Goal: Communication & Community: Answer question/provide support

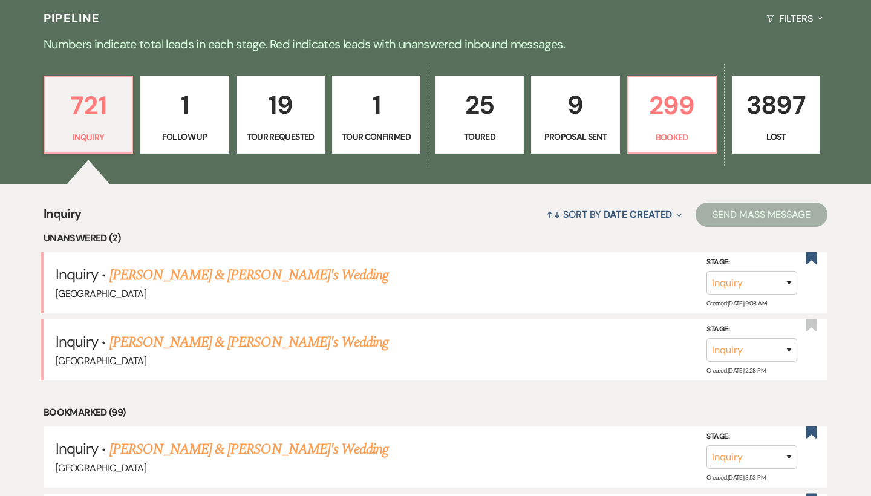
scroll to position [304, 0]
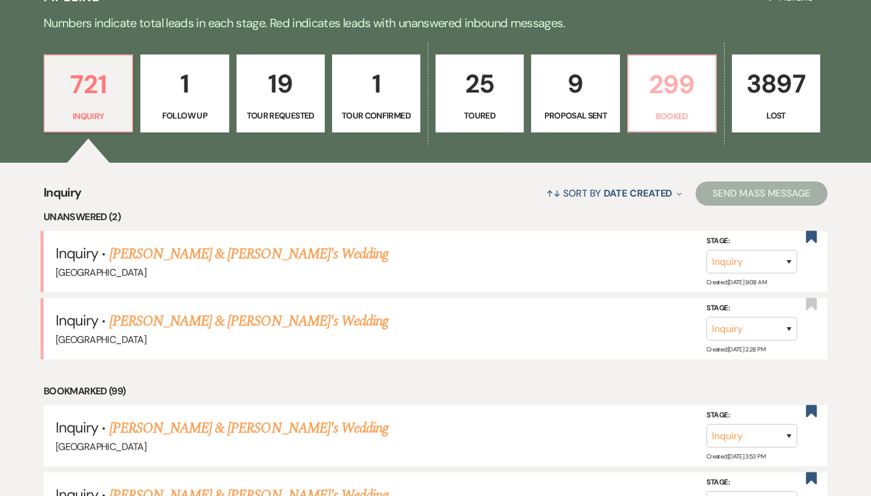
click at [690, 93] on p "299" at bounding box center [671, 84] width 73 height 41
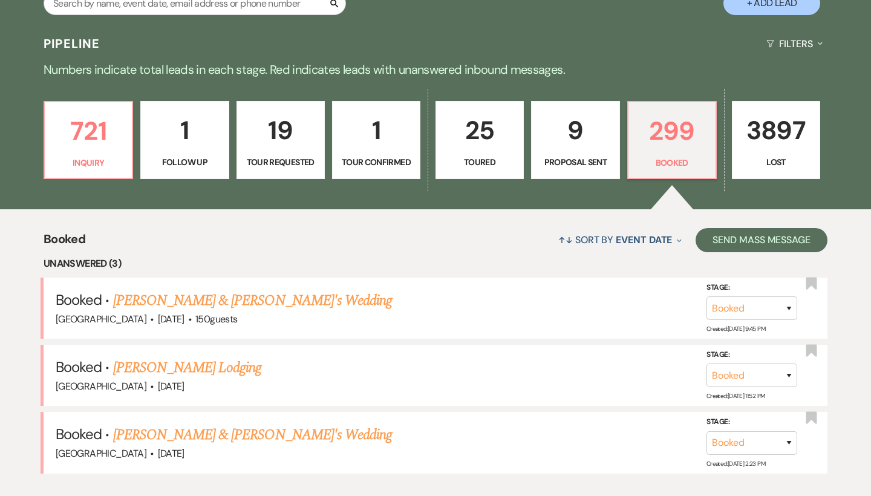
scroll to position [329, 0]
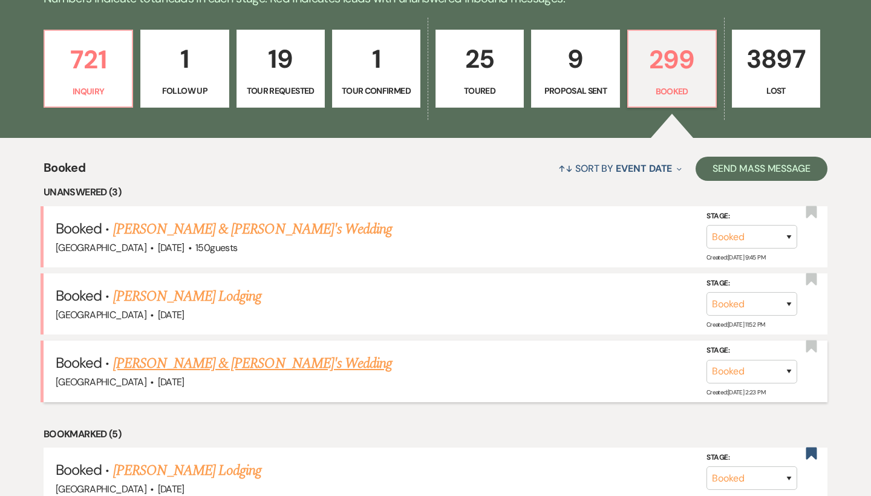
click at [198, 357] on link "[PERSON_NAME] & [PERSON_NAME]'s Wedding" at bounding box center [252, 363] width 279 height 22
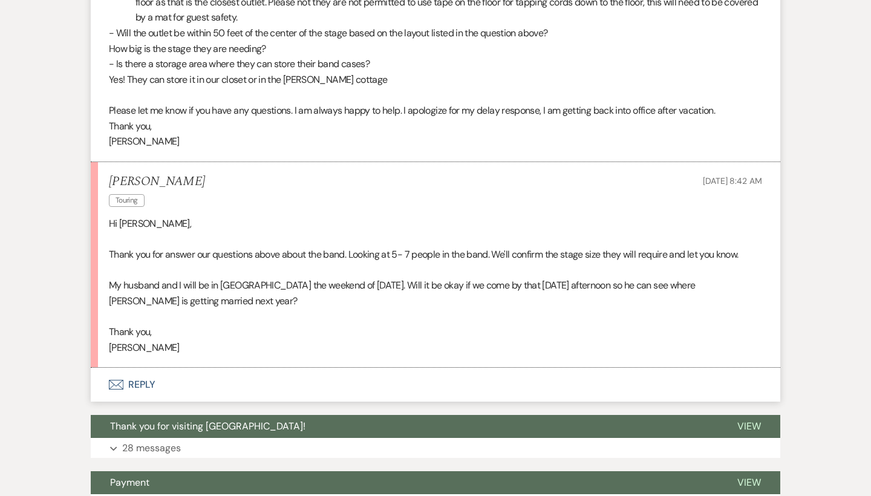
scroll to position [1194, 0]
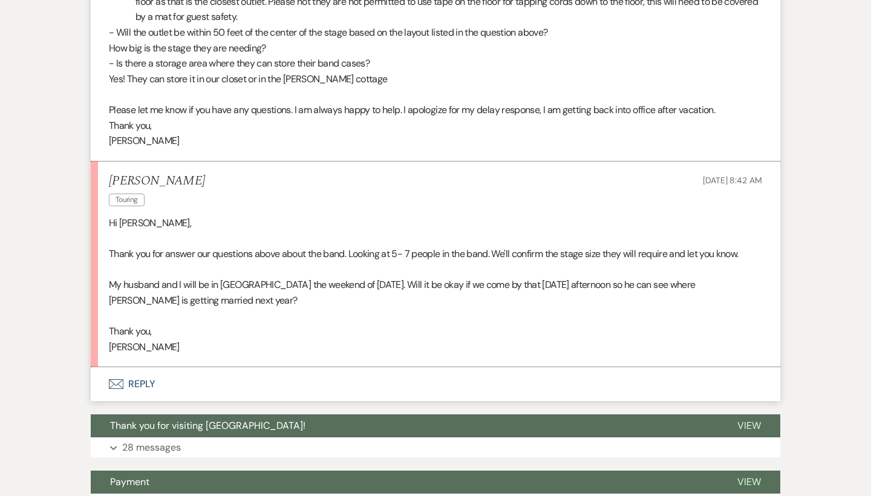
click at [111, 367] on button "Envelope Reply" at bounding box center [435, 384] width 689 height 34
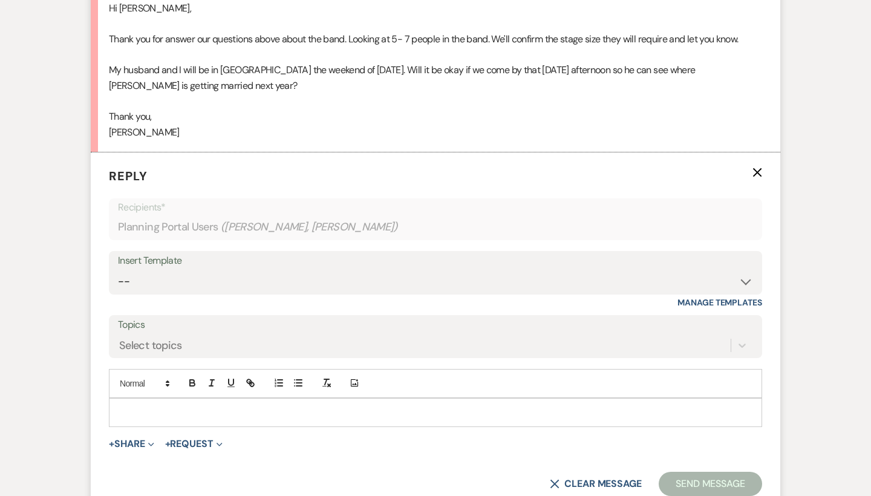
scroll to position [1415, 0]
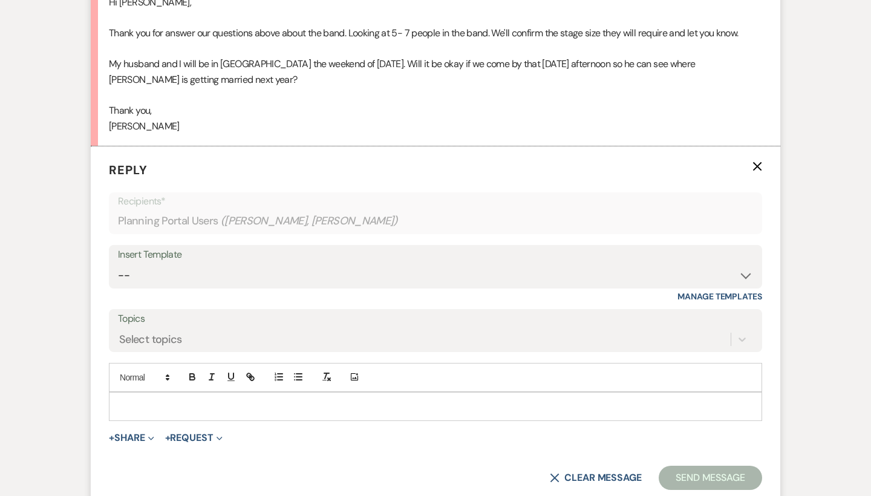
click at [234, 400] on p at bounding box center [435, 406] width 634 height 13
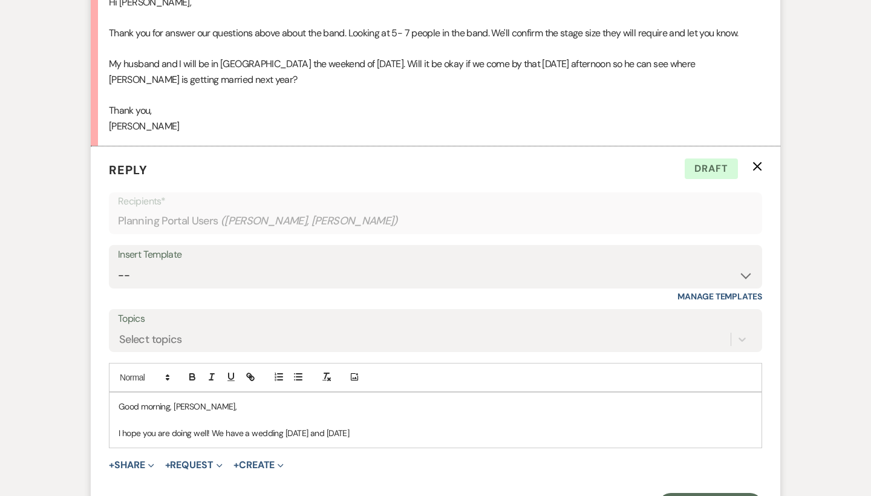
click at [372, 426] on p "I hope you are doing well! We have a wedding on Friday and Saturday" at bounding box center [435, 432] width 634 height 13
click at [510, 426] on p "I hope you are doing well! We have a wedding a few wedding that we will be host…" at bounding box center [435, 432] width 634 height 13
click at [559, 426] on p "I hope you are doing well! We have a wedding a few wedding that we will be host…" at bounding box center [435, 432] width 634 height 13
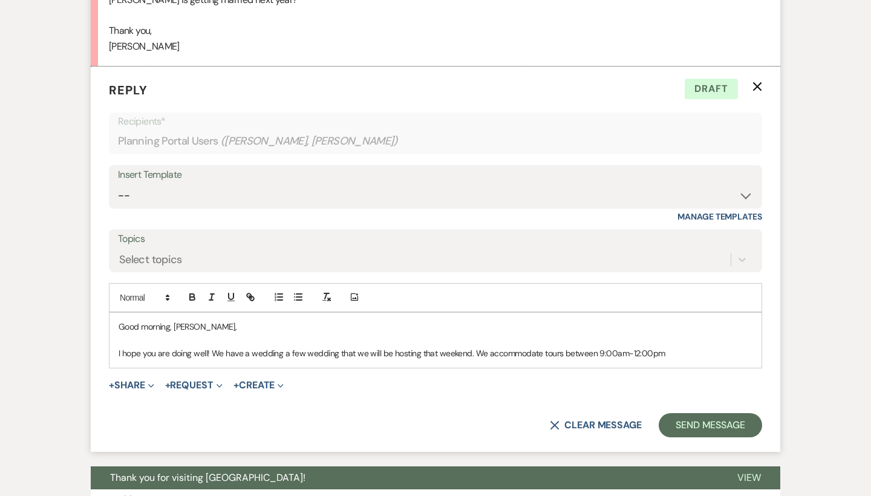
scroll to position [1497, 0]
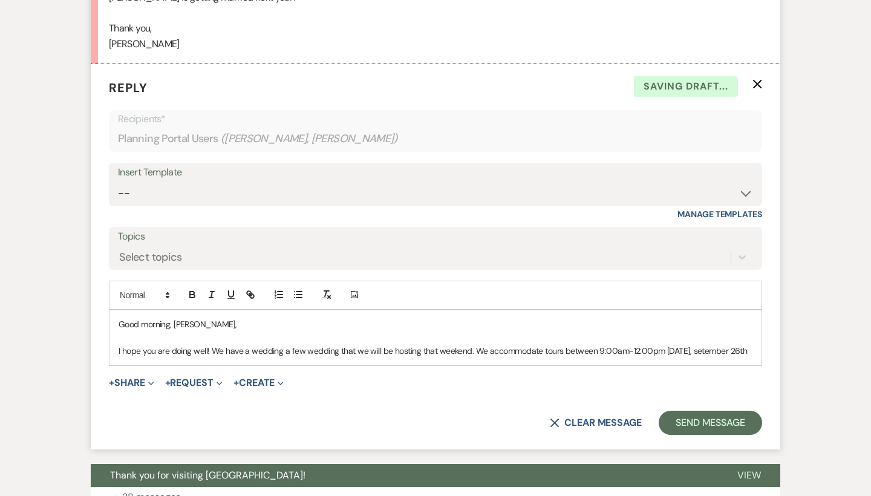
click at [705, 344] on p "I hope you are doing well! We have a wedding a few wedding that we will be host…" at bounding box center [435, 350] width 634 height 13
click at [749, 344] on p "I hope you are doing well! We have a wedding a few wedding that we will be host…" at bounding box center [435, 350] width 634 height 13
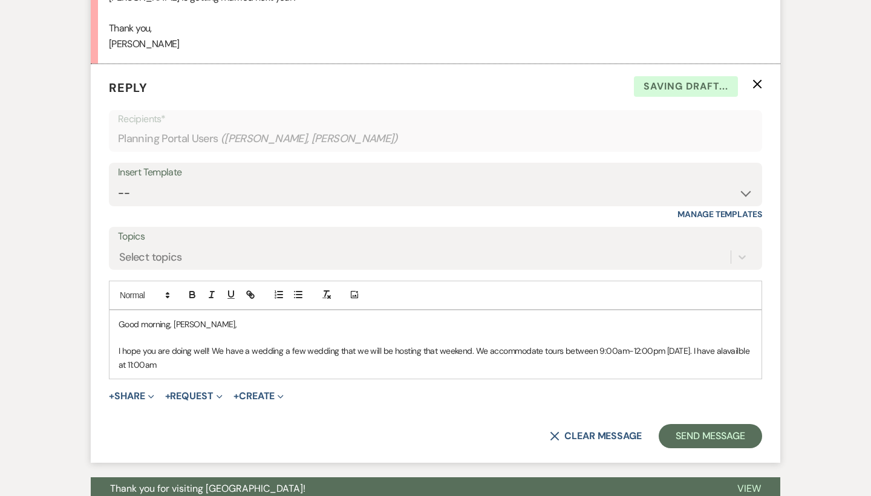
click at [158, 344] on p "I hope you are doing well! We have a wedding a few wedding that we will be host…" at bounding box center [435, 357] width 634 height 27
click at [172, 344] on p "I hope you are doing well! We have a wedding a few wedding that we will be host…" at bounding box center [435, 357] width 634 height 27
click at [258, 344] on p "I hope you are doing well! We have a wedding a few wedding that we will be host…" at bounding box center [435, 357] width 634 height 27
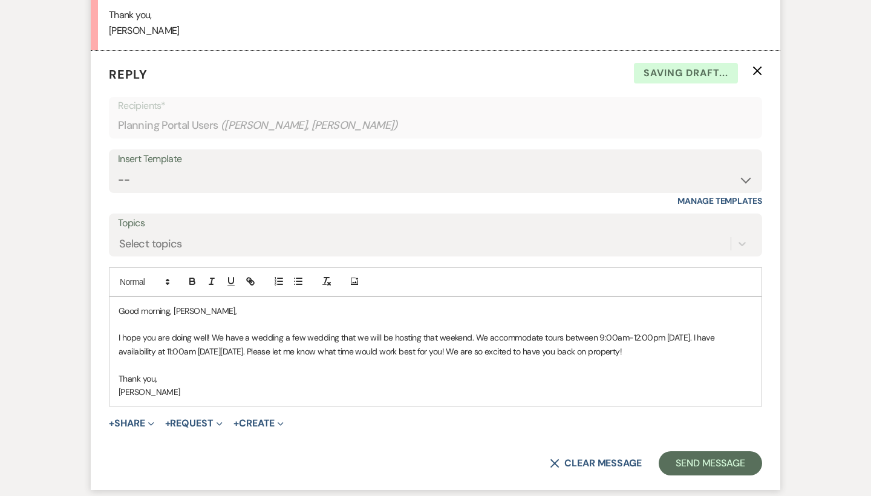
scroll to position [1512, 0]
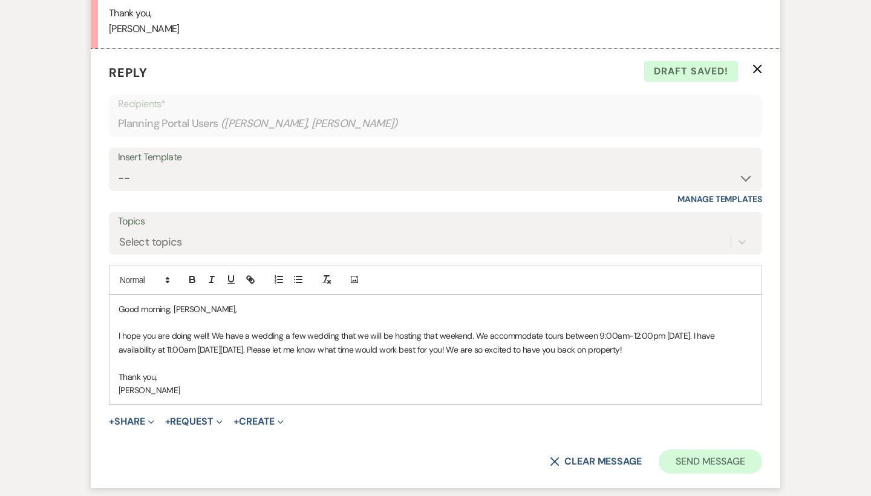
click at [697, 449] on button "Send Message" at bounding box center [709, 461] width 103 height 24
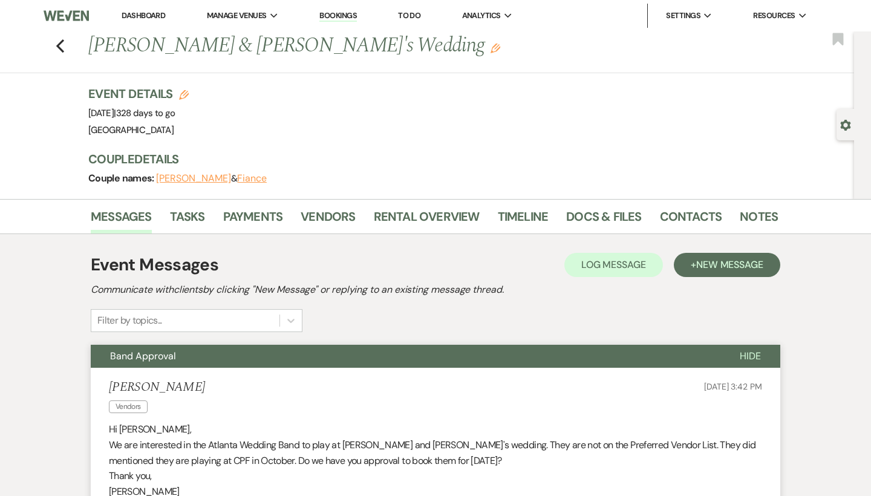
scroll to position [0, 0]
click at [58, 45] on use "button" at bounding box center [60, 45] width 8 height 13
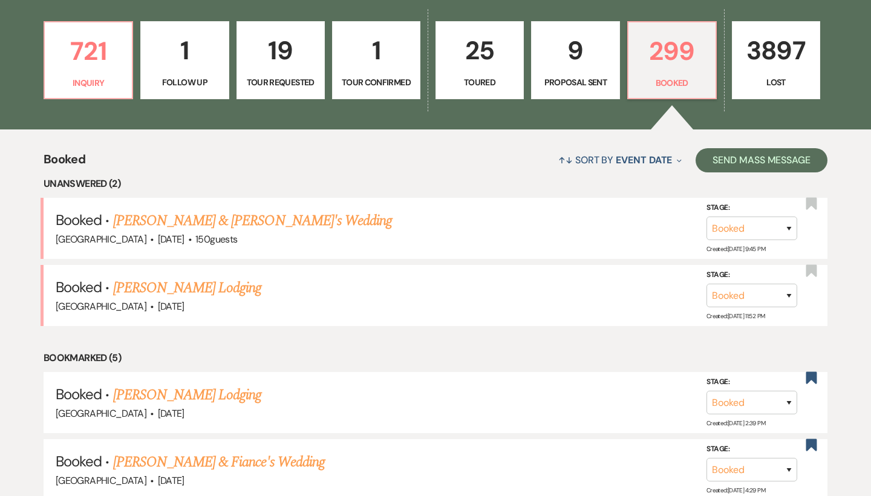
scroll to position [335, 0]
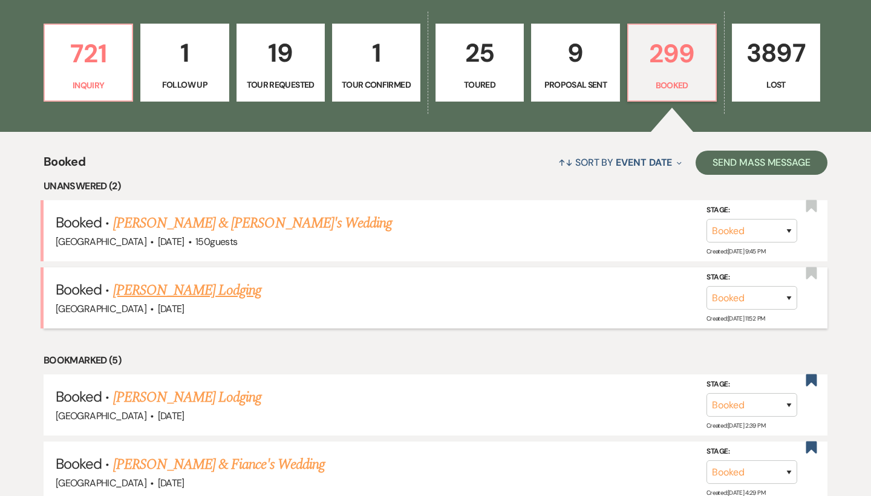
click at [196, 285] on link "[PERSON_NAME] Lodging" at bounding box center [187, 290] width 149 height 22
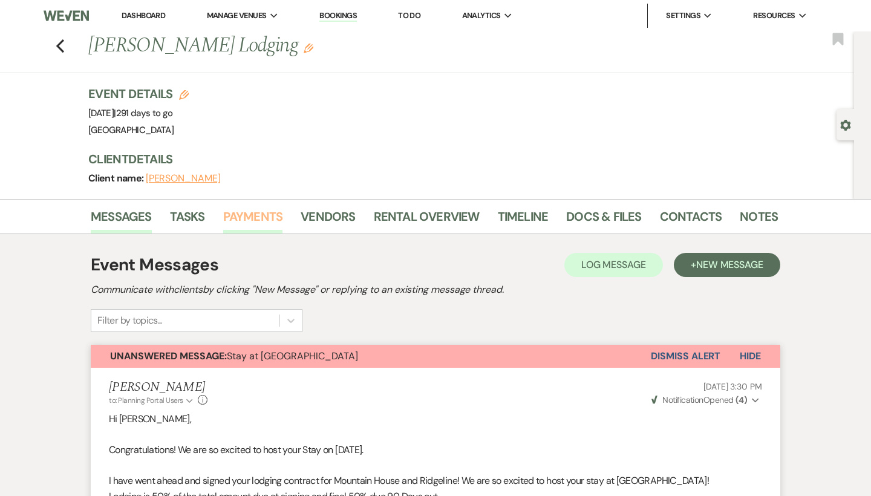
click at [253, 221] on link "Payments" at bounding box center [253, 220] width 60 height 27
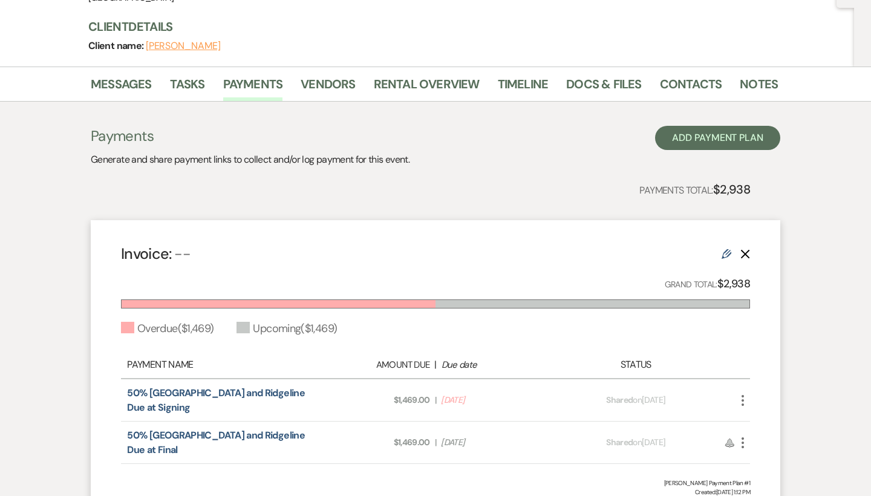
scroll to position [149, 0]
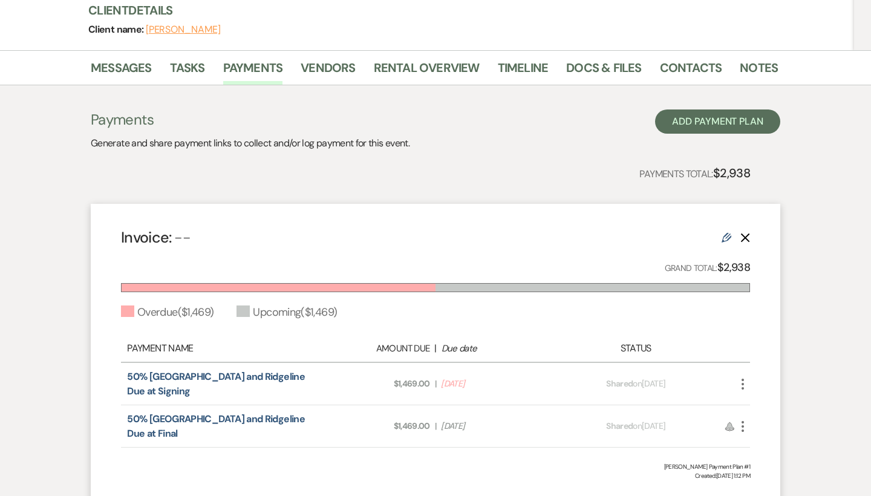
click at [743, 384] on icon "More" at bounding box center [742, 384] width 15 height 15
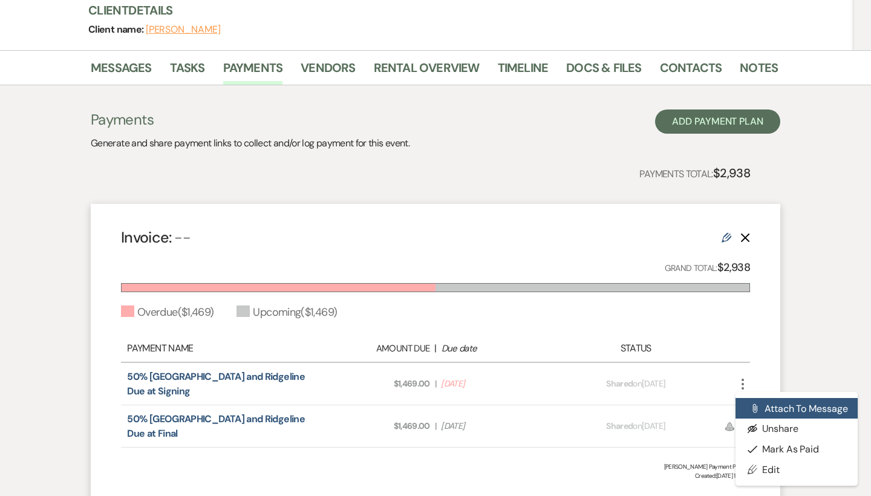
click at [762, 409] on button "Attach File Attach to Message" at bounding box center [796, 408] width 122 height 21
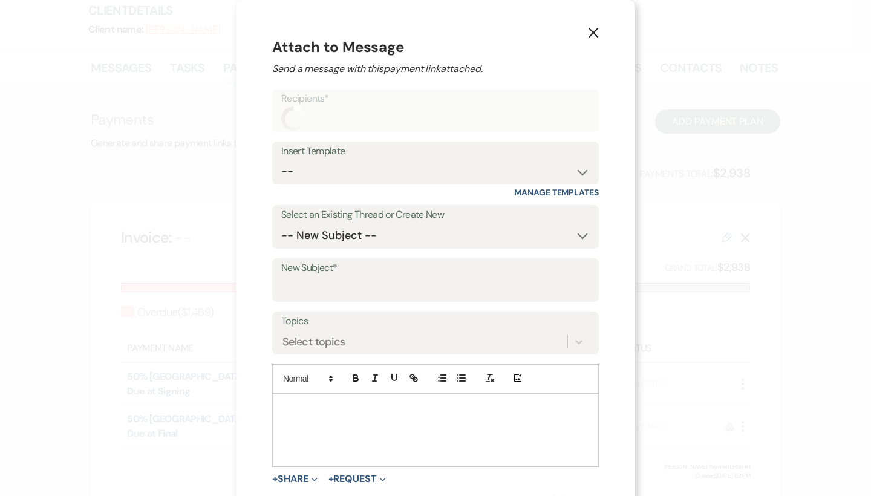
scroll to position [35, 0]
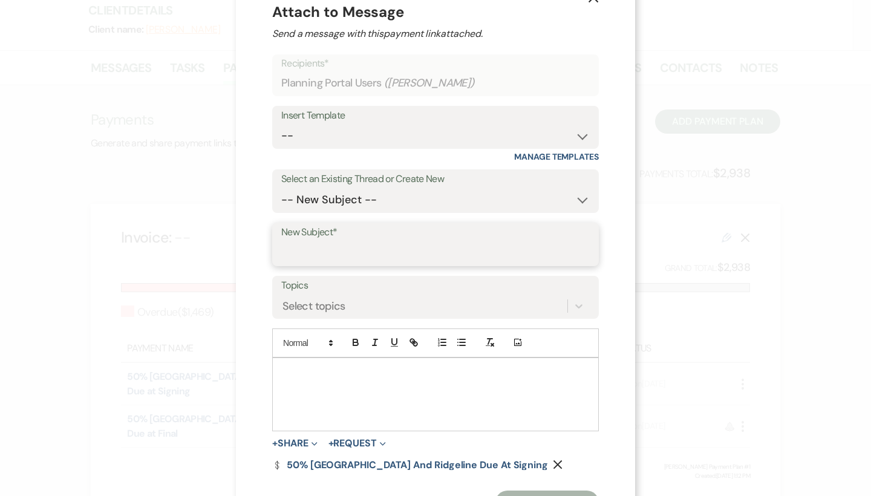
click at [398, 250] on input "New Subject*" at bounding box center [435, 253] width 308 height 24
drag, startPoint x: 425, startPoint y: 248, endPoint x: 260, endPoint y: 247, distance: 165.0
click at [260, 247] on div "X Attach to Message Send a message with this payment link attached. Recipients*…" at bounding box center [435, 258] width 399 height 586
type input "ACH Payment Link"
click at [324, 421] on div at bounding box center [435, 394] width 325 height 73
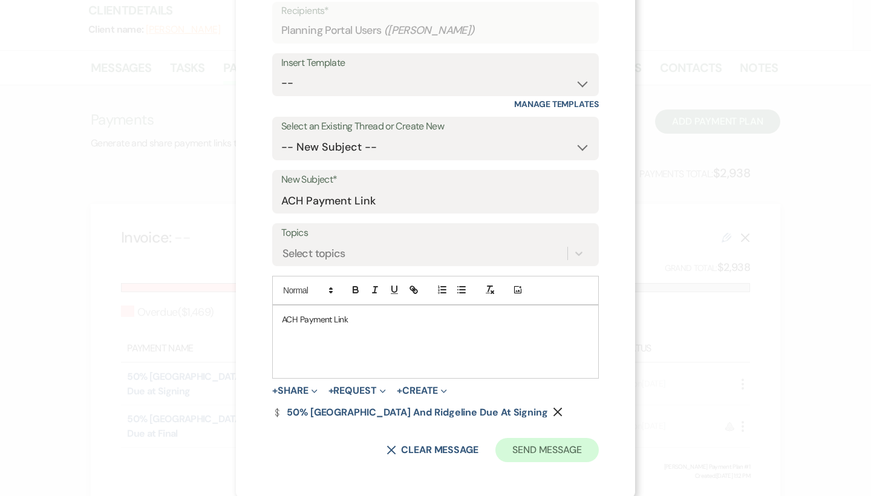
click at [560, 438] on button "Send Message" at bounding box center [546, 450] width 103 height 24
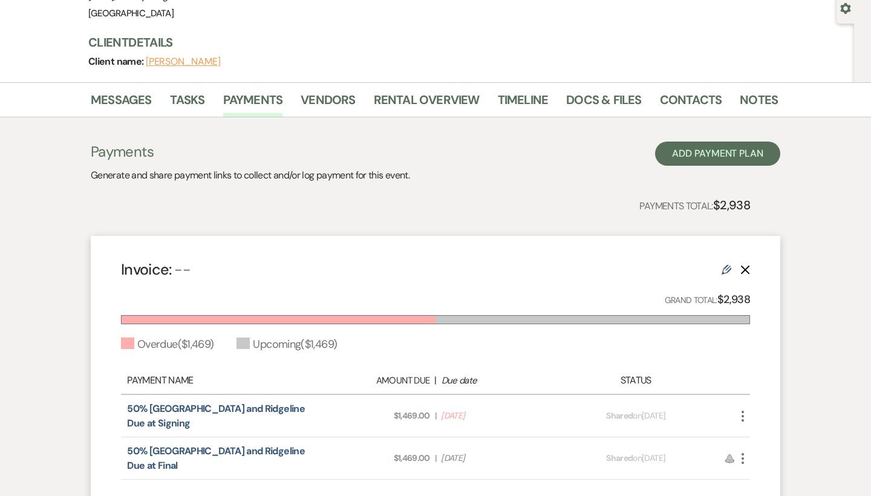
scroll to position [15, 0]
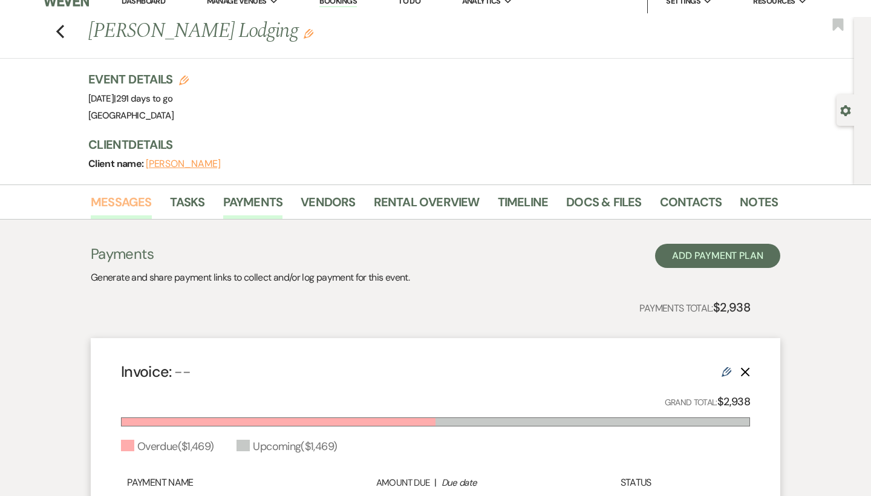
click at [112, 207] on link "Messages" at bounding box center [121, 205] width 61 height 27
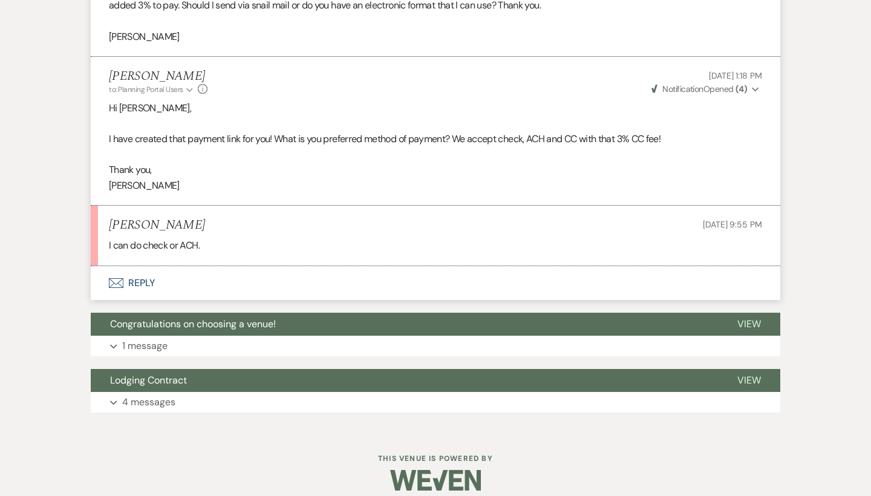
click at [120, 278] on icon "Envelope" at bounding box center [116, 283] width 15 height 10
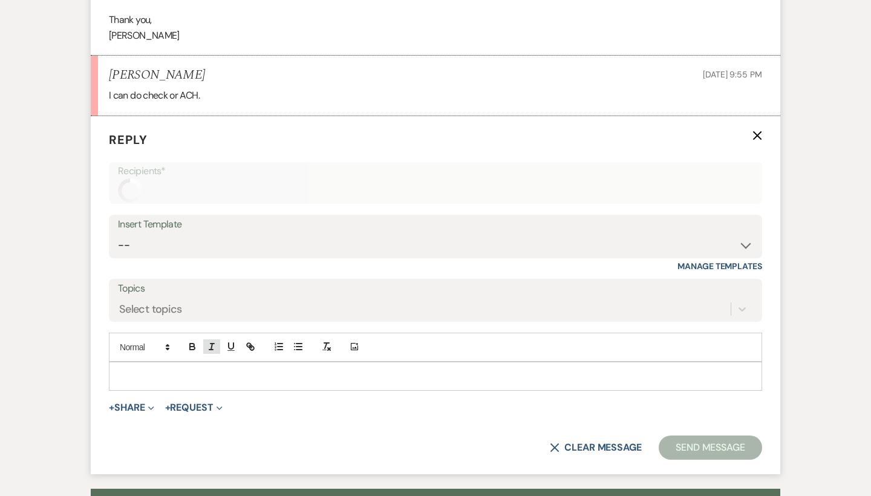
scroll to position [960, 0]
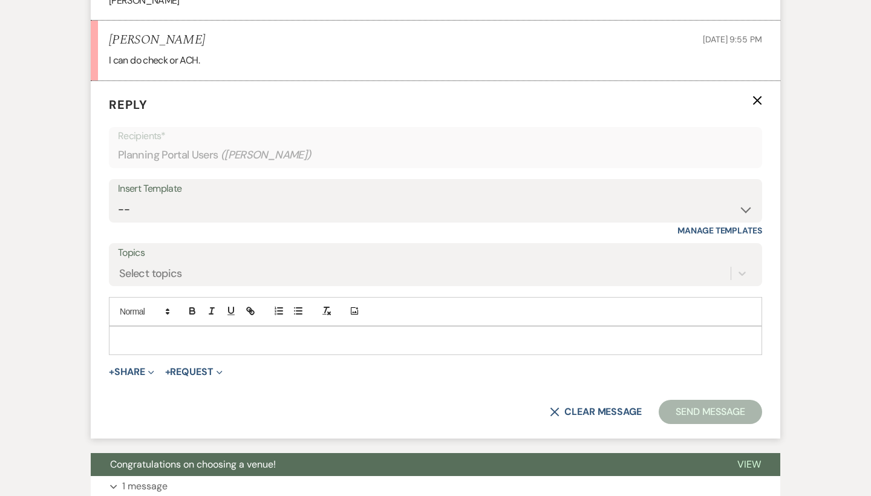
click at [216, 334] on p at bounding box center [435, 340] width 634 height 13
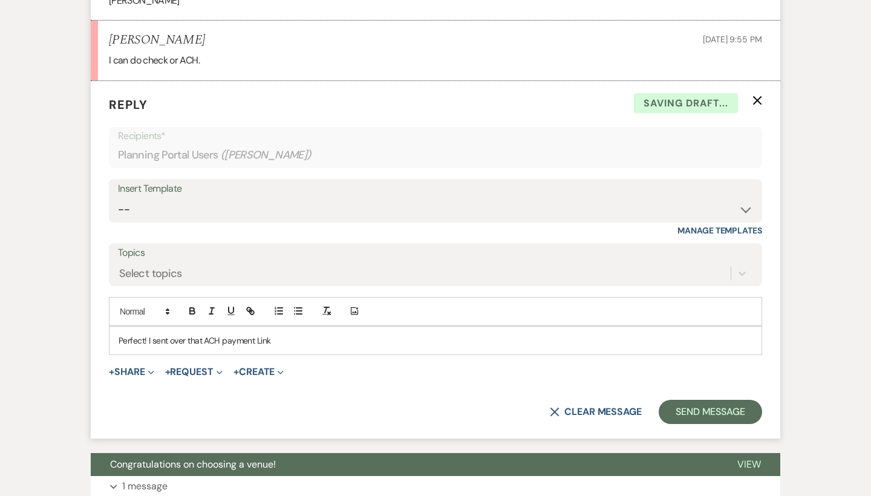
click at [226, 334] on p "Perfect! I sent over that ACH payment Link" at bounding box center [435, 340] width 634 height 13
click at [284, 326] on div "Perfect! I sent over that ACH Payment Link" at bounding box center [435, 340] width 652 height 28
click at [284, 334] on p "Perfect! I sent over that ACH Payment Link" at bounding box center [435, 340] width 634 height 13
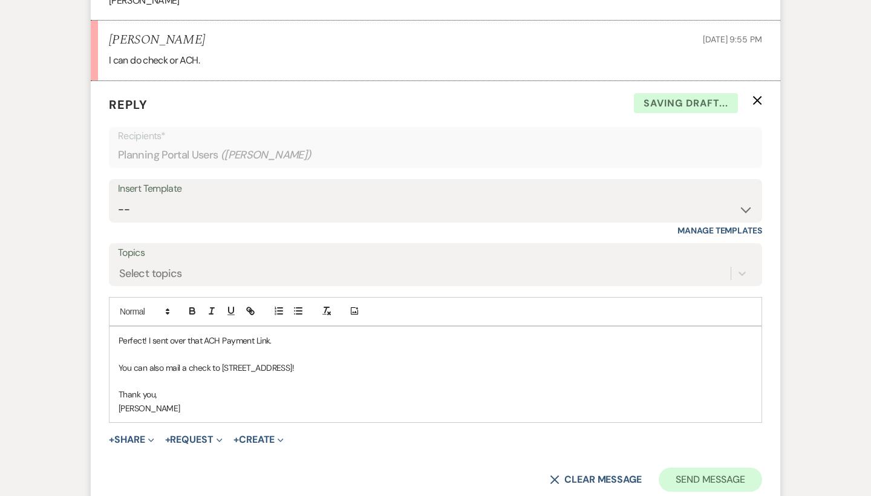
click at [753, 467] on button "Send Message" at bounding box center [709, 479] width 103 height 24
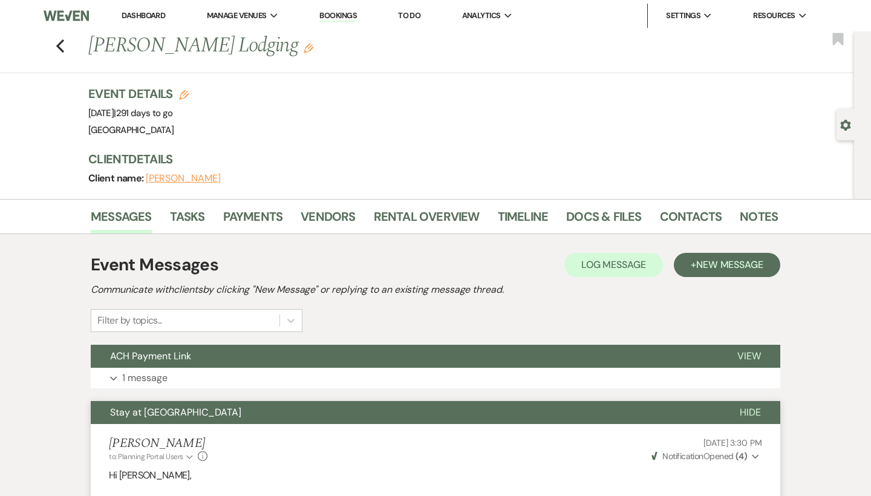
scroll to position [0, 0]
click at [57, 42] on icon "Previous" at bounding box center [60, 46] width 9 height 15
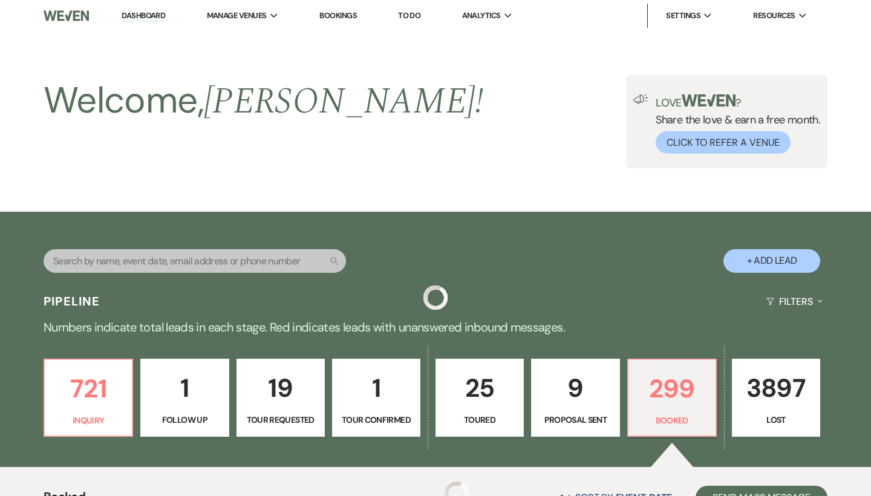
scroll to position [335, 0]
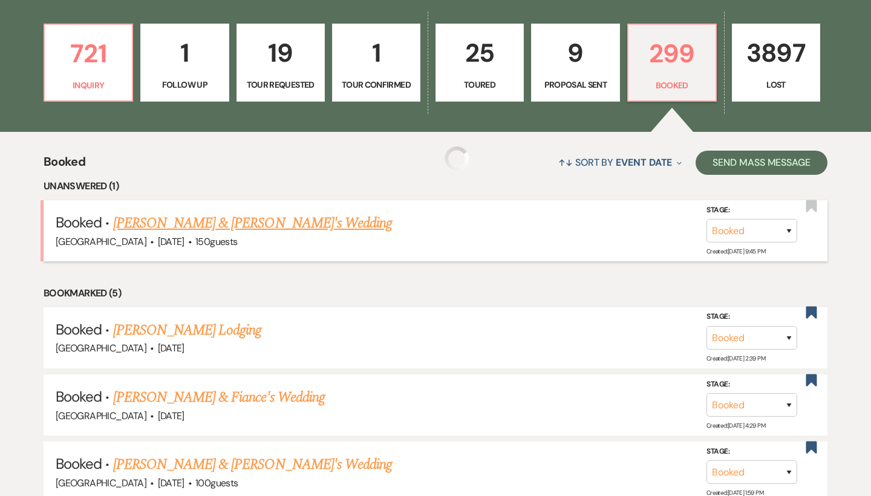
click at [261, 234] on div "Chimney Pond Farm · Oct 18, 2025 · 150 guests" at bounding box center [435, 242] width 759 height 16
click at [260, 217] on link "[PERSON_NAME] & [PERSON_NAME]'s Wedding" at bounding box center [252, 223] width 279 height 22
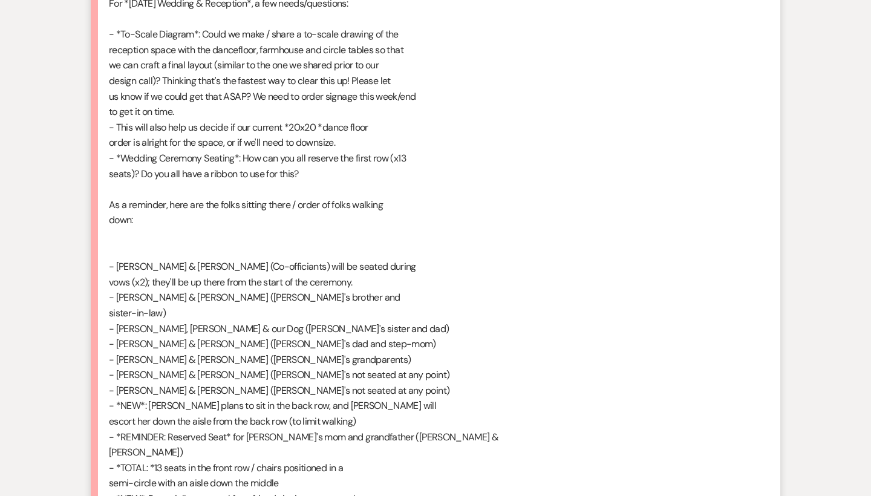
scroll to position [1164, 0]
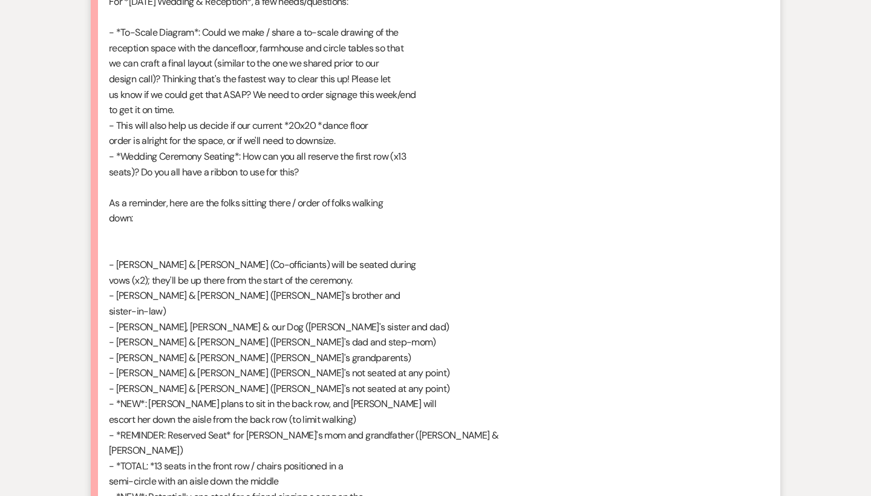
drag, startPoint x: 139, startPoint y: 155, endPoint x: 324, endPoint y: 158, distance: 185.0
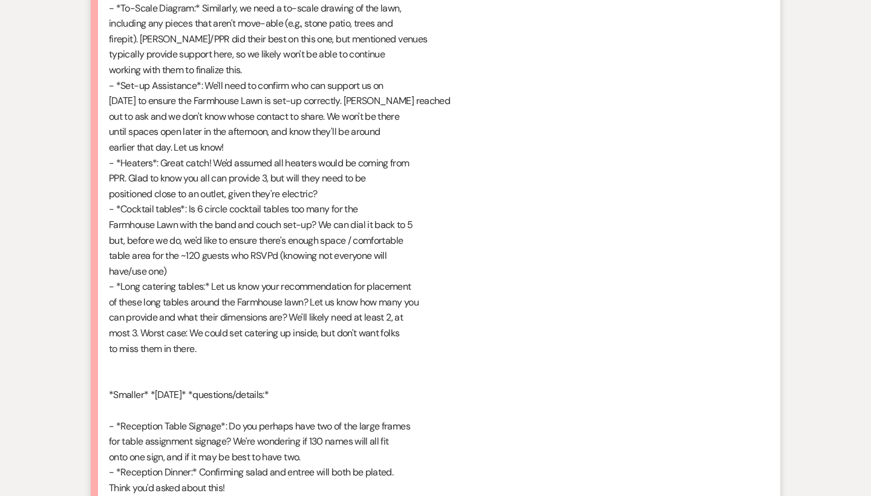
scroll to position [1746, 0]
drag, startPoint x: 214, startPoint y: 249, endPoint x: 449, endPoint y: 308, distance: 241.8
click at [449, 308] on div "Hey Brooke, Thanks for the quick thoughts on this! Given the urgency to figure …" at bounding box center [435, 31] width 653 height 1578
drag, startPoint x: 210, startPoint y: 247, endPoint x: 262, endPoint y: 314, distance: 84.5
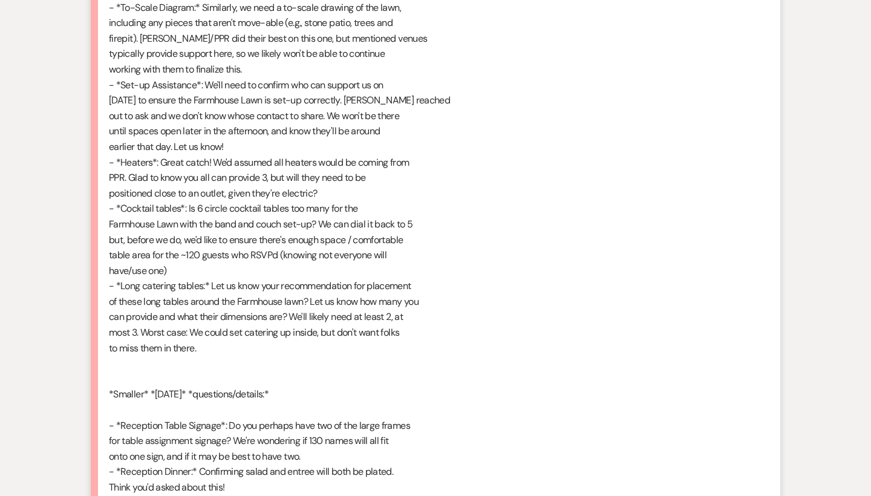
click at [262, 314] on div "Hey Brooke, Thanks for the quick thoughts on this! Given the urgency to figure …" at bounding box center [435, 31] width 653 height 1578
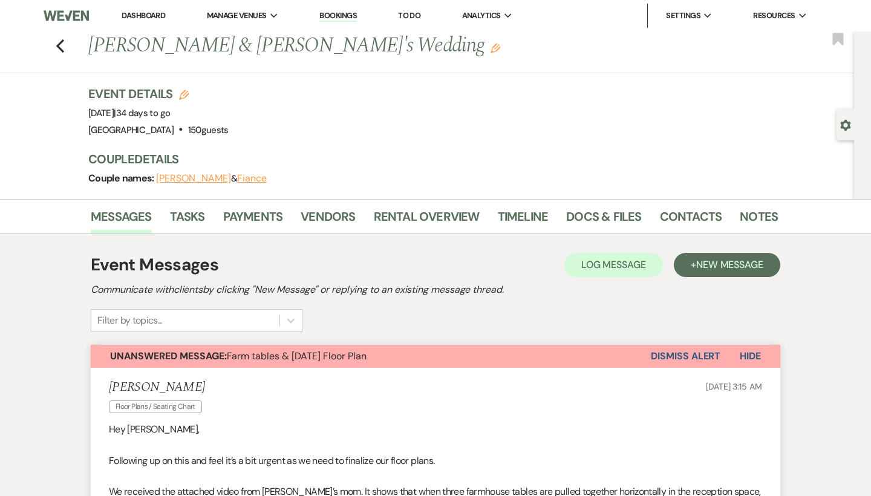
scroll to position [0, 0]
click at [342, 352] on span "Unanswered Message: Farm tables & Friday Floor Plan" at bounding box center [238, 355] width 256 height 13
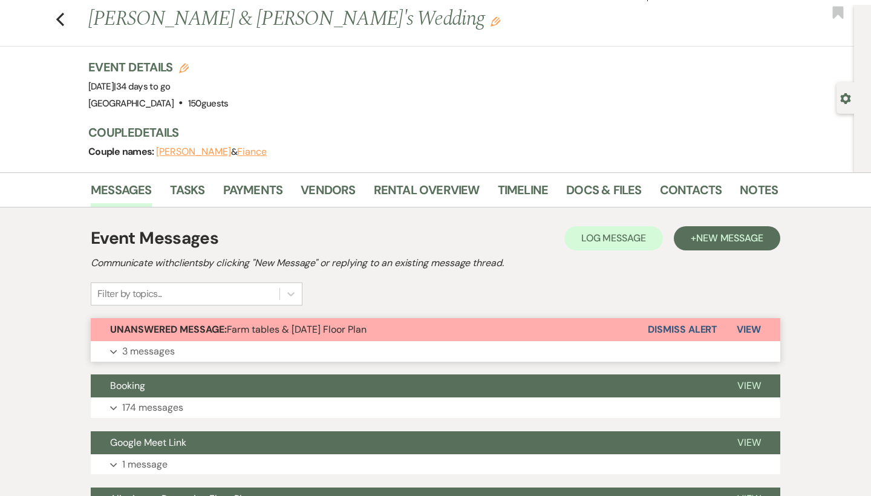
click at [330, 329] on span "Unanswered Message: Farm tables & Friday Floor Plan" at bounding box center [238, 329] width 256 height 13
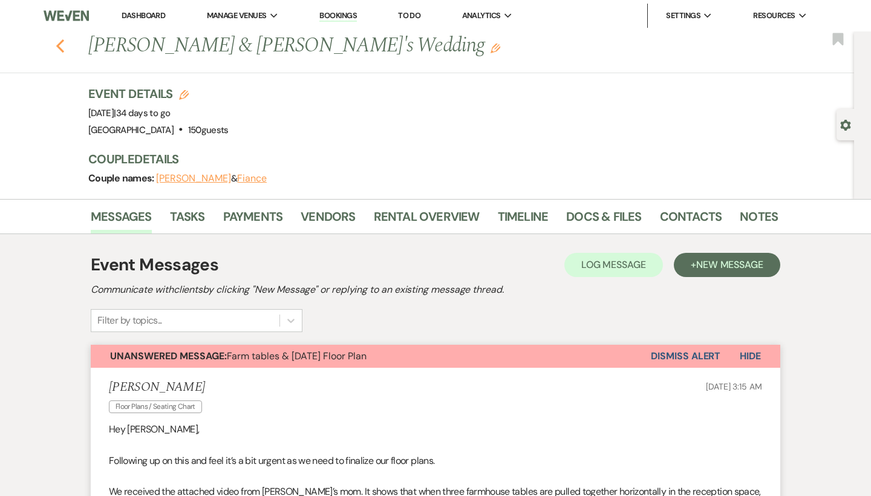
click at [64, 47] on icon "Previous" at bounding box center [60, 46] width 9 height 15
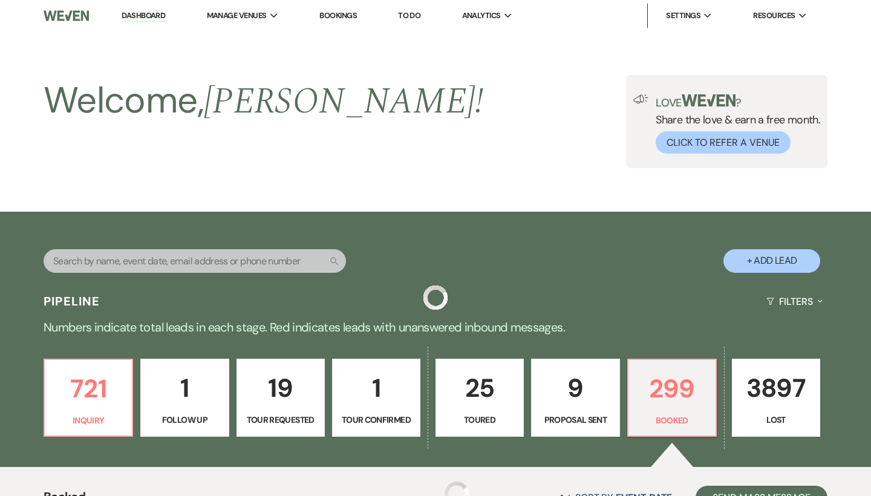
click at [60, 368] on p "721" at bounding box center [88, 388] width 73 height 41
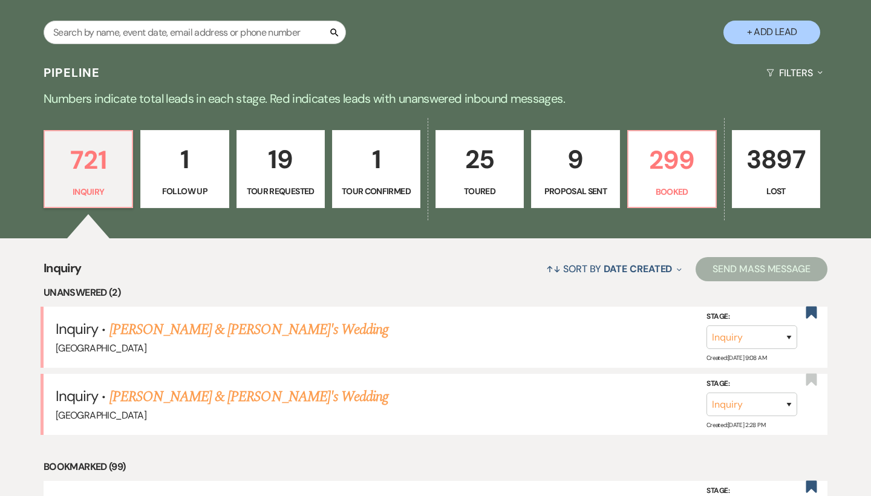
scroll to position [263, 0]
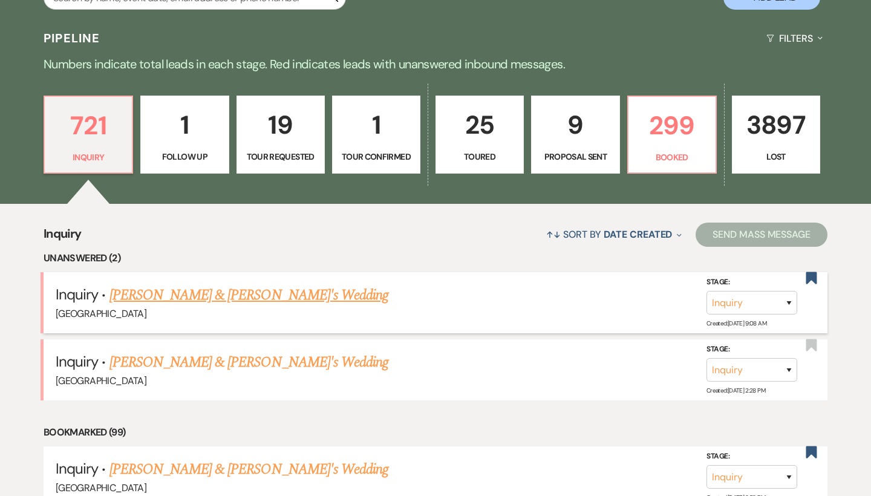
click at [225, 292] on link "Katelyn Wilding & Fiance's Wedding" at bounding box center [248, 295] width 279 height 22
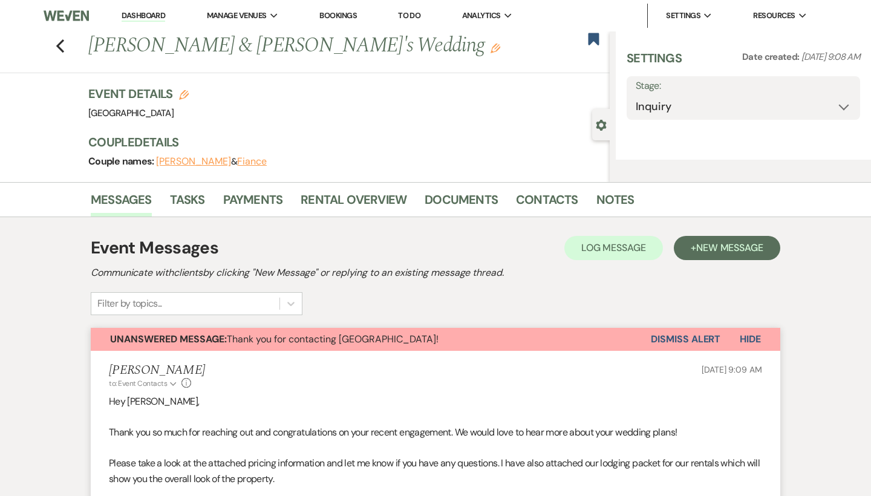
select select "6"
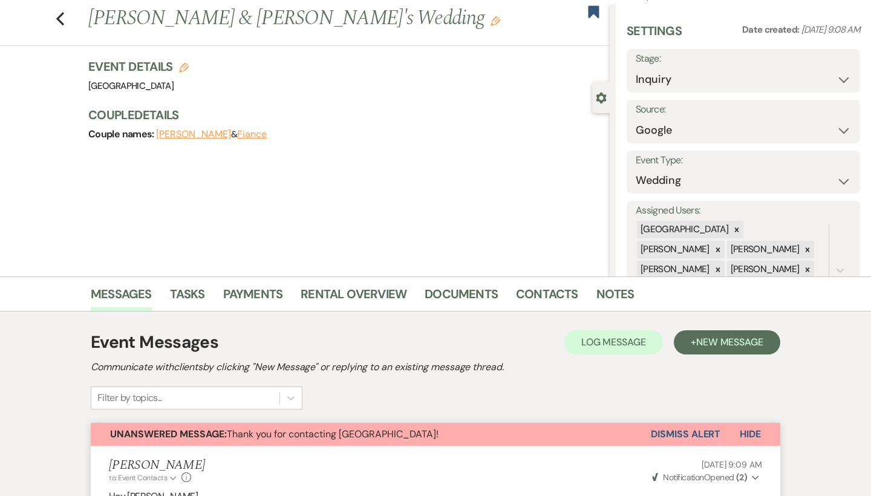
scroll to position [70, 0]
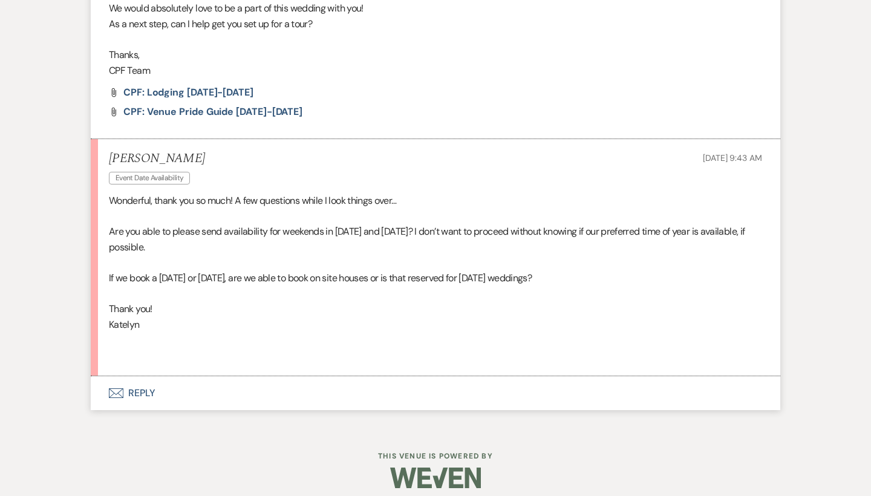
click at [132, 383] on button "Envelope Reply" at bounding box center [435, 393] width 689 height 34
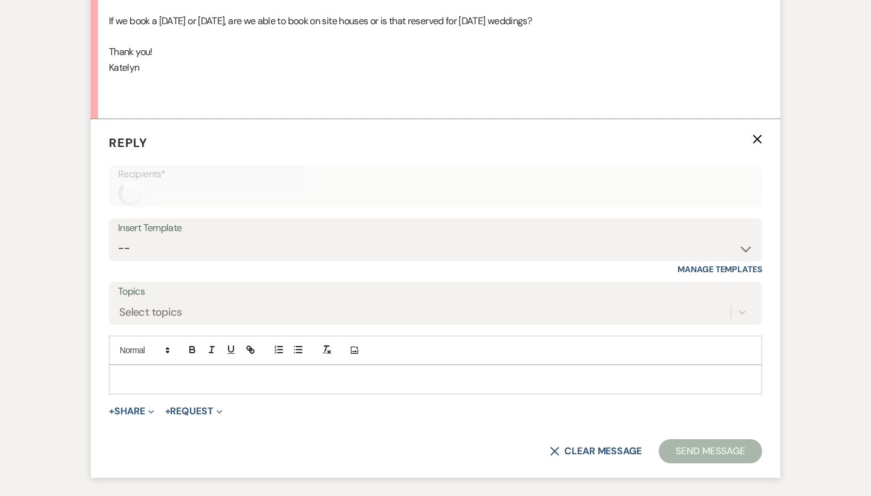
scroll to position [920, 0]
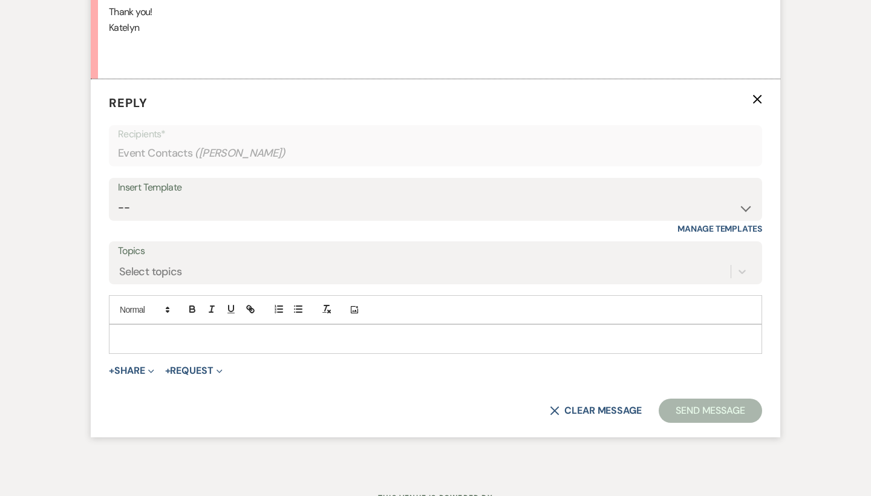
click at [163, 332] on p at bounding box center [435, 338] width 634 height 13
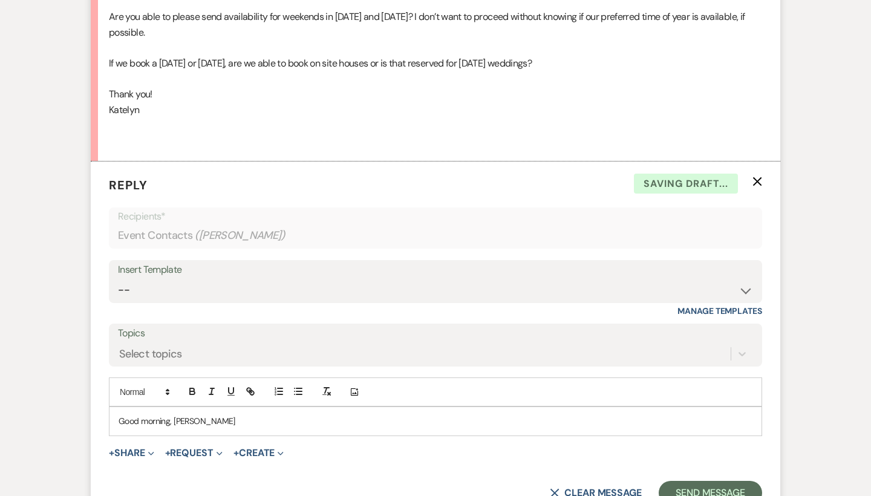
scroll to position [837, 0]
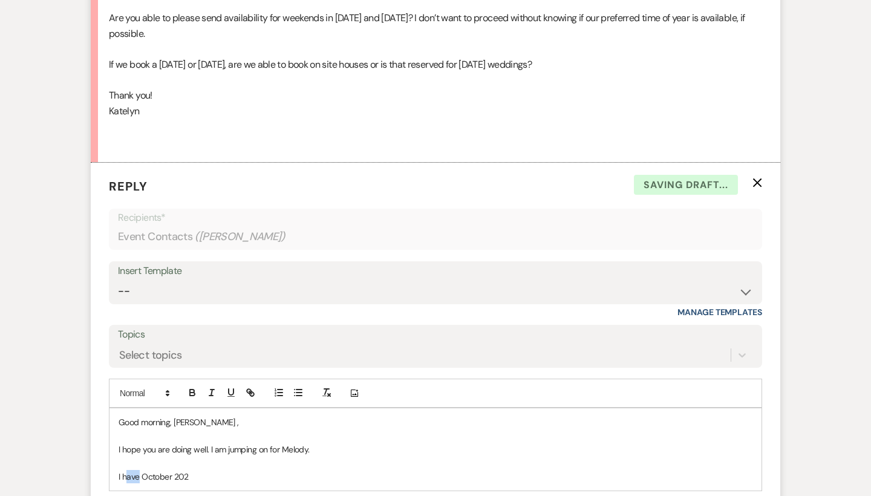
drag, startPoint x: 140, startPoint y: 464, endPoint x: 125, endPoint y: 464, distance: 14.5
click at [125, 470] on p "I have October 202" at bounding box center [435, 476] width 634 height 13
click at [140, 470] on p "I have October 202" at bounding box center [435, 476] width 634 height 13
drag, startPoint x: 204, startPoint y: 465, endPoint x: 115, endPoint y: 469, distance: 89.5
click at [115, 469] on div "Good morning, Katelyn , I hope you are doing well. I am jumping on for Melody. …" at bounding box center [435, 449] width 652 height 82
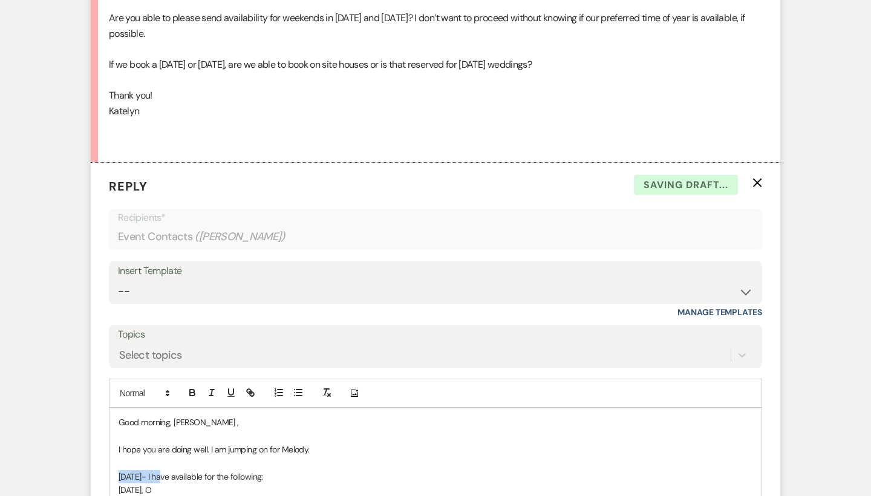
drag, startPoint x: 170, startPoint y: 464, endPoint x: 111, endPoint y: 464, distance: 59.2
click at [111, 464] on div "Good morning, Katelyn , I hope you are doing well. I am jumping on for Melody. …" at bounding box center [435, 456] width 652 height 96
click at [175, 470] on p "October 2026- I have available for the following:" at bounding box center [435, 476] width 634 height 13
drag, startPoint x: 175, startPoint y: 465, endPoint x: 108, endPoint y: 465, distance: 67.1
click at [108, 465] on form "Reply X Draft saved! Recipients* Event Contacts ( Katelyn Wilding ) Insert Temp…" at bounding box center [435, 376] width 689 height 426
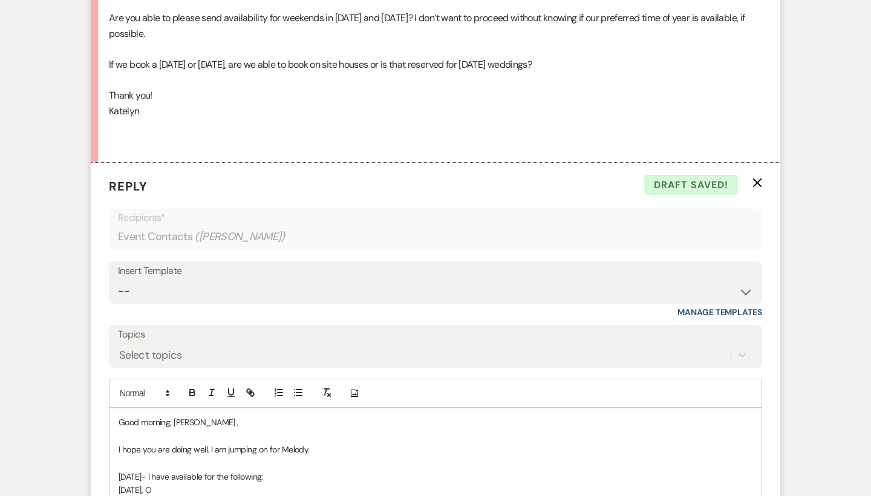
click at [176, 483] on p "Friday, O" at bounding box center [435, 489] width 634 height 13
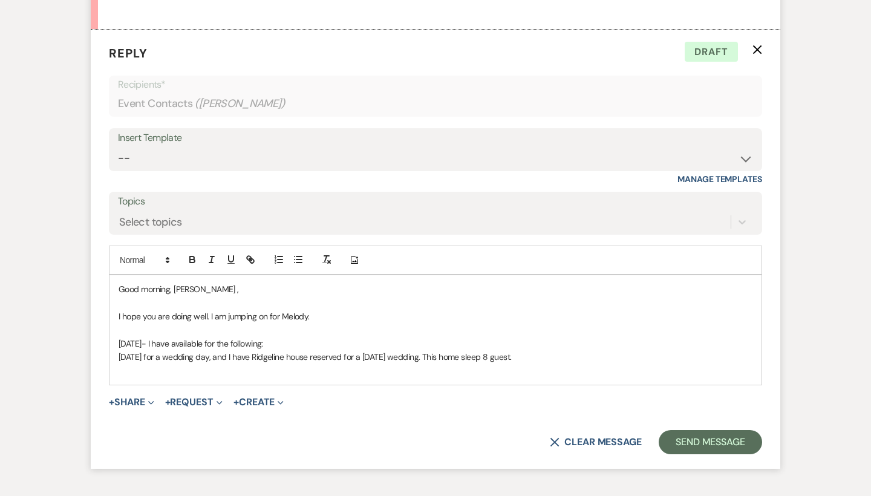
scroll to position [989, 0]
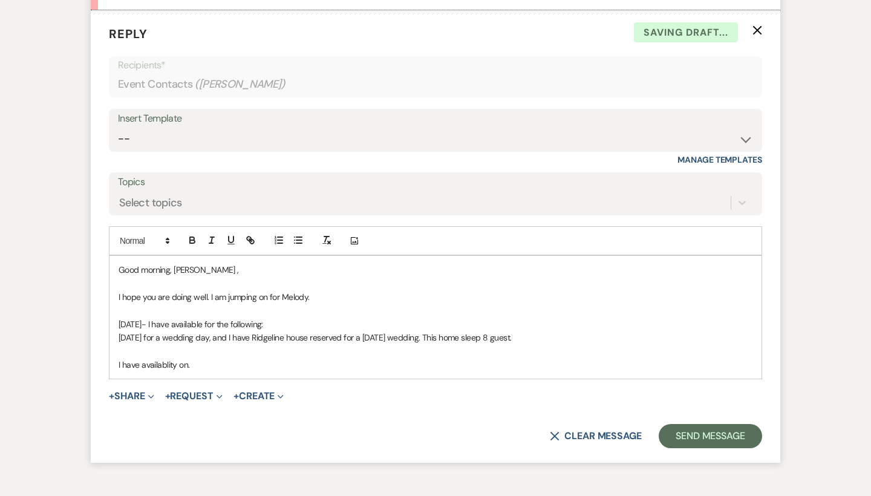
click at [153, 358] on p "I have availablity on." at bounding box center [435, 364] width 634 height 13
click at [245, 358] on p "I have availability on." at bounding box center [435, 364] width 634 height 13
click at [194, 358] on p "I have availability on Friday, September 18th" at bounding box center [435, 364] width 634 height 13
click at [282, 358] on p "I have availability on Friday, September 18th" at bounding box center [435, 364] width 634 height 13
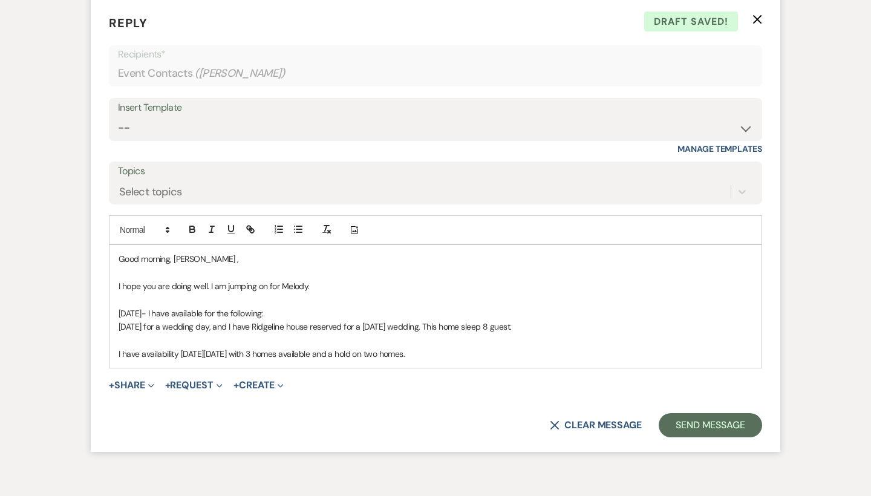
scroll to position [1001, 0]
click at [169, 319] on p "Friday the 11th for a wedding day, and I have Ridgeline house reserved for a Fr…" at bounding box center [435, 325] width 634 height 13
click at [274, 346] on p "I have availability on Friday, September 18th with 3 homes available and a hold…" at bounding box center [435, 352] width 634 height 13
click at [270, 346] on p "I have availability on Friday, September 18th 2026 with 3 homes available and a…" at bounding box center [435, 352] width 634 height 13
click at [274, 346] on p "I have availability on Friday, September 18th 2026 with 3 homes available and a…" at bounding box center [435, 352] width 634 height 13
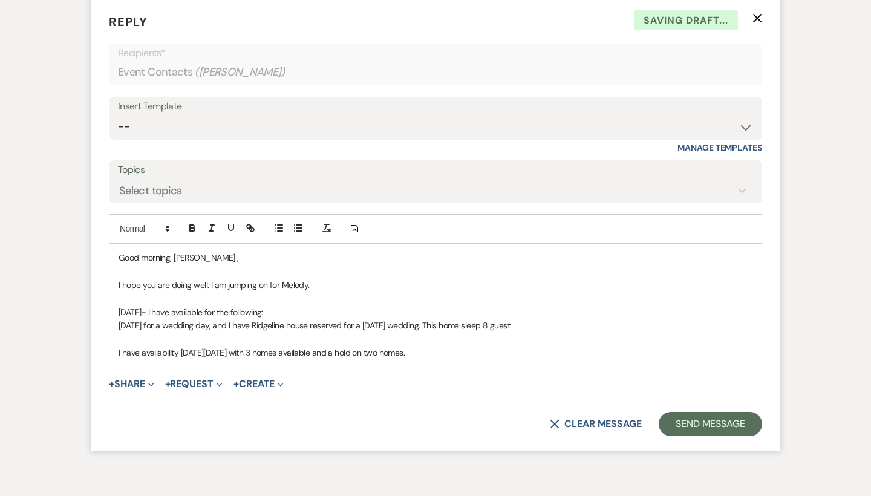
click at [526, 346] on p "I have availability on Friday, September 18th, 2026 with 3 homes available and …" at bounding box center [435, 352] width 634 height 13
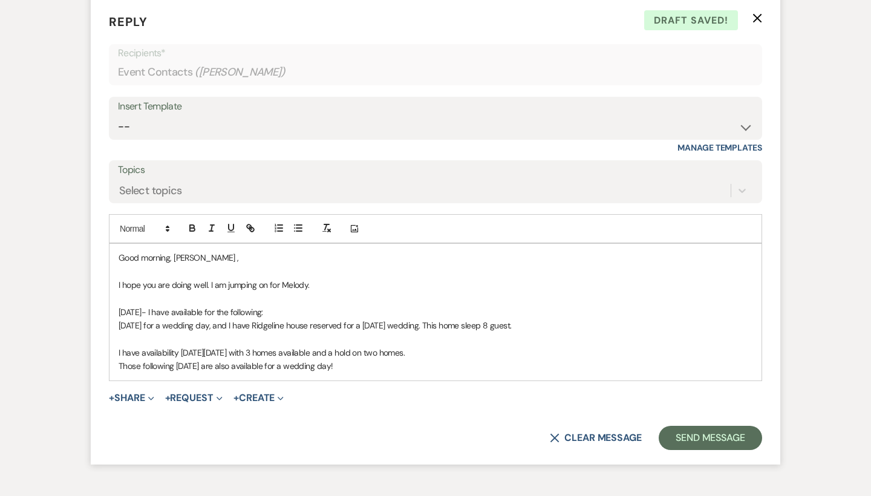
drag, startPoint x: 302, startPoint y: 300, endPoint x: 117, endPoint y: 300, distance: 185.0
click at [117, 300] on div "Good morning, Katelyn , I hope you are doing well. I am jumping on for Melody. …" at bounding box center [435, 312] width 652 height 137
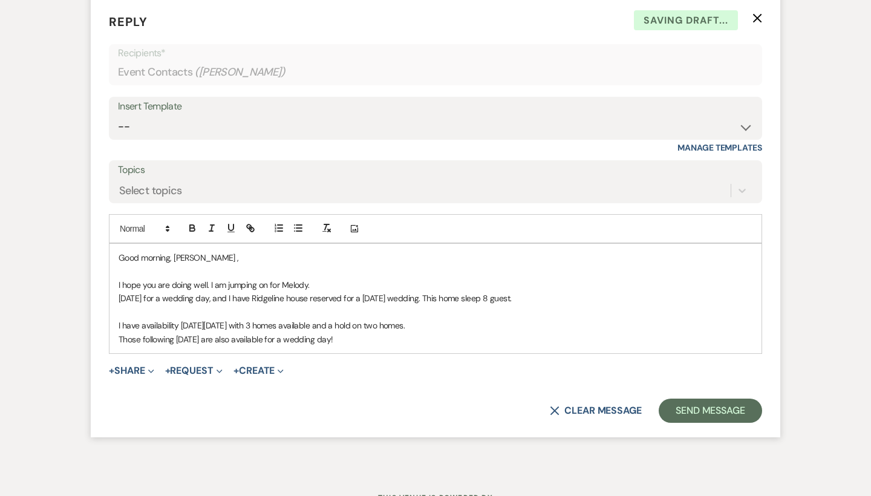
click at [363, 333] on div "Good morning, Katelyn , I hope you are doing well. I am jumping on for Melody. …" at bounding box center [435, 298] width 652 height 109
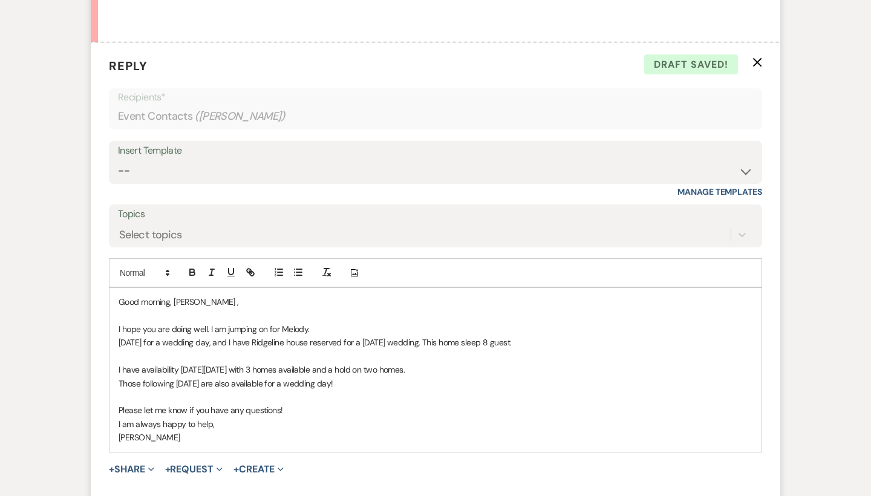
scroll to position [960, 0]
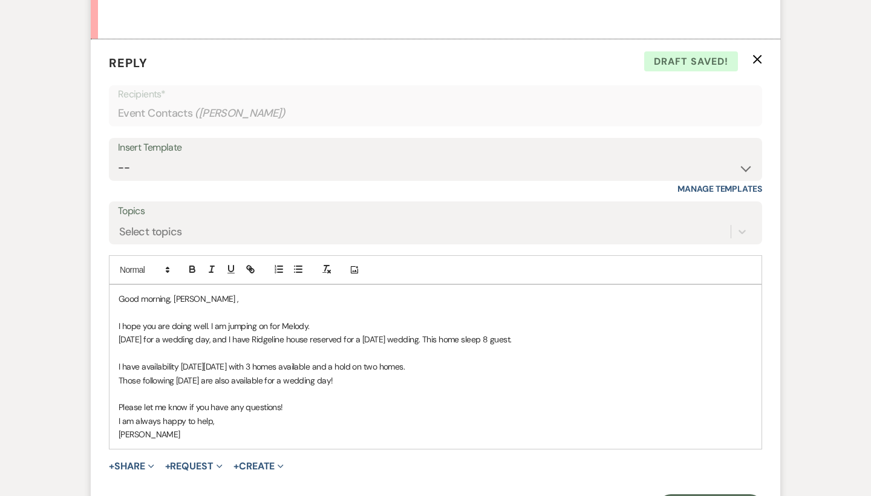
drag, startPoint x: 384, startPoint y: 368, endPoint x: 91, endPoint y: 345, distance: 294.7
click at [91, 345] on form "Reply X Draft saved! Recipients* Event Contacts ( Katelyn Wilding ) Insert Temp…" at bounding box center [435, 285] width 689 height 493
click at [413, 374] on p "Those following Sunday are also available for a wedding day!" at bounding box center [435, 380] width 634 height 13
click at [419, 374] on p "Those following Sunday are also available for a wedding day!" at bounding box center [435, 380] width 634 height 13
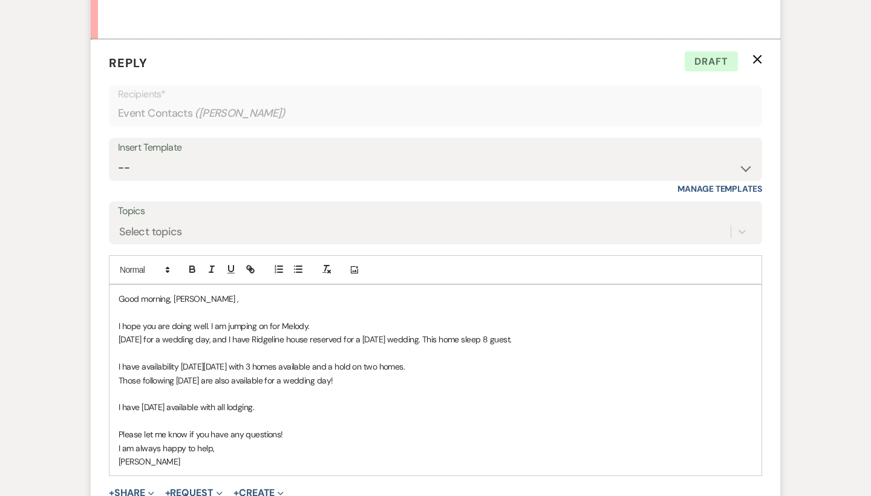
click at [233, 387] on p at bounding box center [435, 393] width 634 height 13
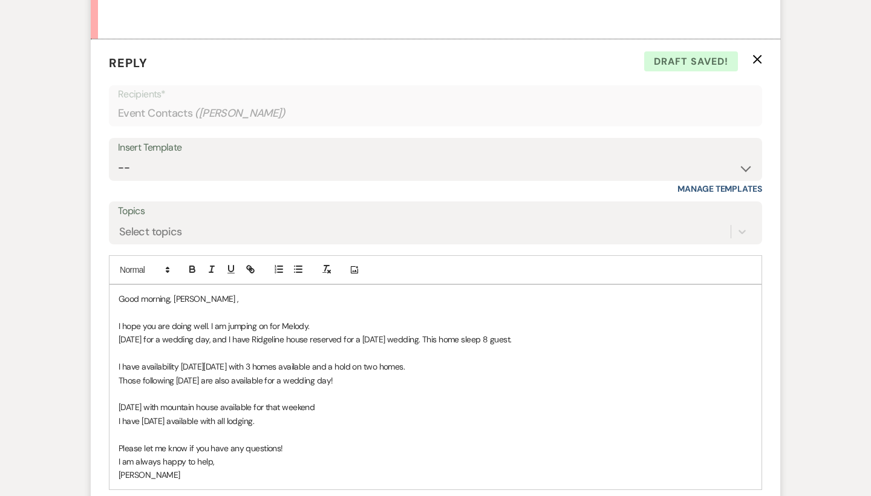
drag, startPoint x: 398, startPoint y: 362, endPoint x: 112, endPoint y: 348, distance: 286.3
click at [112, 348] on div "Good morning, Katelyn , I hope you are doing well. I am jumping on for Melody. …" at bounding box center [435, 387] width 652 height 204
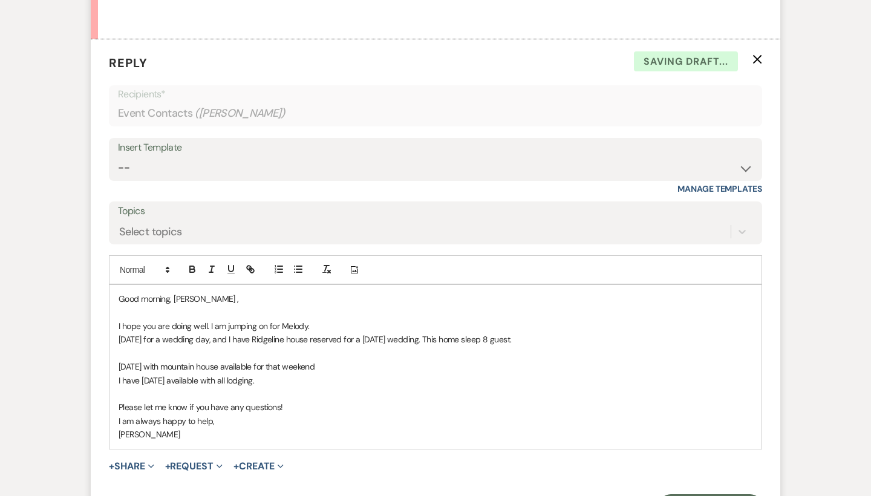
click at [359, 360] on p "November 6th with mountain house available for that weekend" at bounding box center [435, 366] width 634 height 13
click at [113, 354] on div "Good morning, Katelyn , I hope you are doing well. I am jumping on for Melody. …" at bounding box center [435, 366] width 652 height 163
click at [194, 360] on p "Friday, November 6th with mountain house available for that weekend" at bounding box center [435, 366] width 634 height 13
click at [404, 360] on p "Friday, November 6th , 2026 with mountain house available for that weekend" at bounding box center [435, 366] width 634 height 13
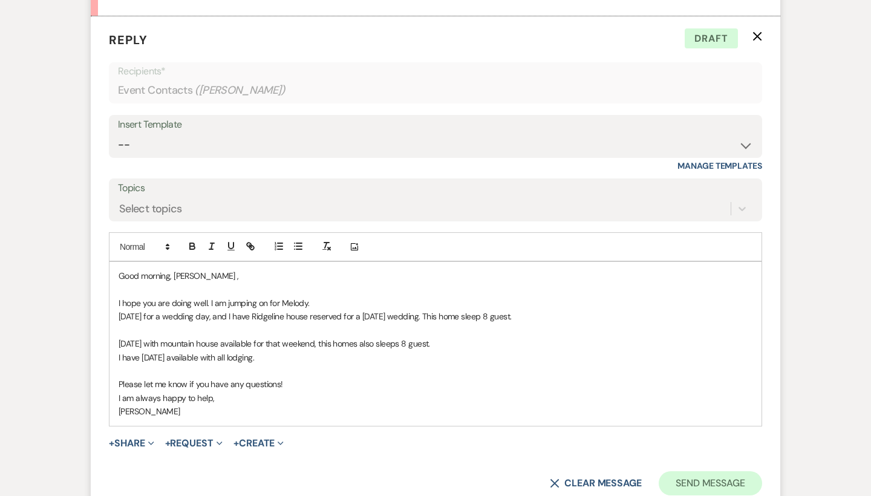
click at [689, 471] on button "Send Message" at bounding box center [709, 483] width 103 height 24
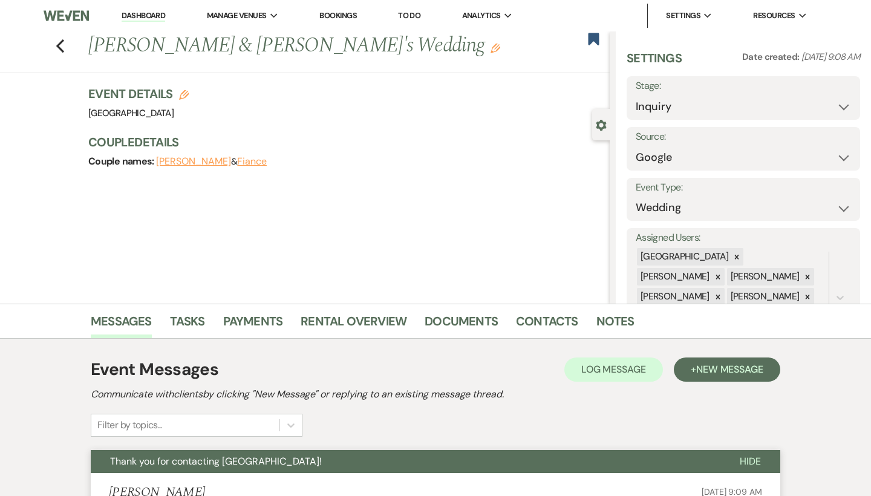
scroll to position [0, 0]
click at [62, 47] on icon "Previous" at bounding box center [60, 46] width 9 height 15
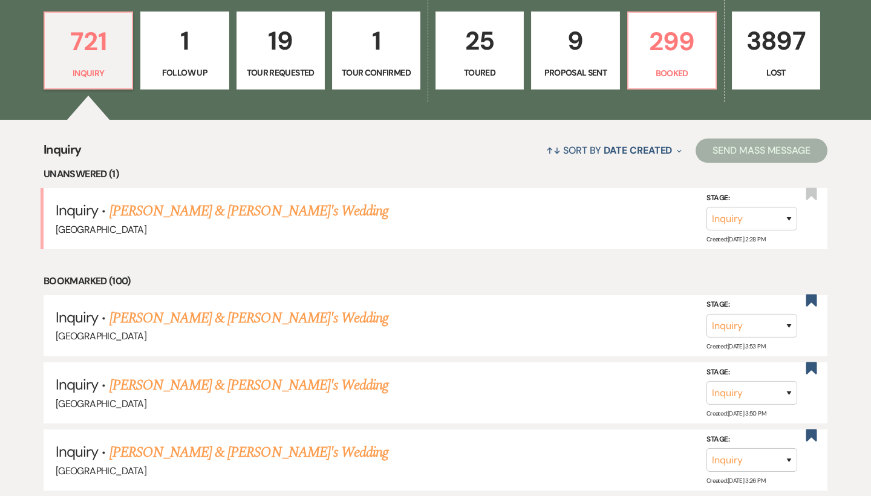
scroll to position [362, 0]
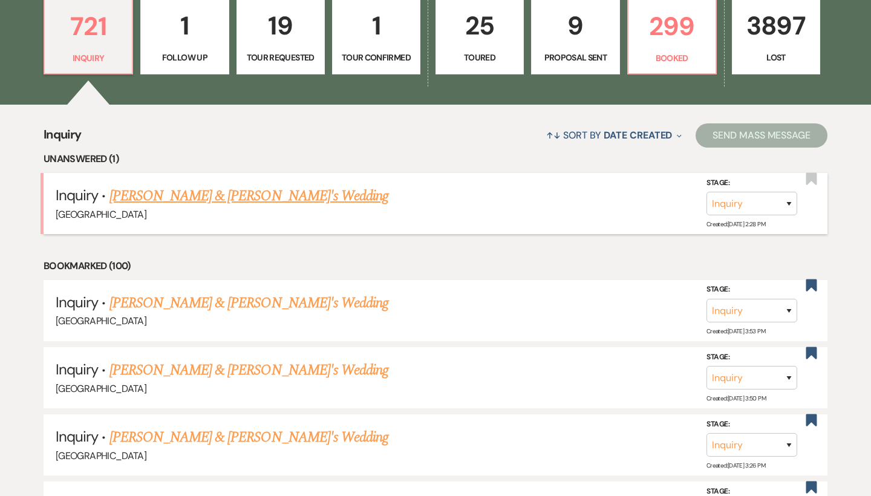
click at [220, 193] on link "Ellie Miles & Fiance's Wedding" at bounding box center [248, 196] width 279 height 22
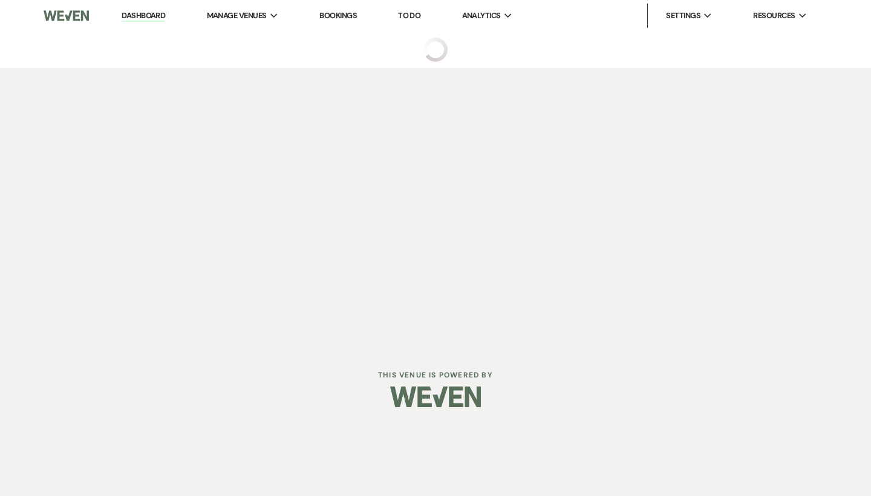
select select "6"
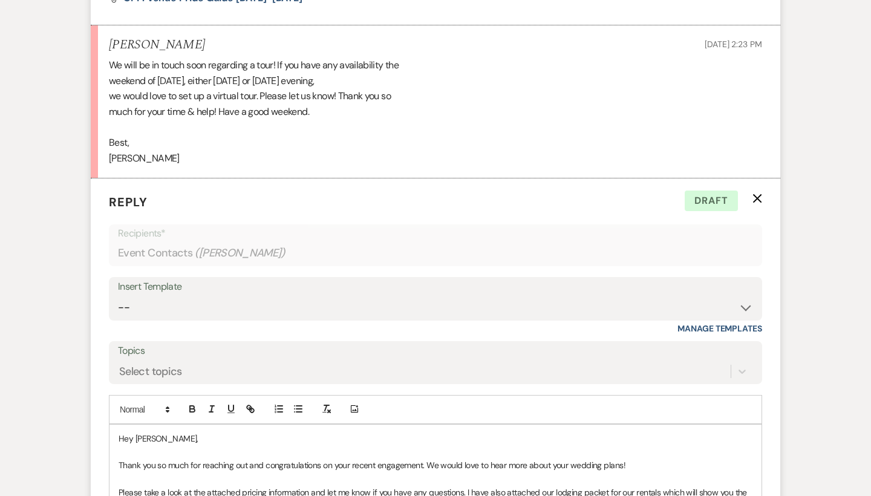
scroll to position [671, 0]
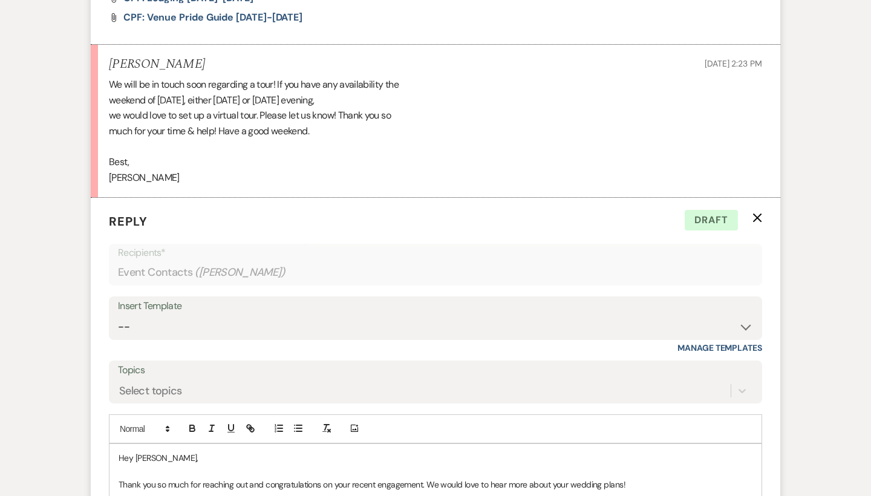
click at [748, 212] on p "Reply X Draft" at bounding box center [435, 221] width 653 height 18
click at [760, 213] on use "button" at bounding box center [757, 217] width 9 height 9
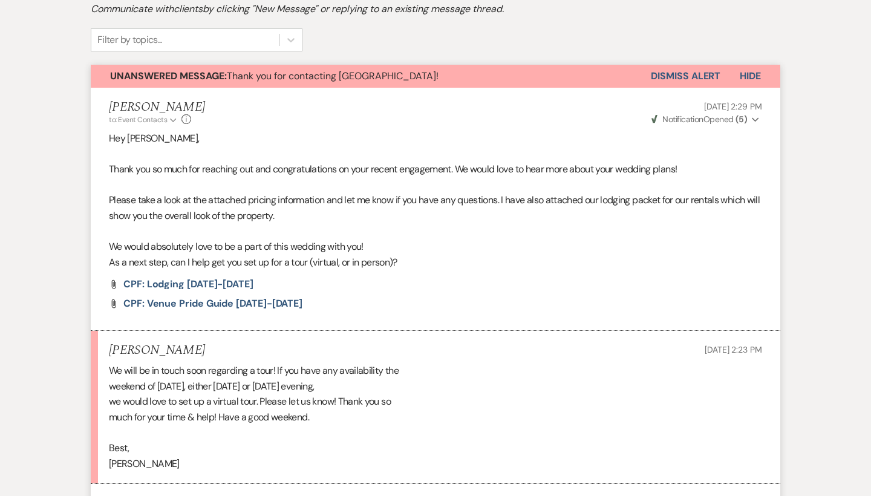
scroll to position [385, 0]
click at [454, 69] on button "Unanswered Message: Thank you for contacting Chimney Pond Farm!" at bounding box center [371, 76] width 560 height 23
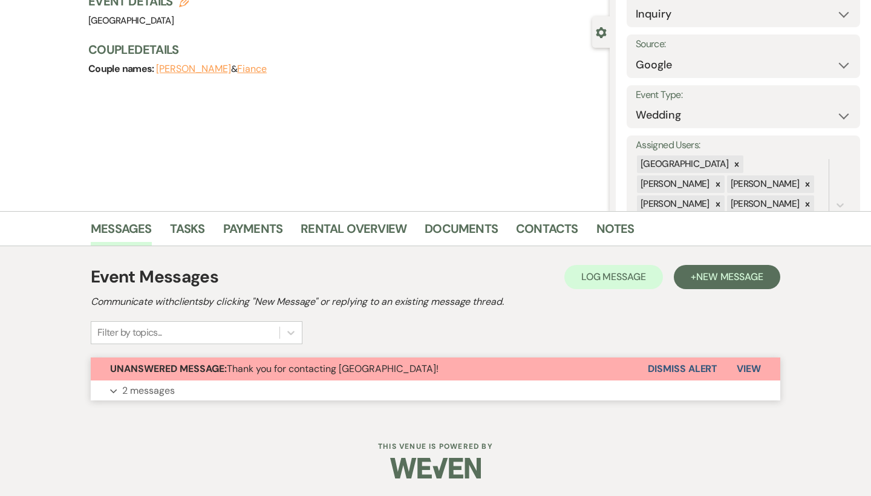
click at [346, 366] on span "Unanswered Message: Thank you for contacting Chimney Pond Farm!" at bounding box center [274, 368] width 328 height 13
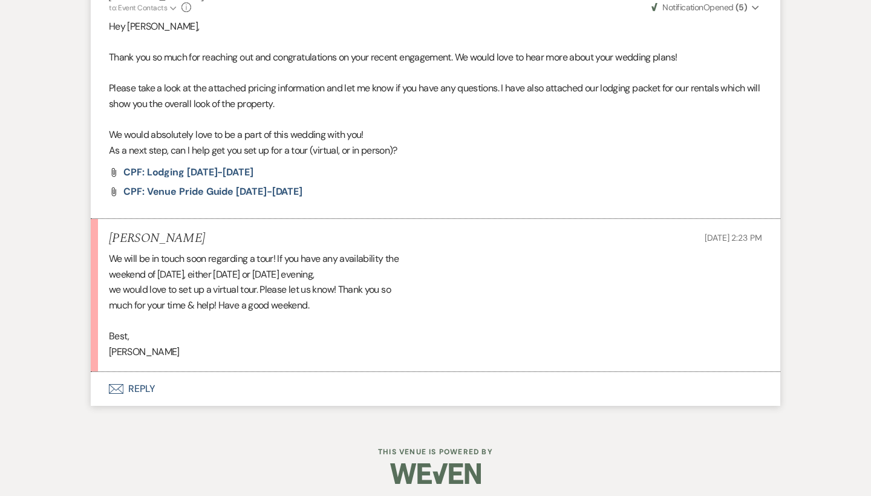
scroll to position [496, 0]
click at [134, 383] on button "Envelope Reply" at bounding box center [435, 389] width 689 height 34
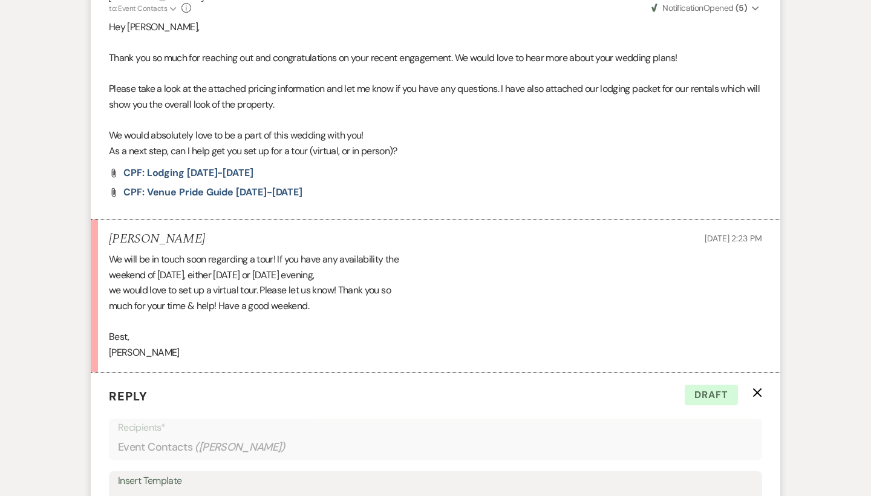
scroll to position [866, 0]
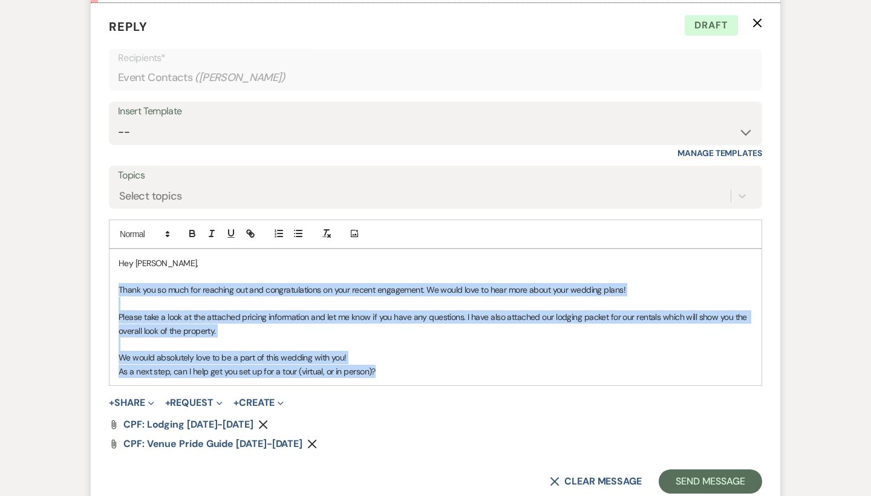
drag, startPoint x: 393, startPoint y: 357, endPoint x: 117, endPoint y: 274, distance: 287.7
click at [117, 274] on div "Hey Ellie, Thank you so much for reaching out and congratulations on your recen…" at bounding box center [435, 317] width 652 height 137
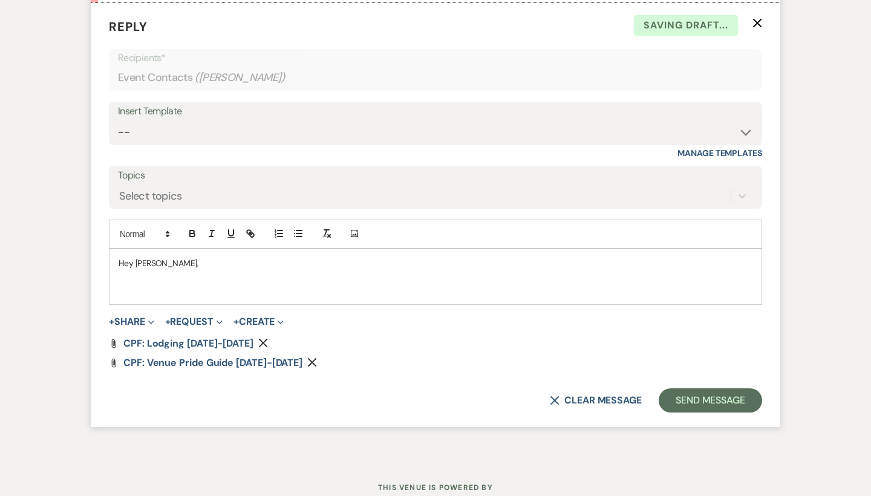
click at [258, 338] on icon "Remove" at bounding box center [263, 343] width 10 height 10
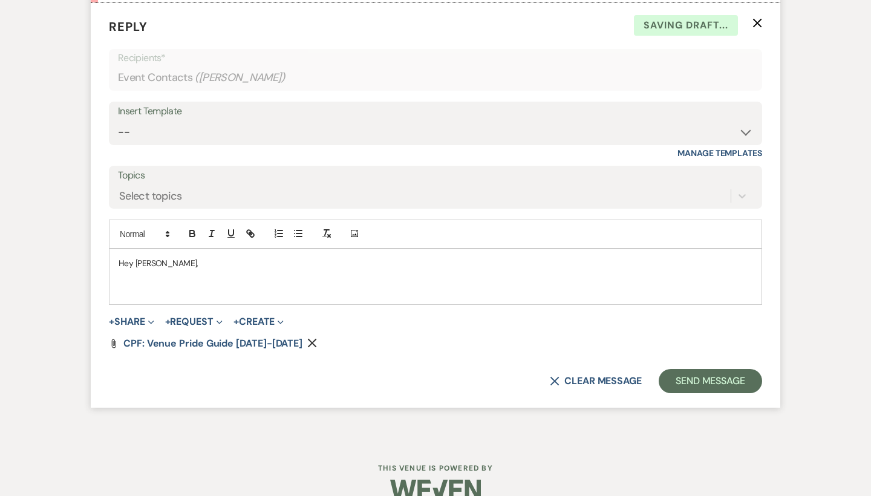
click at [307, 338] on icon "Remove" at bounding box center [312, 343] width 10 height 10
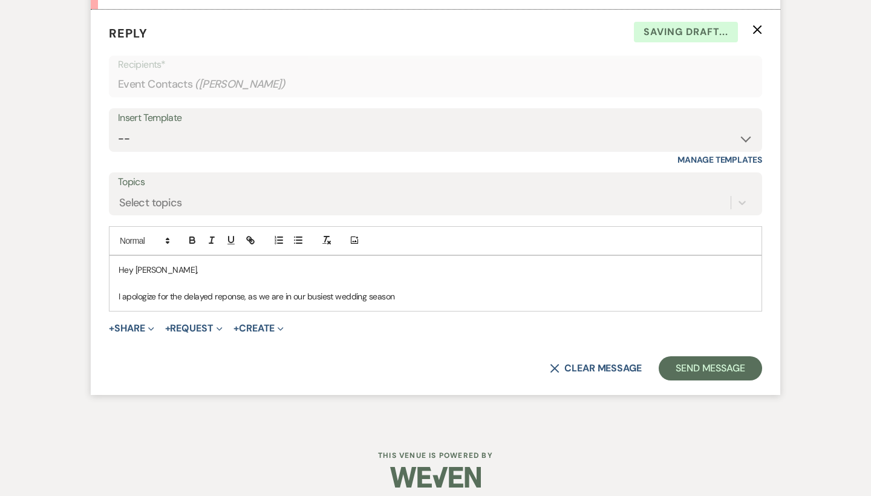
click at [230, 290] on p "I apologize for the delayed reponse, as we are in our busiest wedding season" at bounding box center [435, 296] width 634 height 13
click at [429, 290] on p "I apologize for the delayed response, as we are in our busiest wedding season" at bounding box center [435, 296] width 634 height 13
click at [469, 290] on p "I apologize for the delayed response, as we are in our busiest wedding season. …" at bounding box center [435, 296] width 634 height 13
click at [496, 290] on p "I apologize for the delayed response, as we are in our busiest wedding season. …" at bounding box center [435, 296] width 634 height 13
click at [477, 290] on p "I apologize for the delayed response, as we are in our busiest wedding season. …" at bounding box center [435, 296] width 634 height 13
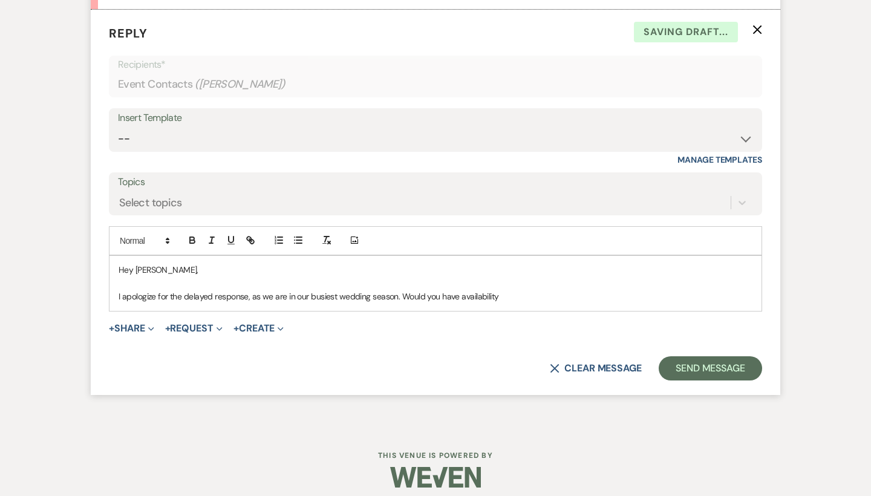
click at [516, 290] on p "I apologize for the delayed response, as we are in our busiest wedding season. …" at bounding box center [435, 296] width 634 height 13
click at [674, 290] on p "I apologize for the delayed response, as we are in our busiest wedding season. …" at bounding box center [435, 296] width 634 height 13
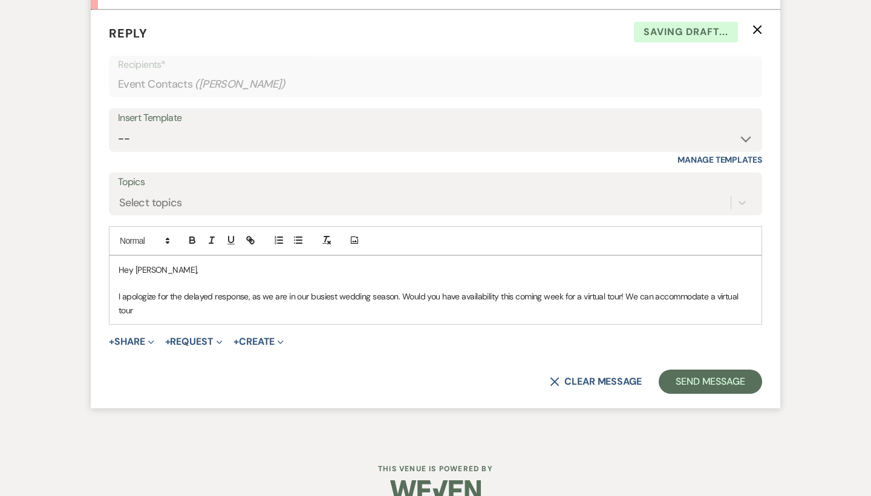
click at [752, 293] on p "I apologize for the delayed response, as we are in our busiest wedding season. …" at bounding box center [435, 303] width 634 height 27
click at [183, 302] on p "I apologize for the delayed response, as we are in our busiest wedding season. …" at bounding box center [435, 303] width 634 height 27
click at [238, 302] on p "I apologize for the delayed response, as we are in our busiest wedding season. …" at bounding box center [435, 303] width 634 height 27
click at [324, 313] on div "Hey Ellie, I apologize for the delayed response, as we are in our busiest weddi…" at bounding box center [435, 290] width 652 height 69
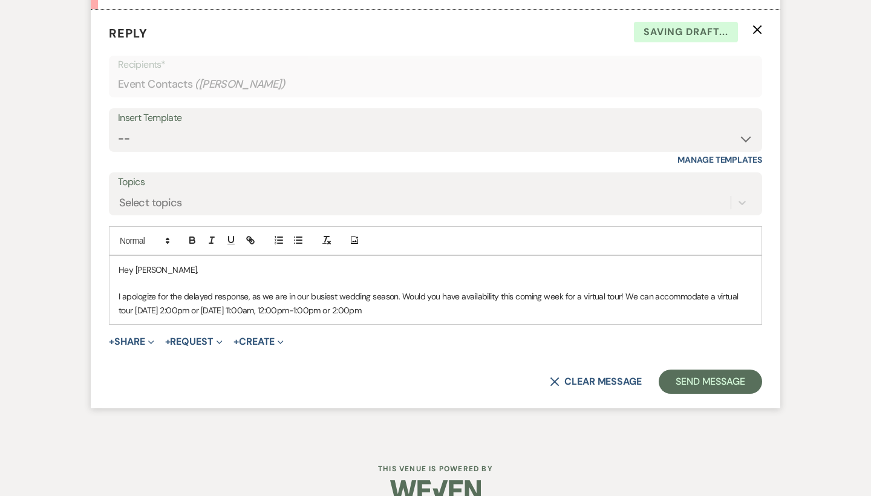
click at [461, 305] on p "I apologize for the delayed response, as we are in our busiest wedding season. …" at bounding box center [435, 303] width 634 height 27
drag, startPoint x: 461, startPoint y: 305, endPoint x: 434, endPoint y: 303, distance: 27.3
click at [434, 303] on p "I apologize for the delayed response, as we are in our busiest wedding season. …" at bounding box center [435, 303] width 634 height 27
click at [468, 304] on p "I apologize for the delayed response, as we are in our busiest wedding season. …" at bounding box center [435, 303] width 634 height 27
click at [550, 302] on p "I apologize for the delayed response, as we are in our busiest wedding season. …" at bounding box center [435, 303] width 634 height 27
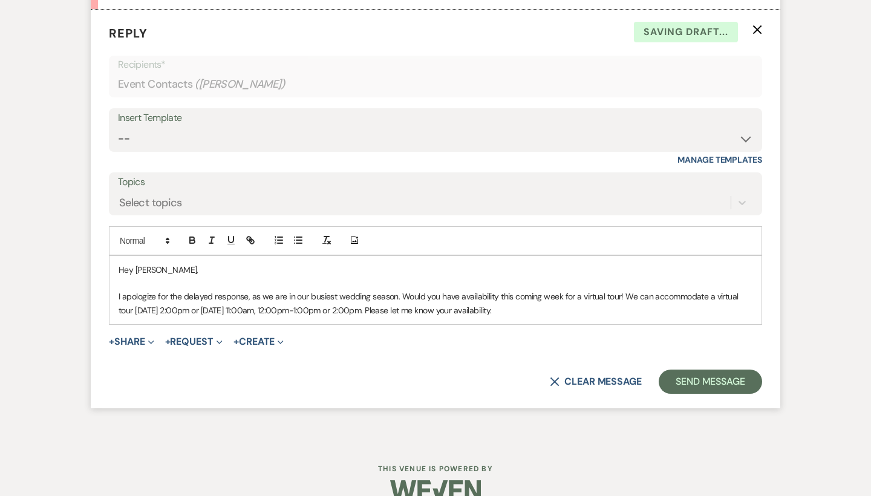
click at [582, 302] on p "I apologize for the delayed response, as we are in our busiest wedding season. …" at bounding box center [435, 303] width 634 height 27
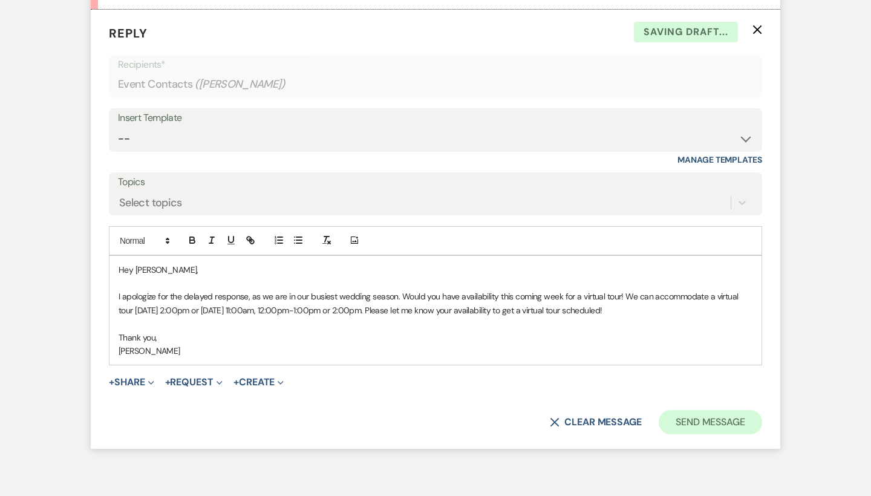
click at [713, 410] on button "Send Message" at bounding box center [709, 422] width 103 height 24
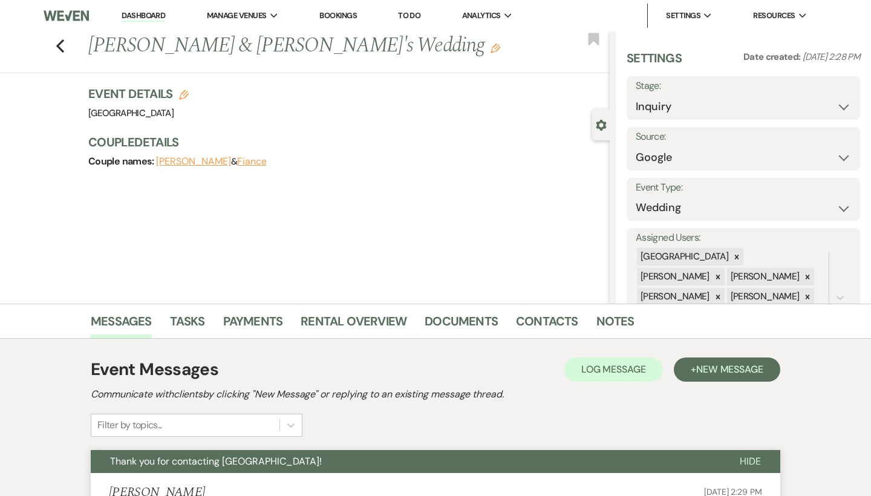
scroll to position [0, 0]
click at [64, 42] on icon "Previous" at bounding box center [60, 46] width 9 height 15
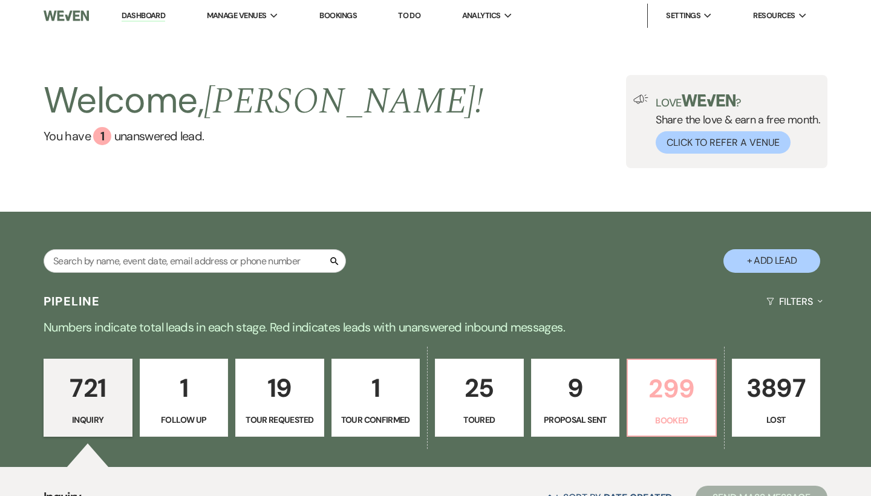
click at [641, 402] on p "299" at bounding box center [671, 388] width 73 height 41
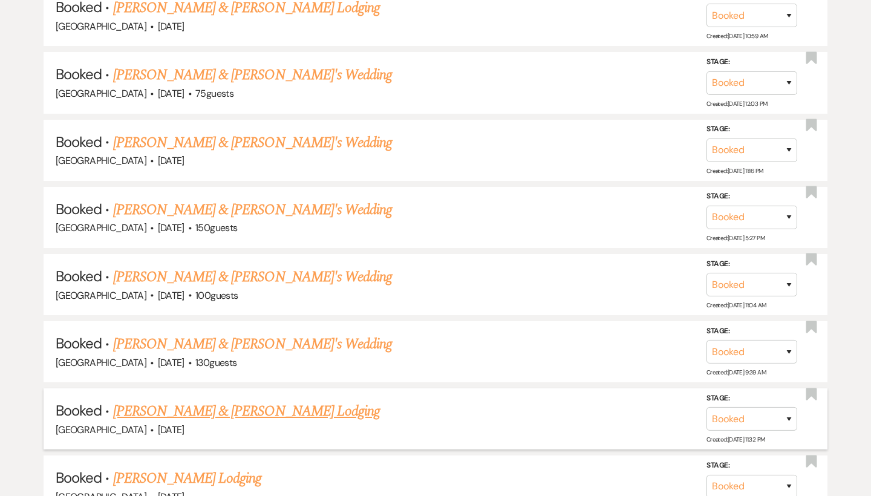
scroll to position [3116, 0]
click at [212, 267] on link "[PERSON_NAME] & [PERSON_NAME]'s Wedding" at bounding box center [252, 278] width 279 height 22
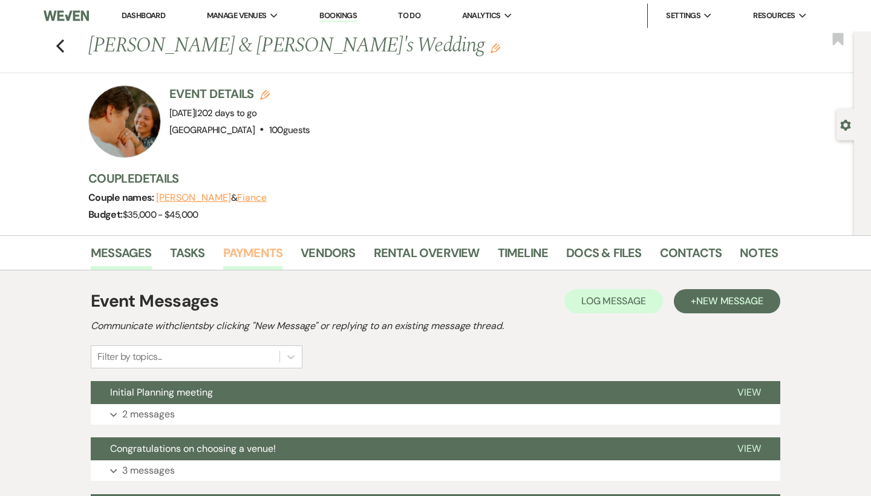
click at [262, 248] on link "Payments" at bounding box center [253, 256] width 60 height 27
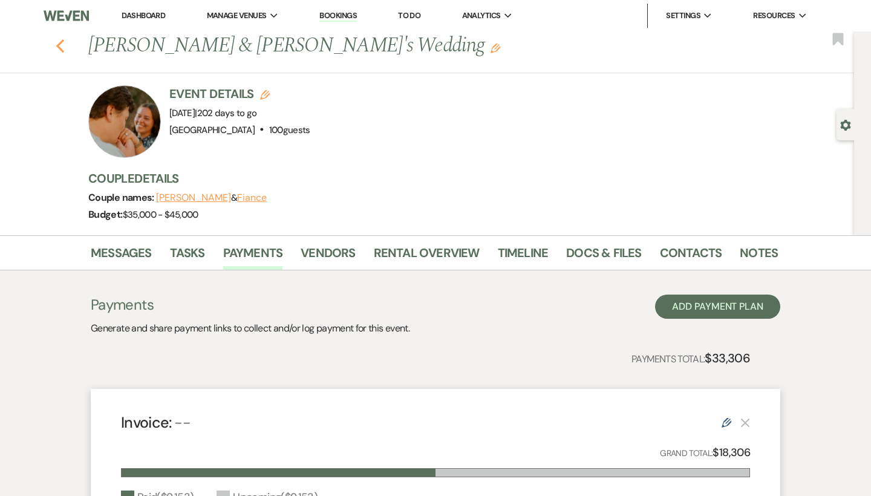
click at [62, 44] on icon "Previous" at bounding box center [60, 46] width 9 height 15
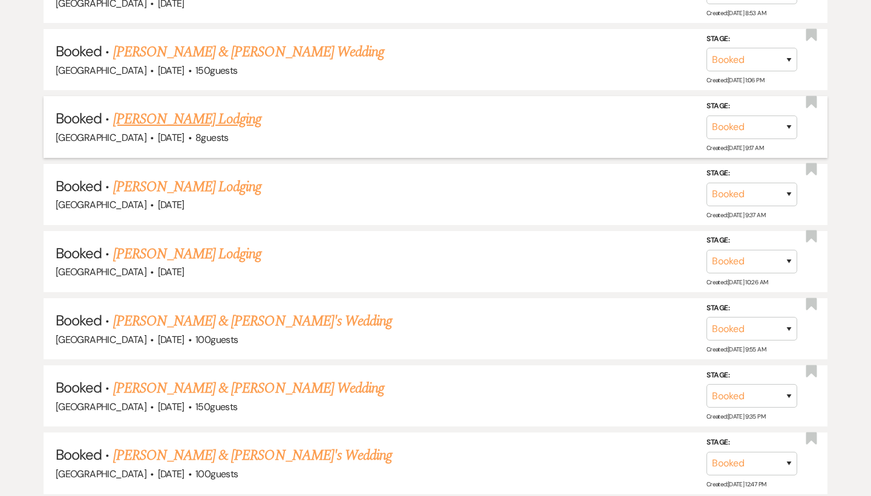
scroll to position [3824, 0]
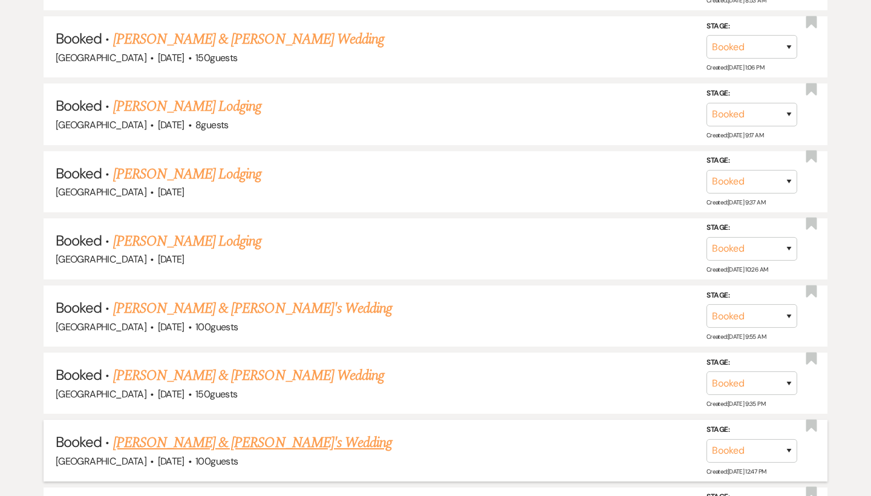
click at [225, 432] on link "[PERSON_NAME] & [PERSON_NAME]'s Wedding" at bounding box center [252, 443] width 279 height 22
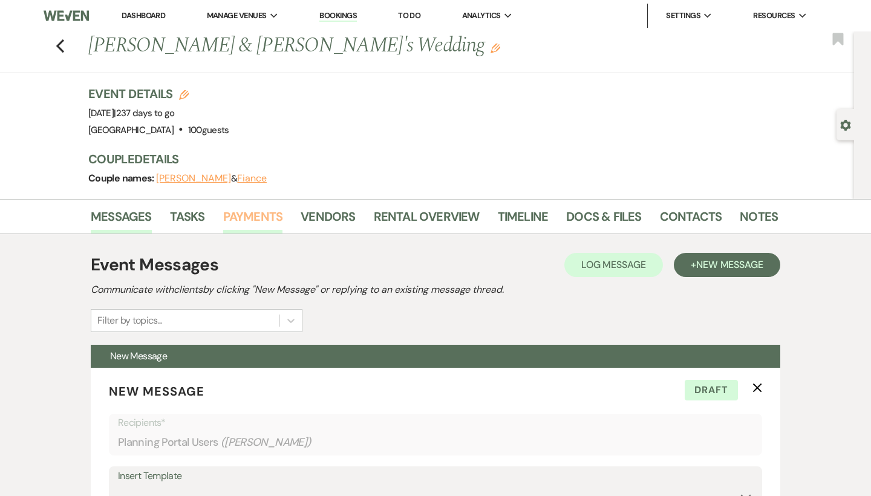
click at [255, 226] on link "Payments" at bounding box center [253, 220] width 60 height 27
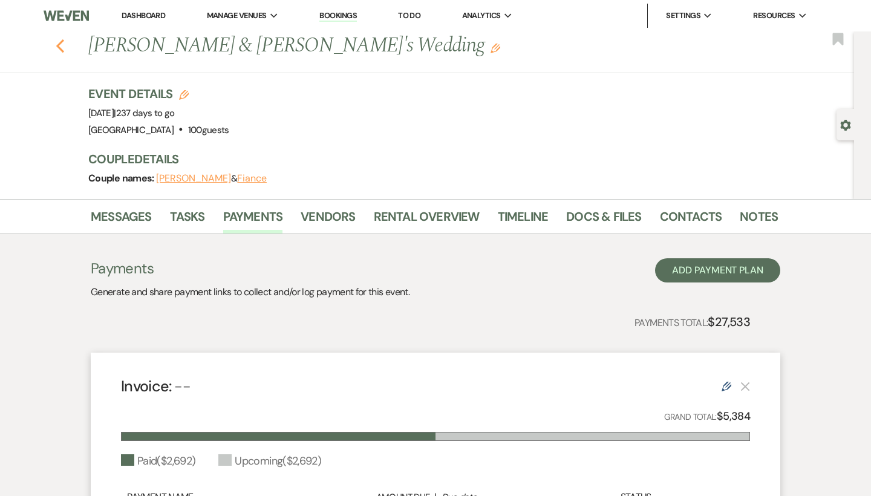
click at [61, 46] on icon "Previous" at bounding box center [60, 46] width 9 height 15
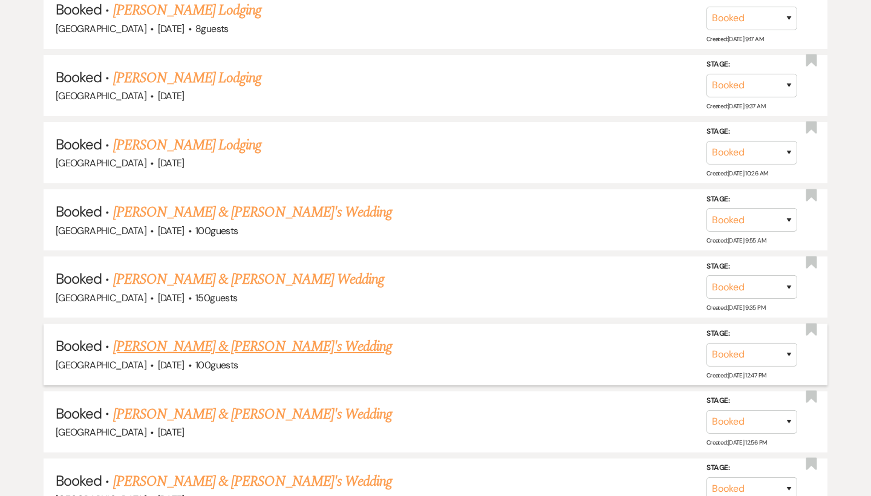
scroll to position [3921, 0]
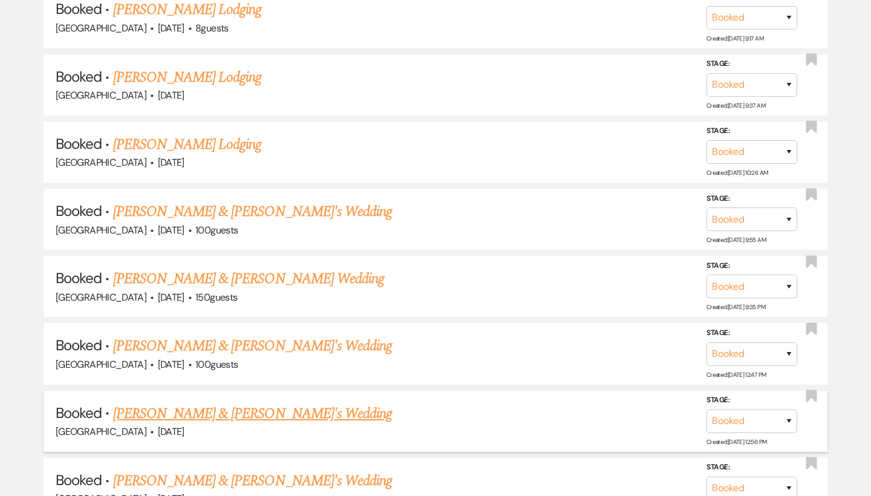
click at [184, 403] on link "[PERSON_NAME] & [PERSON_NAME]'s Wedding" at bounding box center [252, 414] width 279 height 22
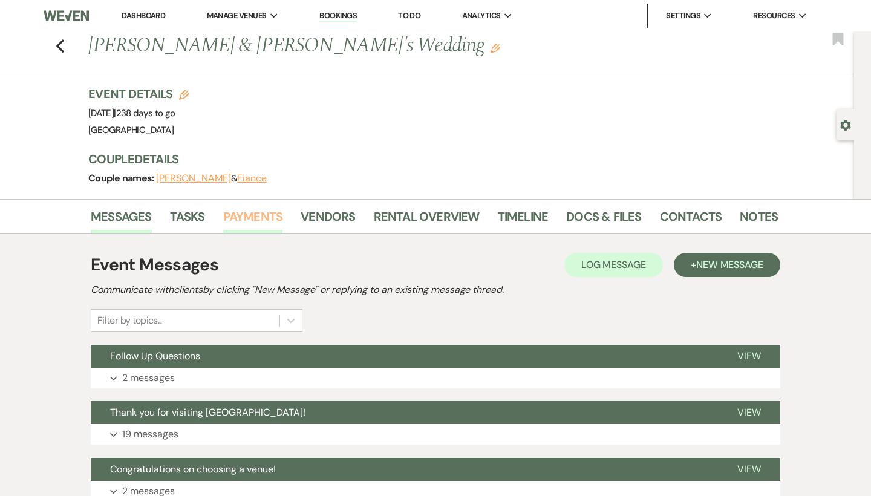
click at [256, 210] on link "Payments" at bounding box center [253, 220] width 60 height 27
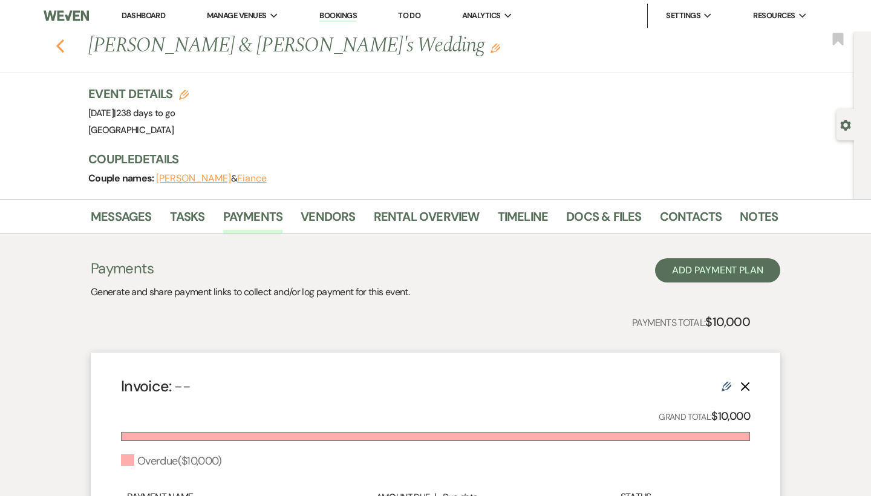
click at [62, 45] on icon "Previous" at bounding box center [60, 46] width 9 height 15
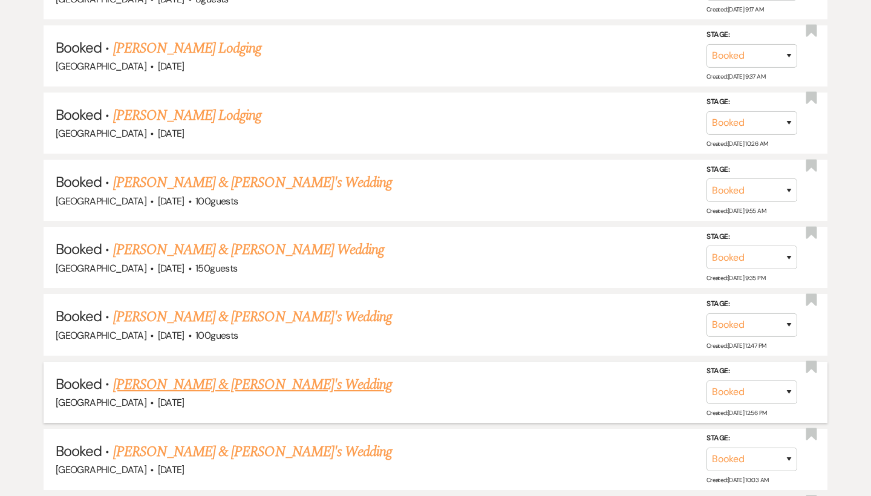
scroll to position [3972, 0]
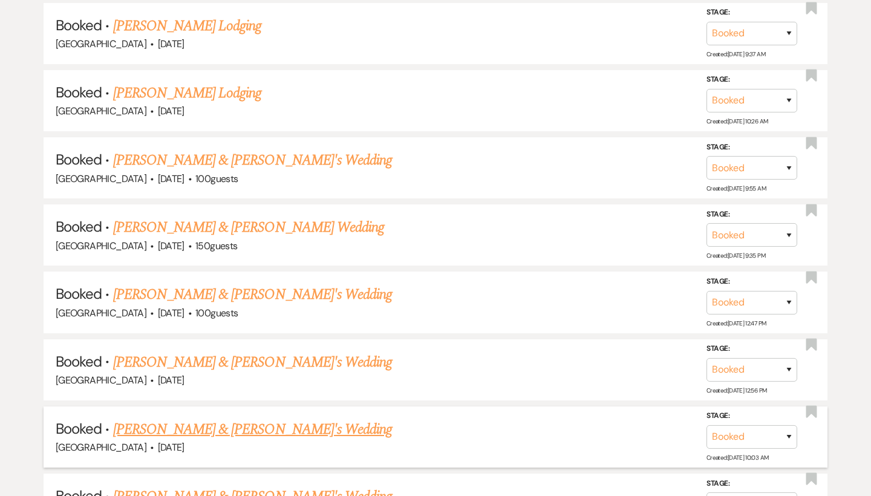
click at [246, 418] on link "[PERSON_NAME] & [PERSON_NAME]'s Wedding" at bounding box center [252, 429] width 279 height 22
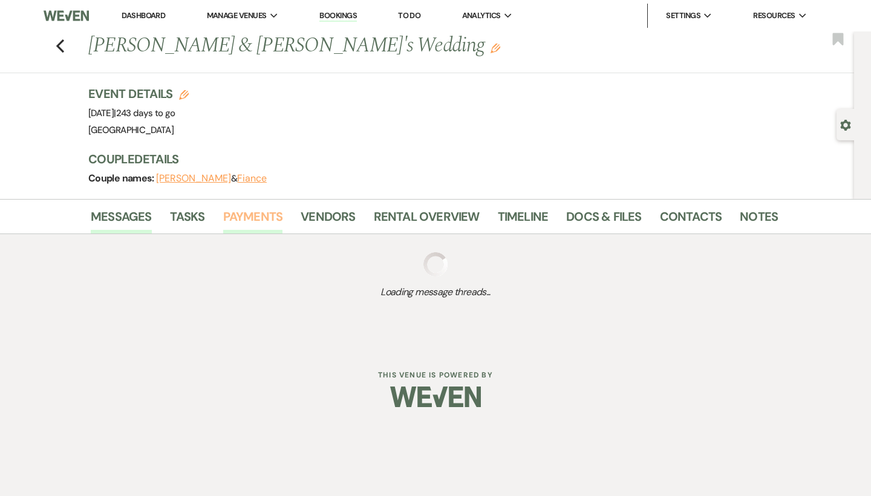
click at [261, 219] on link "Payments" at bounding box center [253, 220] width 60 height 27
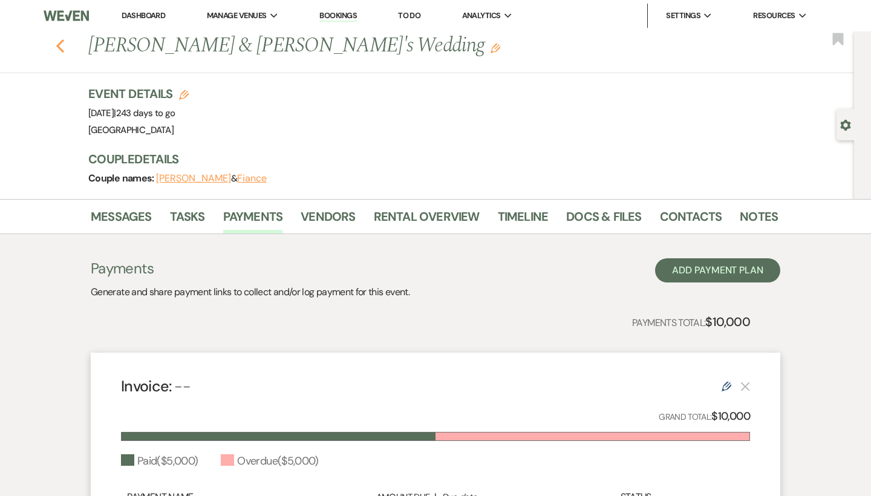
click at [63, 44] on icon "Previous" at bounding box center [60, 46] width 9 height 15
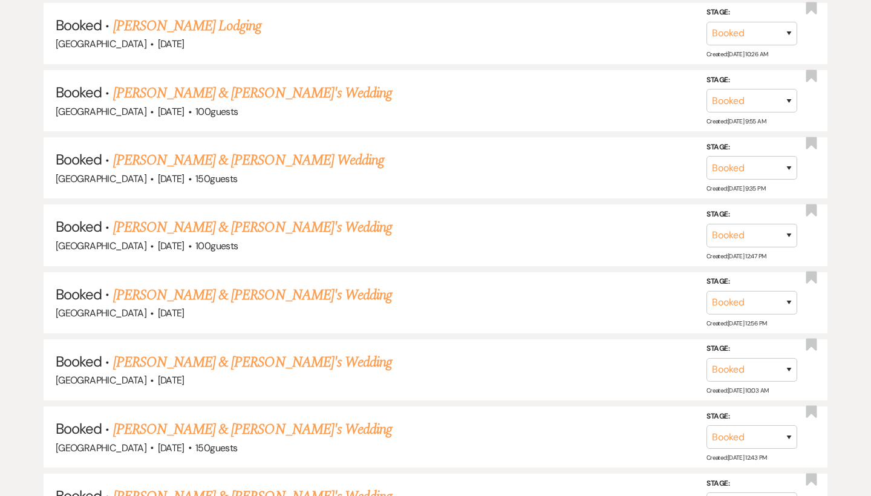
scroll to position [4043, 0]
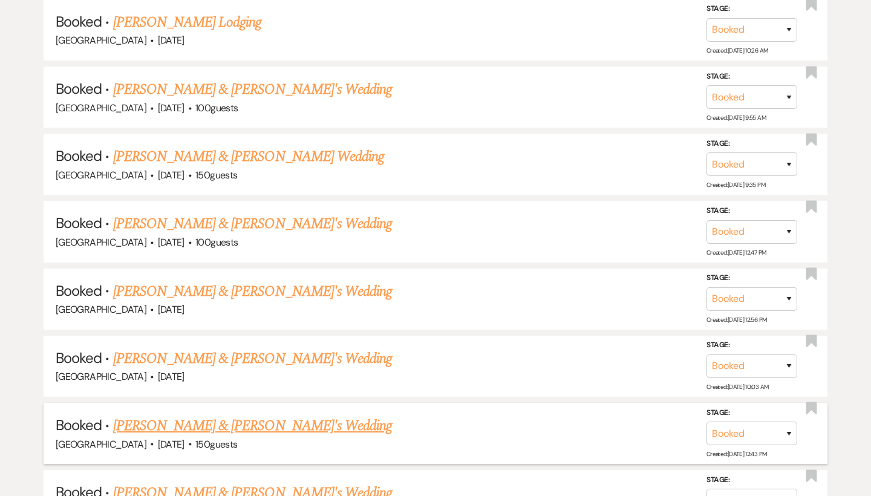
click at [219, 415] on link "[PERSON_NAME] & [PERSON_NAME]'s Wedding" at bounding box center [252, 426] width 279 height 22
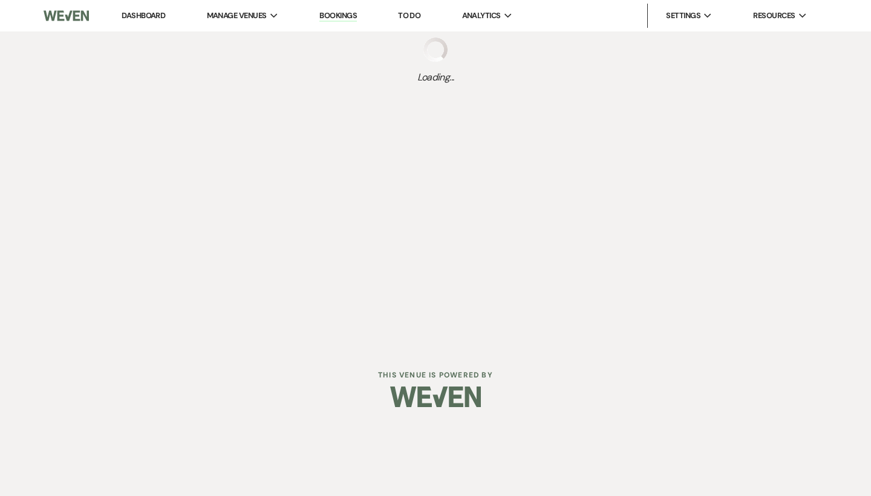
click at [148, 16] on link "Dashboard" at bounding box center [144, 15] width 44 height 10
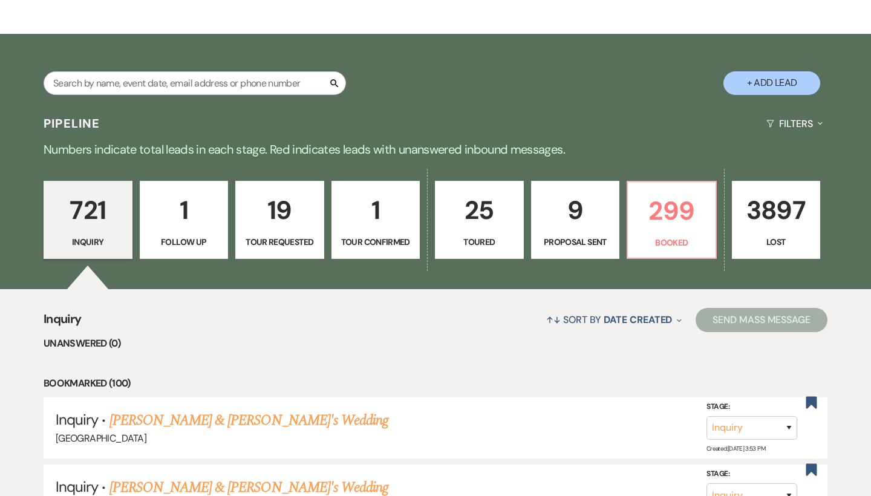
scroll to position [192, 0]
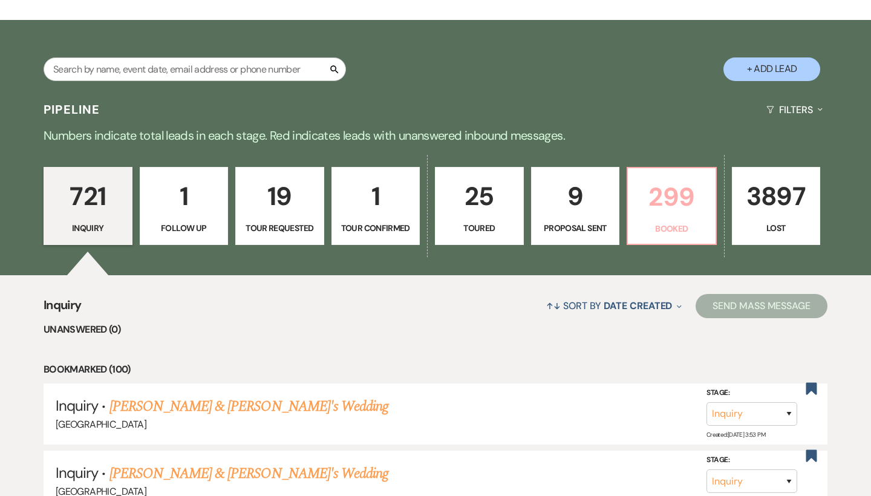
click at [673, 198] on p "299" at bounding box center [671, 197] width 73 height 41
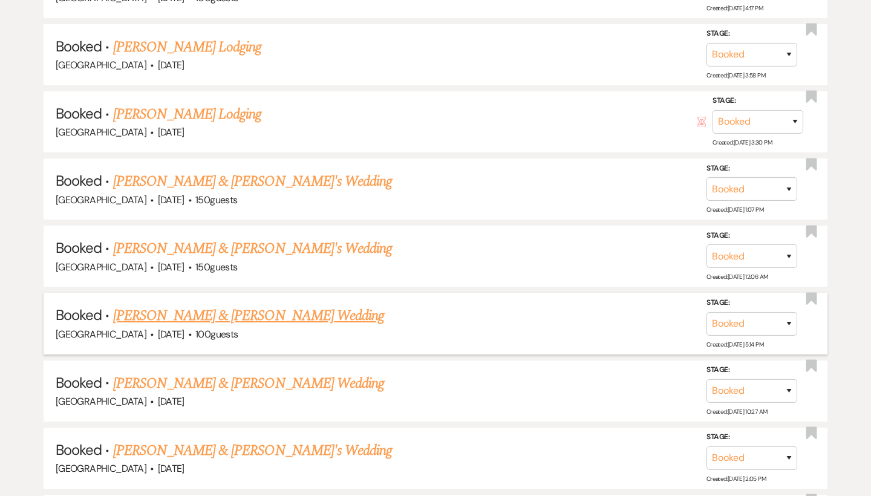
scroll to position [6102, 0]
click at [201, 440] on link "[PERSON_NAME] & [PERSON_NAME]'s Wedding" at bounding box center [252, 451] width 279 height 22
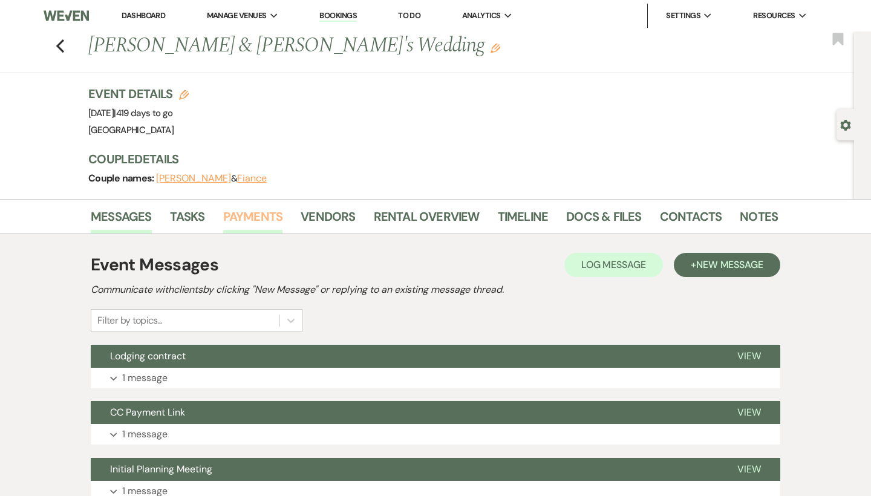
click at [250, 218] on link "Payments" at bounding box center [253, 220] width 60 height 27
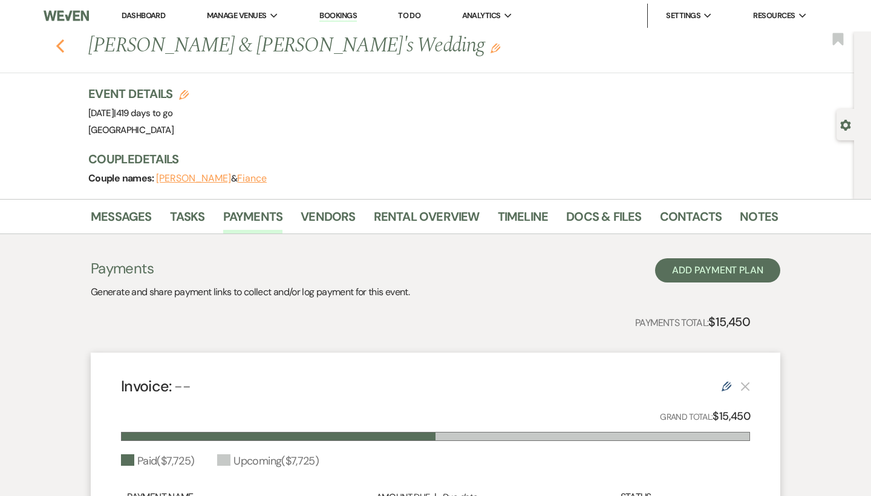
click at [56, 44] on icon "Previous" at bounding box center [60, 46] width 9 height 15
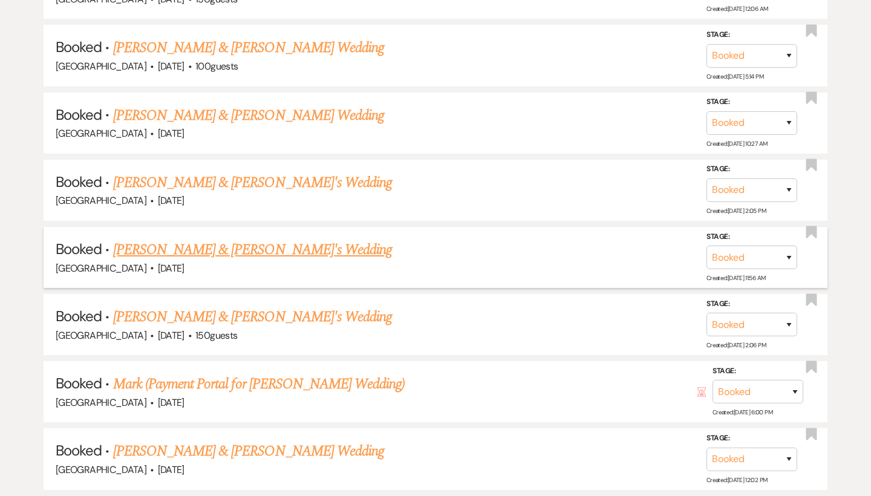
scroll to position [6376, 0]
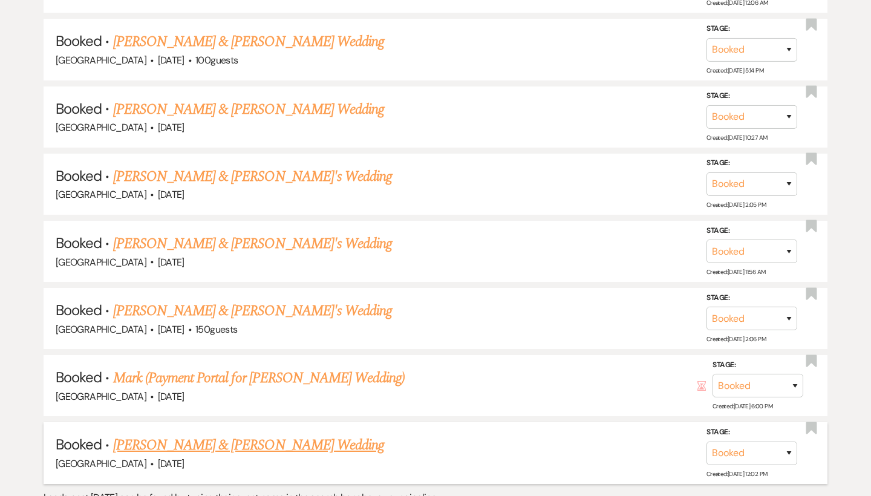
click at [196, 434] on link "[PERSON_NAME] & [PERSON_NAME] Wedding" at bounding box center [248, 445] width 271 height 22
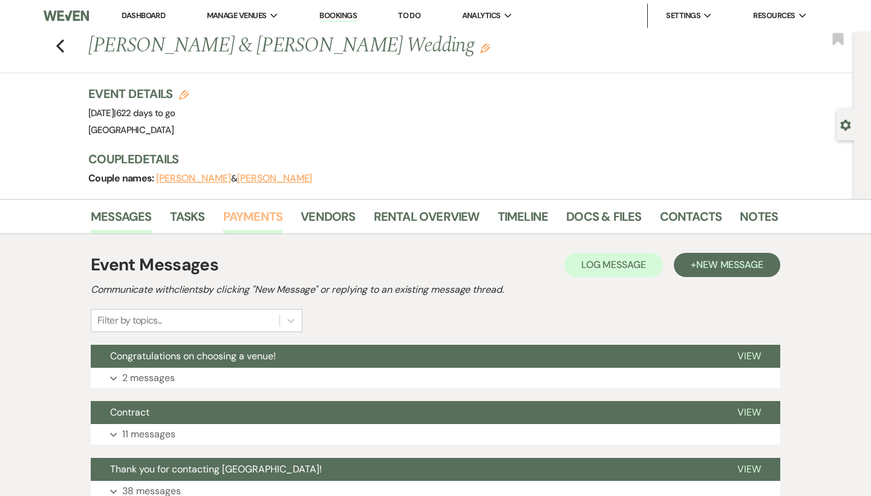
click at [236, 217] on link "Payments" at bounding box center [253, 220] width 60 height 27
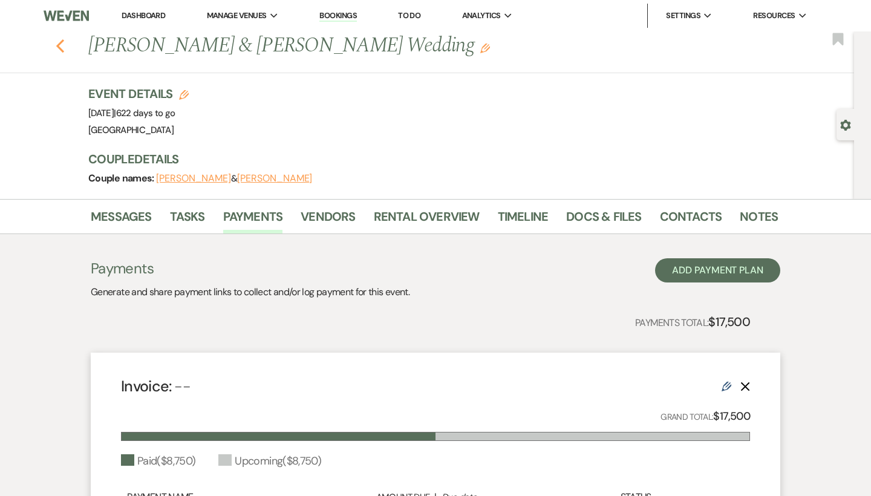
click at [60, 38] on button "Previous" at bounding box center [60, 44] width 9 height 17
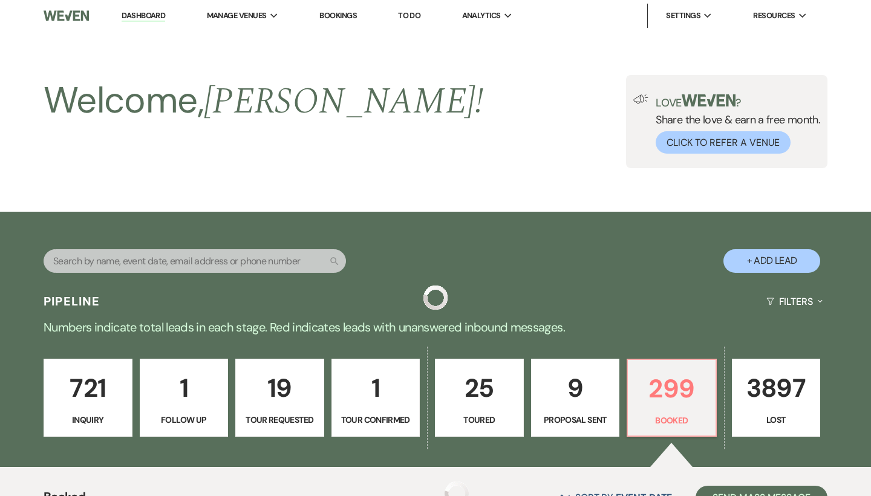
scroll to position [6376, 0]
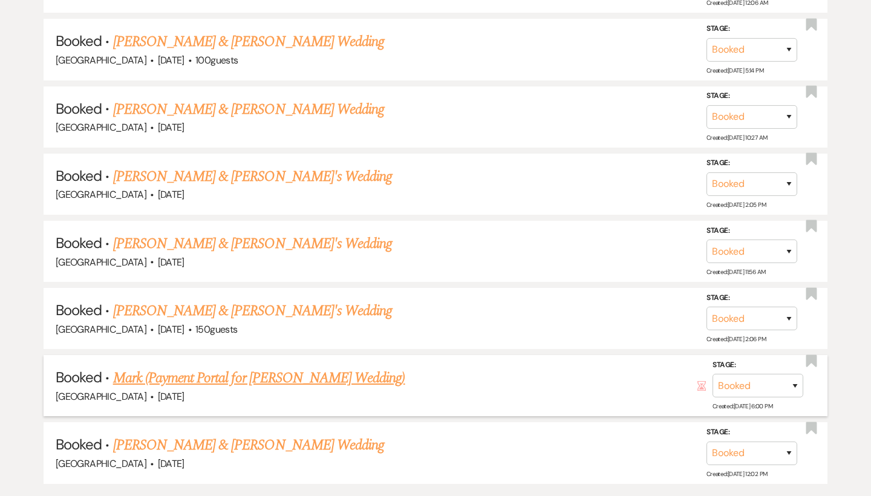
click at [170, 367] on link "Mark (Payment Portal for [PERSON_NAME] Wedding)" at bounding box center [259, 378] width 292 height 22
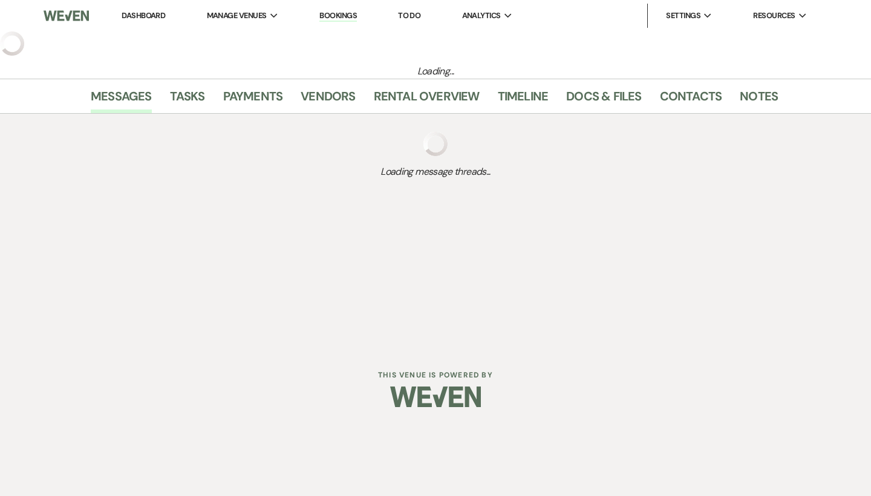
select select "6"
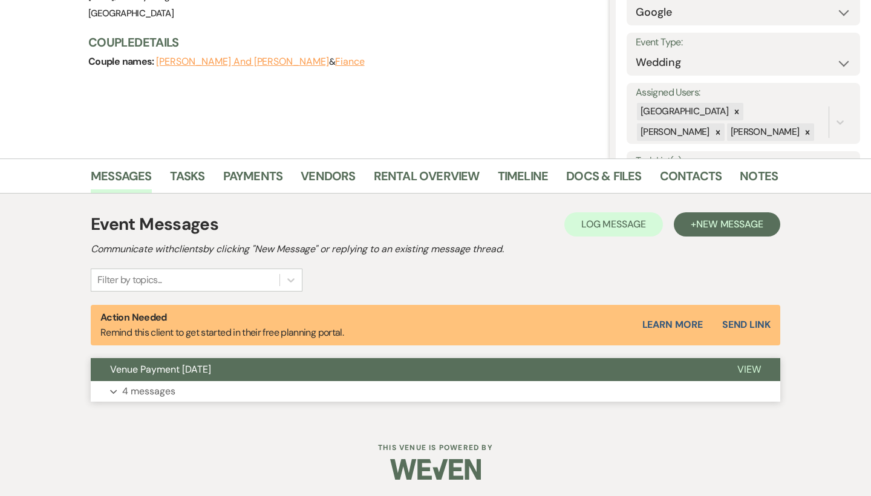
click at [172, 386] on p "4 messages" at bounding box center [148, 391] width 53 height 16
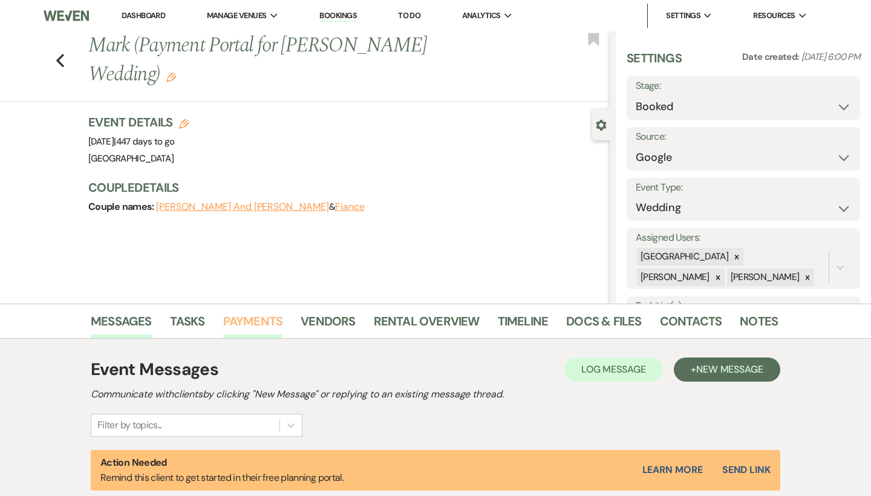
click at [248, 320] on link "Payments" at bounding box center [253, 324] width 60 height 27
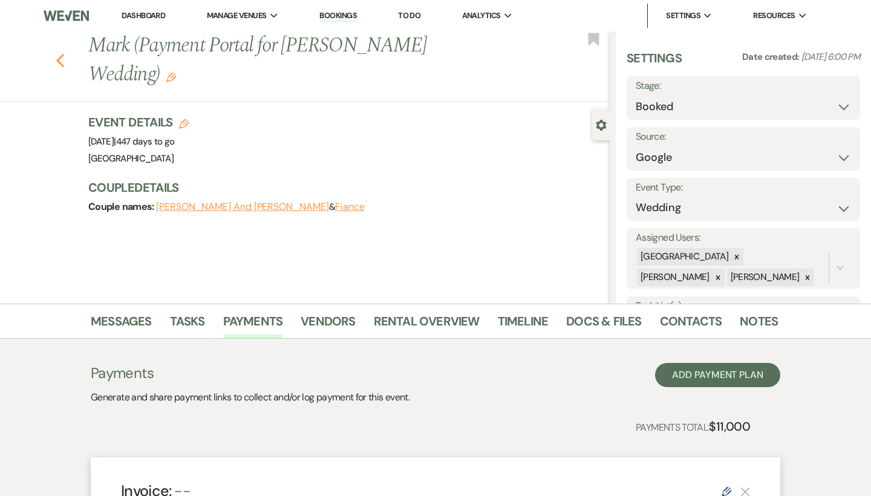
click at [55, 45] on div "Previous Mark (Payment Portal for Charles Bader's Wedding) Edit Bookmark" at bounding box center [301, 66] width 615 height 70
click at [58, 53] on icon "Previous" at bounding box center [60, 60] width 9 height 15
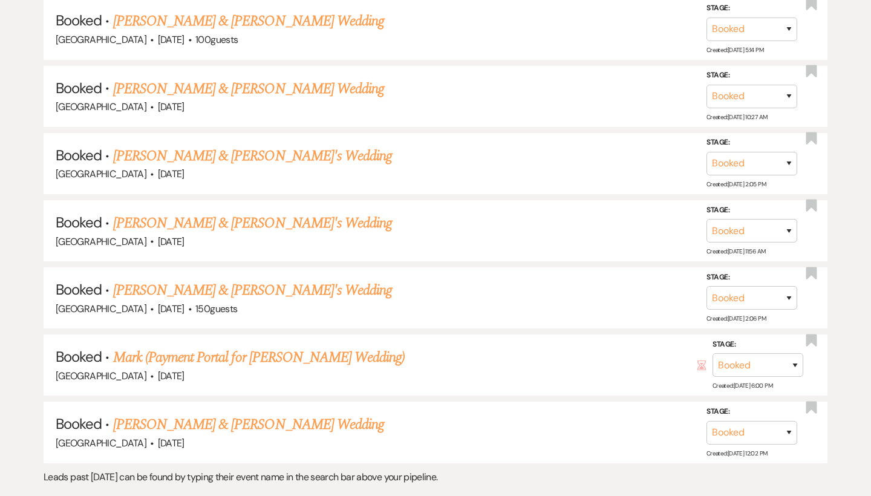
scroll to position [6406, 0]
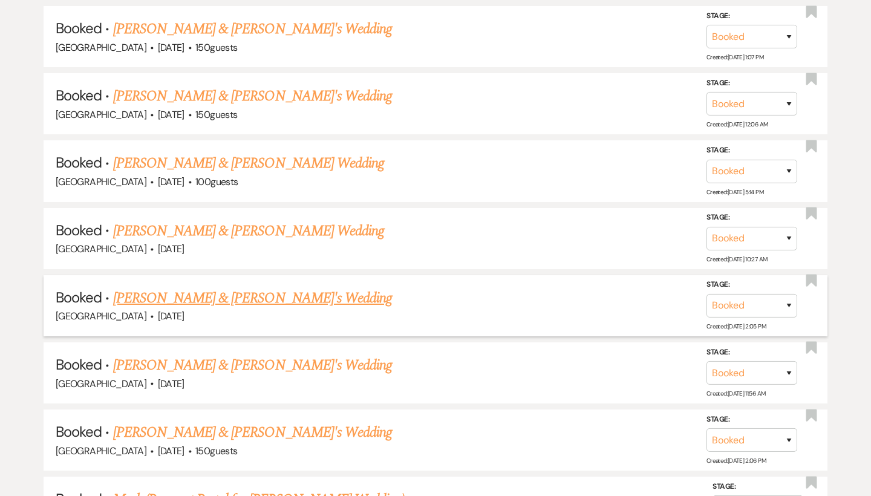
click at [213, 287] on link "[PERSON_NAME] & [PERSON_NAME]'s Wedding" at bounding box center [252, 298] width 279 height 22
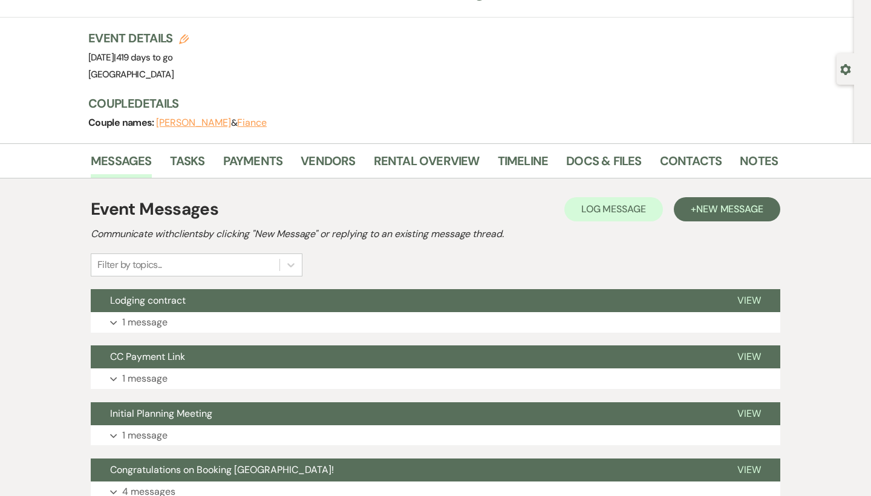
scroll to position [9, 0]
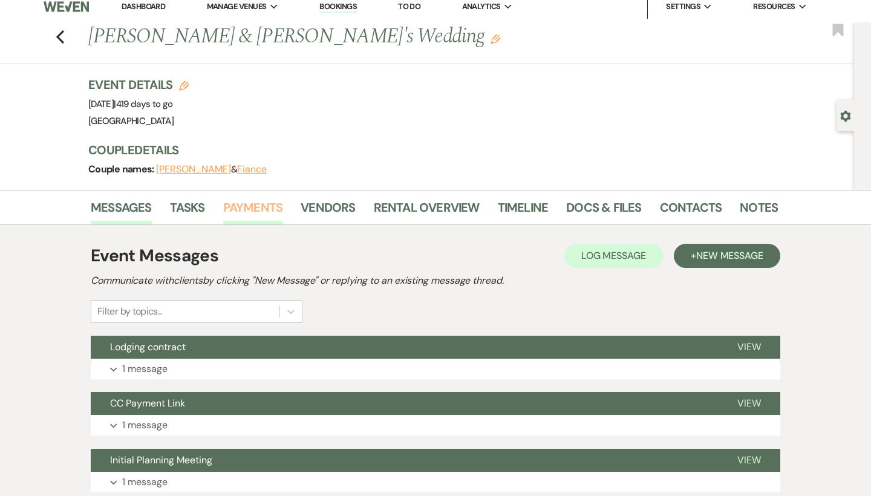
click at [253, 202] on link "Payments" at bounding box center [253, 211] width 60 height 27
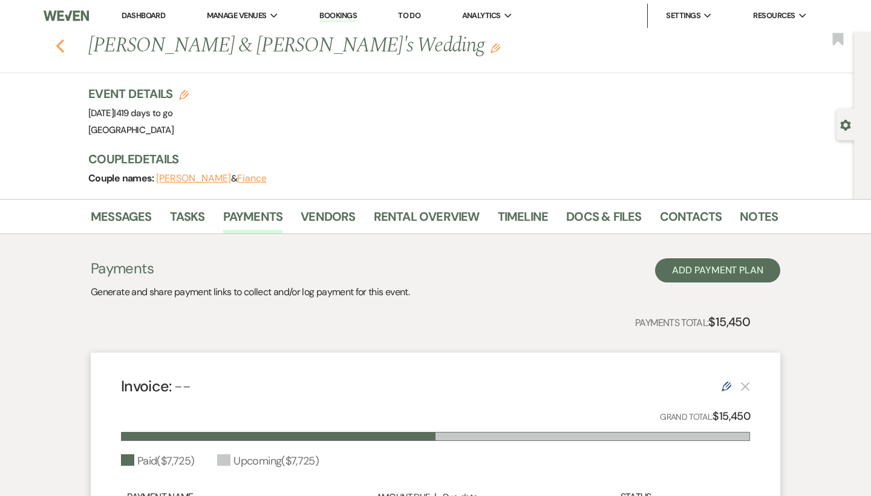
click at [59, 42] on icon "Previous" at bounding box center [60, 46] width 9 height 15
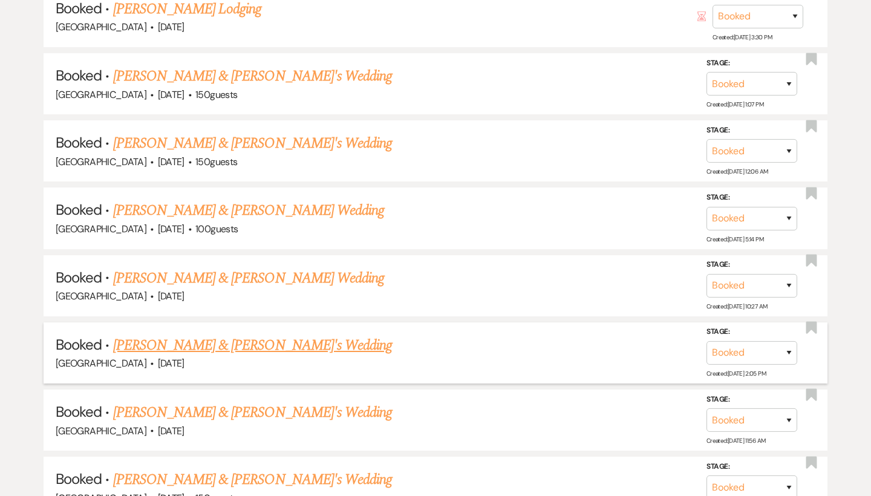
scroll to position [6205, 0]
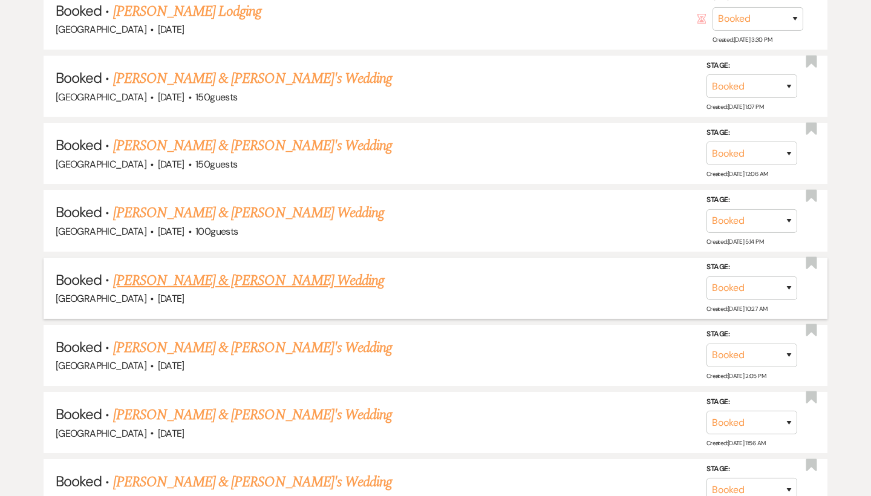
click at [231, 270] on link "[PERSON_NAME] & [PERSON_NAME] Wedding" at bounding box center [248, 281] width 271 height 22
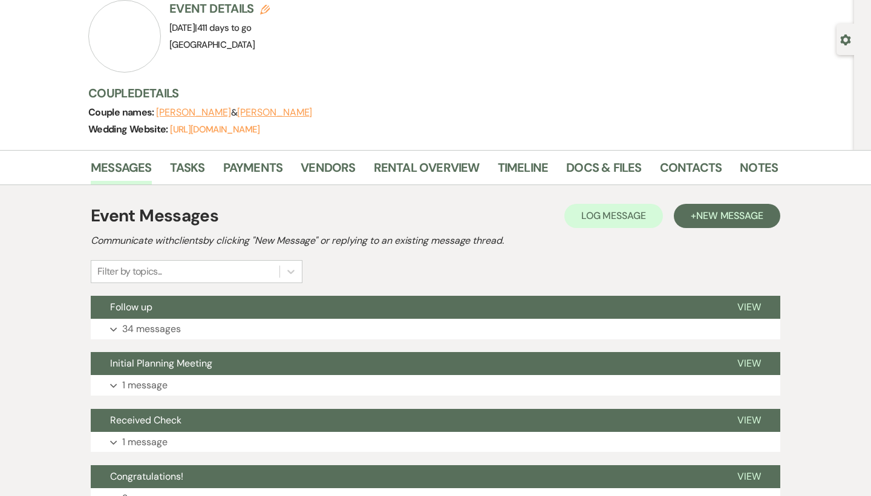
scroll to position [87, 0]
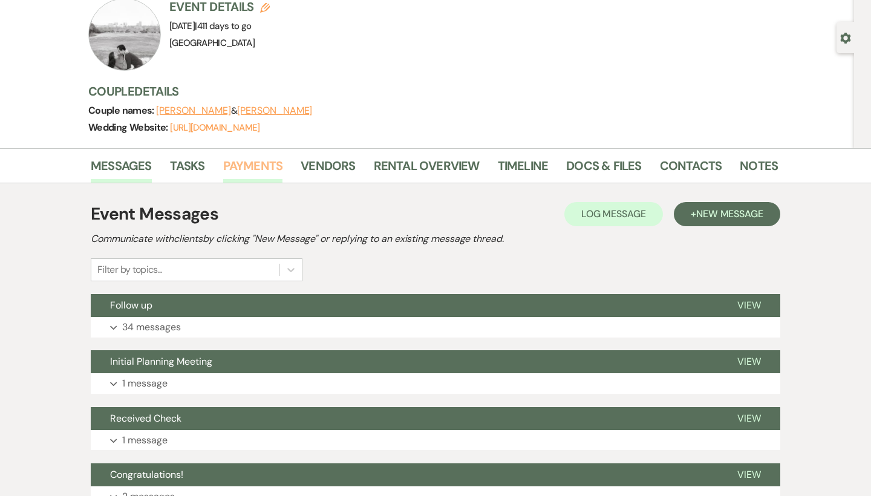
click at [261, 173] on link "Payments" at bounding box center [253, 169] width 60 height 27
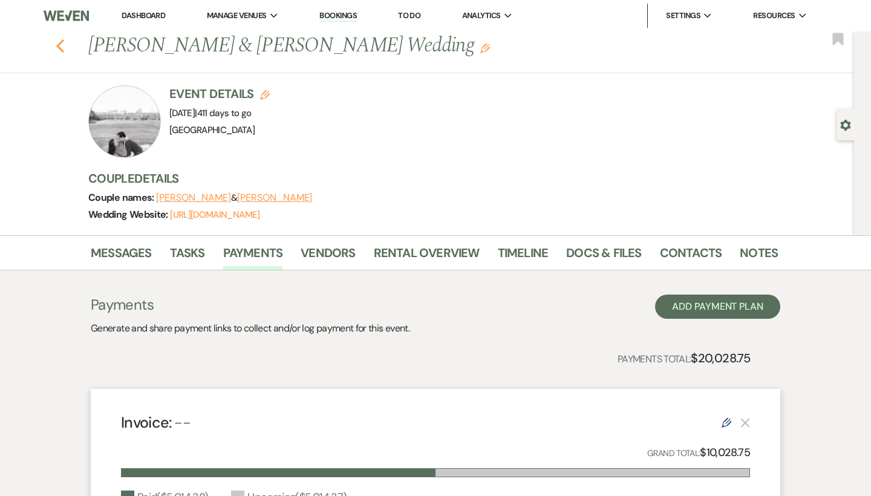
click at [59, 49] on use "button" at bounding box center [60, 45] width 8 height 13
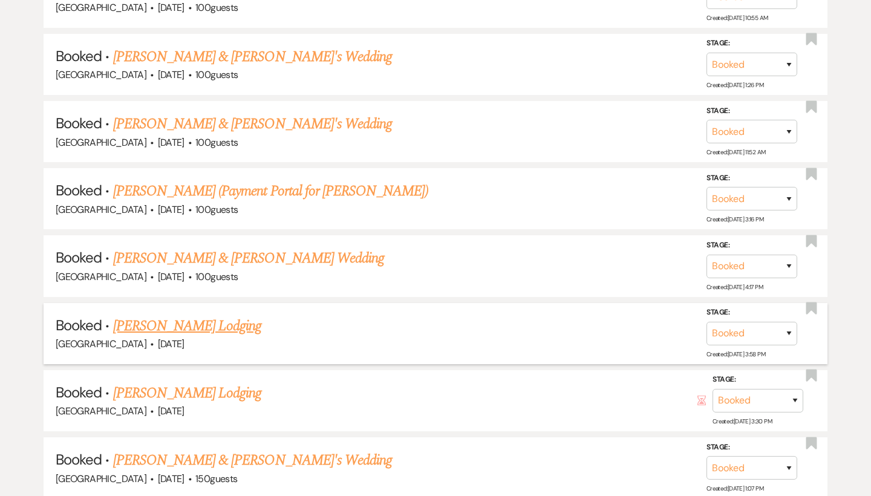
scroll to position [5808, 0]
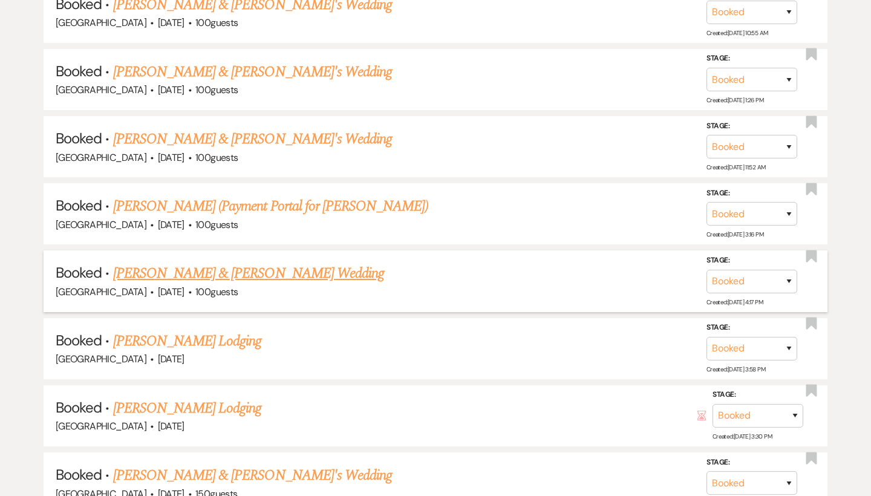
click at [260, 262] on link "[PERSON_NAME] & [PERSON_NAME] Wedding" at bounding box center [248, 273] width 271 height 22
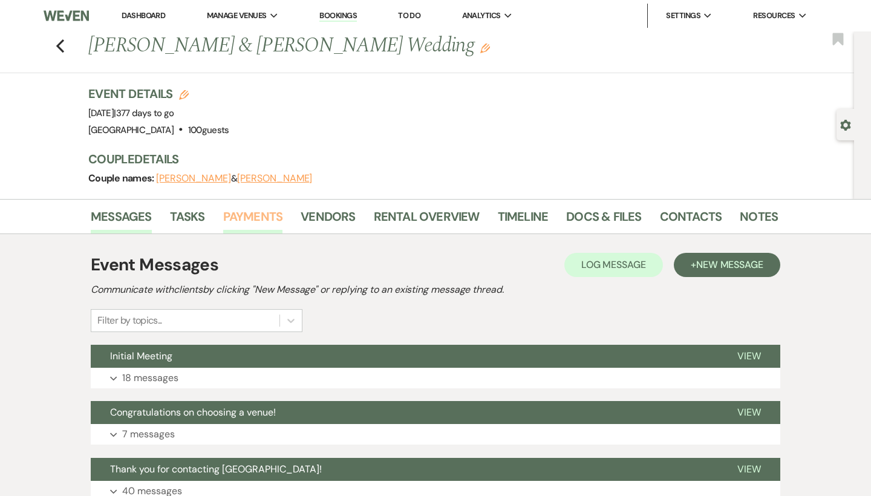
click at [263, 219] on link "Payments" at bounding box center [253, 220] width 60 height 27
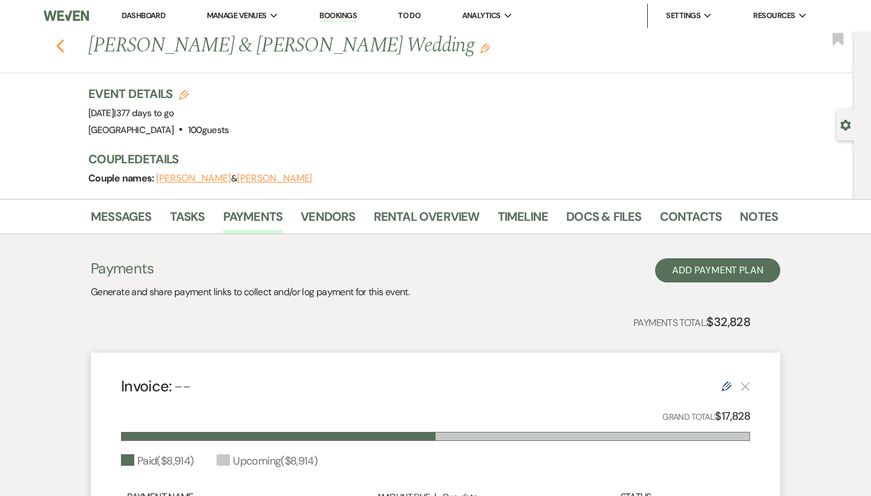
click at [59, 45] on use "button" at bounding box center [60, 45] width 8 height 13
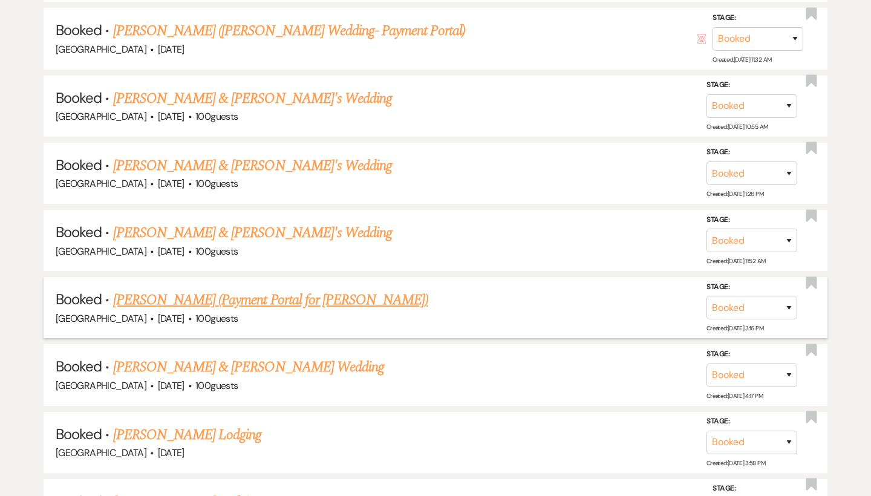
scroll to position [5710, 0]
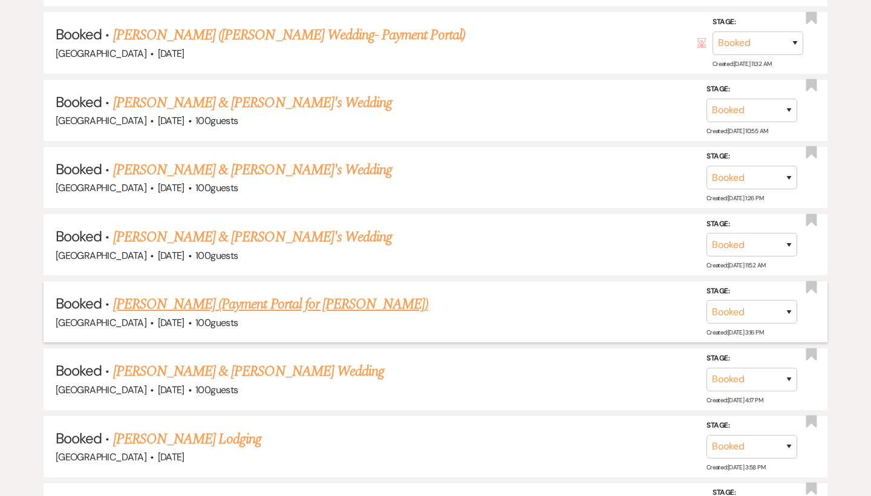
click at [196, 293] on link "[PERSON_NAME] (Payment Portal for [PERSON_NAME])" at bounding box center [270, 304] width 315 height 22
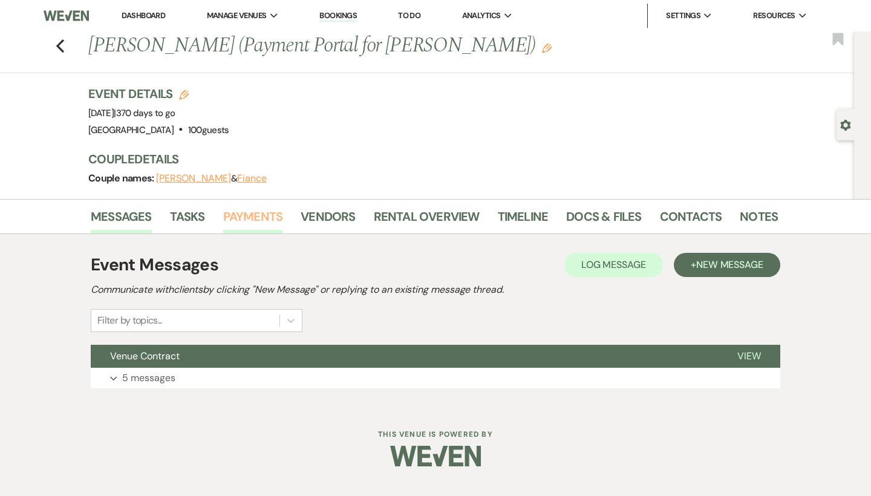
click at [269, 217] on link "Payments" at bounding box center [253, 220] width 60 height 27
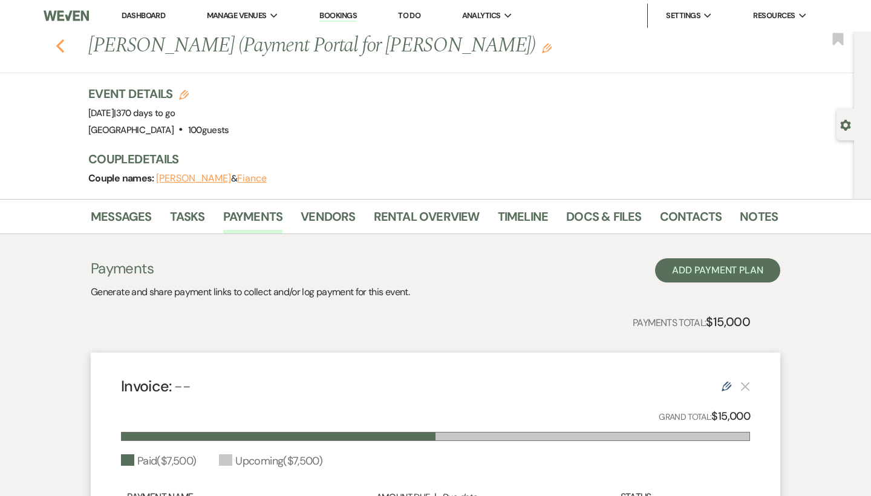
click at [56, 40] on icon "Previous" at bounding box center [60, 46] width 9 height 15
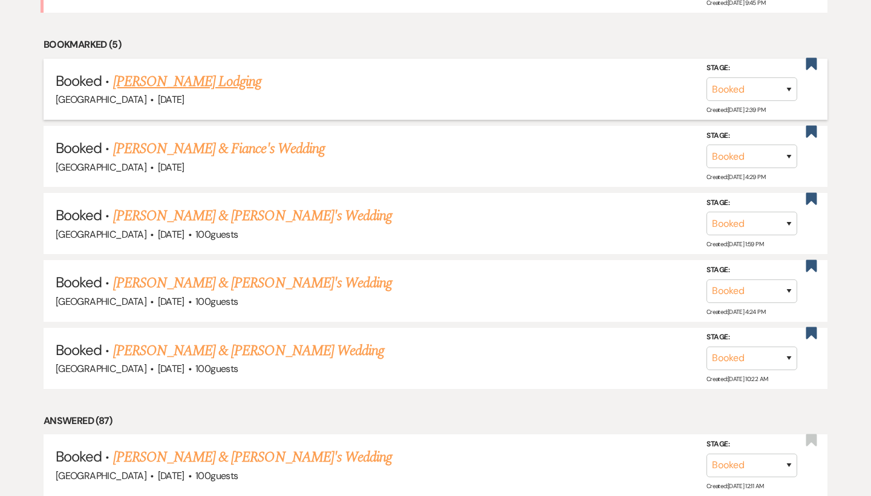
scroll to position [607, 0]
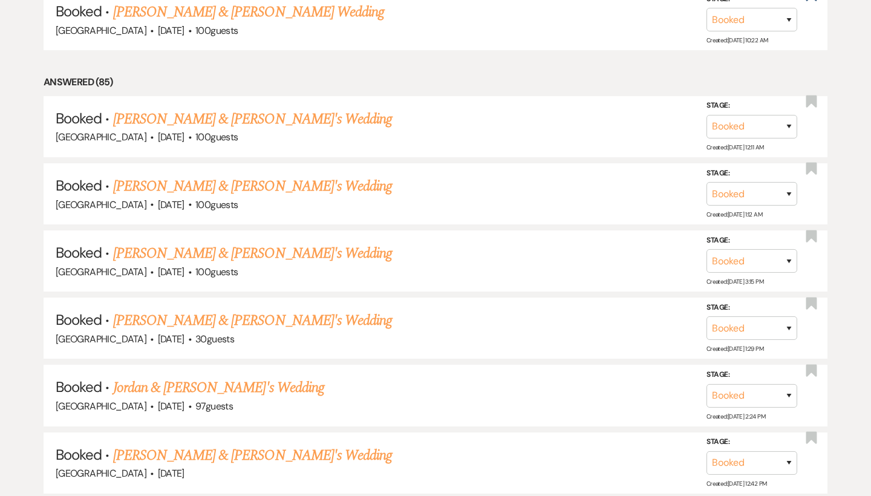
scroll to position [1057, 0]
click at [223, 309] on link "Jordan Greene & Fiance's Wedding" at bounding box center [252, 320] width 279 height 22
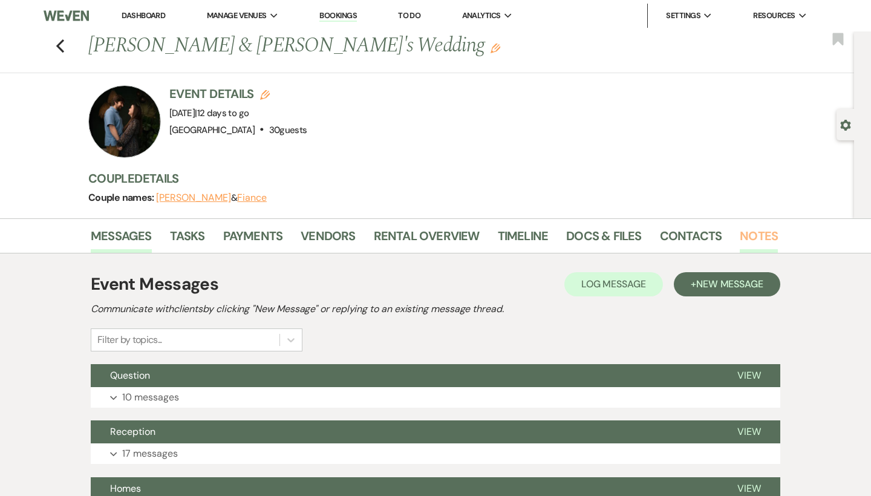
click at [755, 235] on link "Notes" at bounding box center [758, 239] width 38 height 27
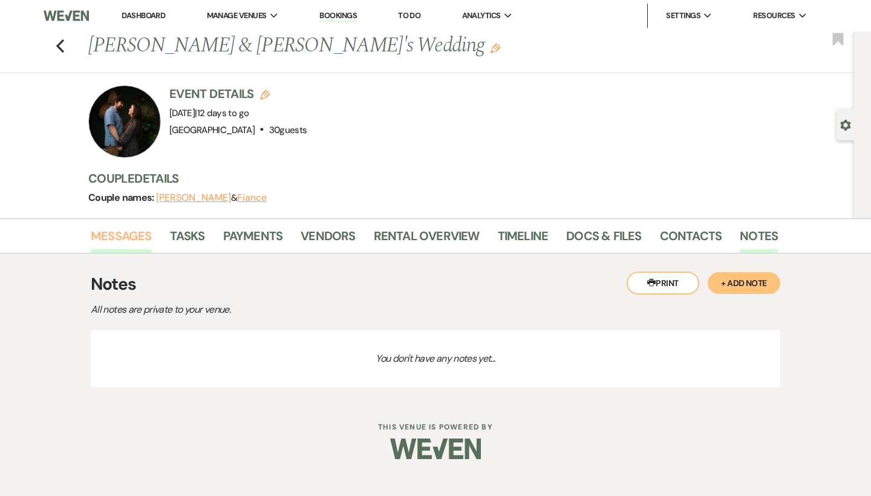
click at [105, 240] on link "Messages" at bounding box center [121, 239] width 61 height 27
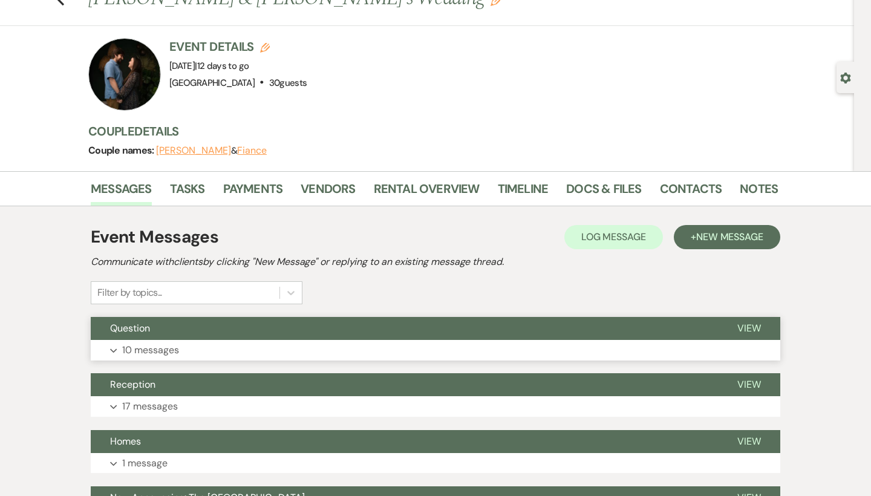
click at [233, 351] on button "Expand 10 messages" at bounding box center [435, 350] width 689 height 21
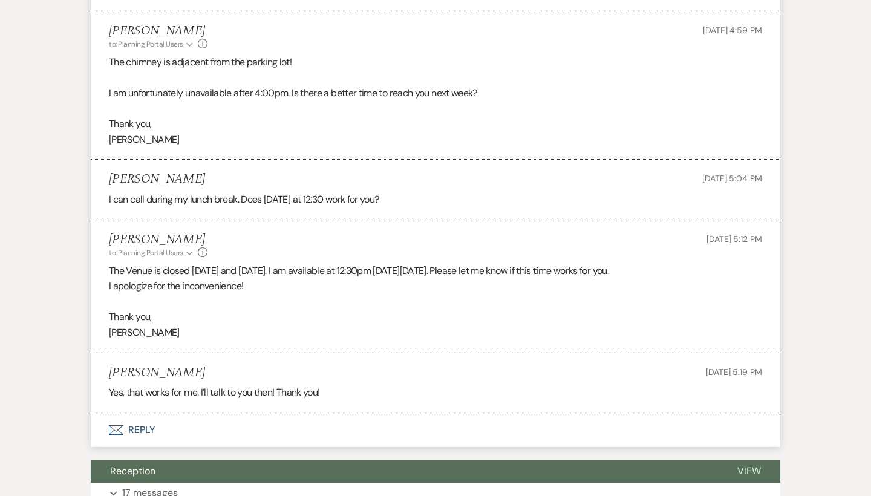
scroll to position [977, 0]
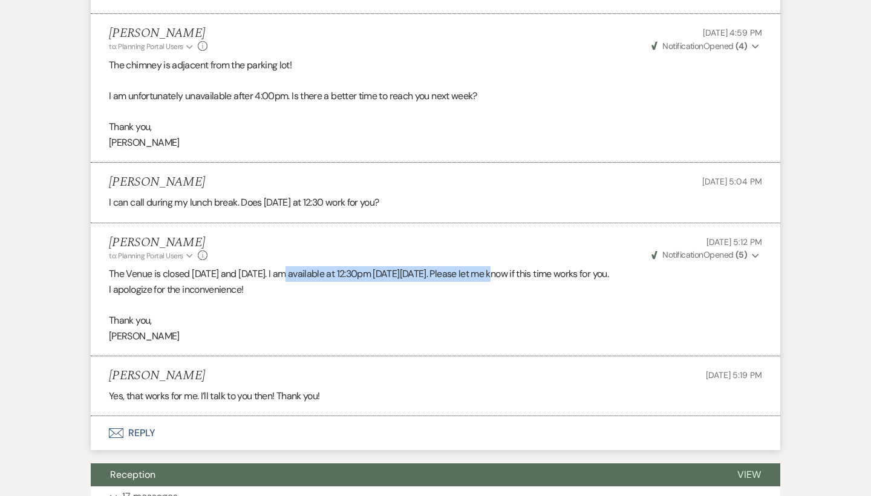
drag, startPoint x: 296, startPoint y: 261, endPoint x: 511, endPoint y: 265, distance: 215.2
click at [511, 266] on p "The Venue is closed on Sunday and Monday. I am available at 12:30pm on Tuesday,…" at bounding box center [435, 274] width 653 height 16
click at [306, 313] on p "Thank you," at bounding box center [435, 321] width 653 height 16
click at [137, 418] on button "Envelope Reply" at bounding box center [435, 433] width 689 height 34
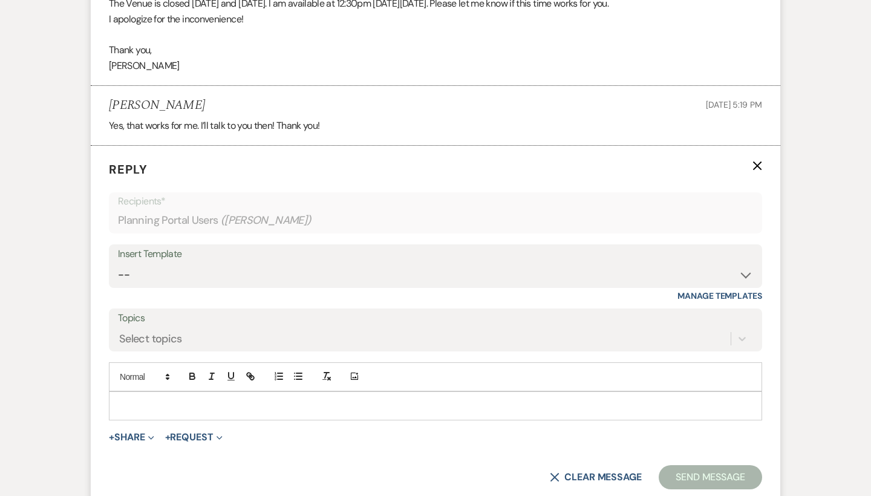
scroll to position [1255, 0]
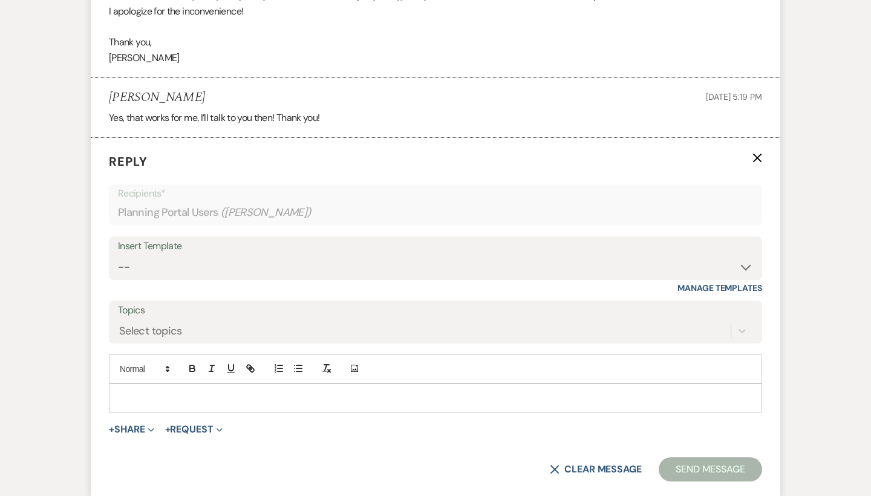
click at [289, 391] on p at bounding box center [435, 397] width 634 height 13
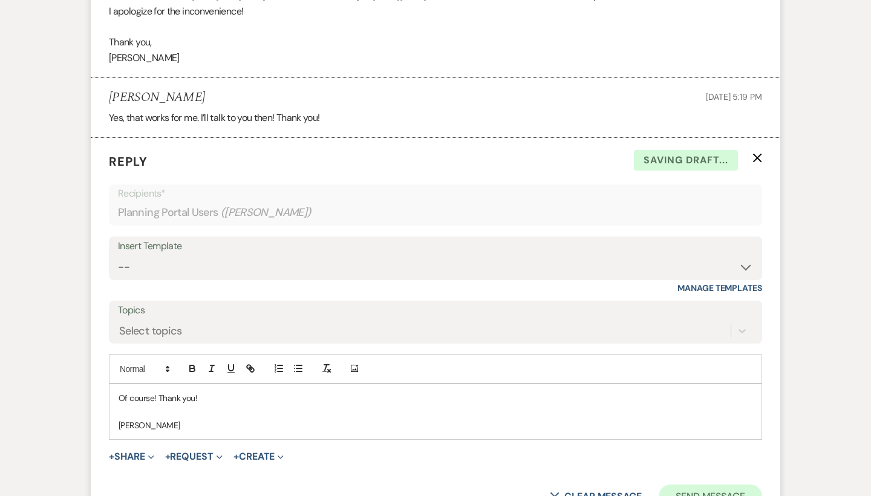
click at [749, 484] on button "Send Message" at bounding box center [709, 496] width 103 height 24
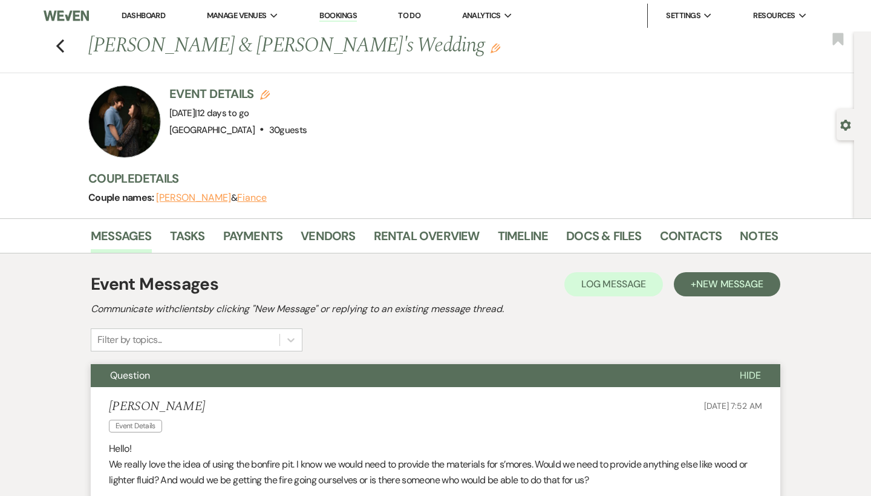
scroll to position [0, 0]
click at [59, 39] on icon "Previous" at bounding box center [60, 46] width 9 height 15
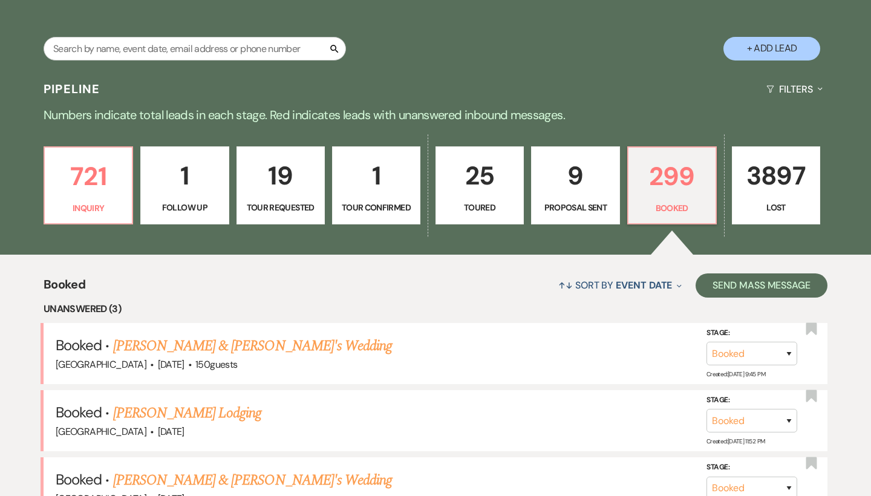
scroll to position [175, 0]
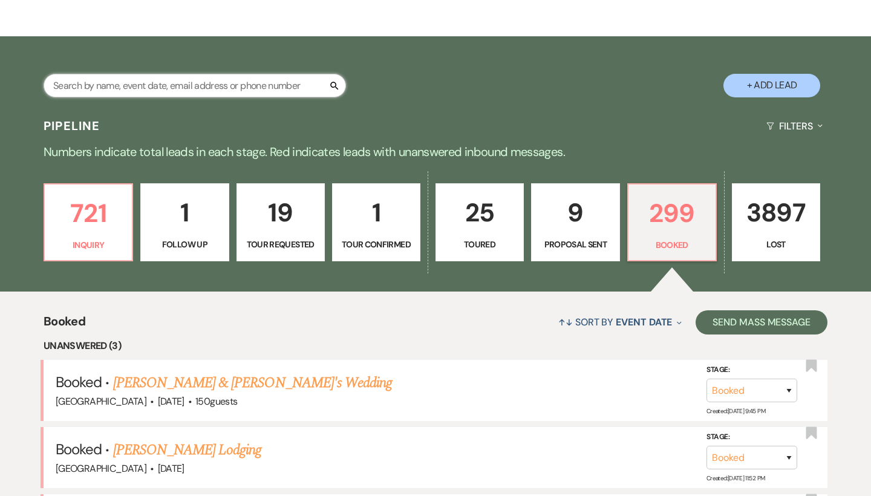
click at [281, 88] on input "text" at bounding box center [195, 86] width 302 height 24
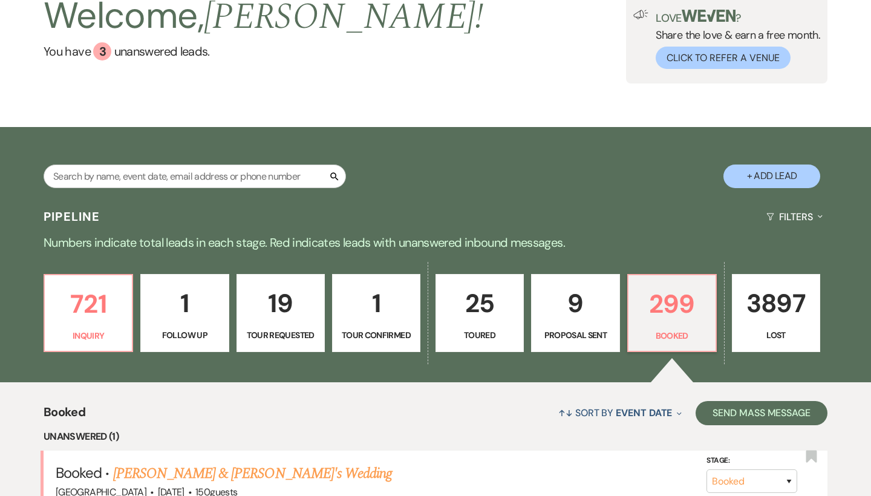
scroll to position [93, 0]
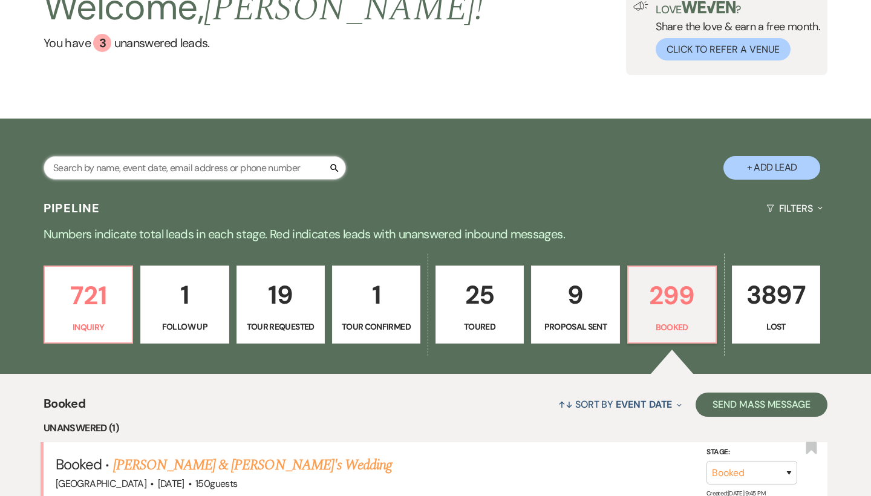
click at [234, 166] on input "text" at bounding box center [195, 168] width 302 height 24
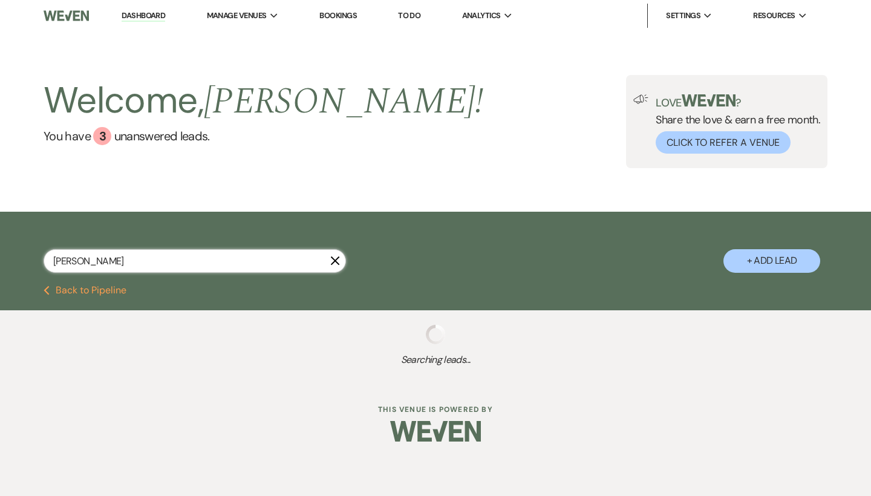
type input "[PERSON_NAME]"
select select "8"
select select "10"
select select "8"
select select "5"
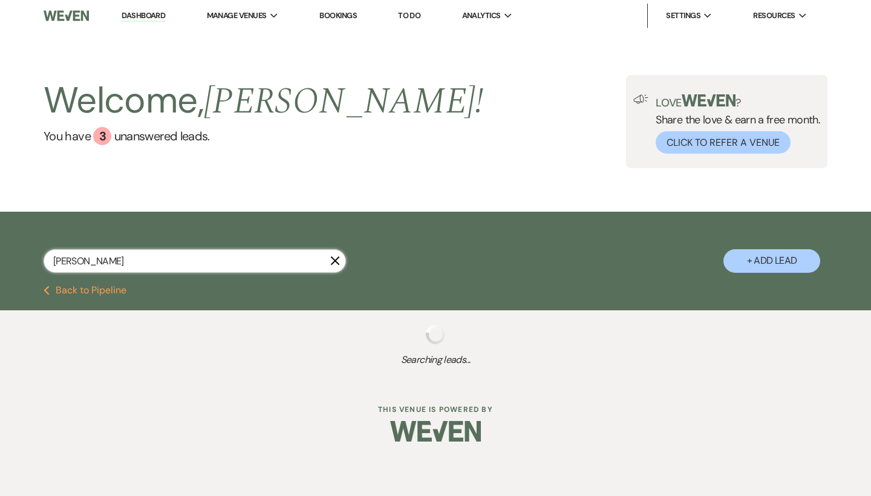
select select "8"
select select "5"
select select "8"
select select "5"
select select "8"
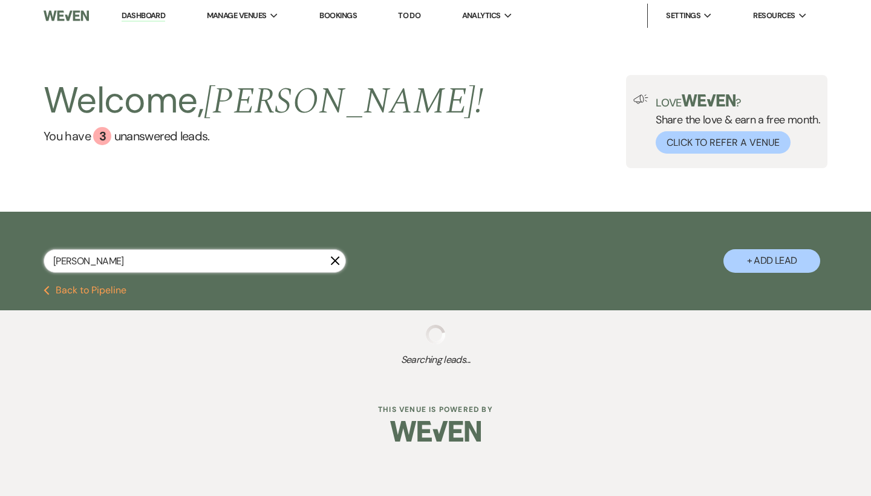
select select "5"
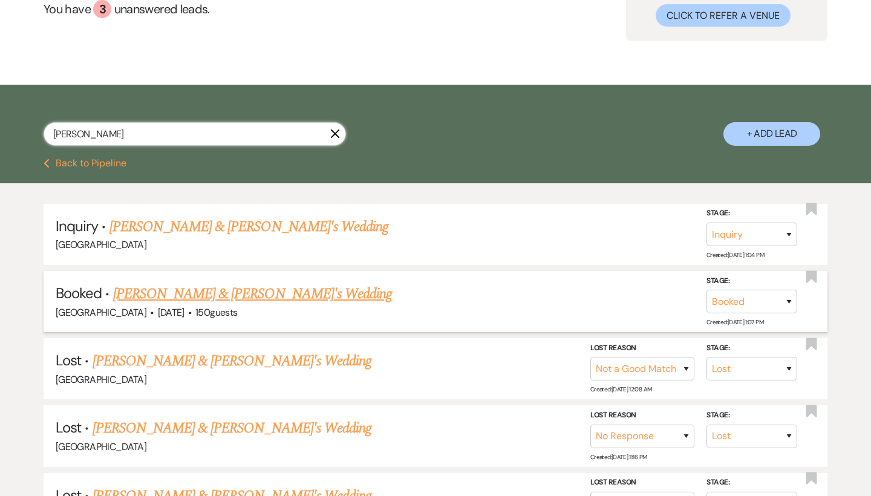
scroll to position [129, 0]
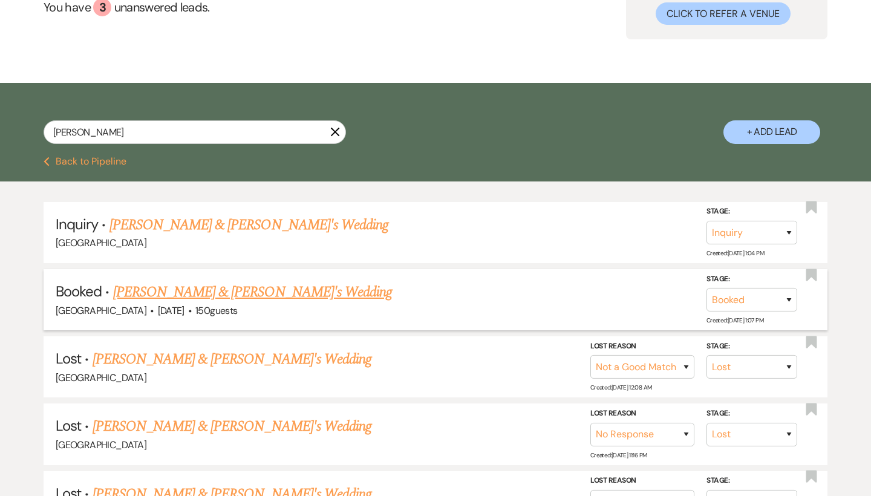
click at [238, 284] on link "[PERSON_NAME] & [PERSON_NAME]'s Wedding" at bounding box center [252, 292] width 279 height 22
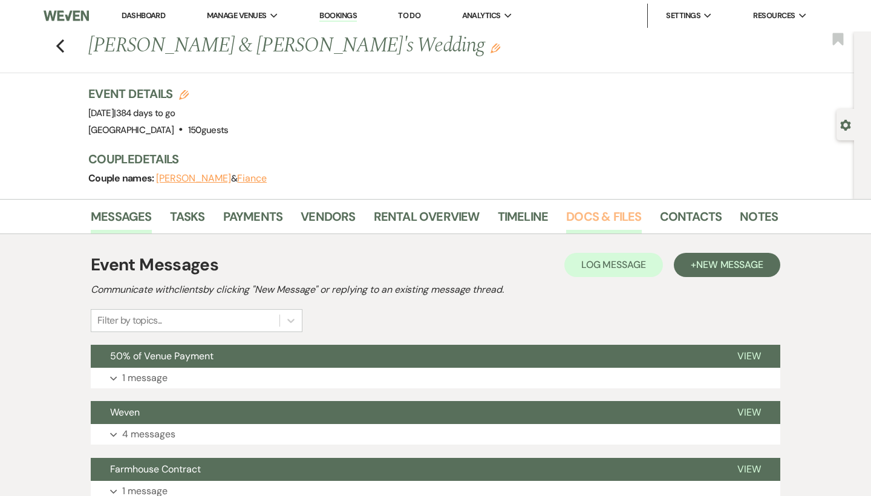
click at [595, 217] on link "Docs & Files" at bounding box center [603, 220] width 75 height 27
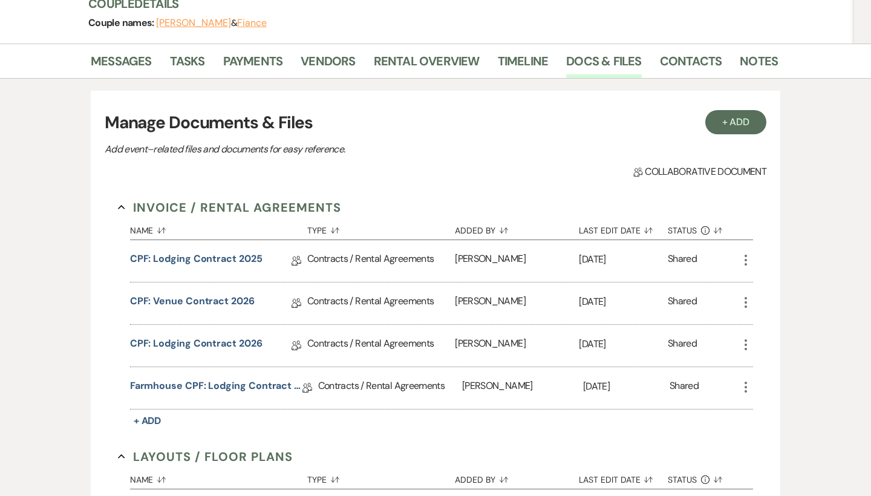
scroll to position [173, 0]
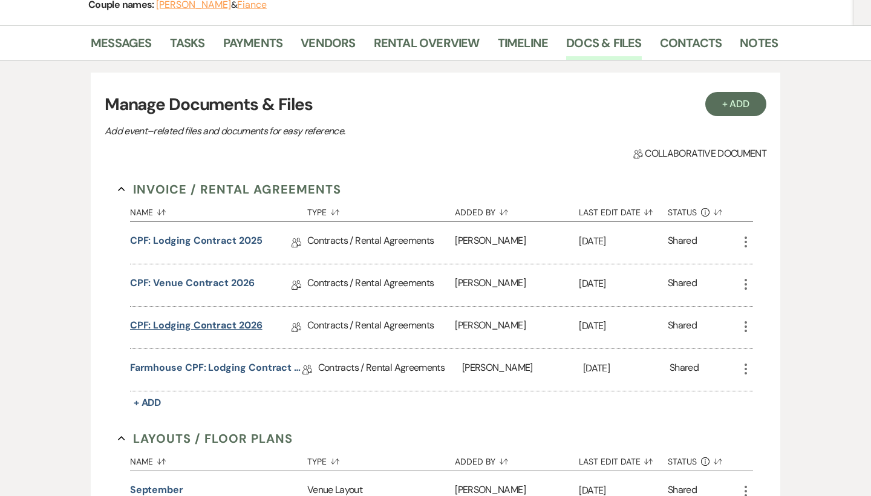
click at [236, 325] on link "CPF: Lodging Contract 2026" at bounding box center [196, 327] width 132 height 19
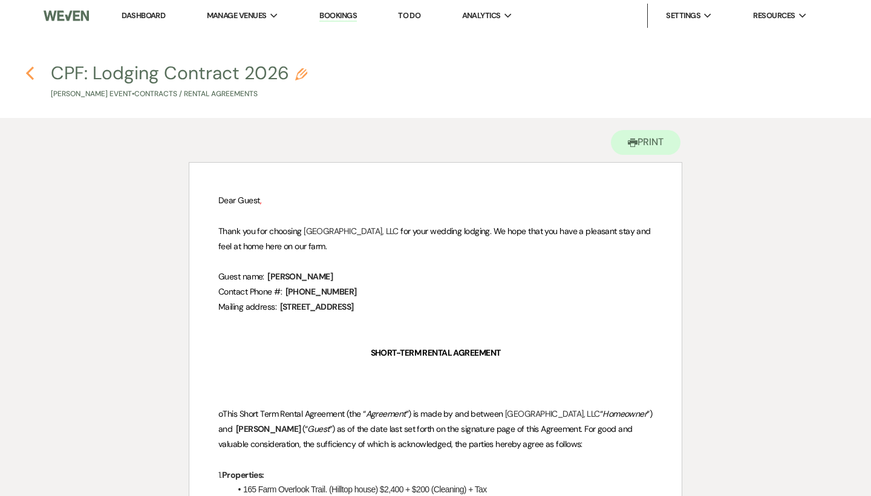
click at [33, 73] on icon "Previous" at bounding box center [29, 73] width 9 height 15
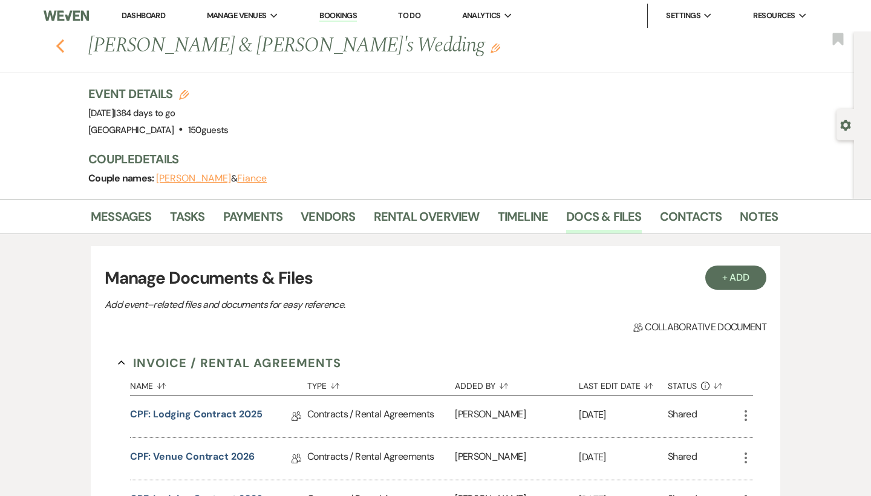
click at [59, 46] on icon "Previous" at bounding box center [60, 46] width 9 height 15
select select "8"
select select "10"
select select "8"
select select "5"
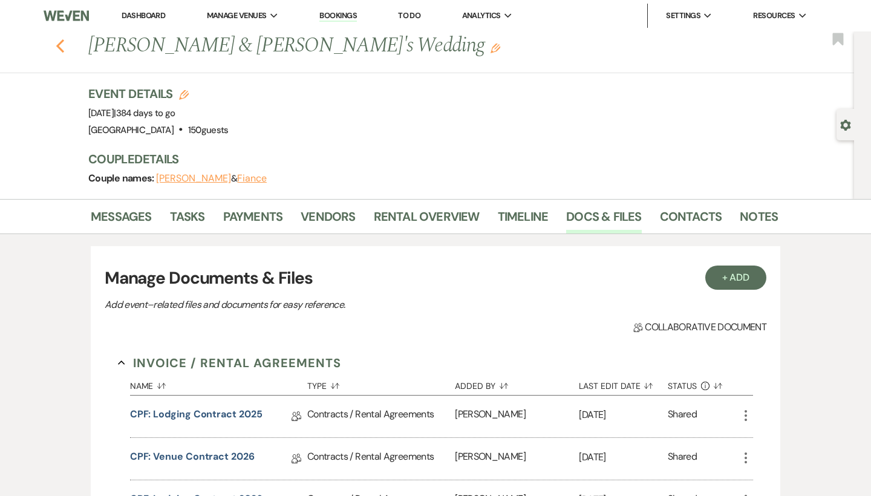
select select "8"
select select "5"
select select "8"
select select "5"
select select "8"
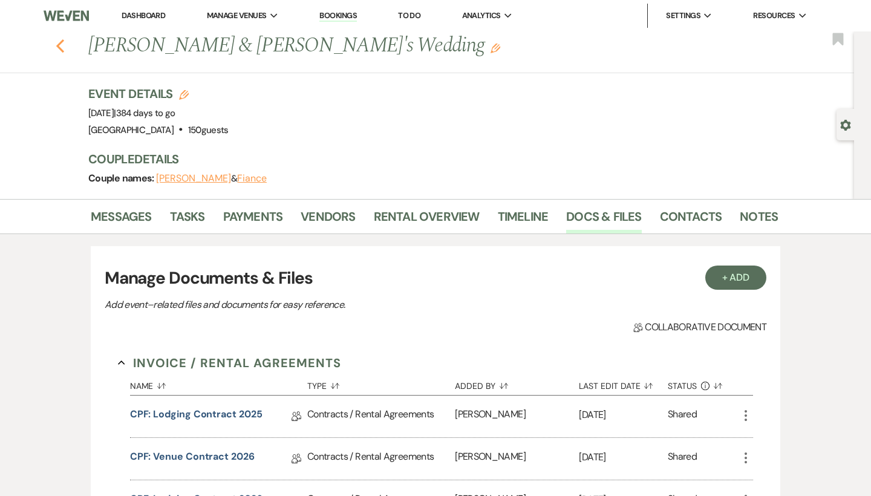
select select "5"
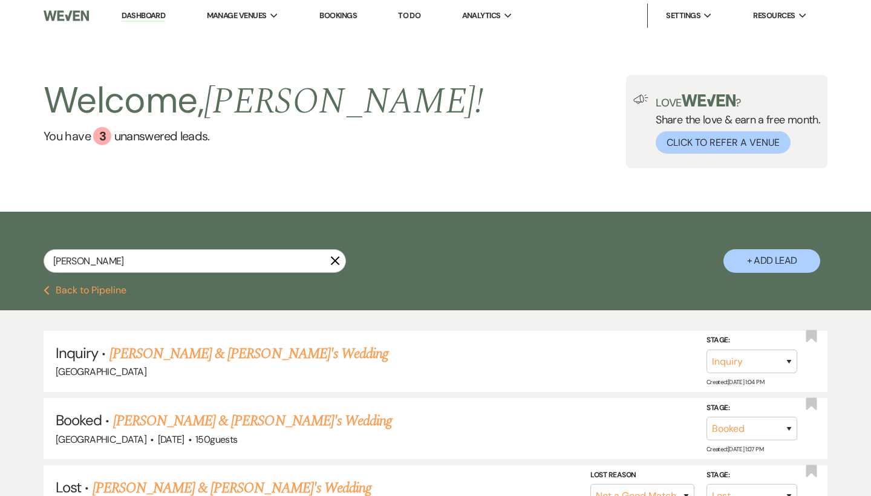
click at [336, 259] on use "button" at bounding box center [335, 260] width 9 height 9
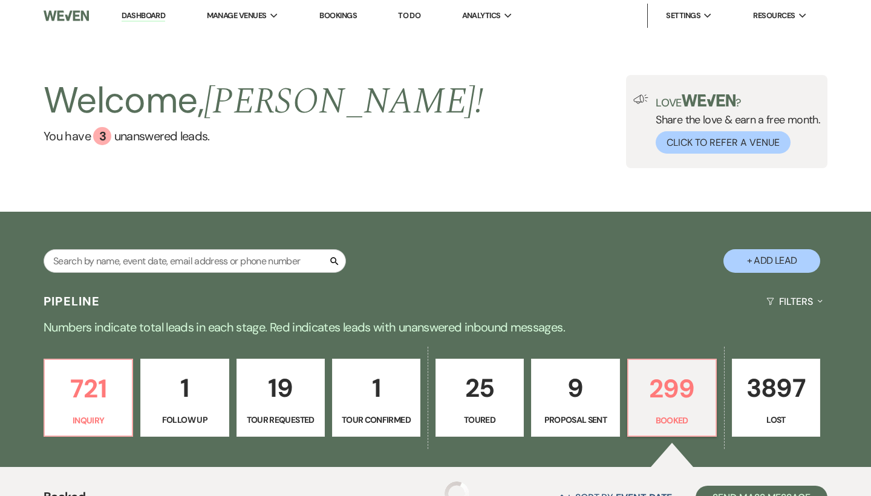
scroll to position [93, 0]
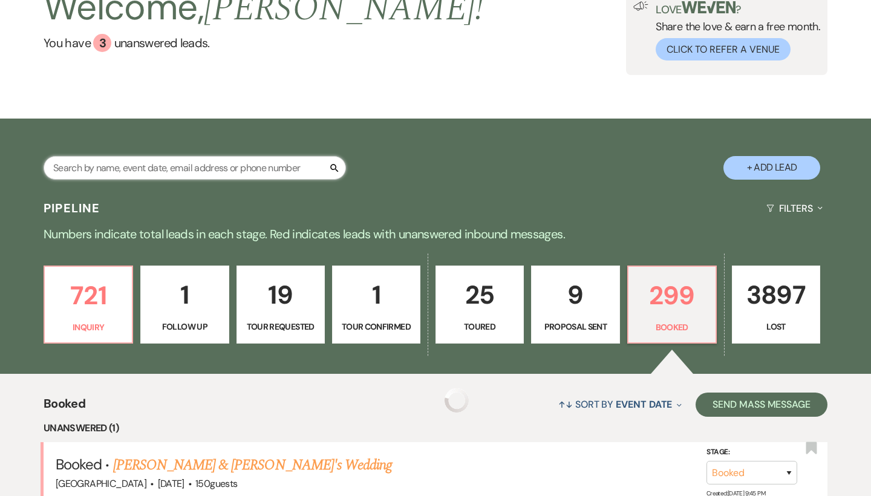
click at [222, 156] on input "text" at bounding box center [195, 168] width 302 height 24
type input "Brooke Parker"
select select "5"
select select "8"
select select "5"
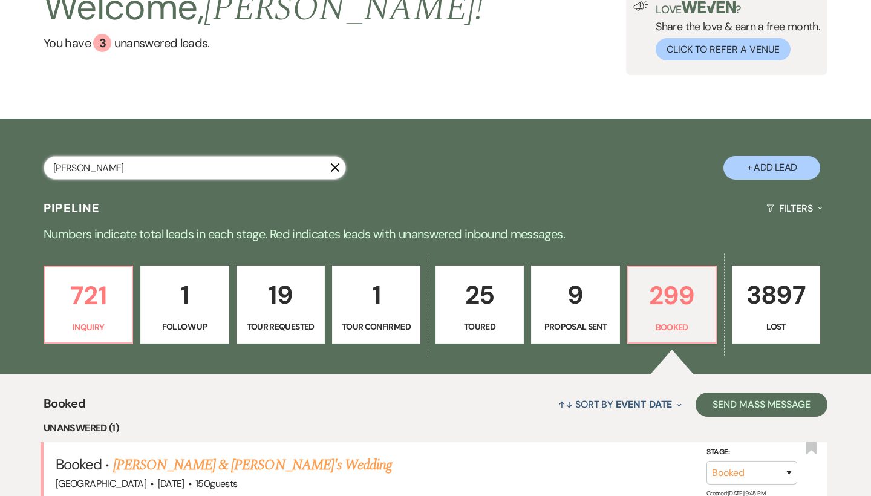
select select "8"
select select "5"
select select "8"
select select "5"
select select "8"
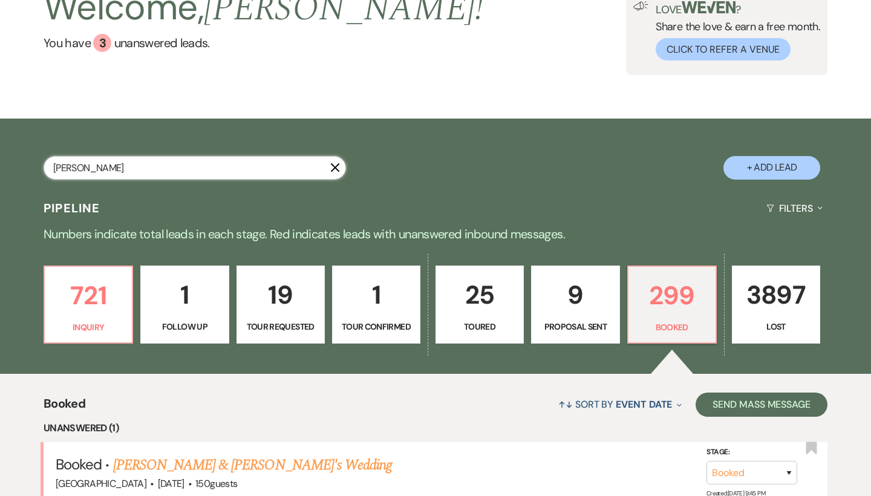
select select "5"
select select "8"
select select "5"
select select "8"
select select "5"
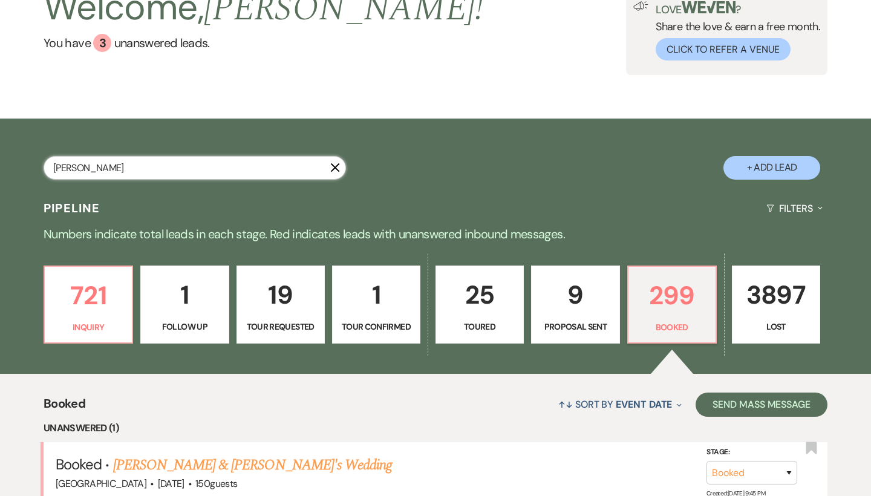
select select "8"
select select "5"
select select "8"
select select "5"
select select "8"
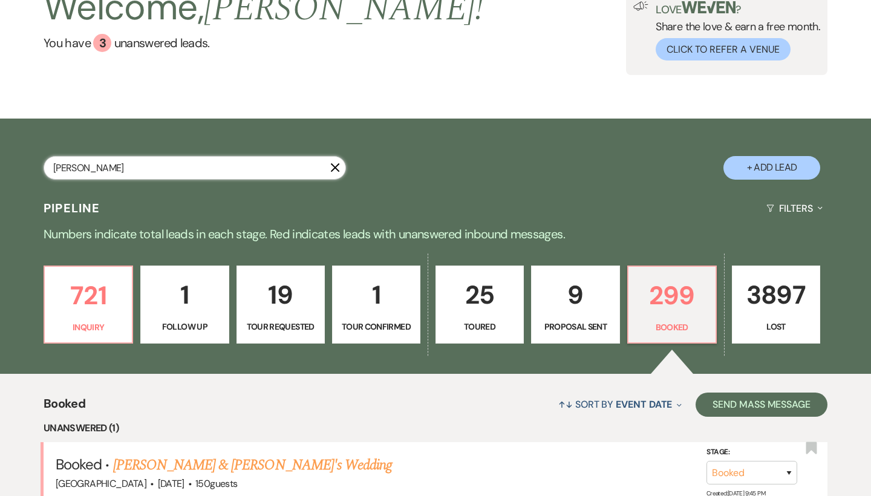
select select "6"
select select "8"
select select "5"
select select "8"
select select "5"
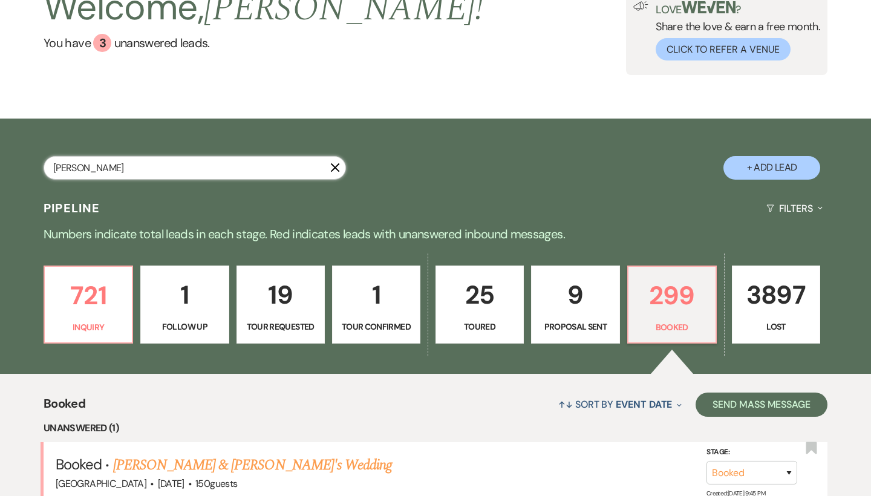
select select "8"
select select "5"
select select "8"
select select "5"
select select "8"
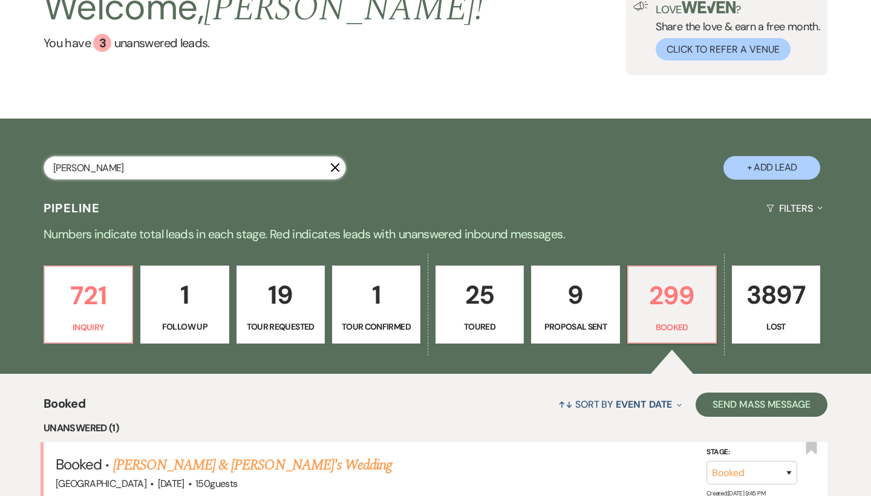
select select "5"
select select "8"
select select "5"
select select "8"
select select "5"
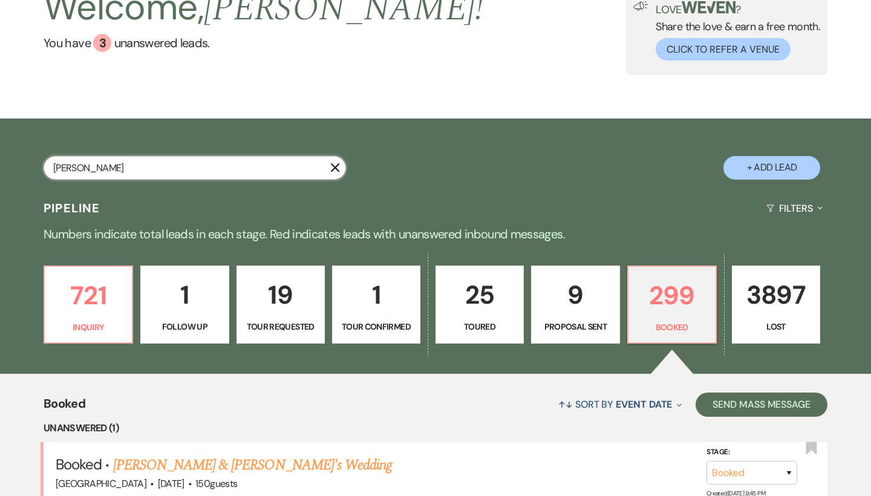
select select "8"
select select "5"
select select "8"
select select "5"
select select "8"
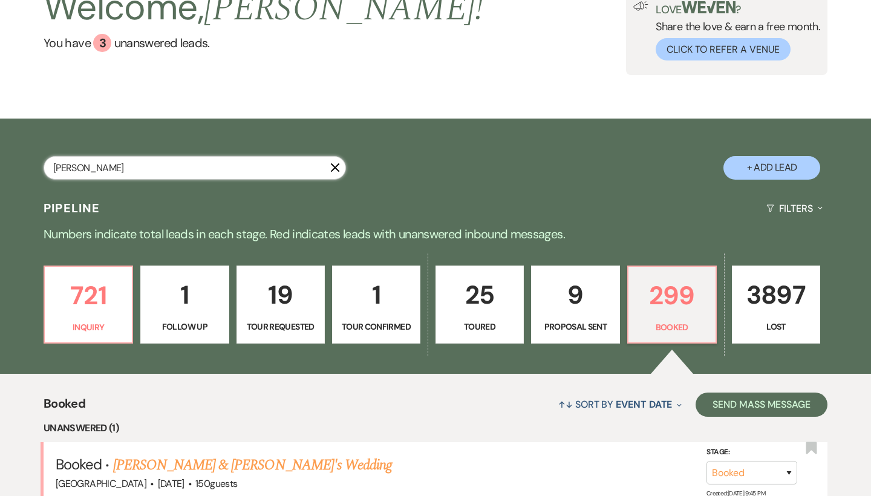
select select "5"
select select "8"
select select "5"
select select "8"
select select "4"
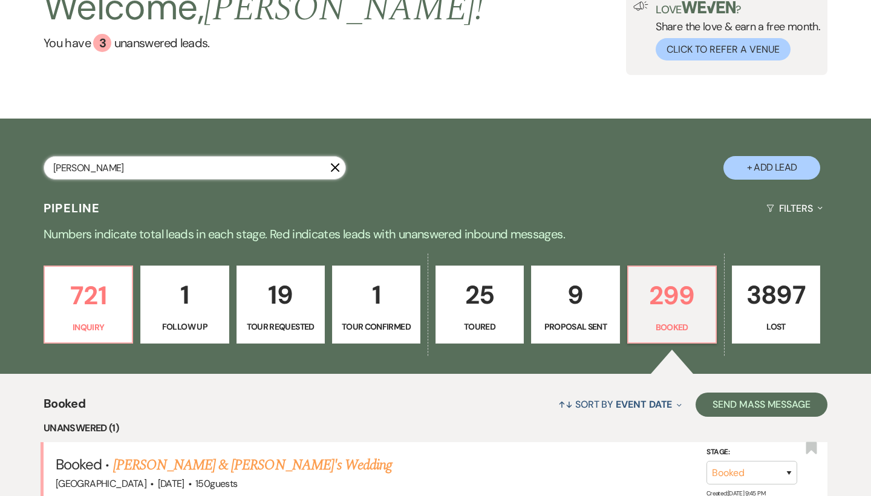
select select "8"
select select "5"
select select "8"
select select "5"
select select "8"
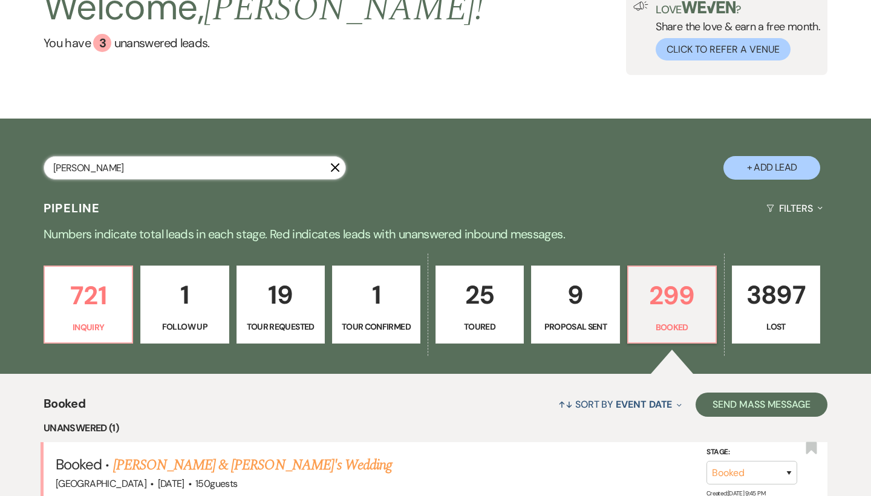
select select "5"
select select "8"
select select "5"
select select "8"
select select "5"
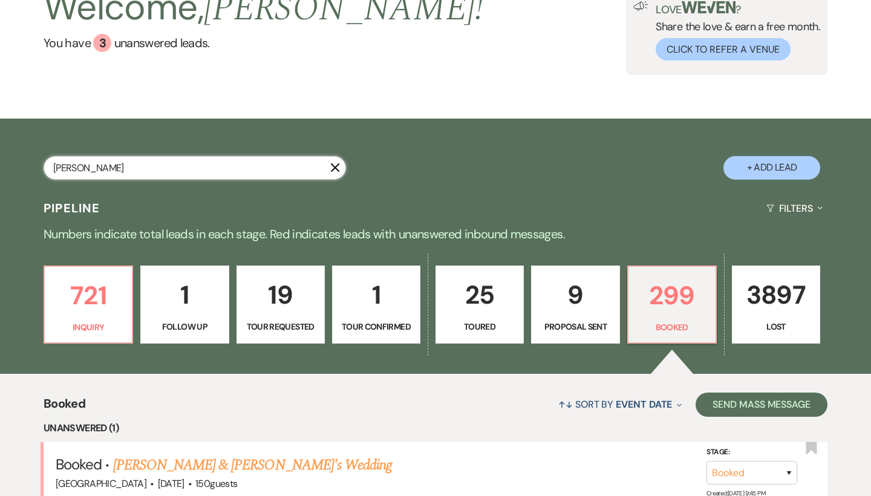
select select "8"
select select "5"
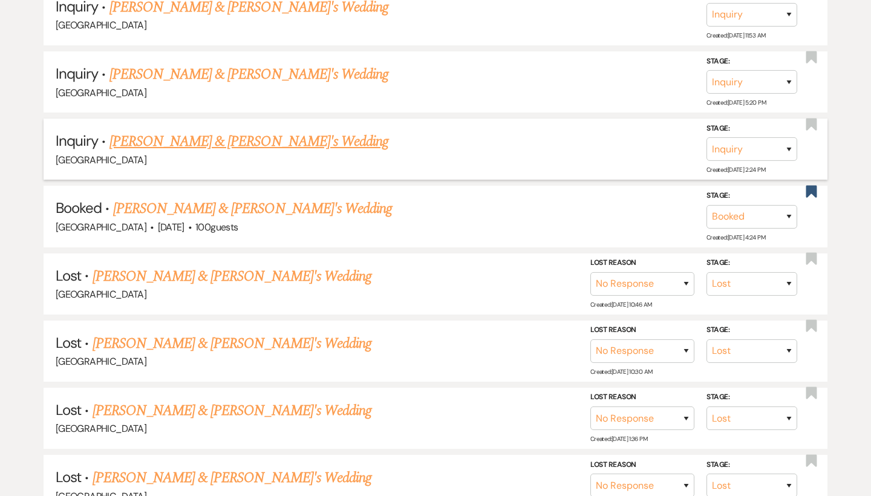
scroll to position [698, 0]
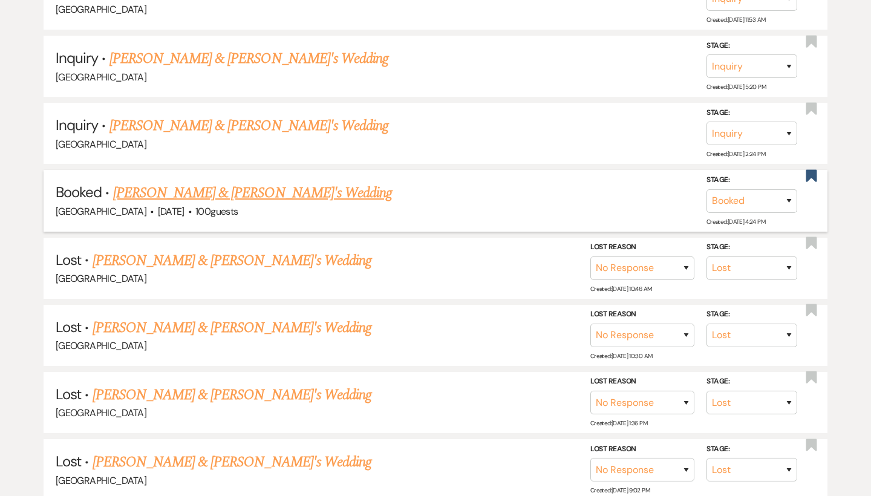
type input "Brooke Parker"
click at [243, 182] on link "[PERSON_NAME] & [PERSON_NAME]'s Wedding" at bounding box center [252, 193] width 279 height 22
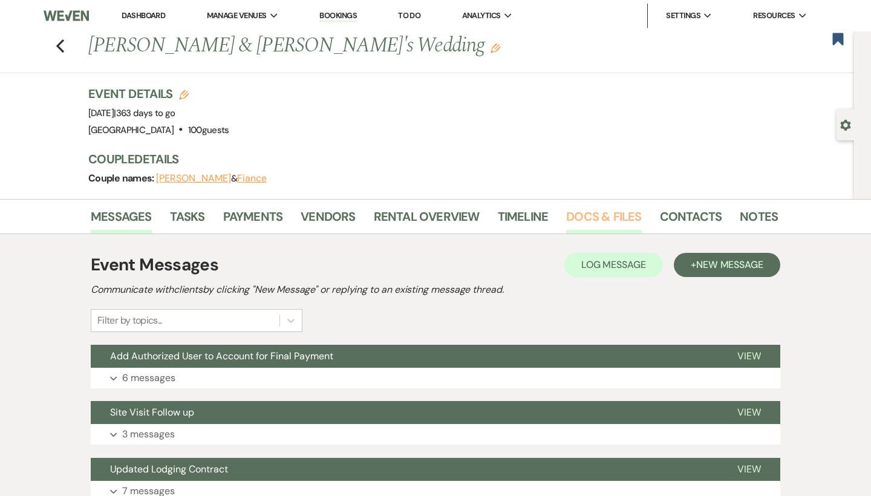
click at [592, 223] on link "Docs & Files" at bounding box center [603, 220] width 75 height 27
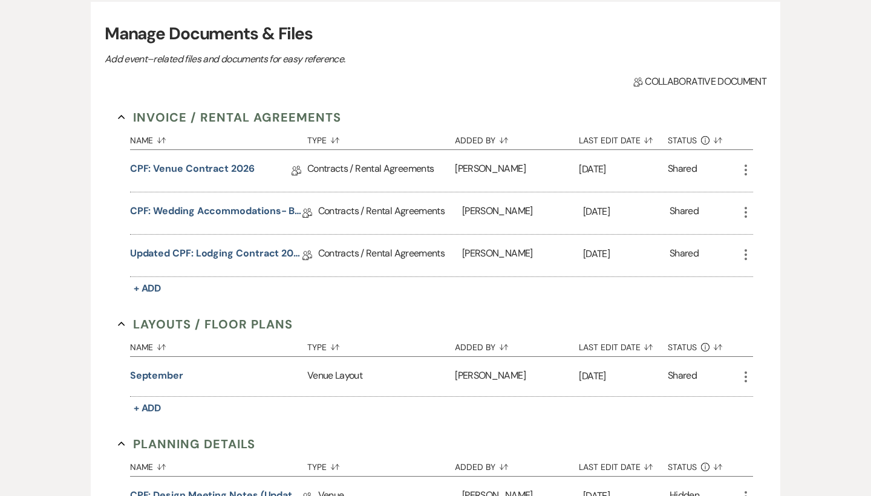
scroll to position [244, 0]
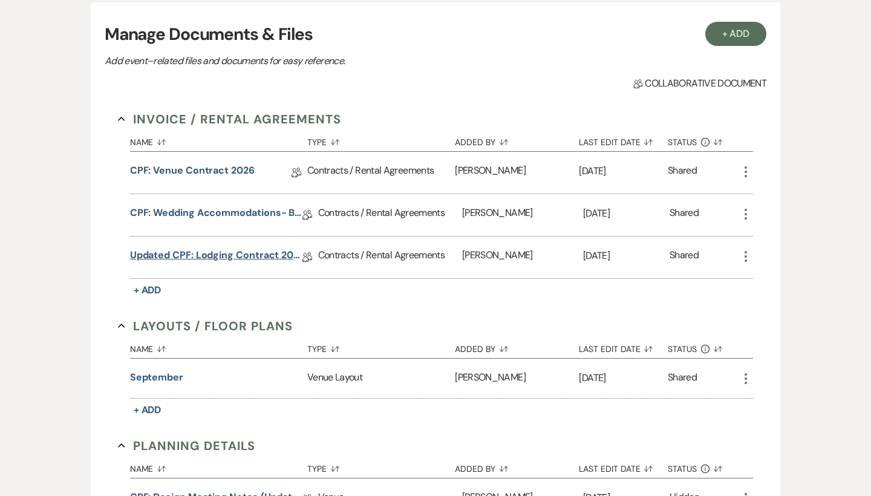
click at [238, 262] on link "Updated CPF: Lodging Contract 2026" at bounding box center [216, 257] width 172 height 19
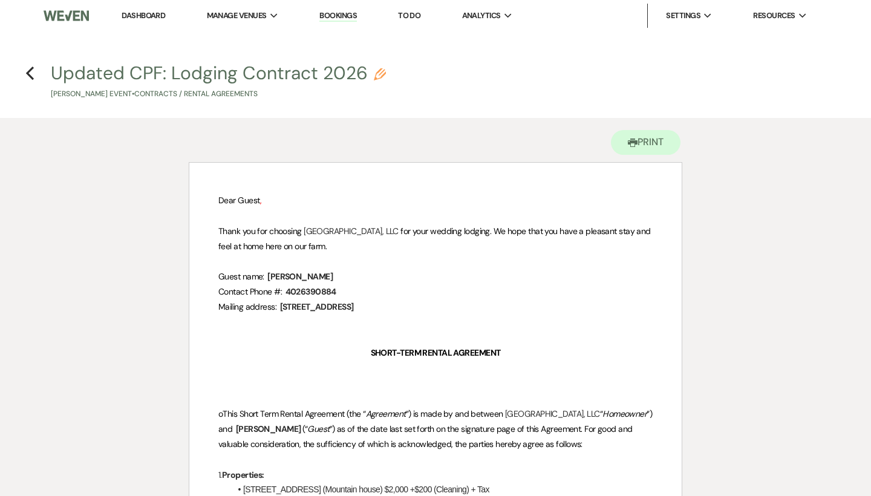
click at [144, 11] on link "Dashboard" at bounding box center [144, 15] width 44 height 10
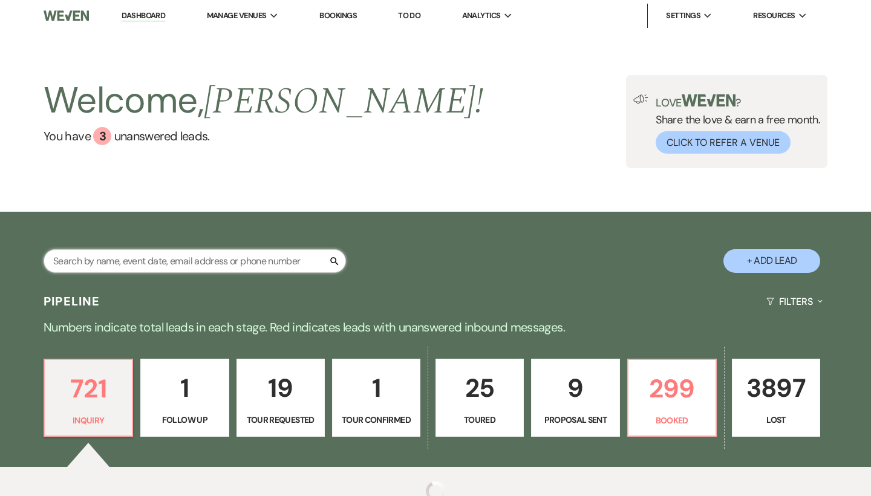
click at [186, 259] on input "text" at bounding box center [195, 261] width 302 height 24
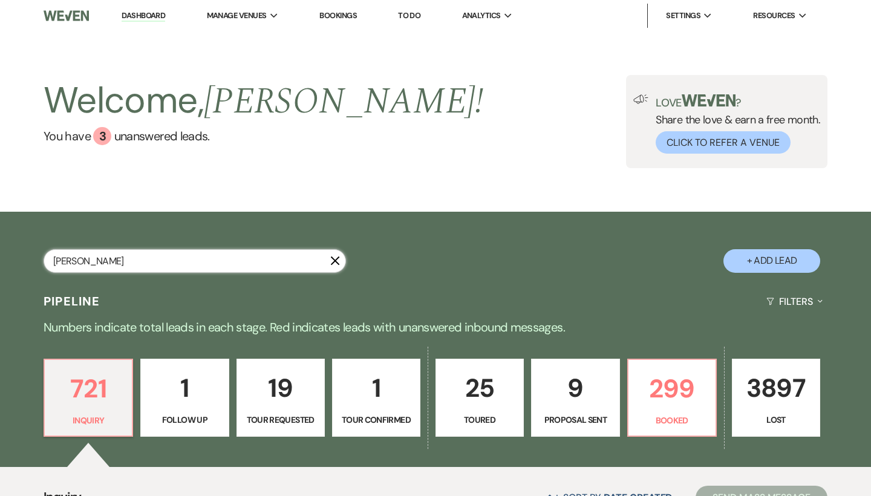
type input "Paige R"
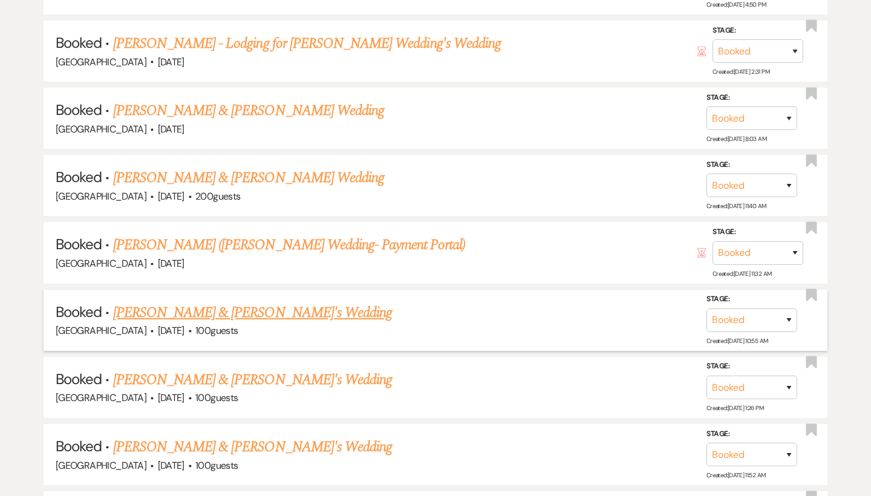
scroll to position [5504, 0]
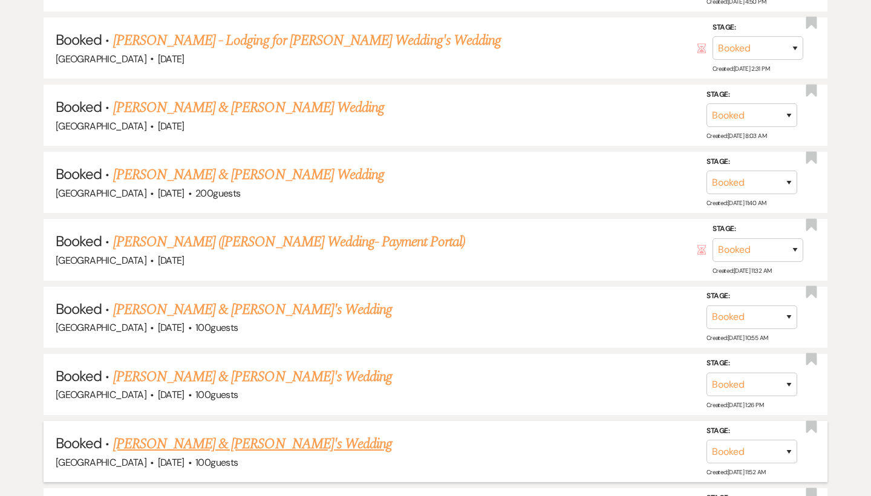
click at [248, 433] on link "[PERSON_NAME] & [PERSON_NAME]'s Wedding" at bounding box center [252, 444] width 279 height 22
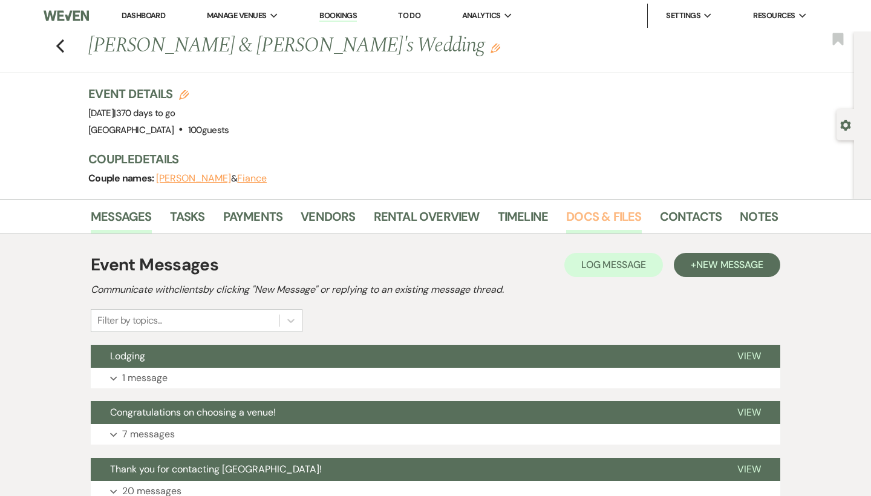
click at [570, 217] on link "Docs & Files" at bounding box center [603, 220] width 75 height 27
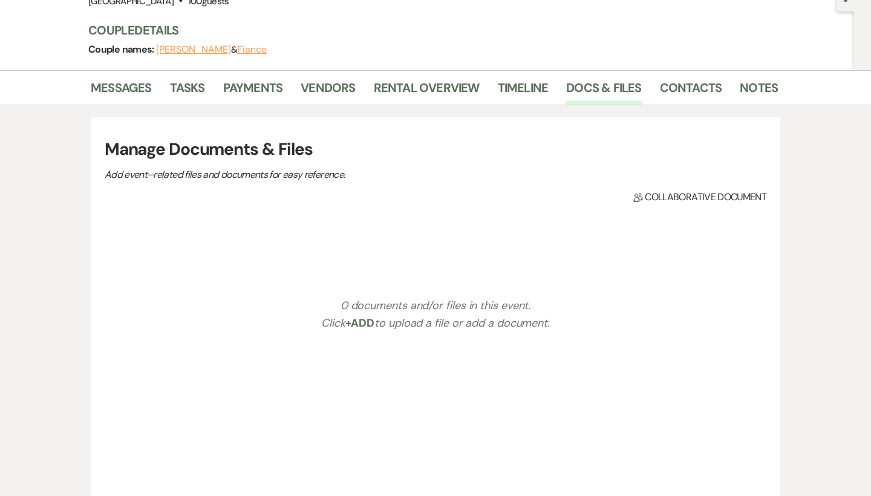
scroll to position [182, 0]
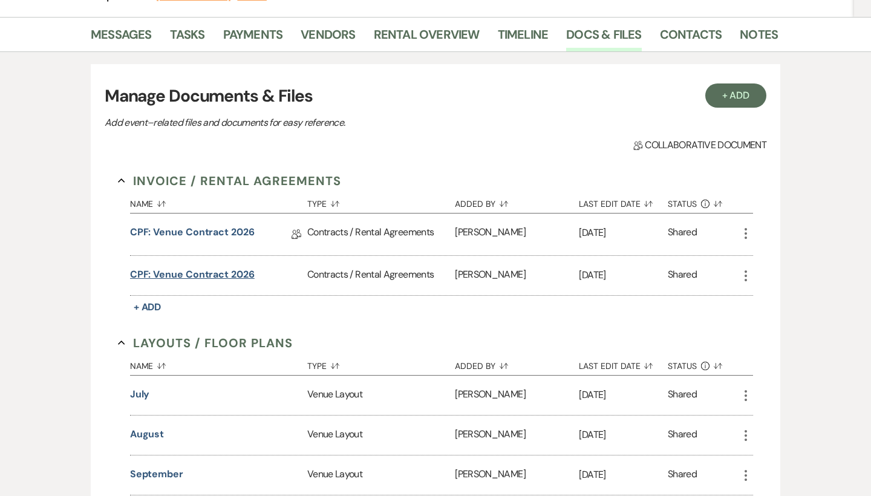
click at [207, 274] on button "CPF: Venue Contract 2026" at bounding box center [192, 274] width 125 height 15
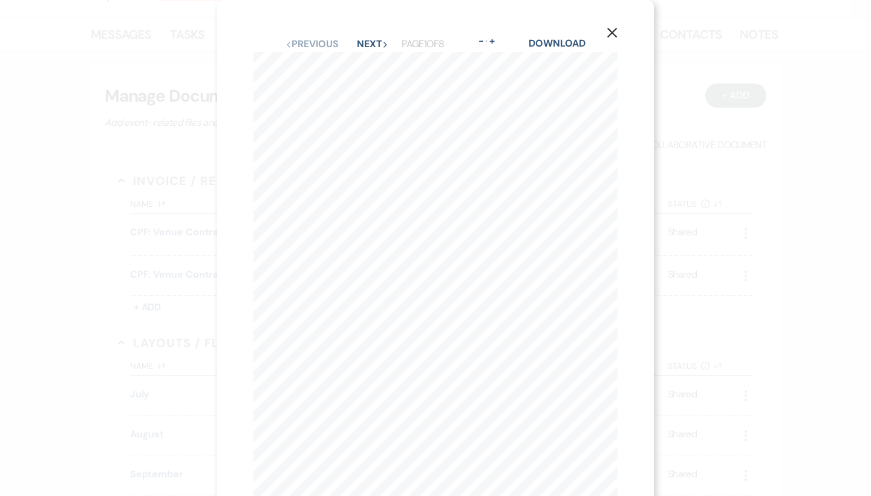
click at [613, 28] on icon "X" at bounding box center [611, 32] width 11 height 11
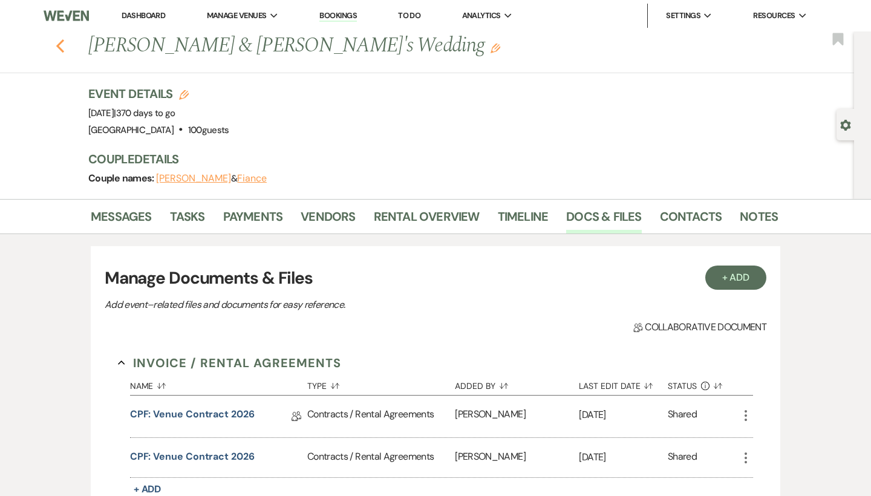
scroll to position [0, 0]
click at [62, 49] on use "button" at bounding box center [60, 45] width 8 height 13
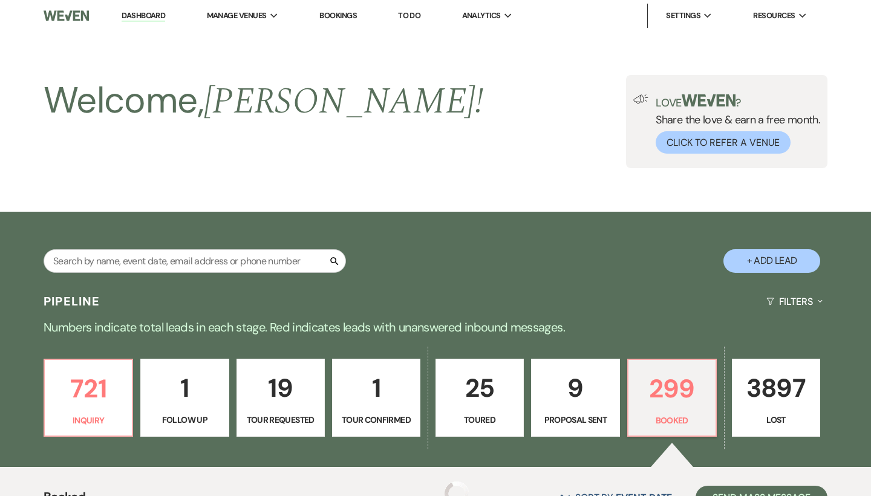
scroll to position [5504, 0]
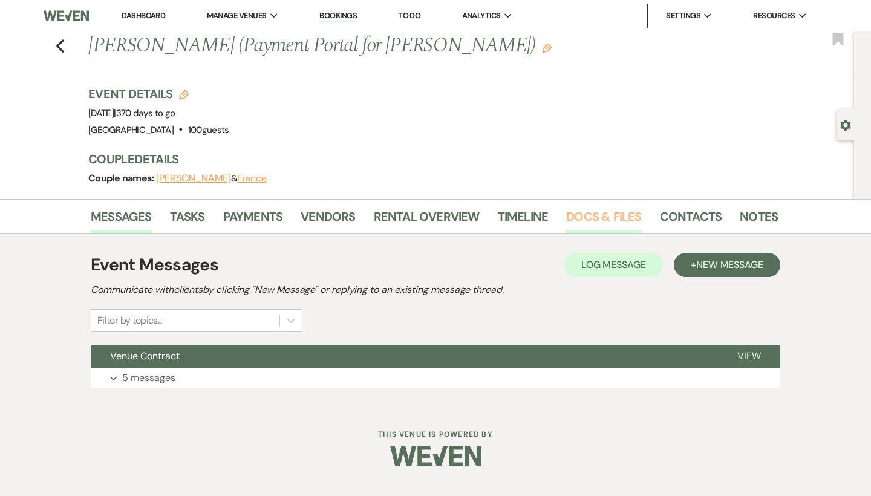
click at [592, 222] on link "Docs & Files" at bounding box center [603, 220] width 75 height 27
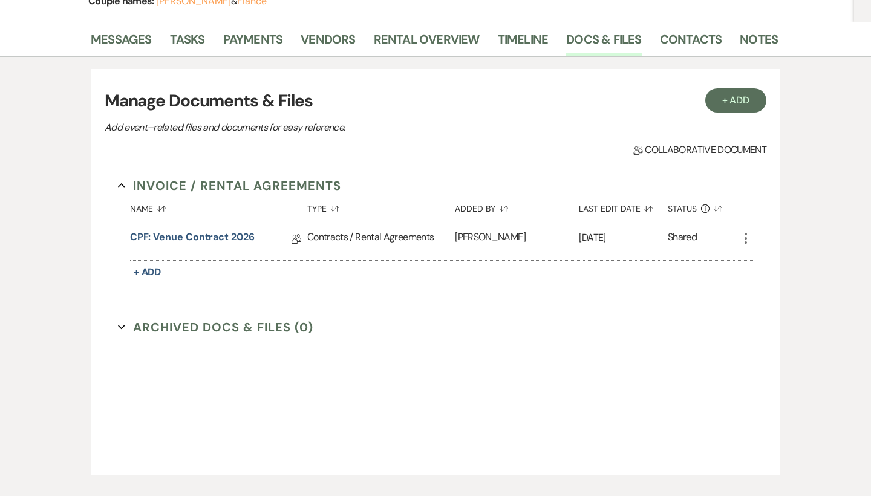
scroll to position [229, 0]
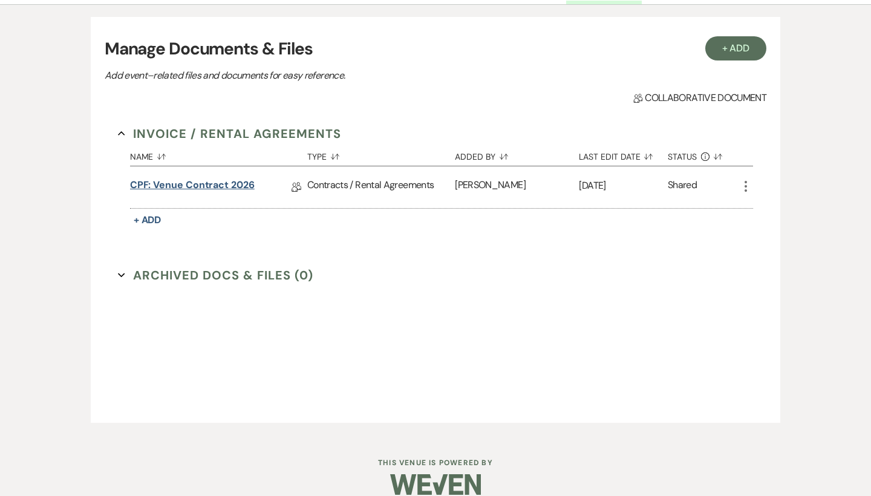
click at [228, 180] on link "CPF: Venue Contract 2026" at bounding box center [192, 187] width 125 height 19
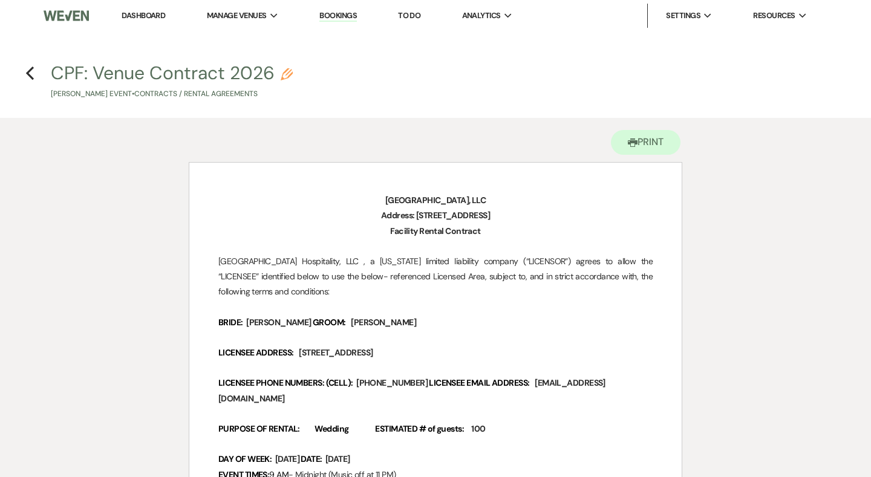
click at [367, 325] on span "[PERSON_NAME]" at bounding box center [383, 323] width 70 height 14
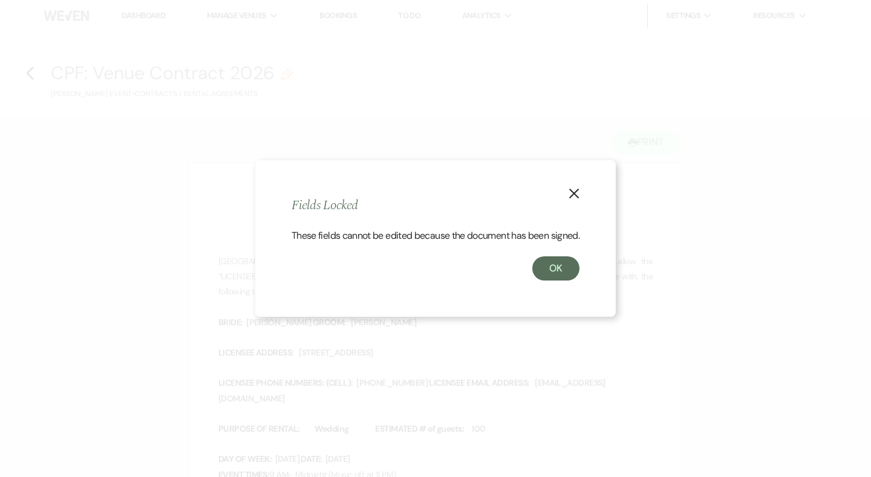
click at [577, 189] on icon "X" at bounding box center [573, 193] width 11 height 11
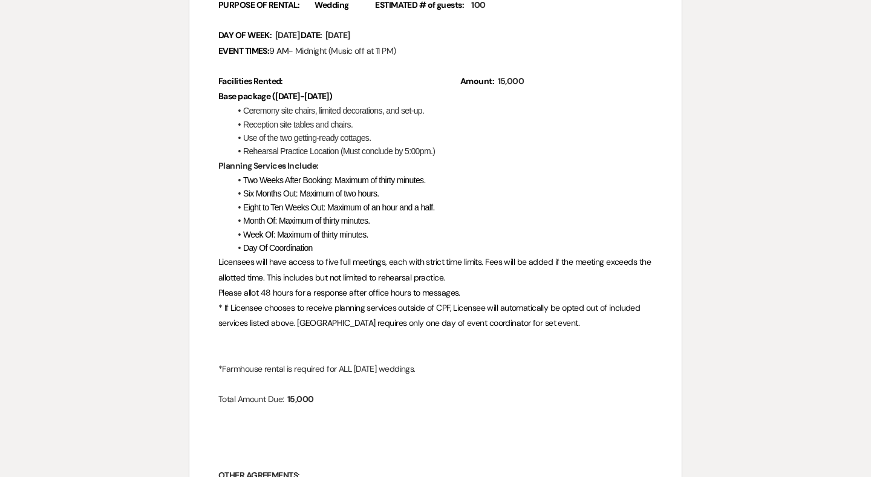
scroll to position [425, 0]
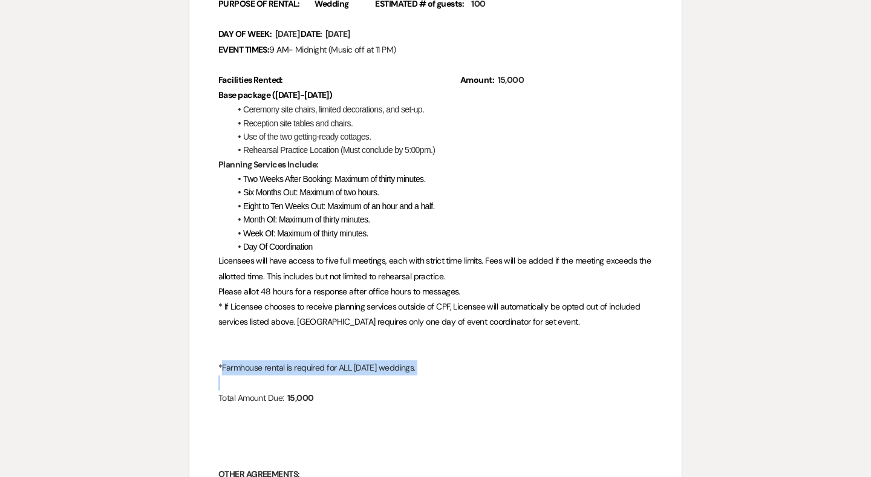
drag, startPoint x: 219, startPoint y: 349, endPoint x: 435, endPoint y: 358, distance: 216.0
click at [433, 360] on p "*Farmhouse rental is required for ALL [DATE] weddings." at bounding box center [435, 367] width 434 height 15
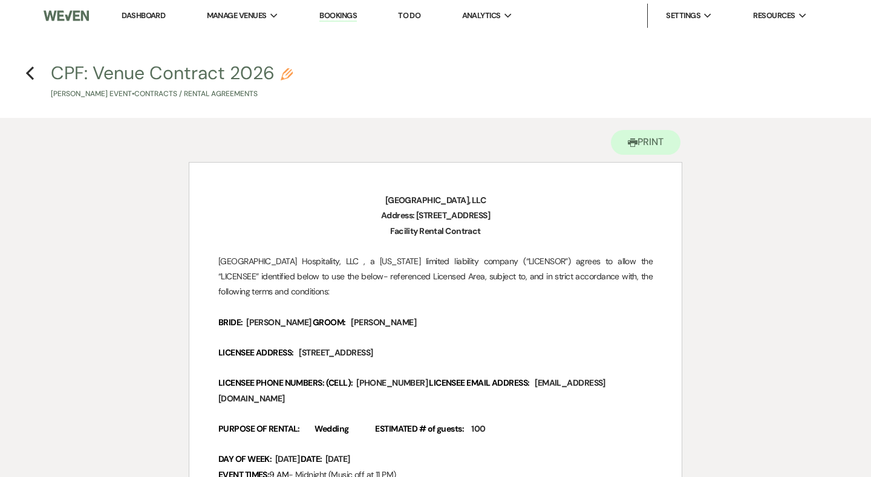
scroll to position [0, 0]
click at [27, 72] on icon "Previous" at bounding box center [29, 73] width 9 height 15
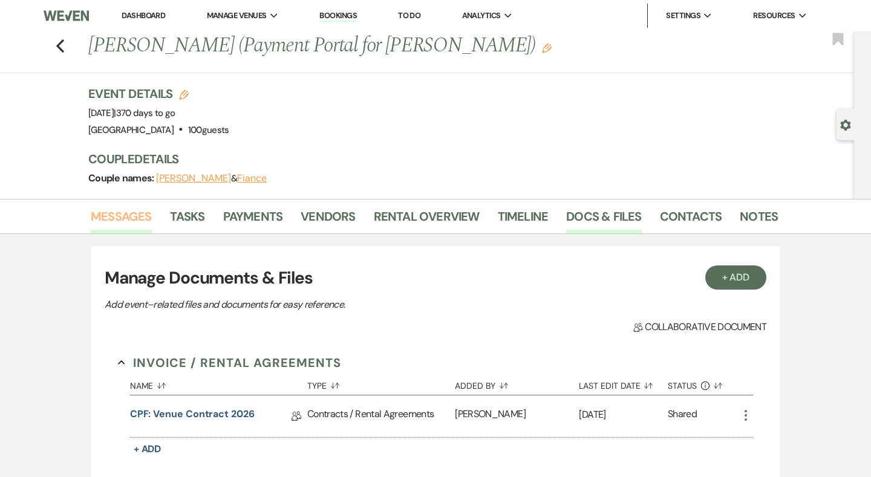
scroll to position [-1, 0]
click at [135, 219] on link "Messages" at bounding box center [121, 220] width 61 height 27
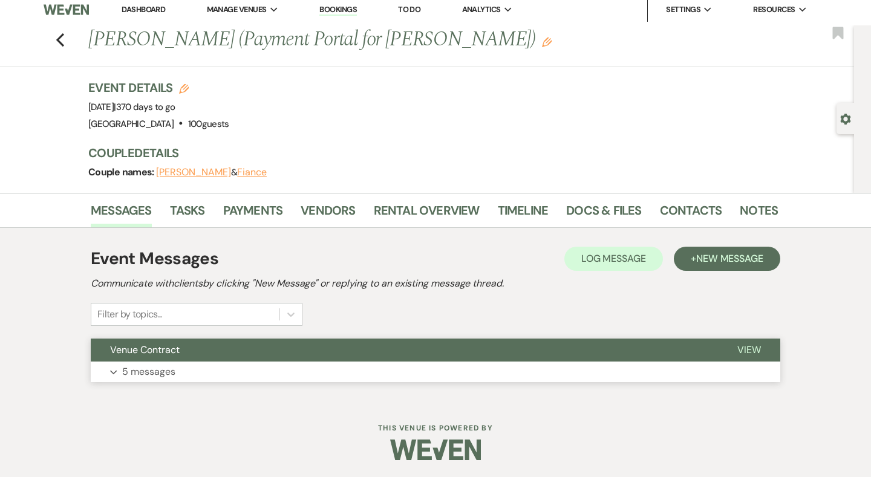
click at [145, 370] on p "5 messages" at bounding box center [148, 372] width 53 height 16
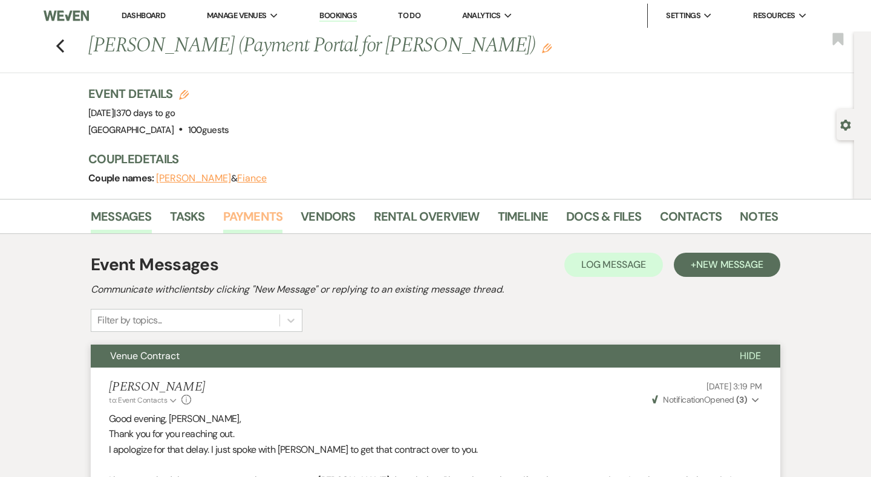
click at [243, 213] on link "Payments" at bounding box center [253, 220] width 60 height 27
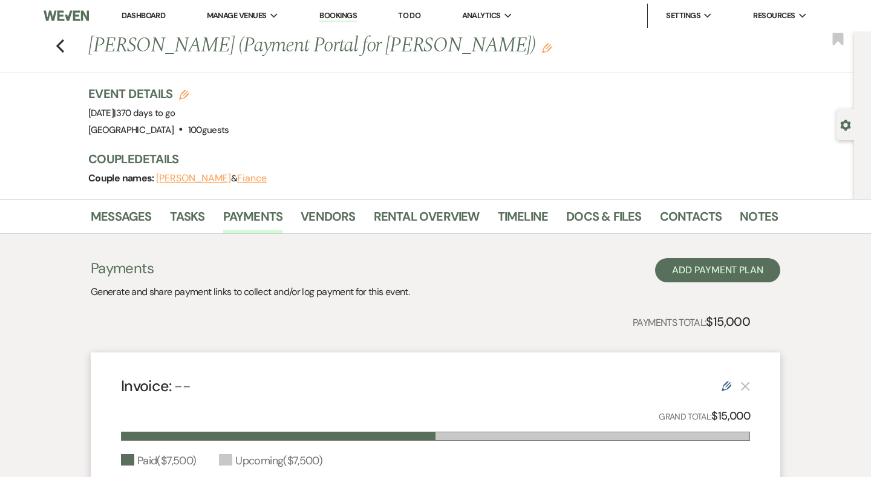
click at [138, 14] on link "Dashboard" at bounding box center [144, 15] width 44 height 10
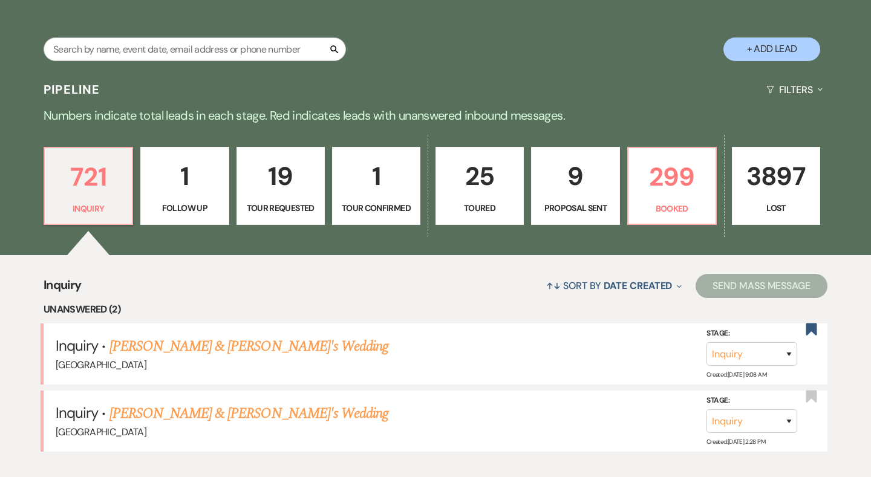
scroll to position [210, 0]
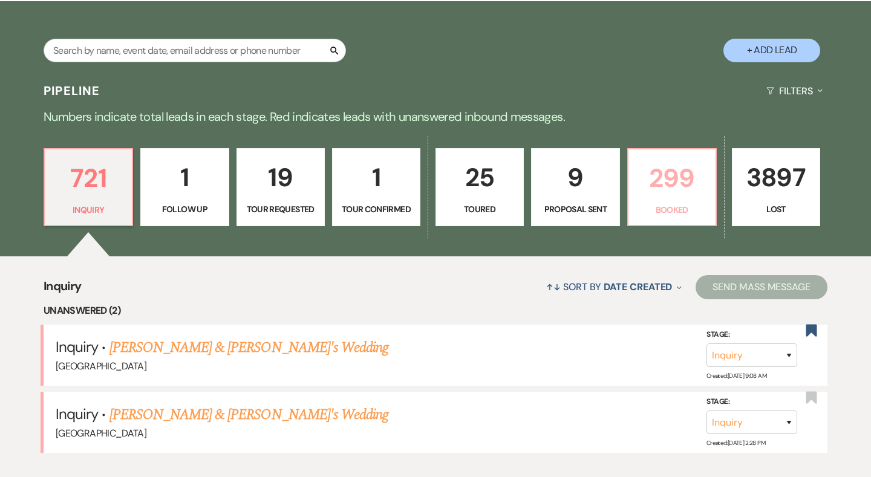
click at [679, 187] on p "299" at bounding box center [671, 178] width 73 height 41
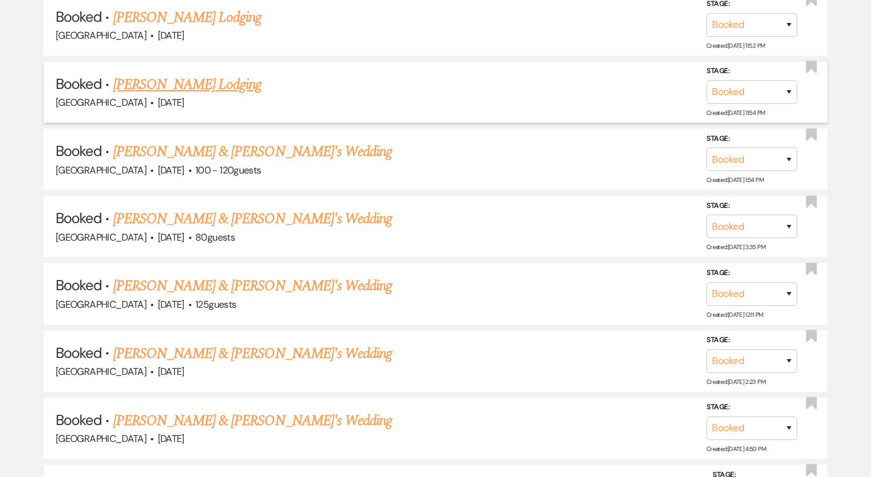
scroll to position [5059, 0]
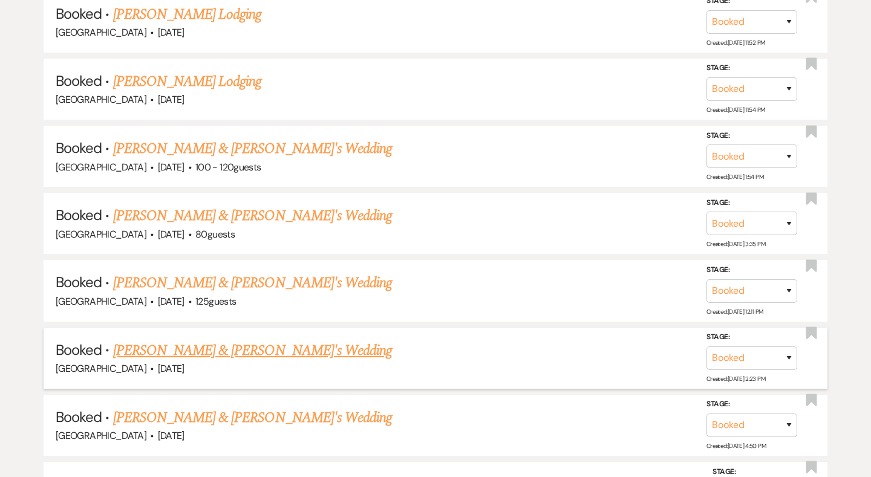
click at [265, 340] on link "Elizabeth Hamilton & Fiance's Wedding" at bounding box center [252, 351] width 279 height 22
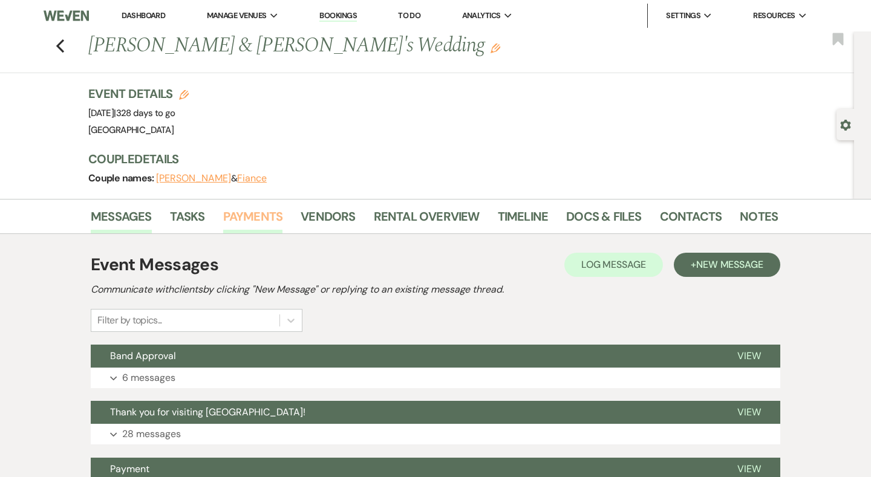
click at [256, 219] on link "Payments" at bounding box center [253, 220] width 60 height 27
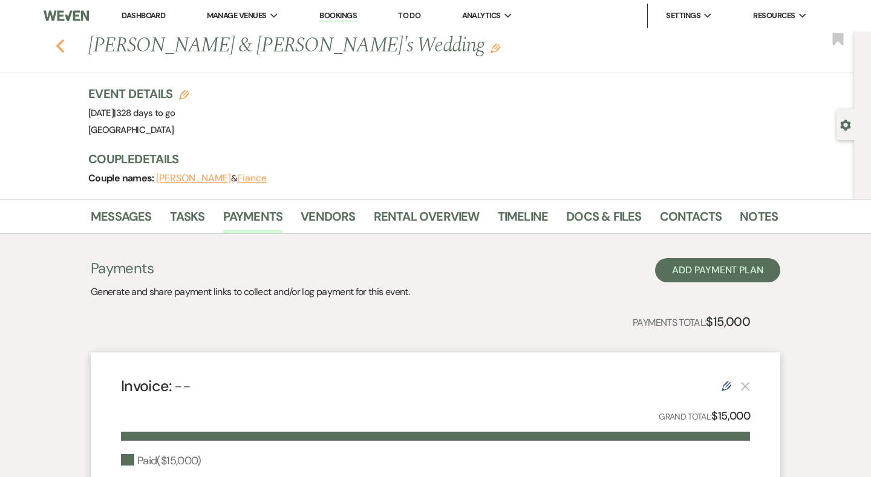
click at [60, 47] on icon "Previous" at bounding box center [60, 46] width 9 height 15
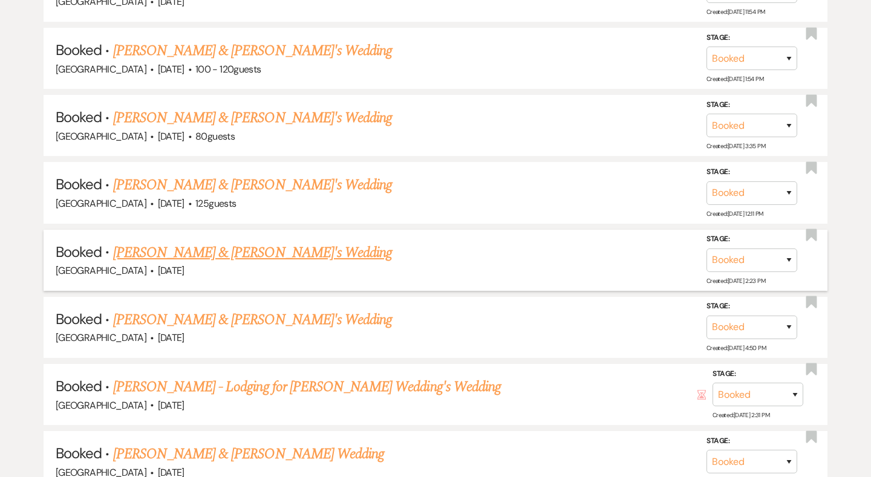
scroll to position [5160, 0]
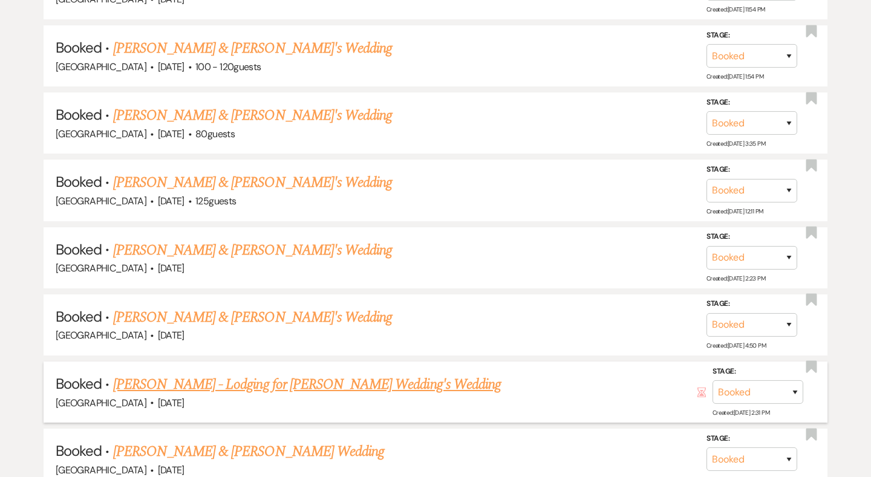
click at [244, 374] on link "[PERSON_NAME] - Lodging for [PERSON_NAME] Wedding's Wedding" at bounding box center [307, 385] width 388 height 22
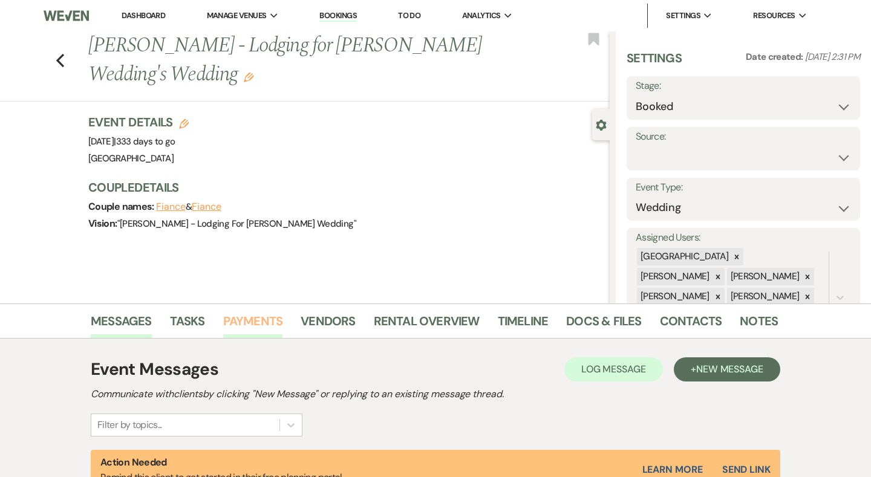
click at [242, 317] on link "Payments" at bounding box center [253, 324] width 60 height 27
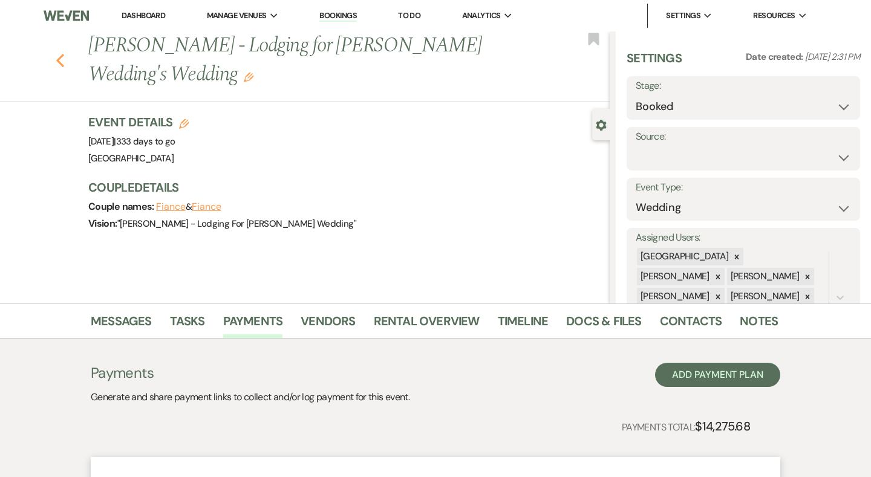
click at [59, 59] on use "button" at bounding box center [60, 60] width 8 height 13
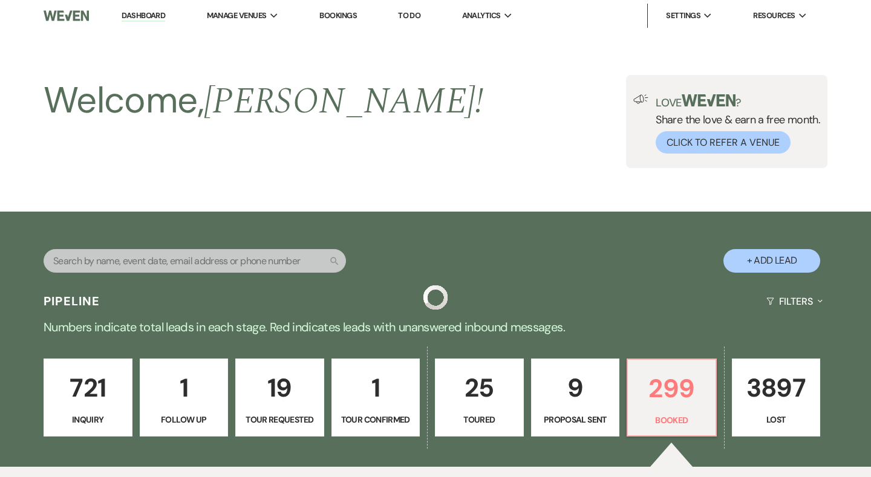
scroll to position [5160, 0]
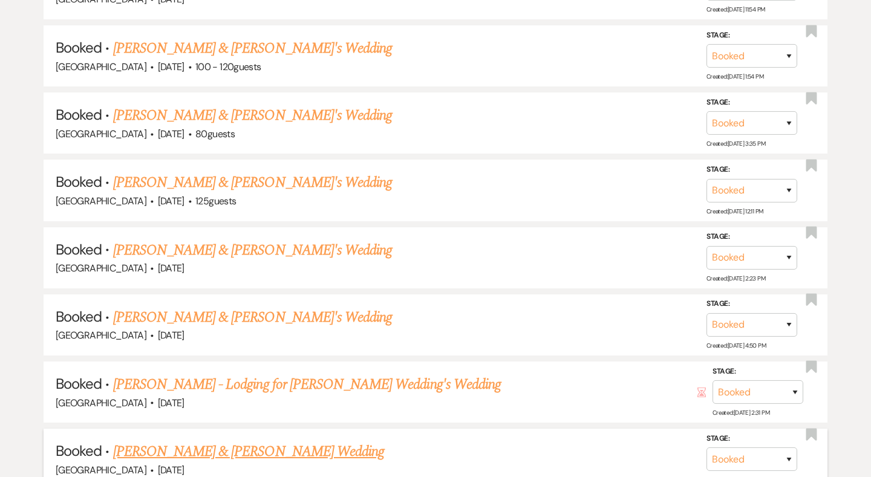
click at [184, 441] on link "[PERSON_NAME] & [PERSON_NAME] Wedding" at bounding box center [248, 452] width 271 height 22
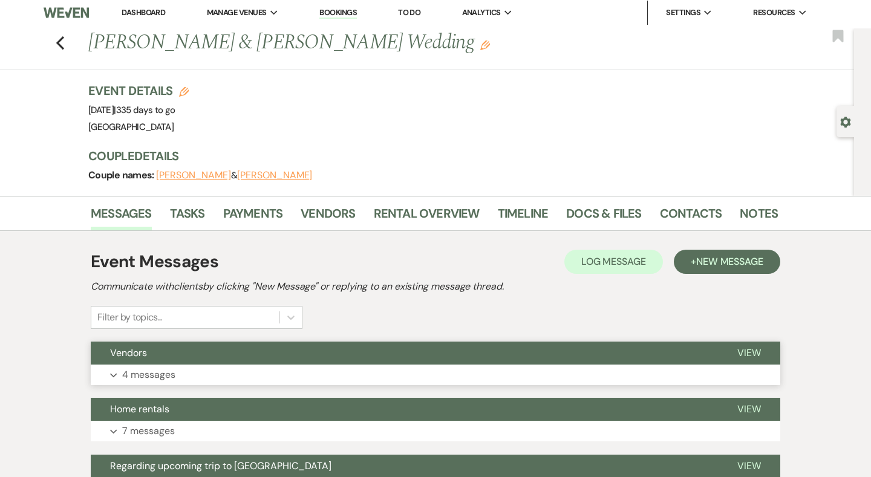
scroll to position [4, 0]
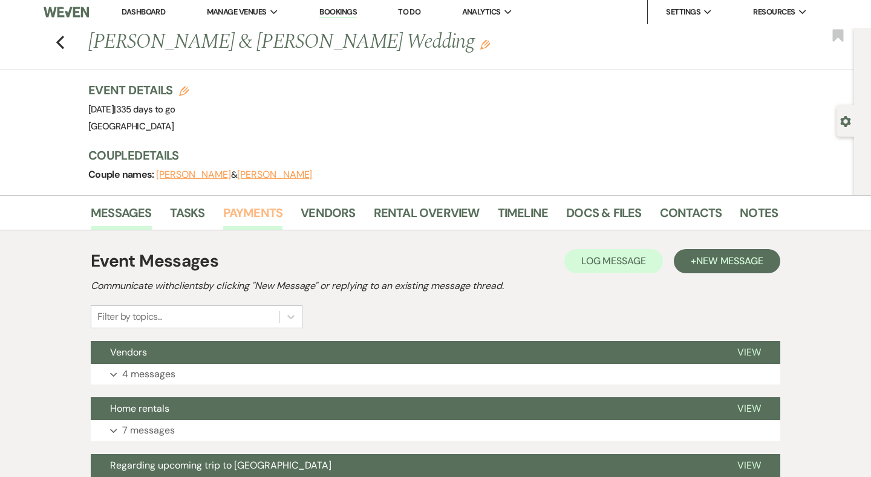
click at [264, 204] on link "Payments" at bounding box center [253, 216] width 60 height 27
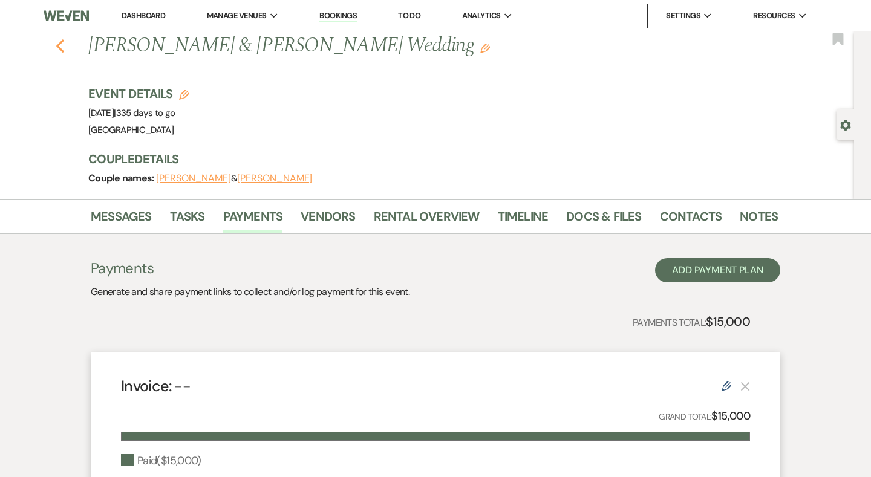
click at [60, 45] on icon "Previous" at bounding box center [60, 46] width 9 height 15
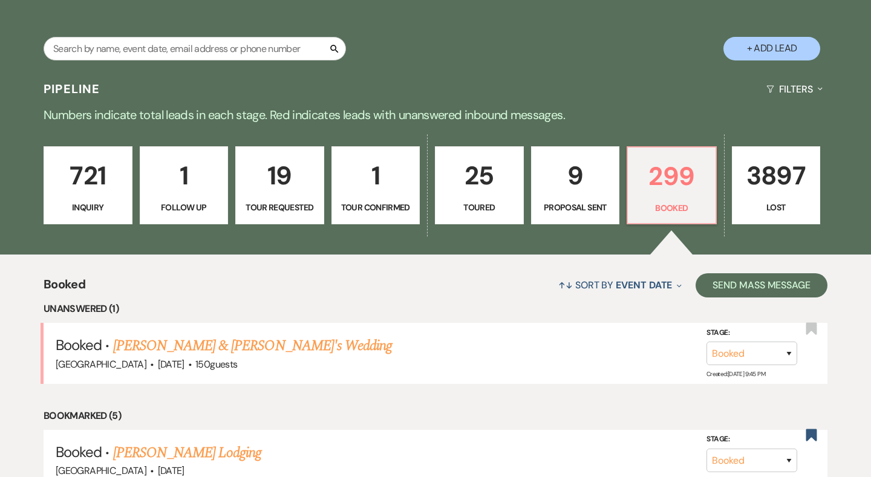
scroll to position [216, 0]
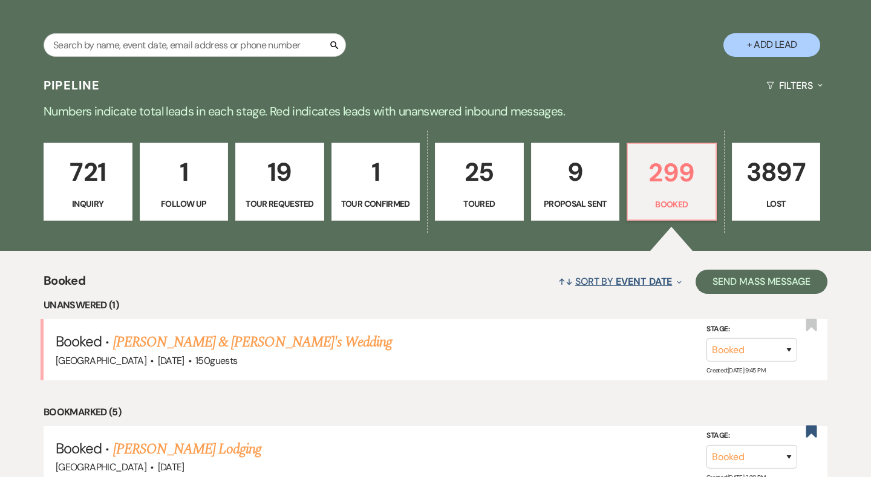
click at [654, 280] on span "Event Date" at bounding box center [643, 281] width 56 height 13
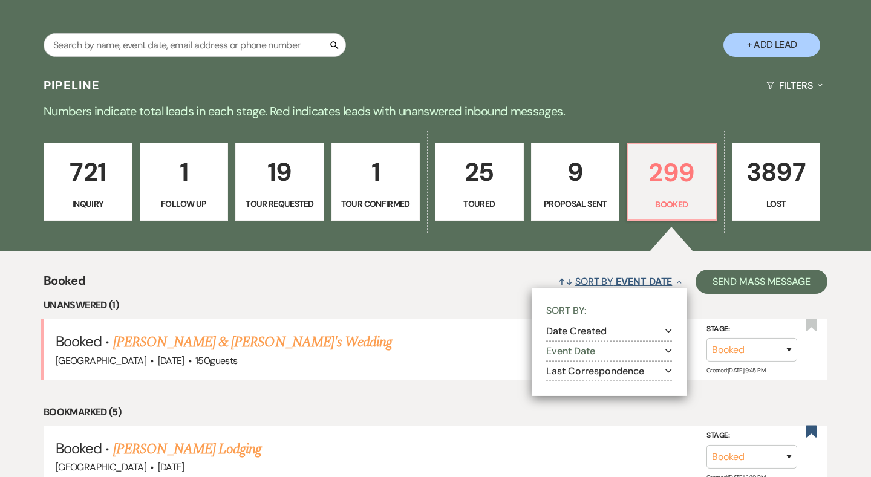
click at [602, 267] on button "↑↓ Sort By Event Date Collapse" at bounding box center [619, 281] width 133 height 32
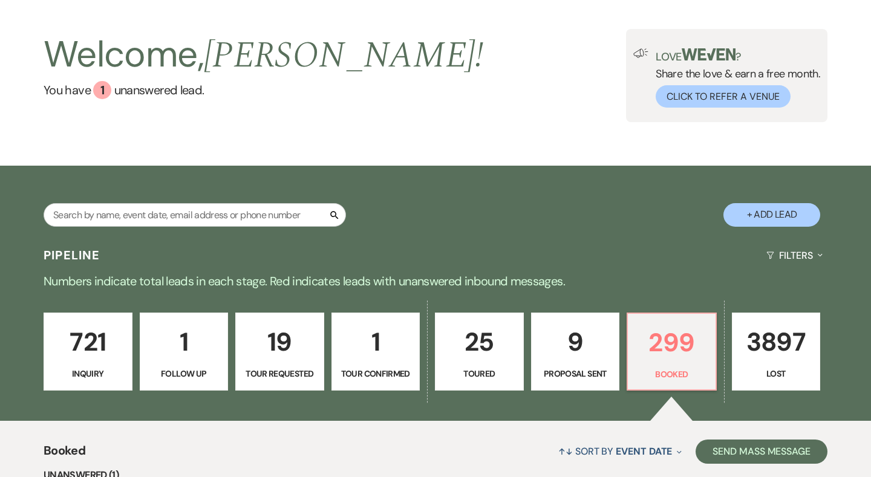
scroll to position [45, 0]
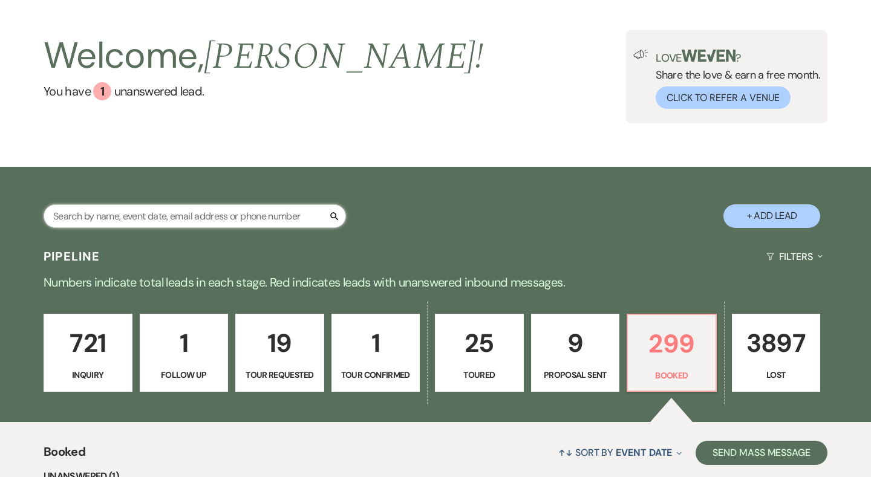
click at [126, 211] on input "text" at bounding box center [195, 216] width 302 height 24
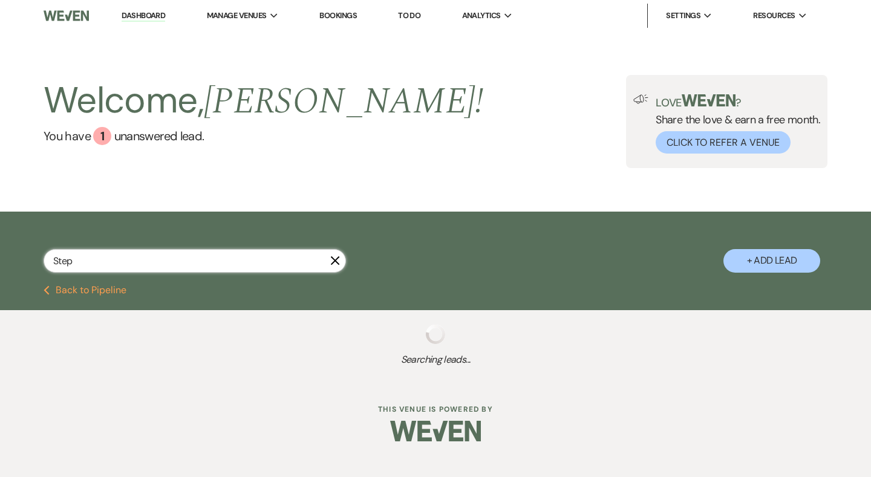
type input "Steph"
select select "6"
select select "5"
select select "8"
select select "4"
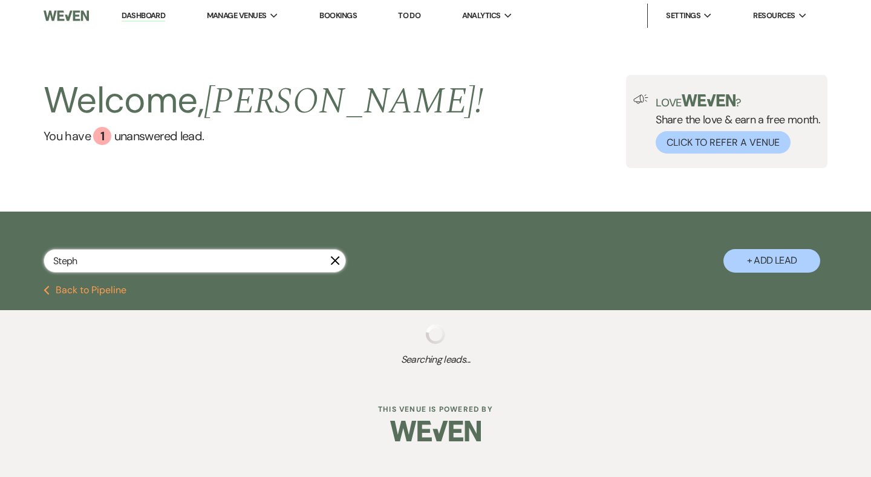
select select "8"
select select "5"
select select "8"
select select "5"
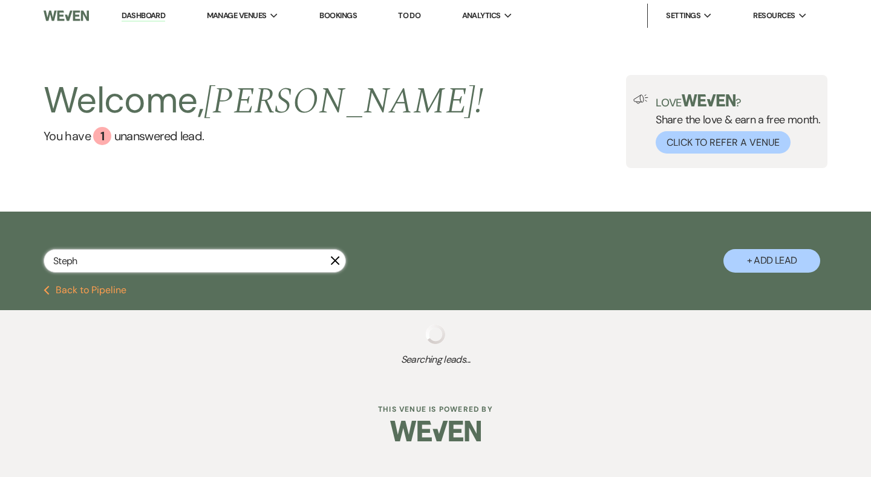
select select "5"
select select "6"
select select "8"
select select "5"
select select "8"
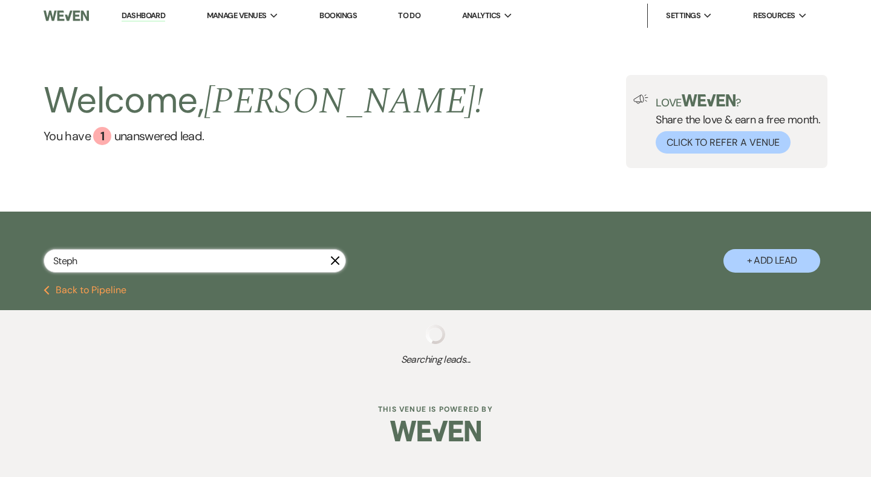
select select "5"
select select "8"
select select "5"
select select "8"
select select "5"
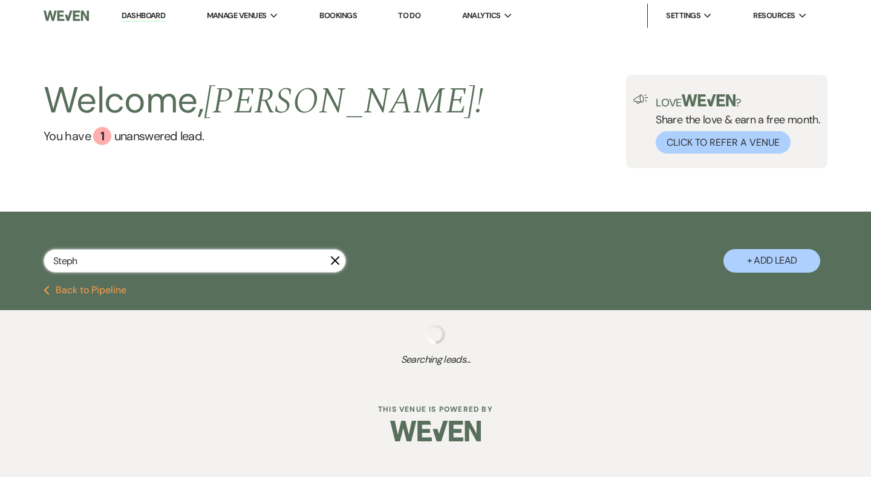
select select "8"
select select "5"
select select "8"
select select "5"
select select "8"
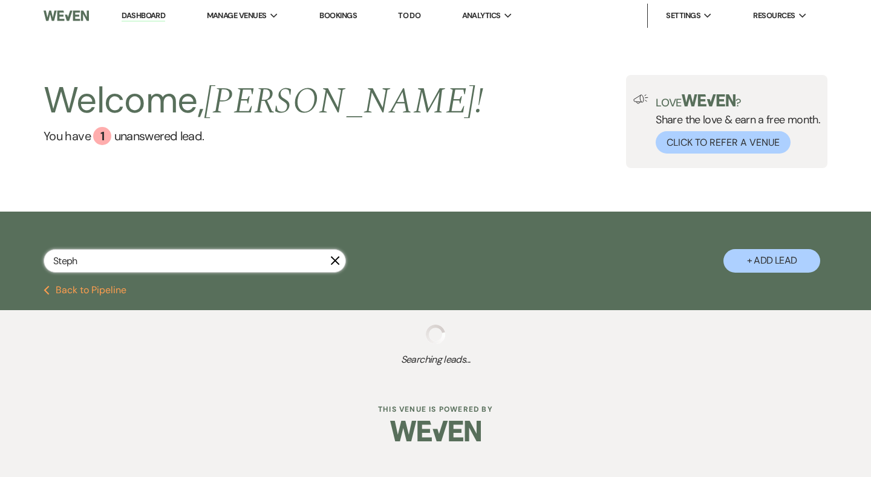
select select "5"
select select "8"
select select "5"
select select "8"
select select "5"
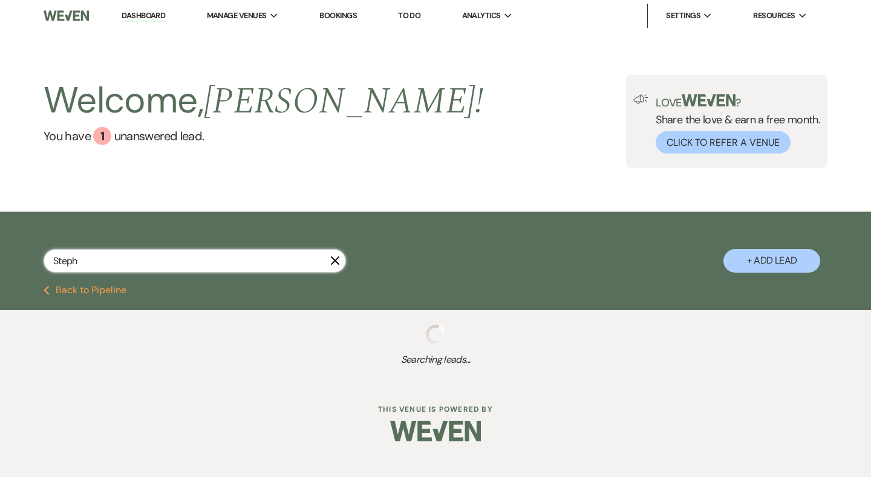
select select "8"
select select "5"
select select "8"
select select "5"
select select "8"
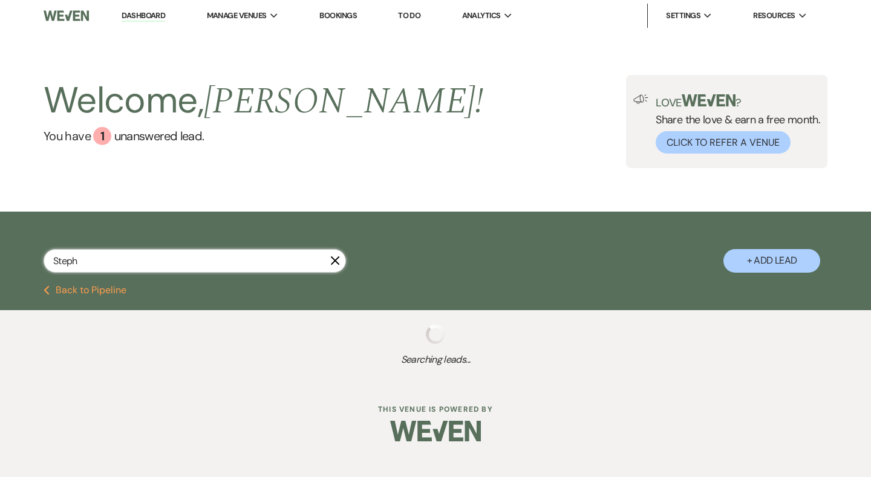
select select "5"
select select "8"
select select "5"
select select "8"
select select "5"
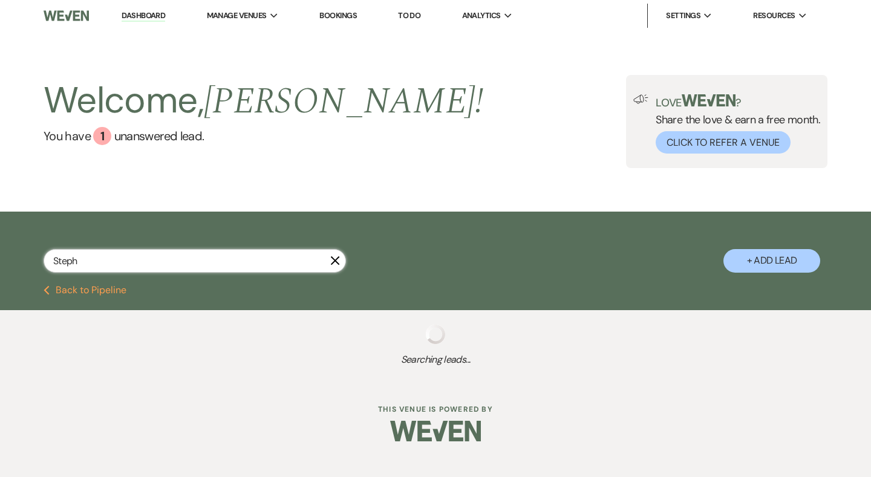
select select "8"
select select "5"
select select "8"
select select "5"
select select "8"
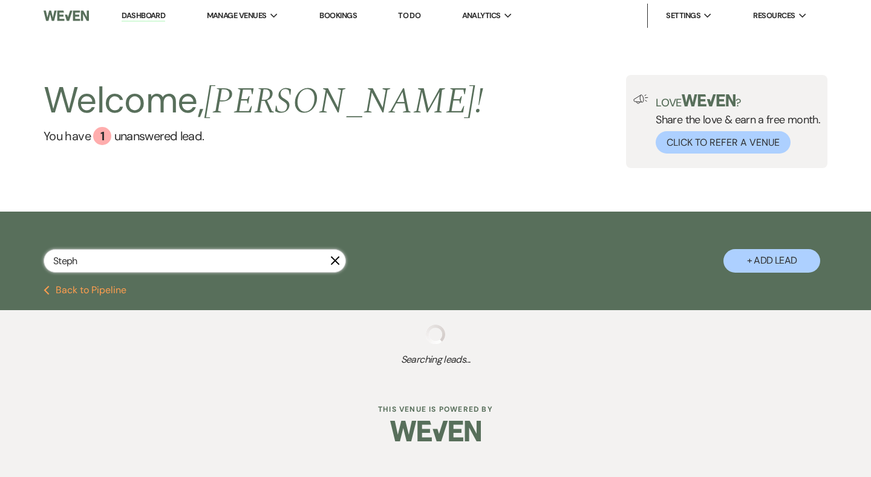
select select "5"
select select "8"
select select "5"
select select "8"
select select "5"
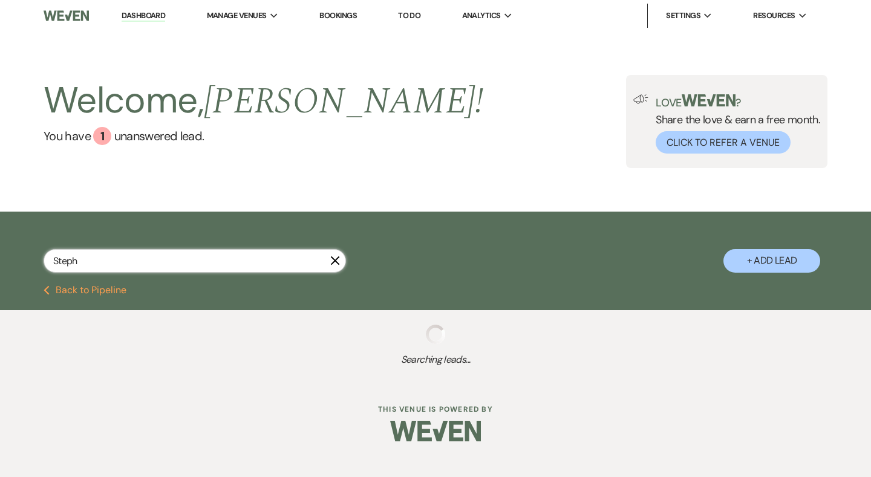
select select "8"
select select "5"
select select "8"
select select "5"
select select "8"
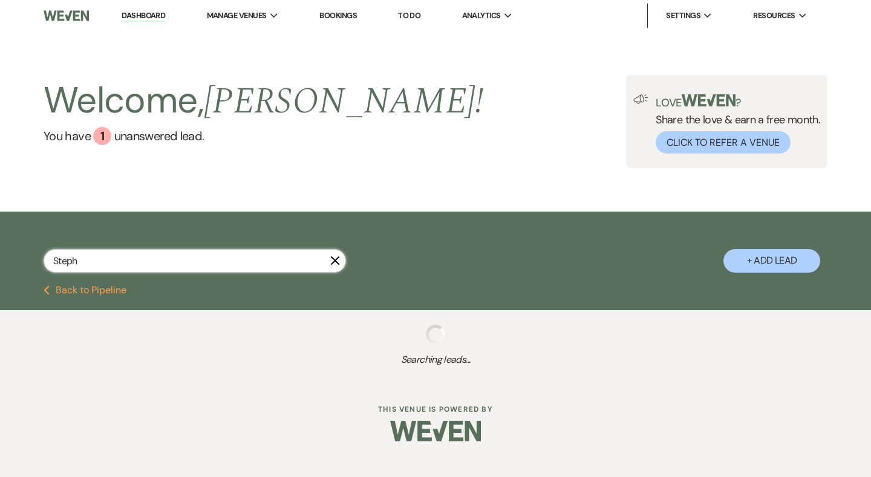
select select "5"
select select "8"
select select "5"
select select "8"
select select "5"
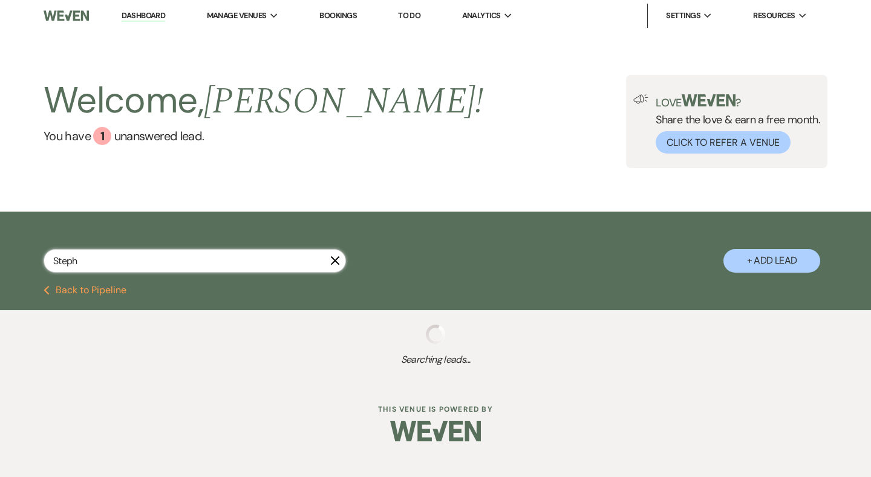
select select "8"
select select "5"
select select "8"
select select "5"
select select "8"
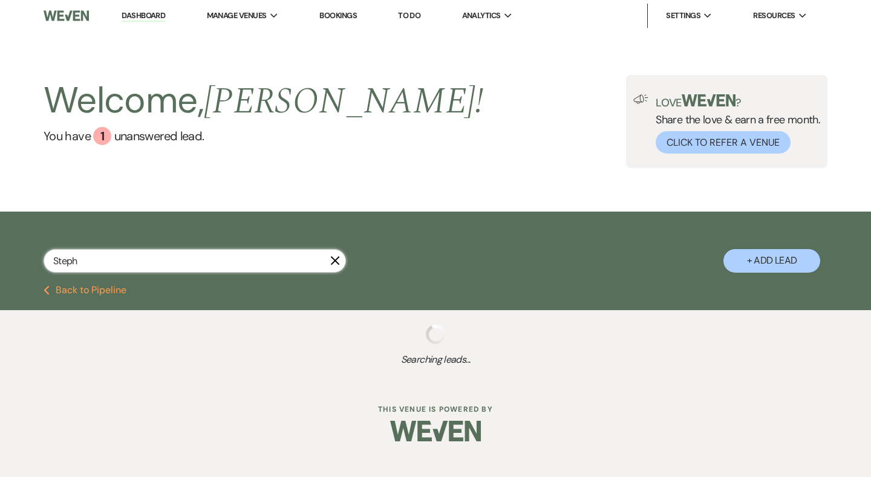
select select "5"
select select "8"
select select "5"
select select "8"
select select "5"
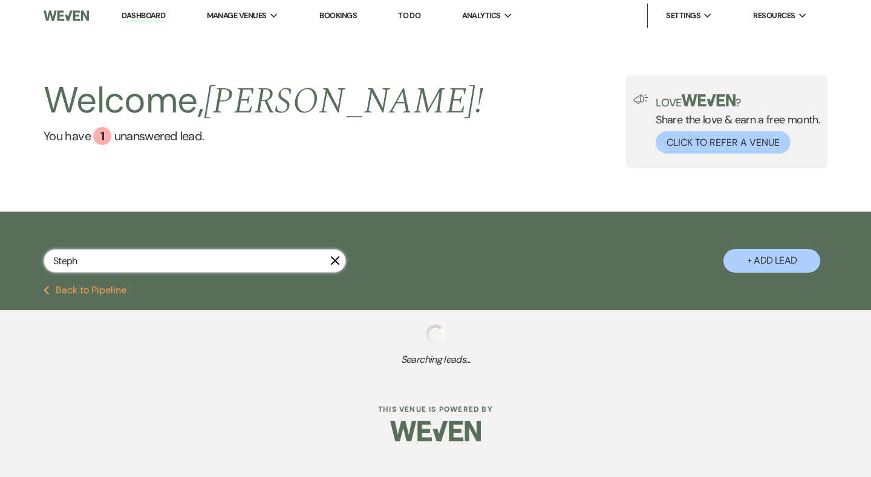
select select "8"
select select "5"
select select "8"
select select "5"
select select "8"
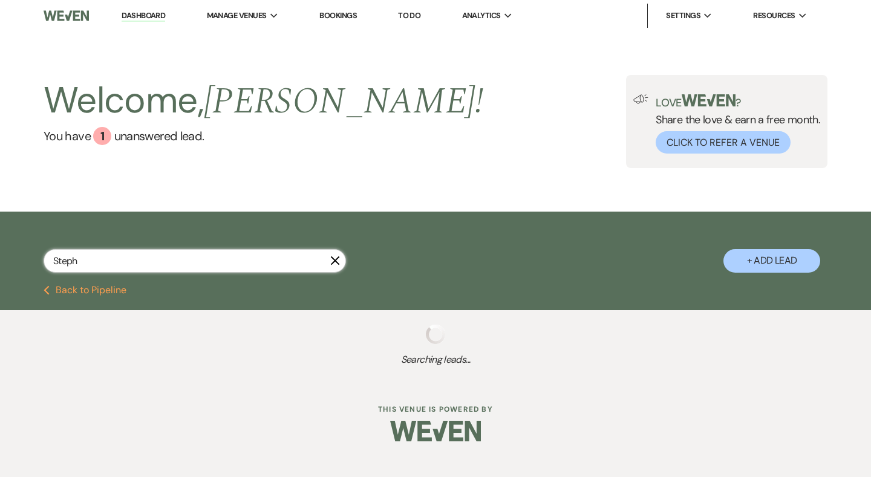
select select "5"
select select "8"
select select "5"
select select "8"
select select "5"
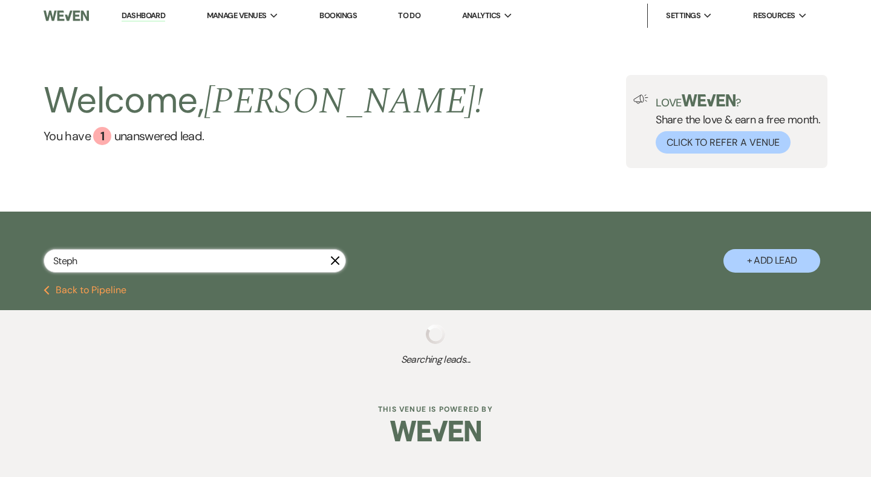
select select "8"
select select "5"
select select "8"
select select "5"
select select "8"
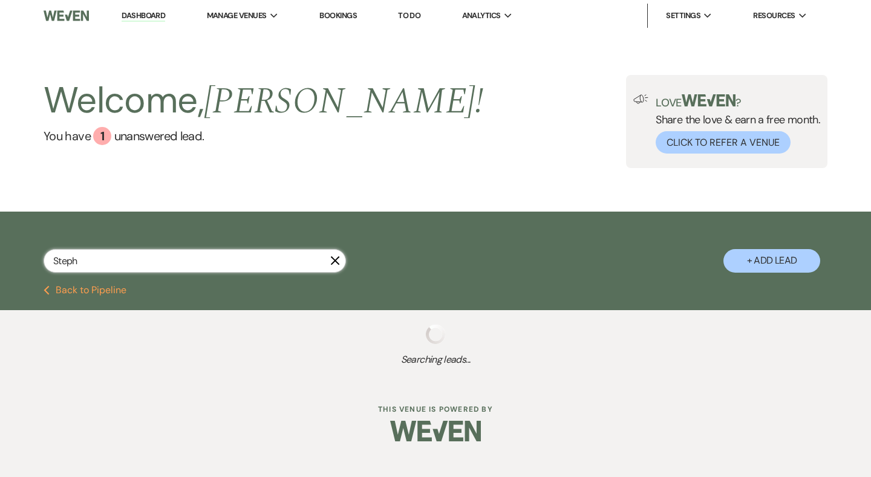
select select "5"
select select "8"
select select "5"
select select "8"
select select "5"
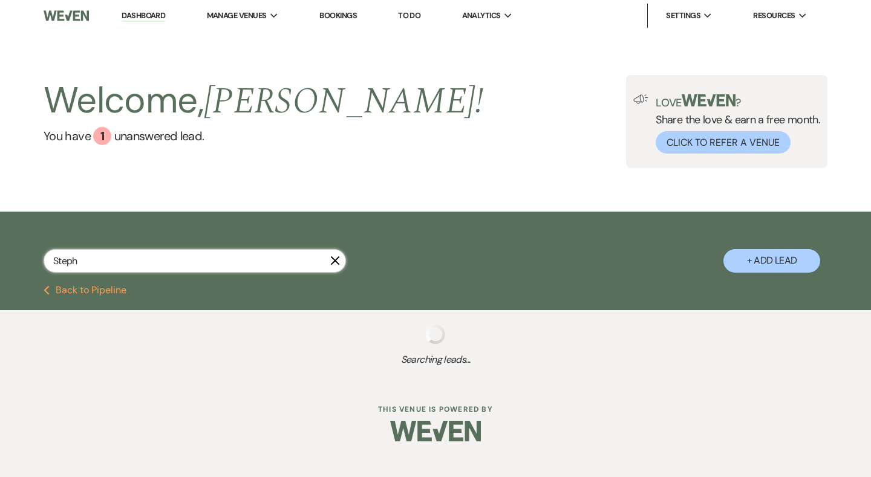
select select "8"
select select "5"
select select "8"
select select "5"
select select "8"
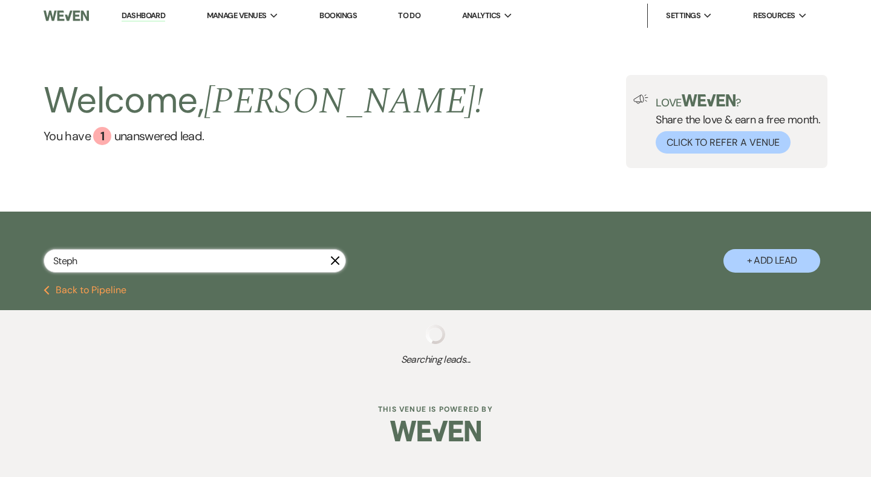
select select "5"
select select "8"
select select "5"
select select "8"
select select "5"
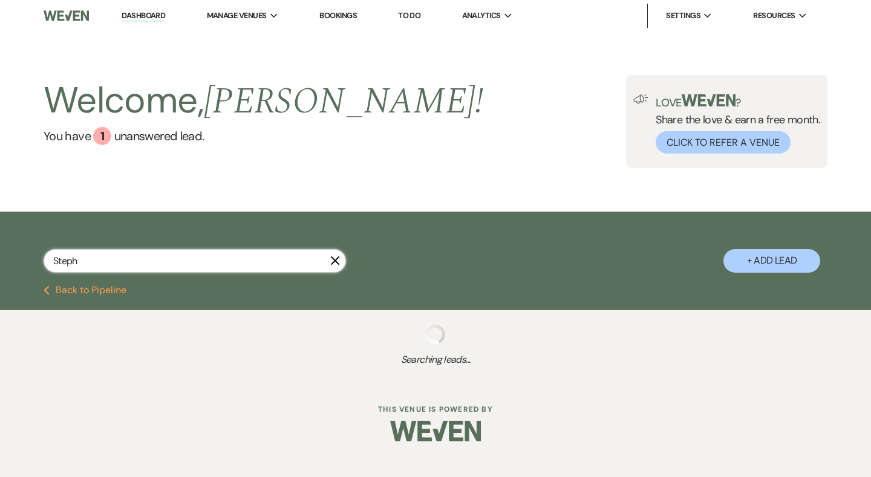
select select "8"
select select "10"
select select "8"
select select "5"
select select "8"
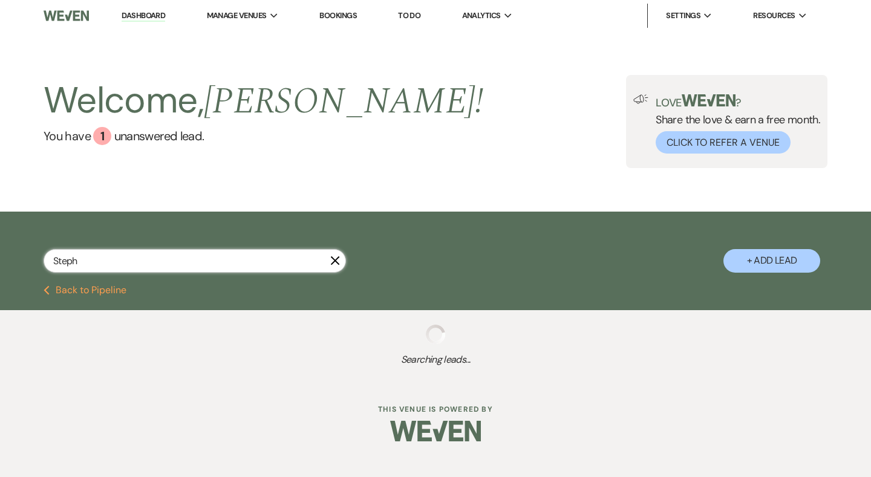
select select "5"
select select "8"
select select "5"
select select "8"
select select "5"
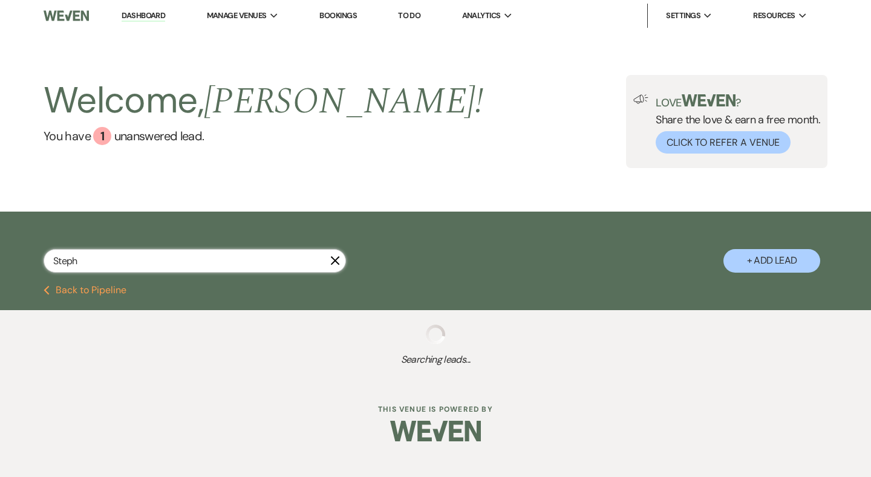
select select "8"
select select "5"
select select "8"
select select "6"
select select "8"
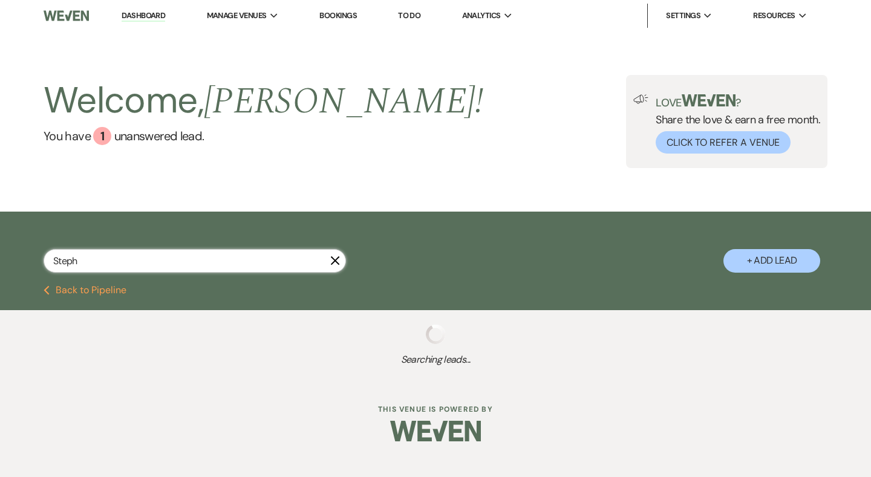
select select "5"
select select "8"
select select "5"
select select "8"
select select "5"
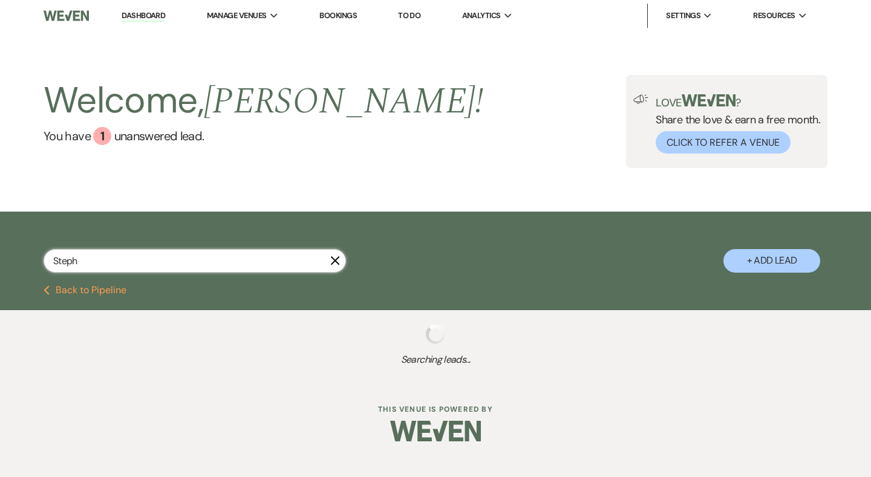
select select "8"
select select "6"
select select "8"
select select "5"
select select "8"
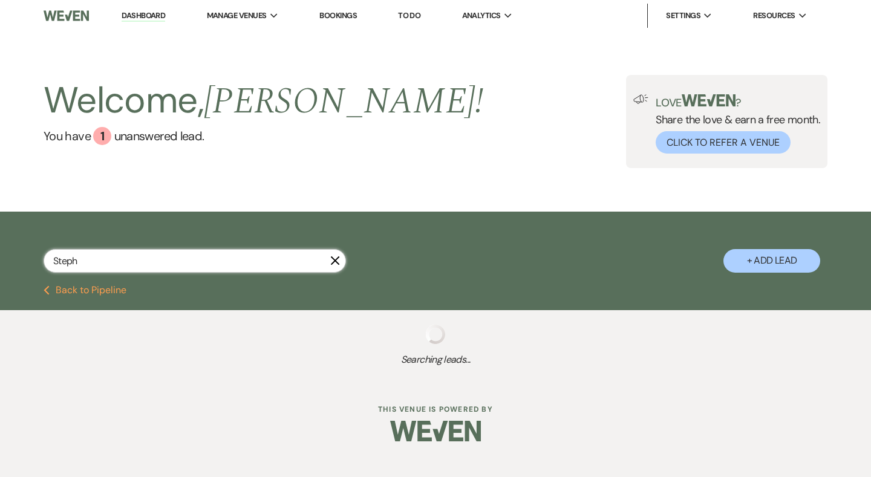
select select "5"
select select "8"
select select "5"
select select "8"
select select "5"
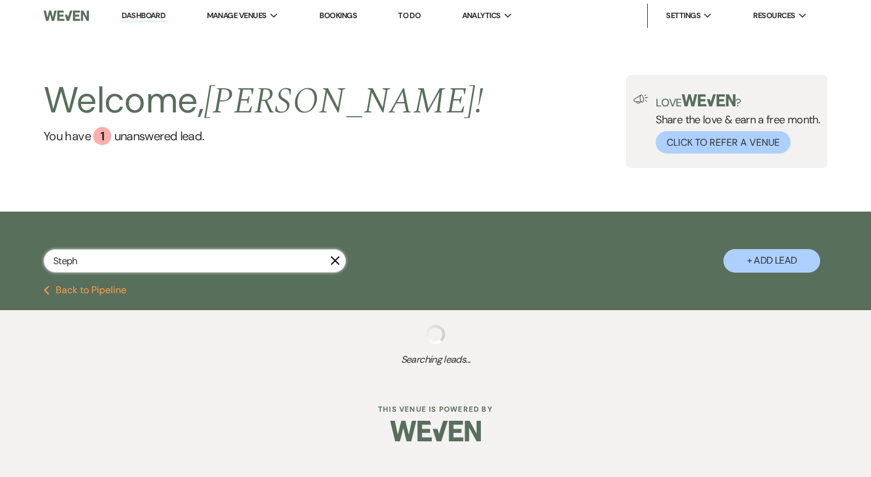
select select "8"
select select "5"
select select "8"
select select "5"
select select "8"
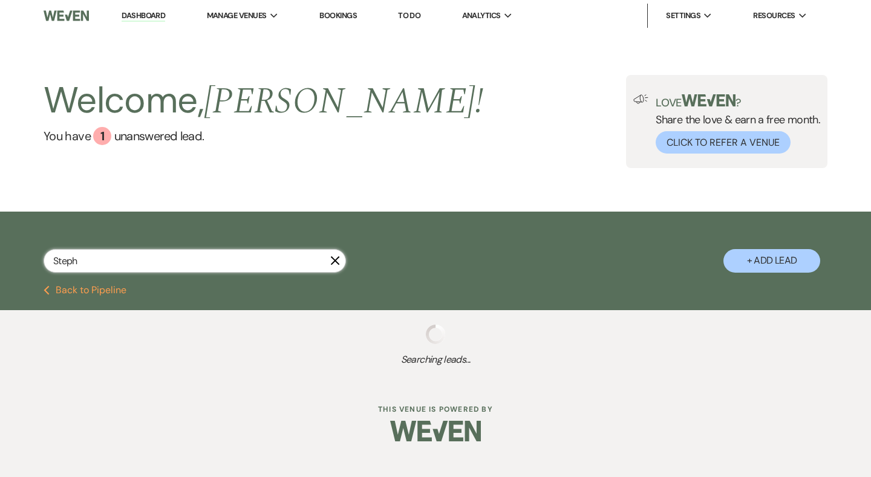
select select "5"
select select "8"
select select "5"
select select "8"
select select "5"
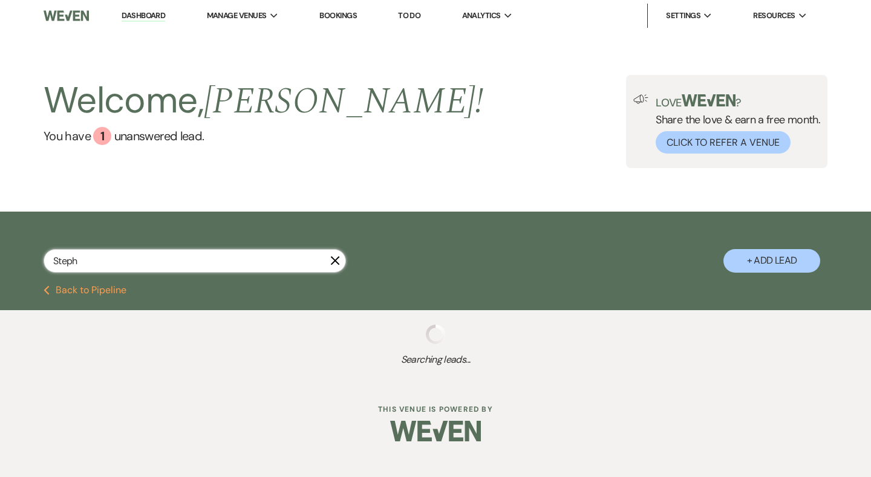
select select "8"
select select "5"
select select "8"
select select "5"
select select "8"
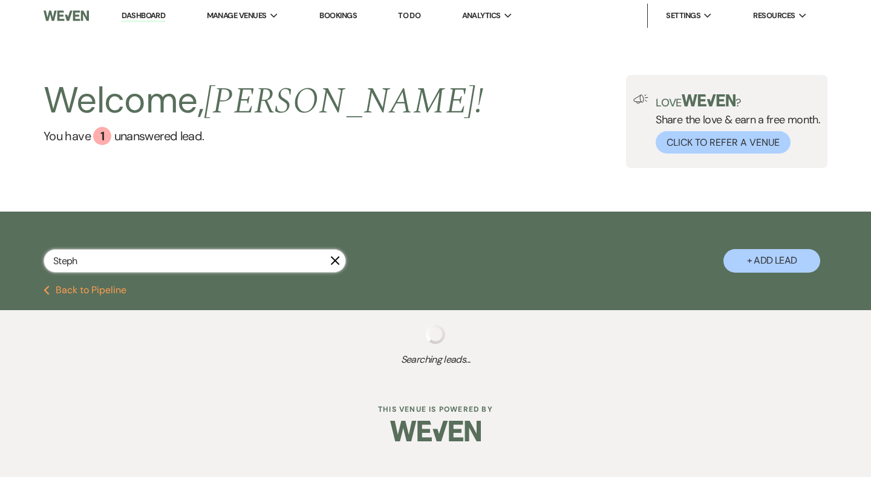
select select "5"
select select "8"
select select "5"
select select "8"
select select "5"
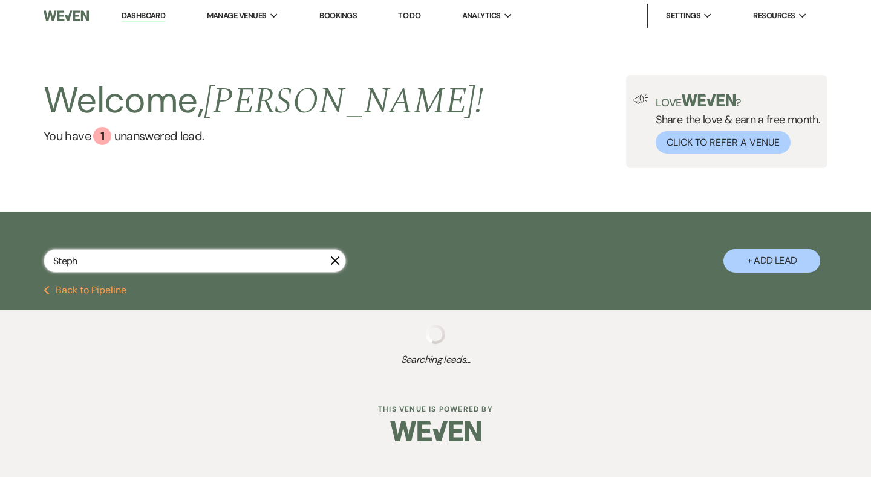
select select "8"
select select "5"
select select "8"
select select "5"
select select "8"
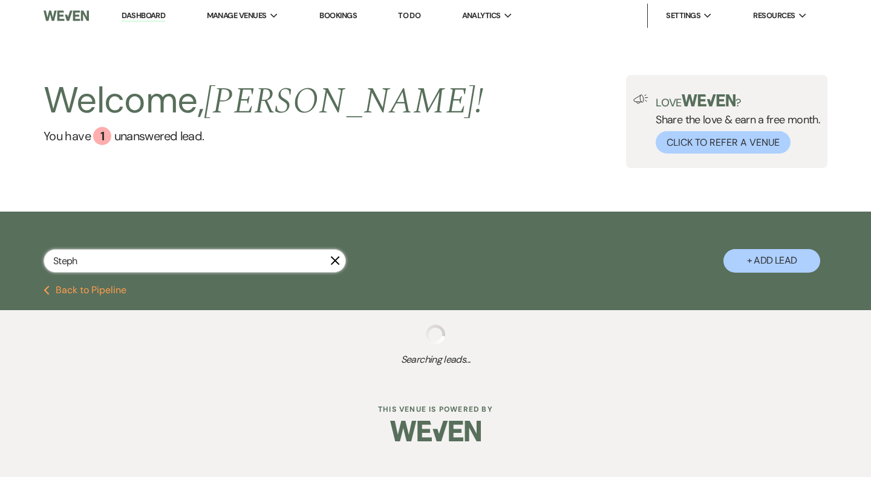
select select "5"
select select "8"
select select "5"
select select "8"
select select "5"
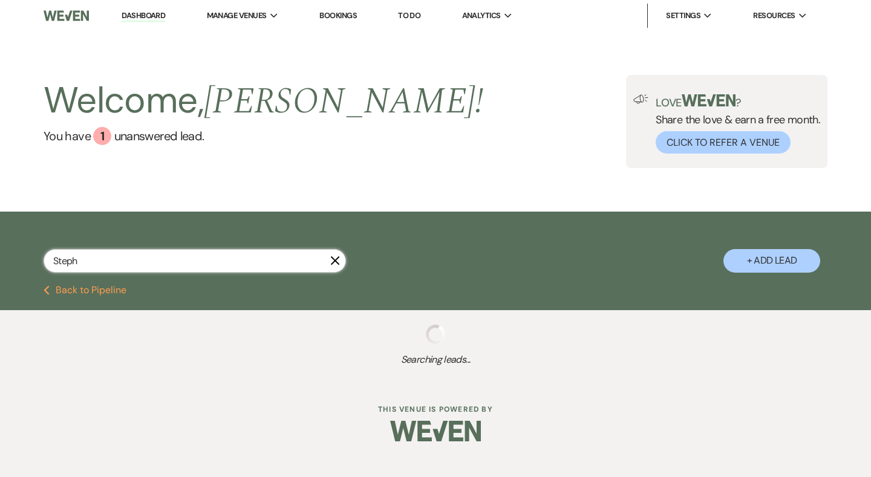
select select "8"
select select "5"
select select "8"
select select "1"
select select "8"
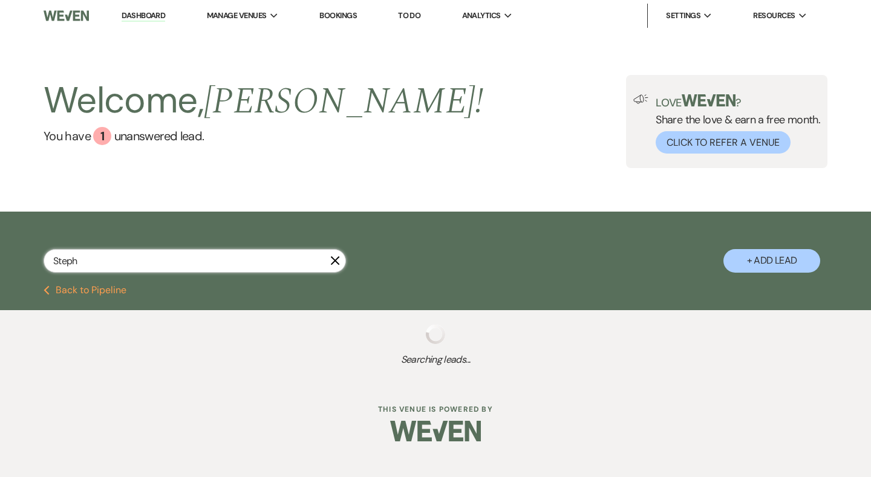
select select "5"
select select "8"
select select "5"
select select "8"
select select "5"
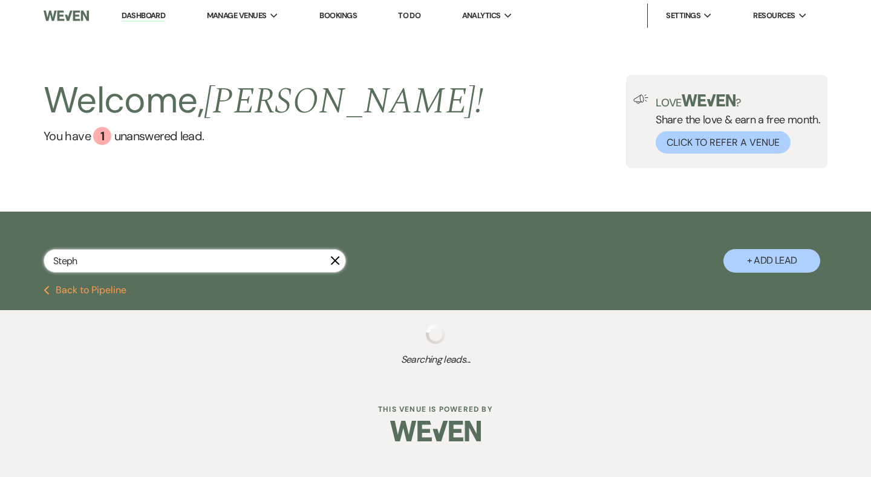
select select "8"
select select "5"
select select "8"
select select "5"
select select "8"
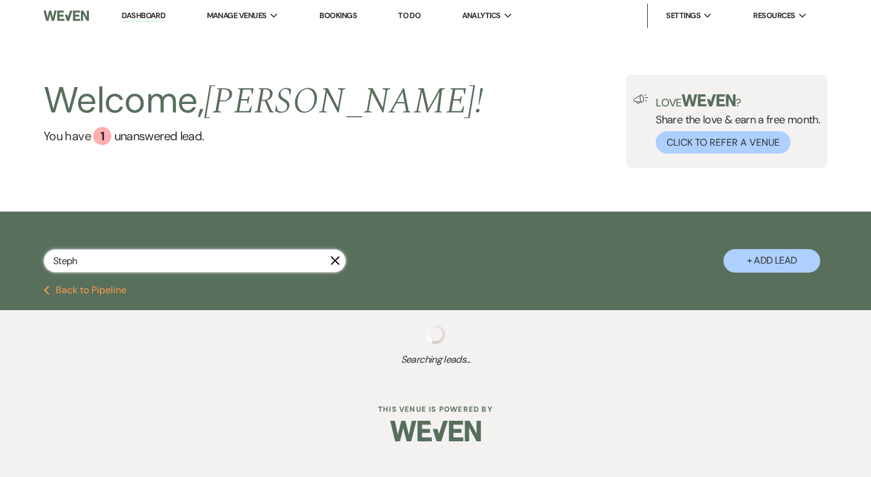
select select "5"
select select "8"
select select "5"
select select "8"
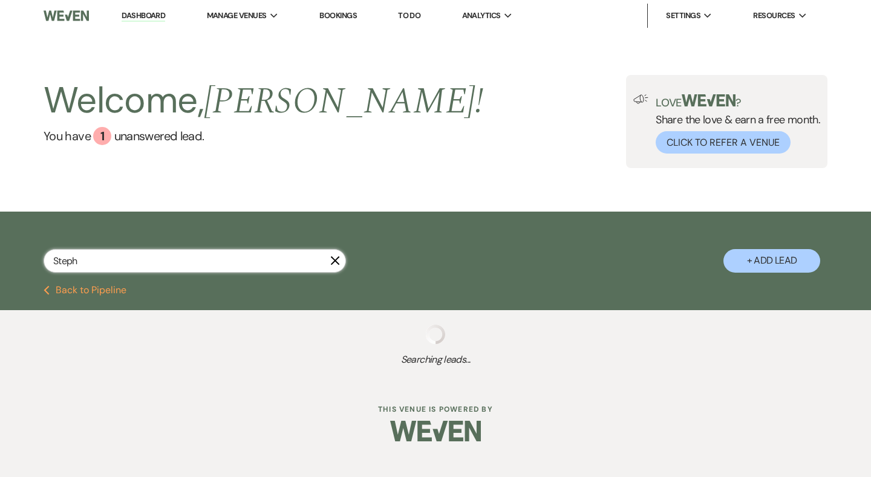
select select "5"
select select "8"
select select "5"
select select "8"
select select "4"
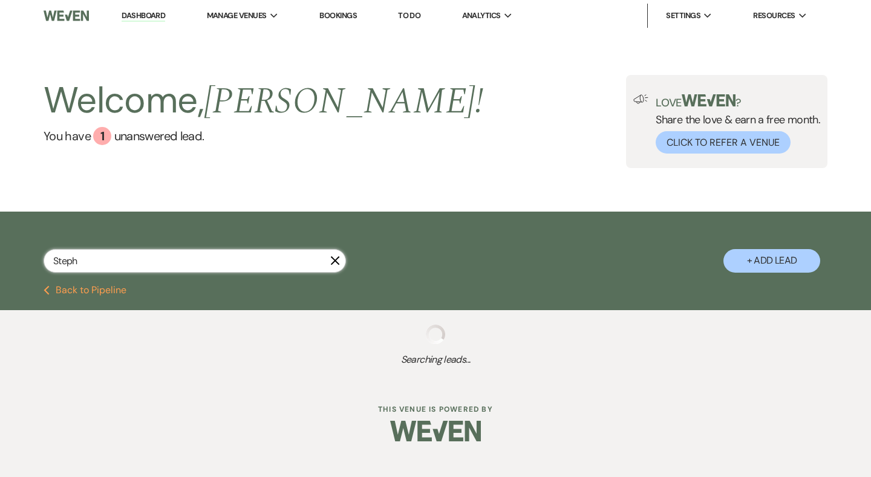
select select "8"
select select "5"
select select "8"
select select "5"
select select "8"
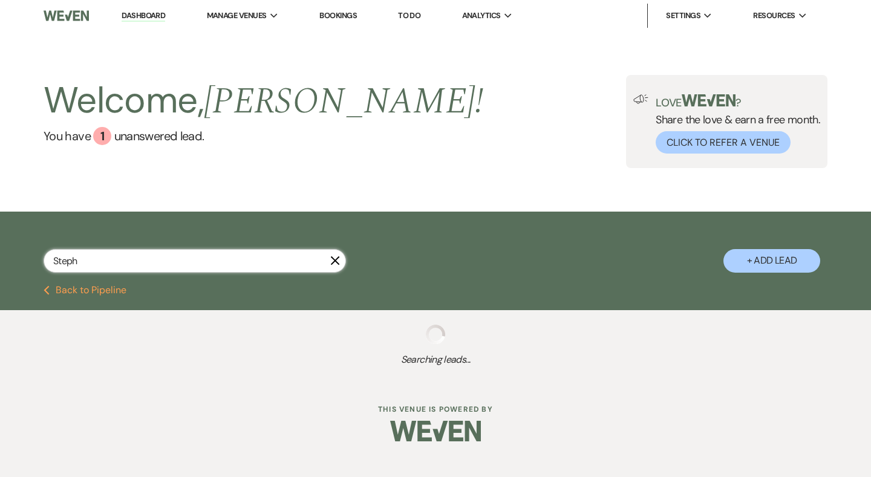
select select "5"
select select "8"
select select "5"
select select "8"
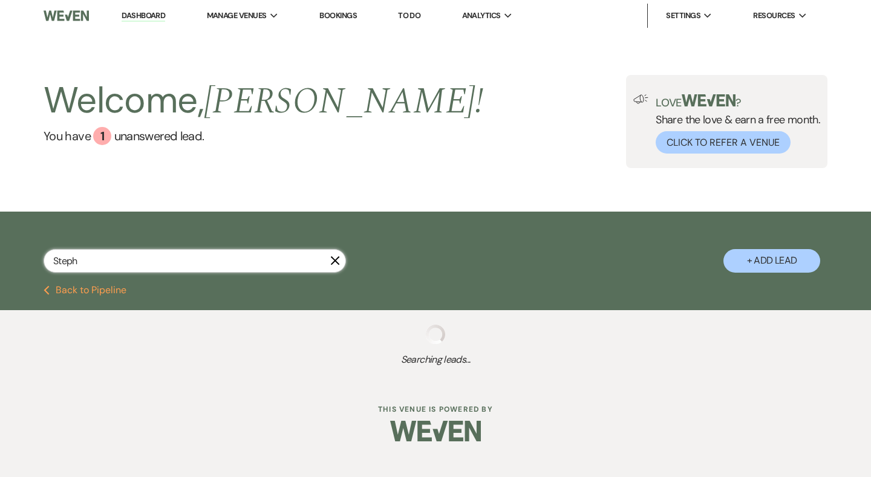
select select "4"
select select "8"
select select "5"
select select "8"
select select "5"
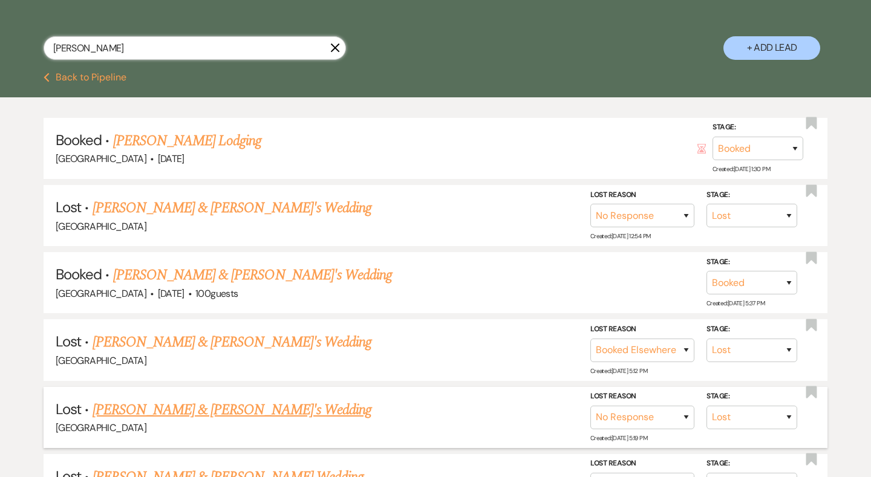
scroll to position [210, 0]
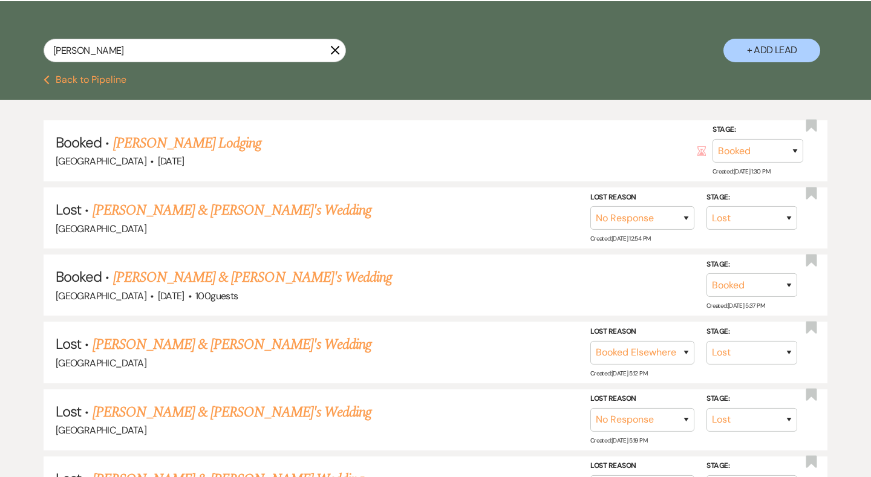
click at [336, 50] on use "button" at bounding box center [335, 50] width 9 height 9
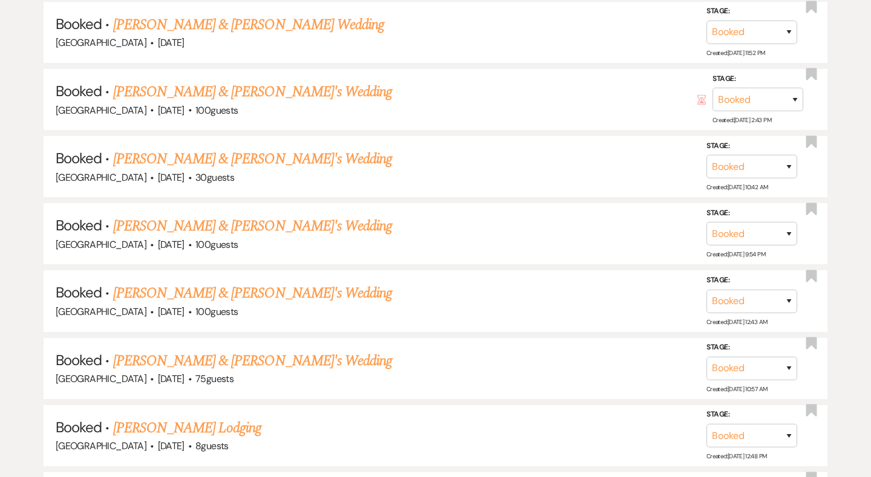
scroll to position [2225, 0]
click at [249, 216] on link "[PERSON_NAME] & [PERSON_NAME]'s Wedding" at bounding box center [252, 227] width 279 height 22
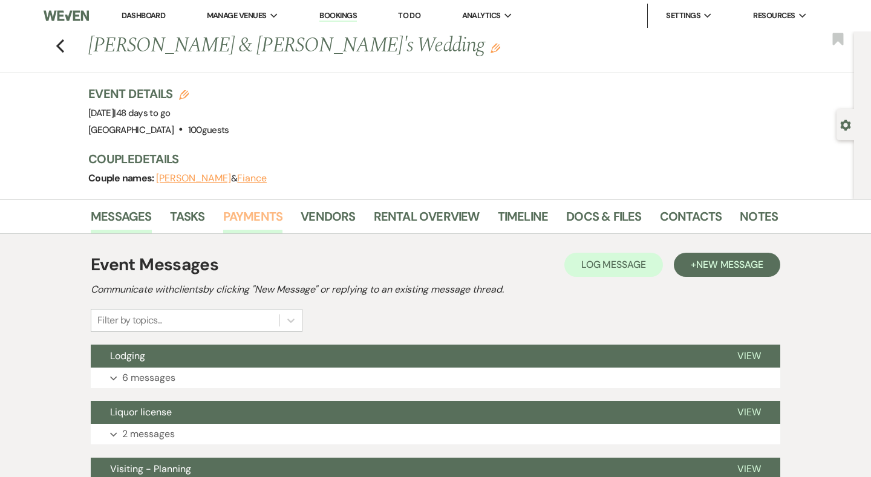
click at [261, 216] on link "Payments" at bounding box center [253, 220] width 60 height 27
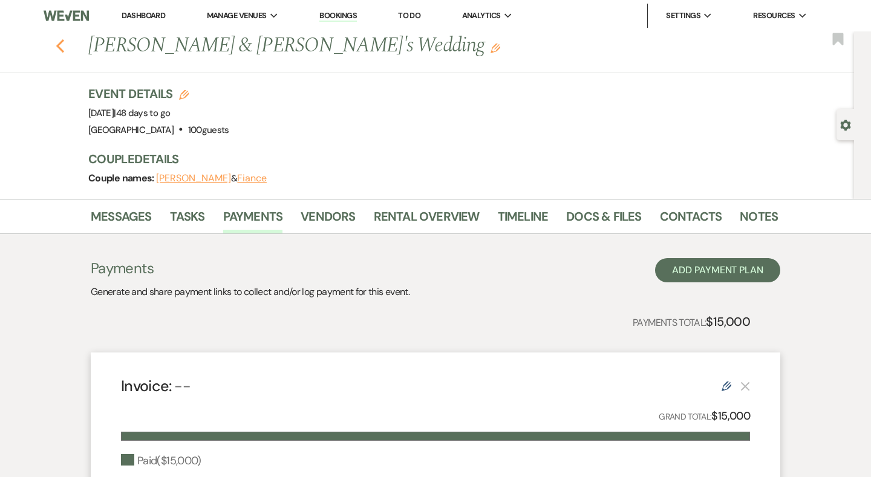
click at [62, 48] on icon "Previous" at bounding box center [60, 46] width 9 height 15
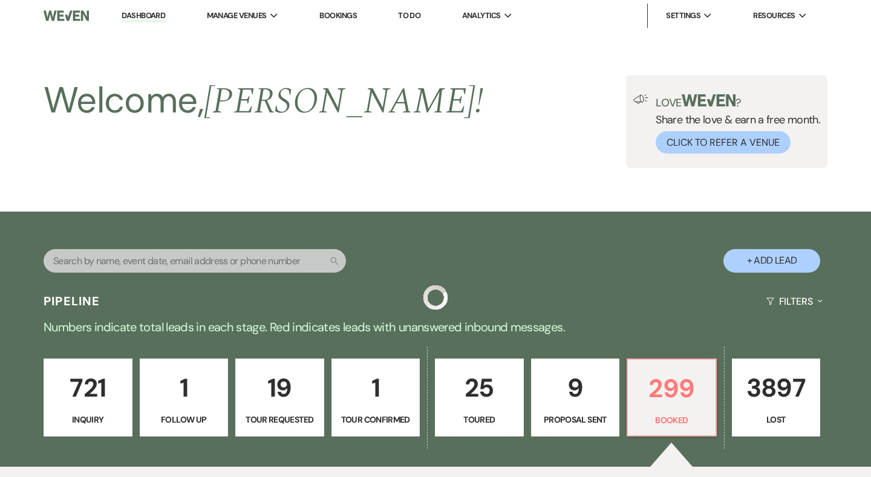
scroll to position [2225, 0]
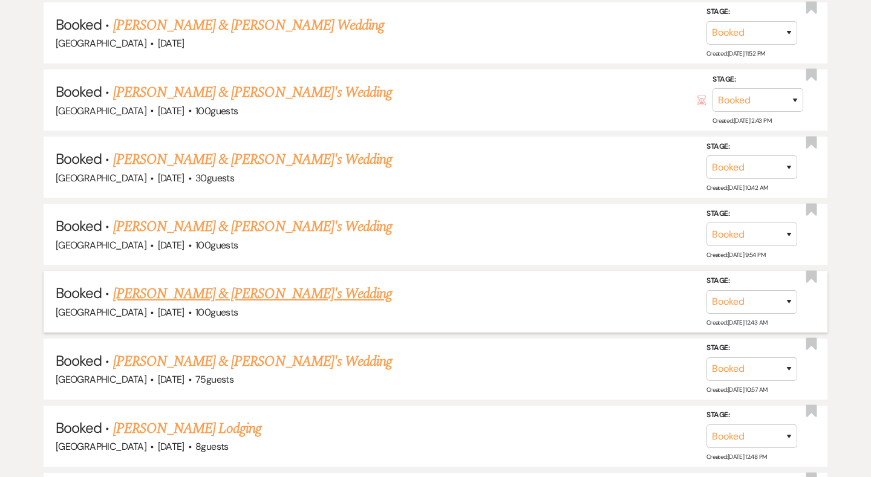
click at [188, 283] on link "[PERSON_NAME] & [PERSON_NAME]'s Wedding" at bounding box center [252, 294] width 279 height 22
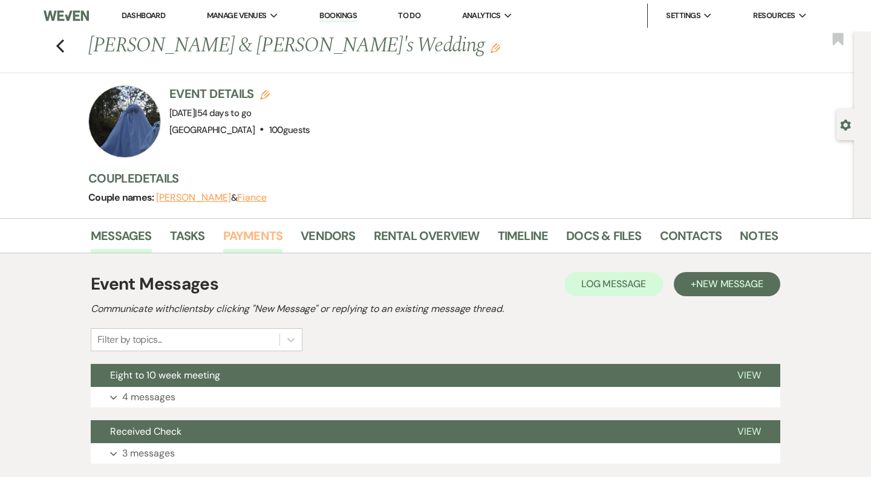
click at [255, 231] on link "Payments" at bounding box center [253, 239] width 60 height 27
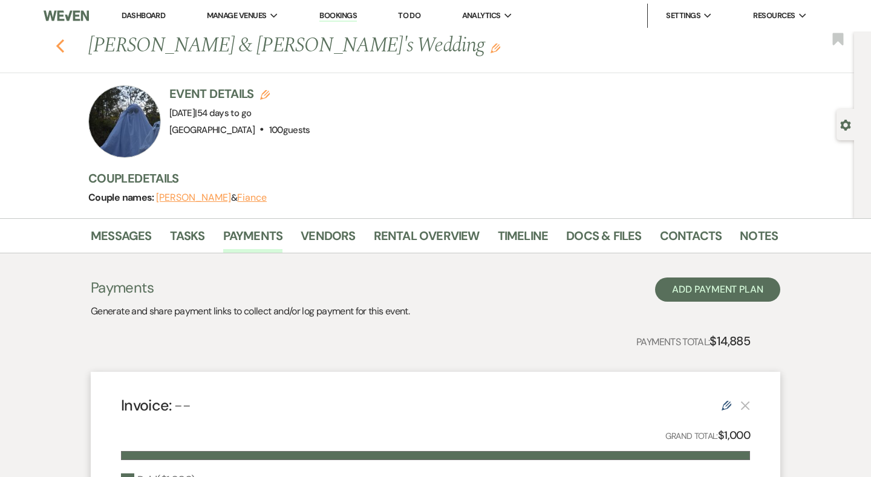
click at [60, 46] on icon "Previous" at bounding box center [60, 46] width 9 height 15
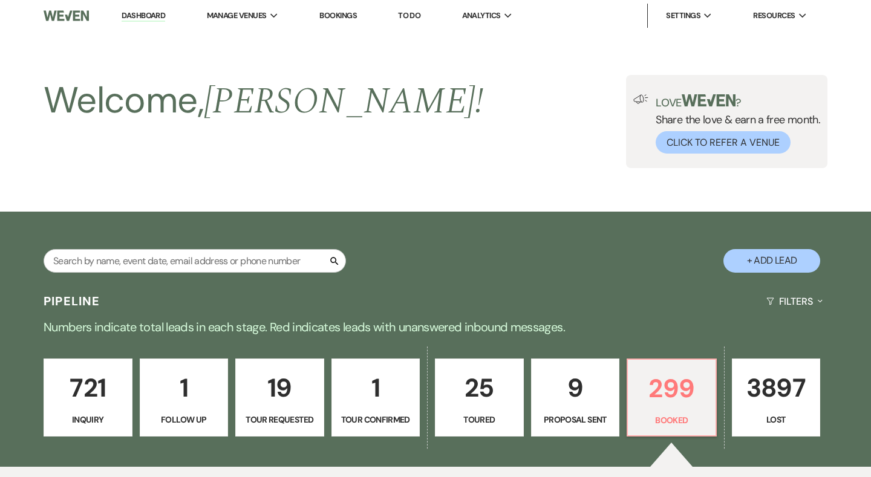
scroll to position [2225, 0]
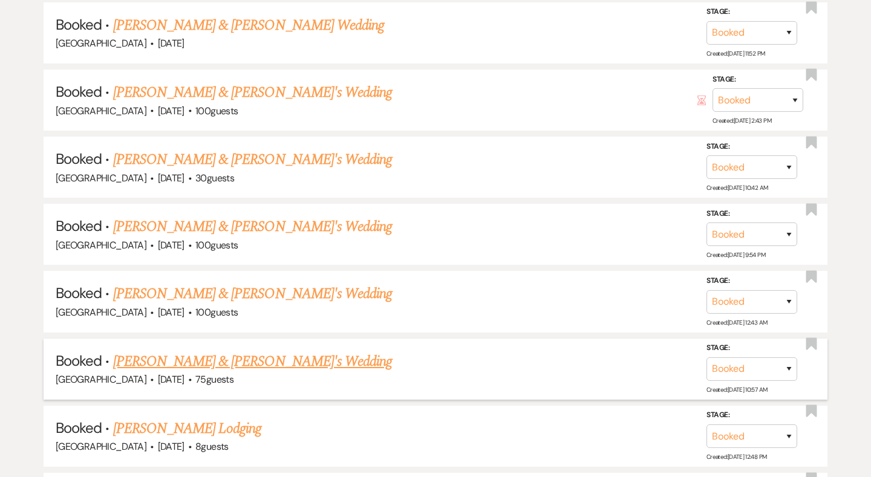
click at [202, 351] on link "[PERSON_NAME] & [PERSON_NAME]'s Wedding" at bounding box center [252, 362] width 279 height 22
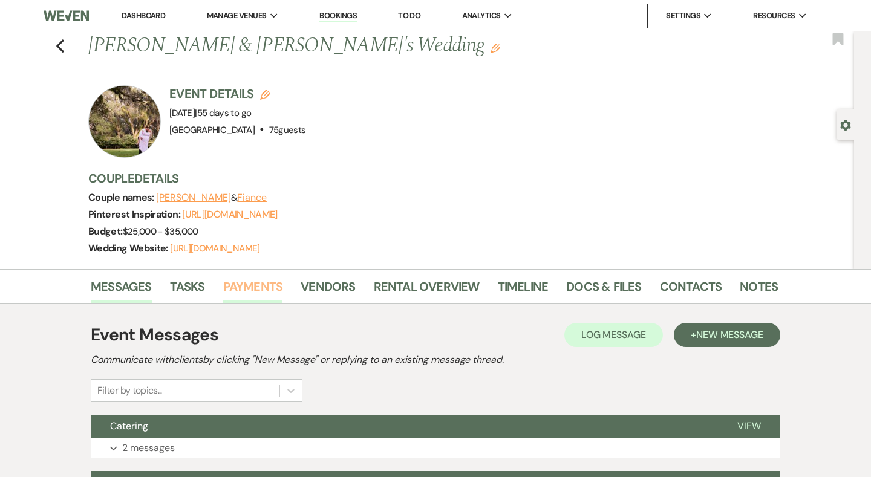
click at [264, 293] on link "Payments" at bounding box center [253, 290] width 60 height 27
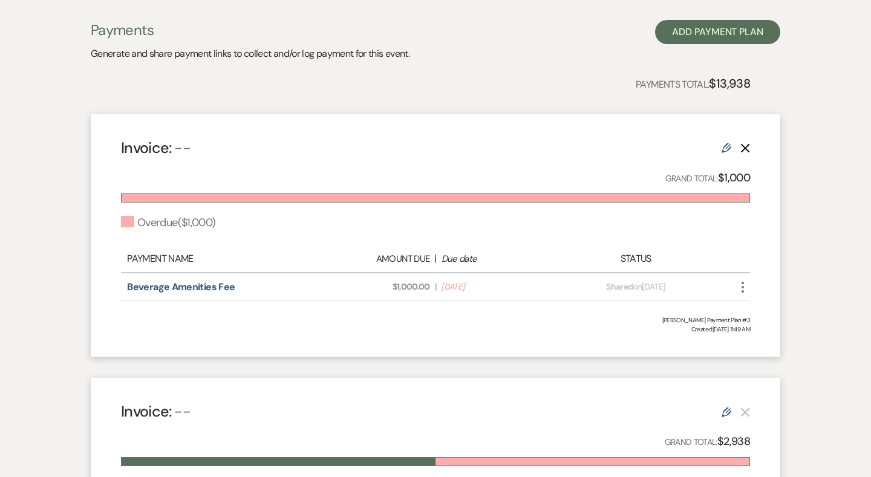
scroll to position [25, 0]
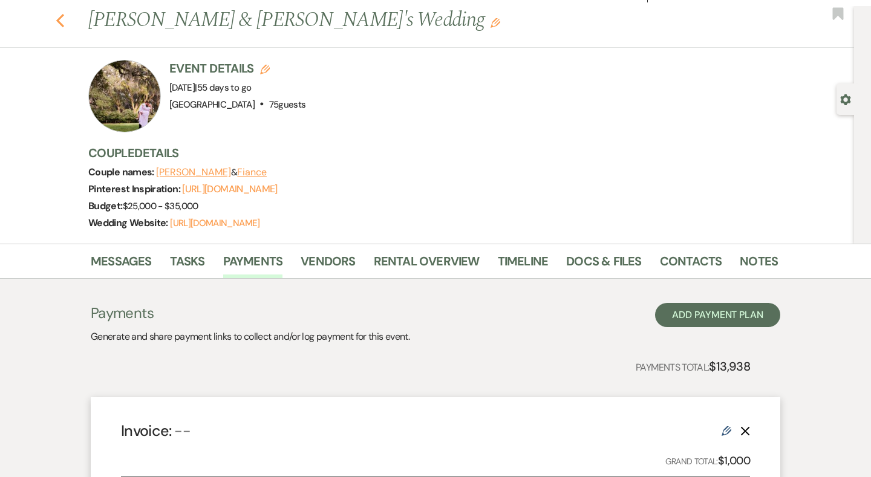
click at [60, 17] on use "button" at bounding box center [60, 20] width 8 height 13
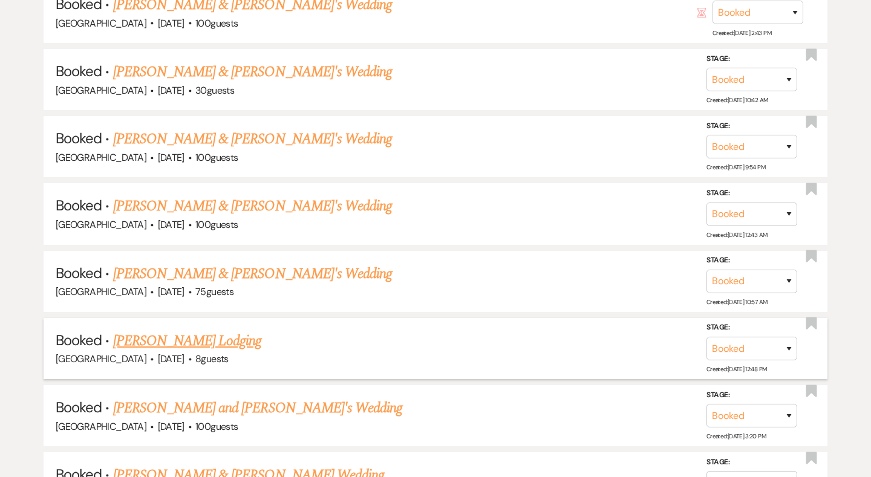
scroll to position [2314, 0]
click at [223, 396] on link "[PERSON_NAME] and [PERSON_NAME]'s Wedding" at bounding box center [258, 407] width 290 height 22
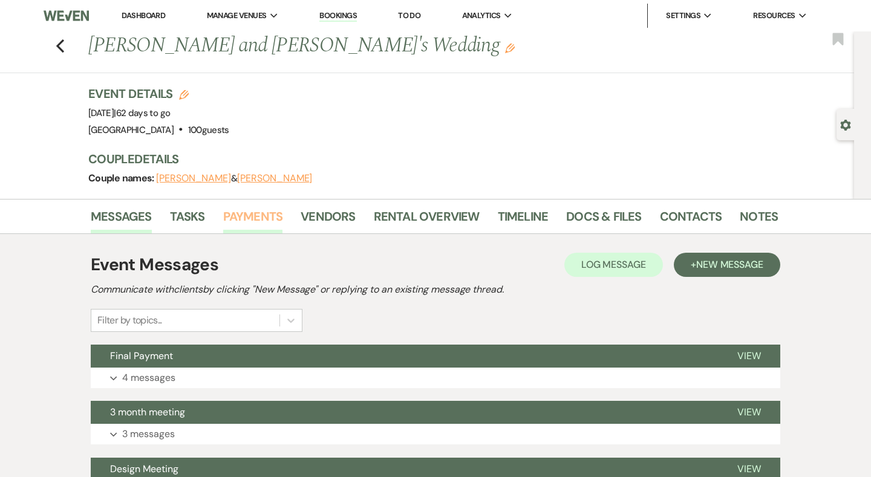
click at [249, 224] on link "Payments" at bounding box center [253, 220] width 60 height 27
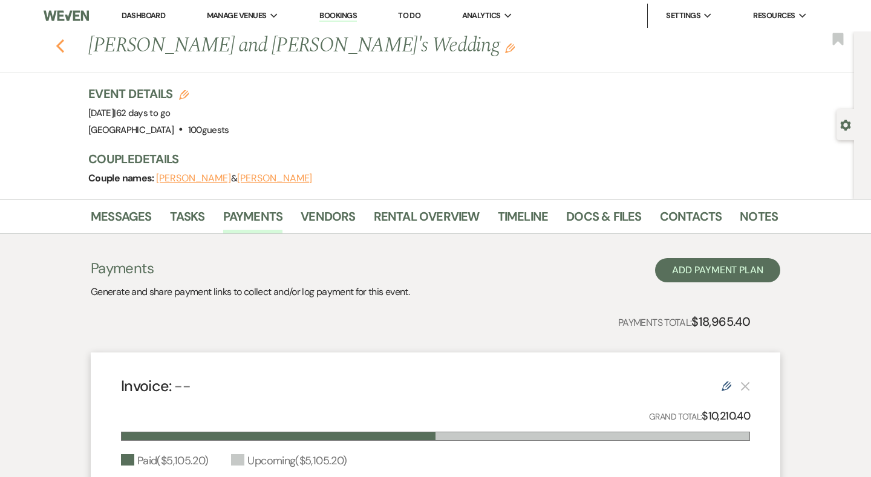
click at [59, 39] on icon "Previous" at bounding box center [60, 46] width 9 height 15
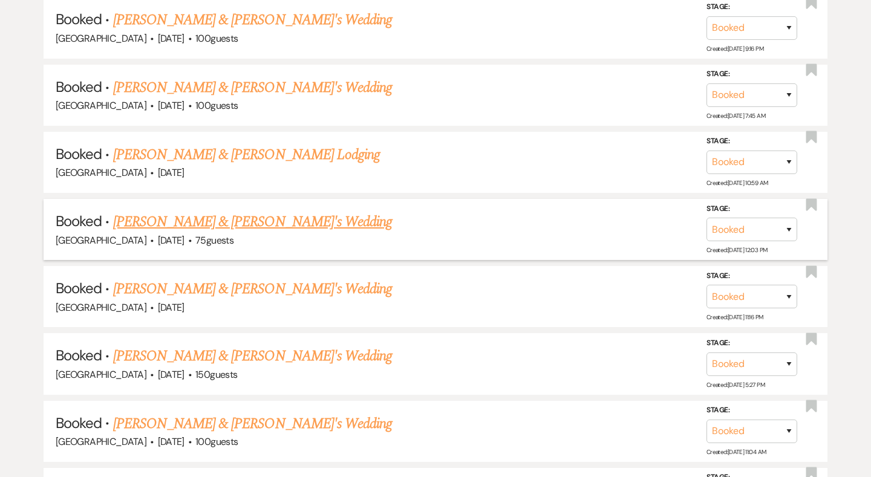
scroll to position [2838, 0]
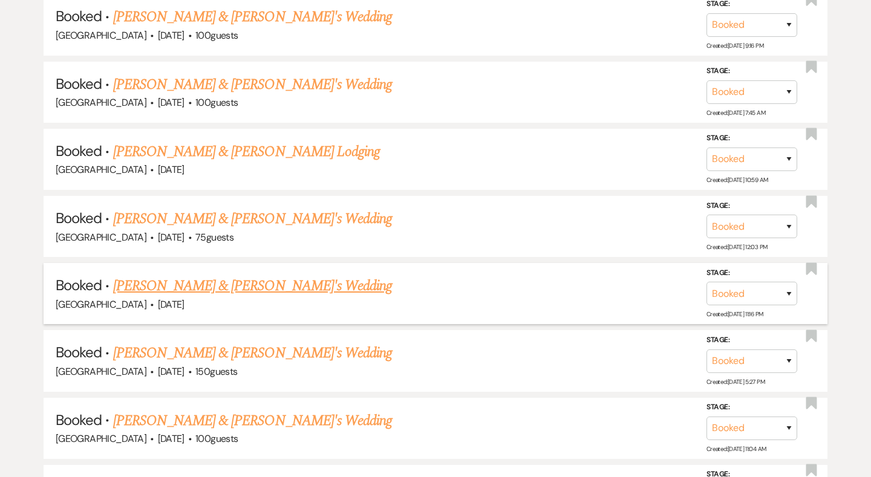
click at [186, 275] on link "[PERSON_NAME] & [PERSON_NAME]'s Wedding" at bounding box center [252, 286] width 279 height 22
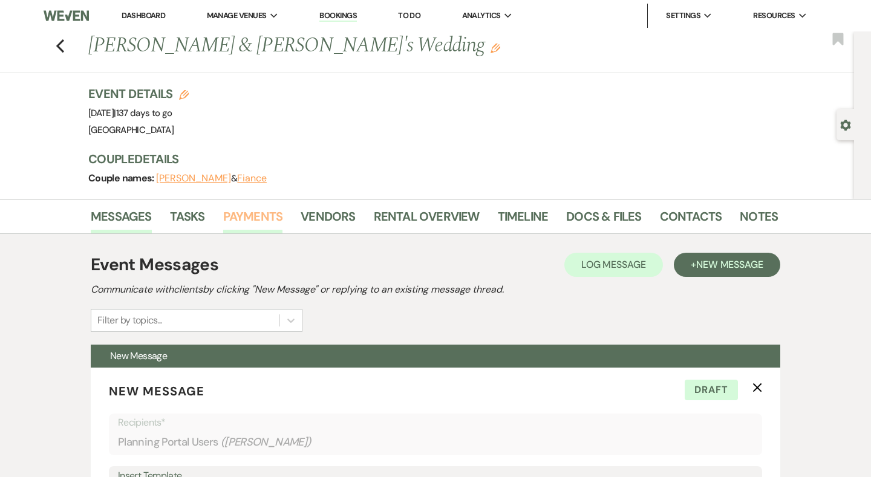
click at [248, 212] on link "Payments" at bounding box center [253, 220] width 60 height 27
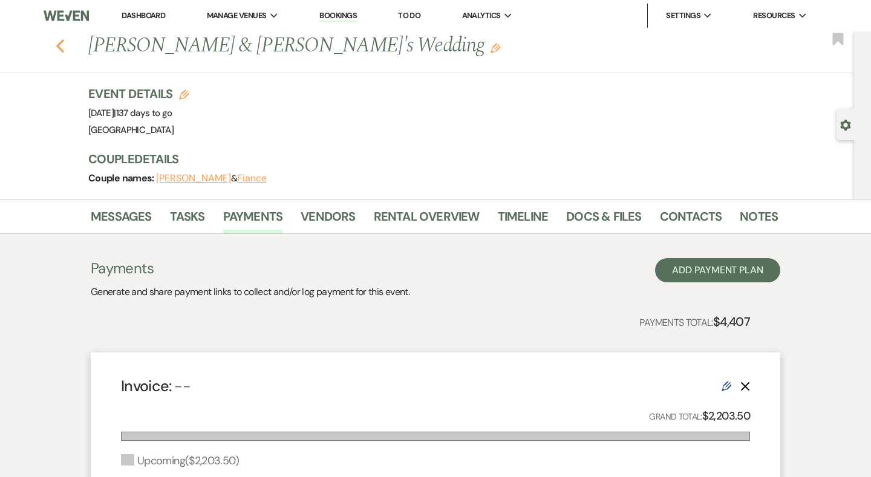
click at [60, 41] on icon "Previous" at bounding box center [60, 46] width 9 height 15
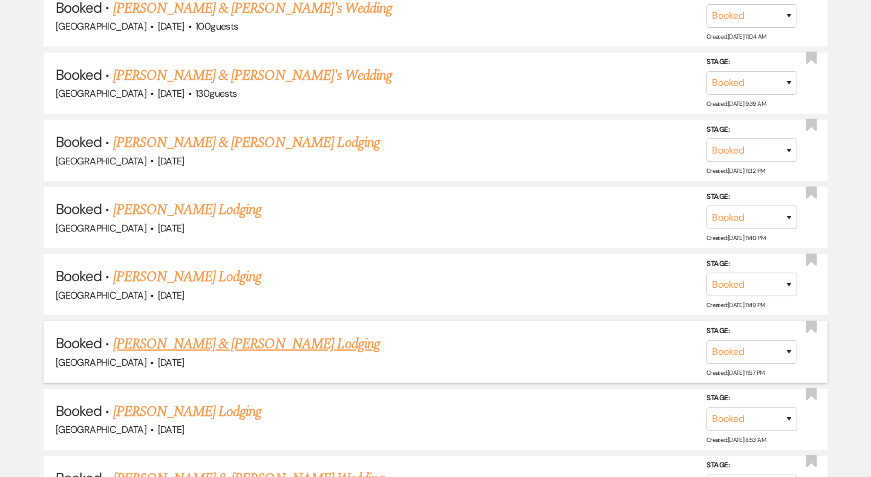
scroll to position [3251, 0]
click at [181, 400] on link "[PERSON_NAME] Lodging" at bounding box center [187, 411] width 149 height 22
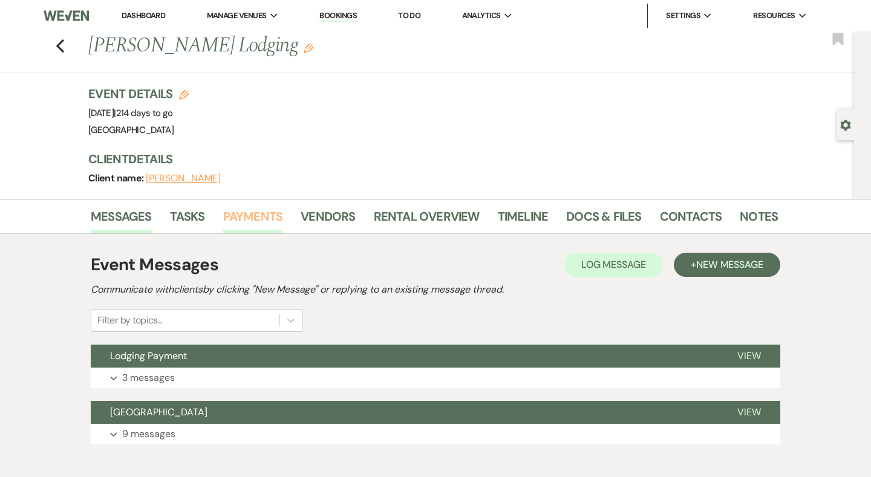
click at [261, 230] on link "Payments" at bounding box center [253, 220] width 60 height 27
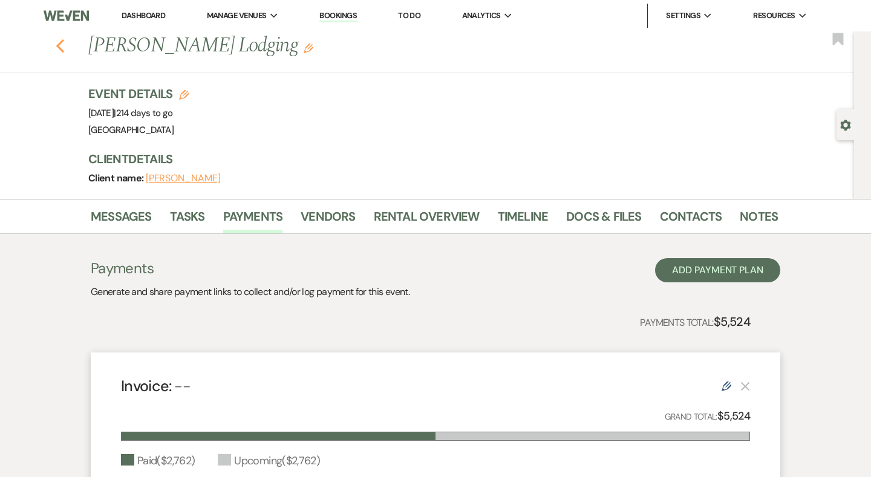
click at [60, 43] on use "button" at bounding box center [60, 45] width 8 height 13
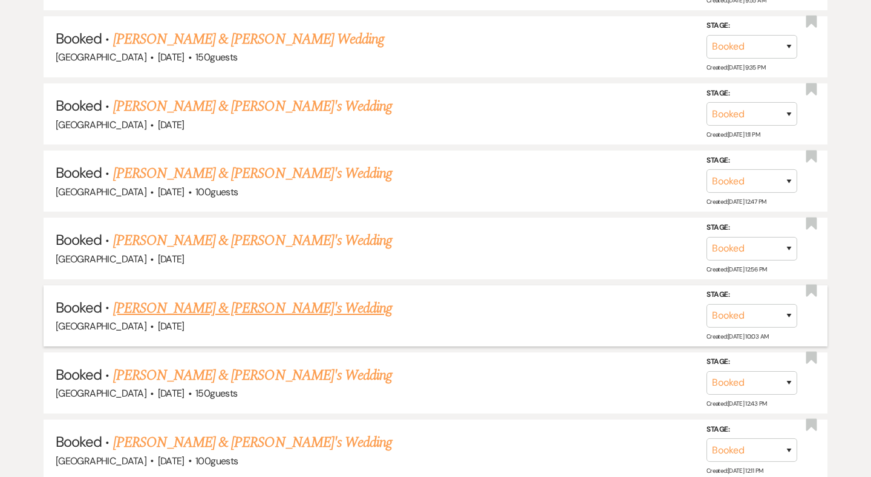
scroll to position [4030, 0]
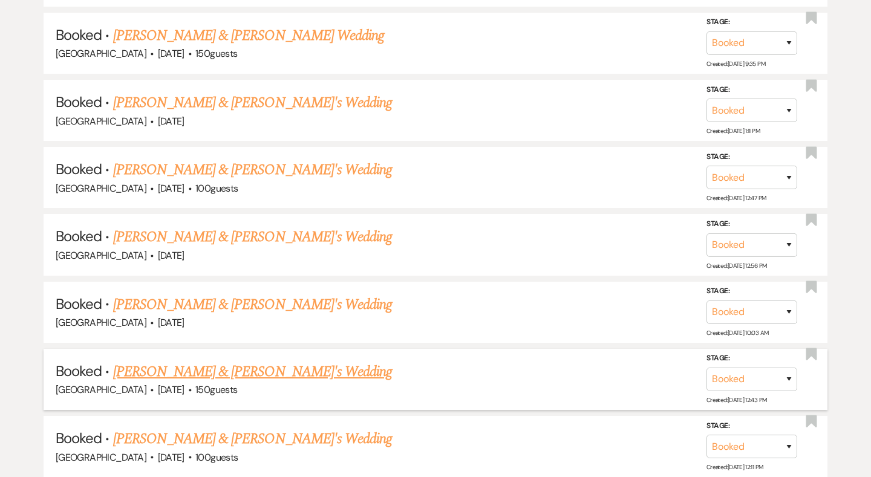
click at [199, 361] on link "[PERSON_NAME] & [PERSON_NAME]'s Wedding" at bounding box center [252, 372] width 279 height 22
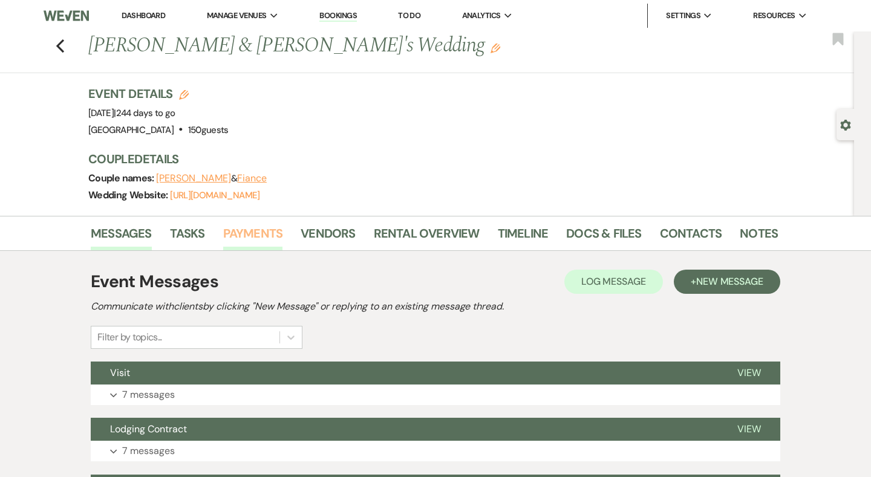
click at [251, 234] on link "Payments" at bounding box center [253, 237] width 60 height 27
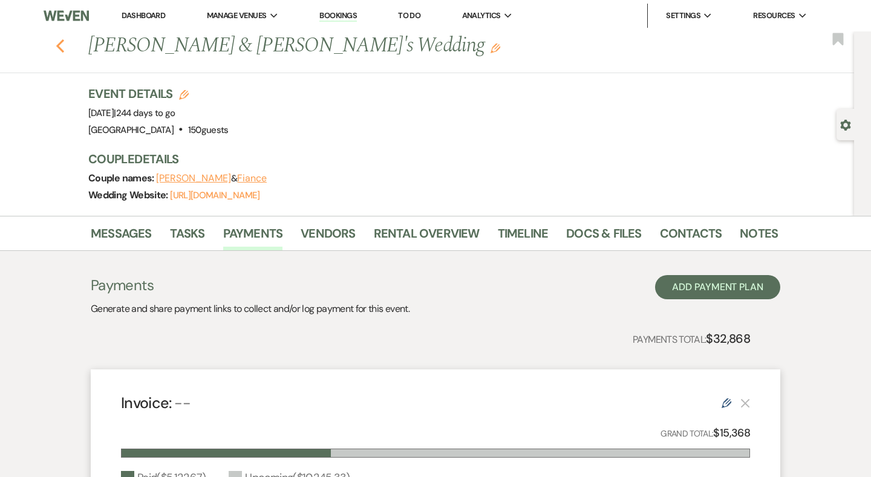
click at [57, 46] on use "button" at bounding box center [60, 45] width 8 height 13
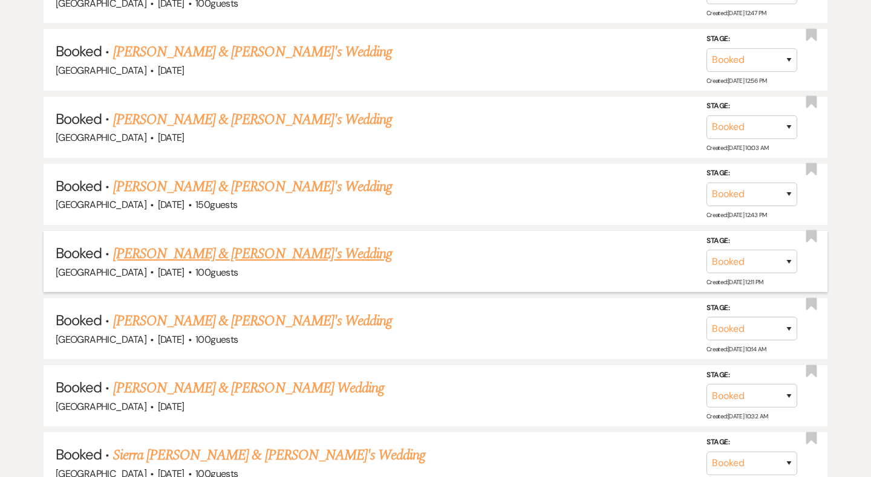
scroll to position [4217, 0]
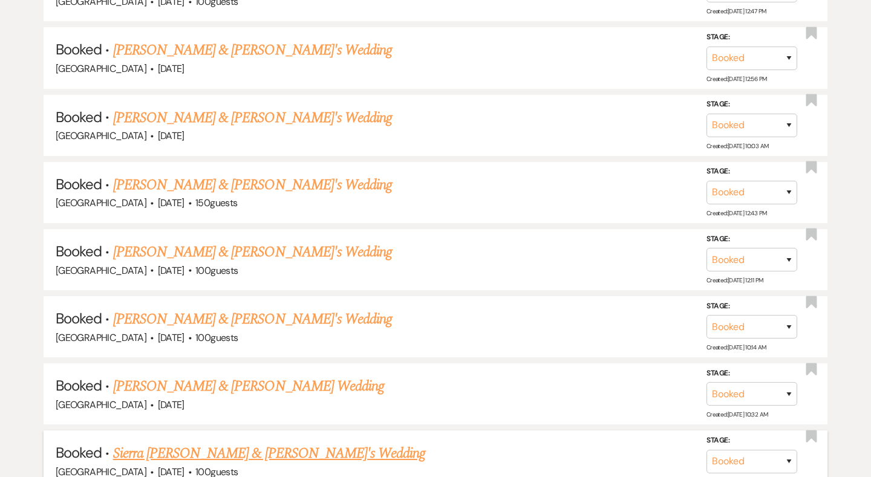
click at [177, 443] on link "Sierra [PERSON_NAME] & [PERSON_NAME]'s Wedding" at bounding box center [269, 454] width 313 height 22
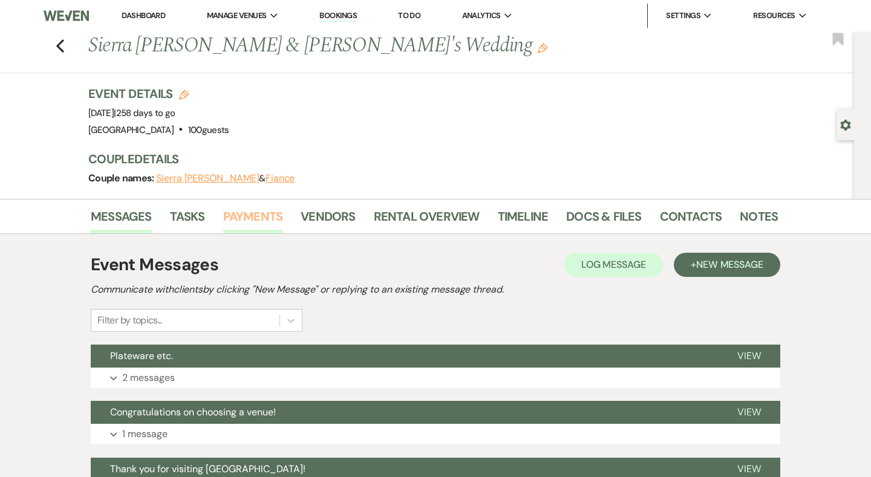
click at [236, 224] on link "Payments" at bounding box center [253, 220] width 60 height 27
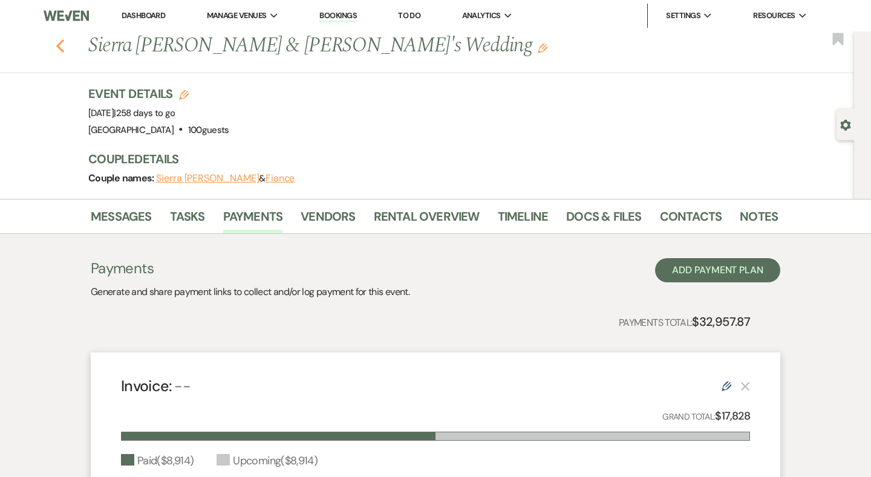
click at [60, 47] on icon "Previous" at bounding box center [60, 46] width 9 height 15
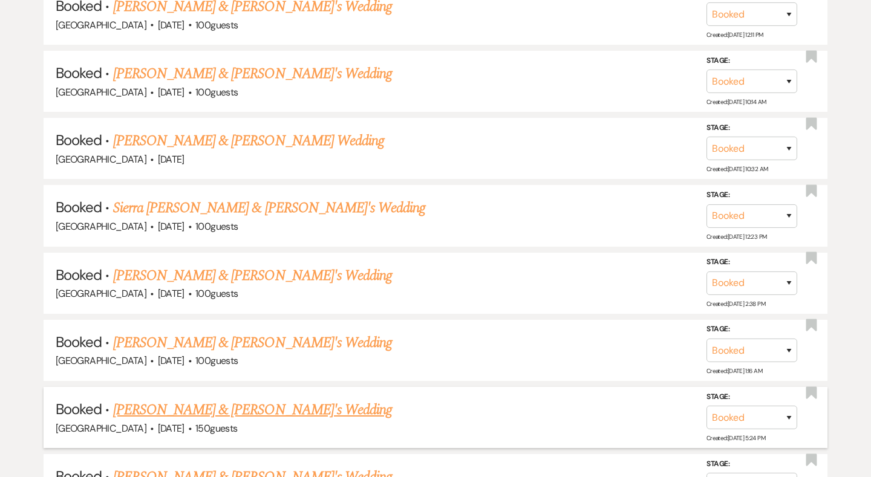
scroll to position [4465, 0]
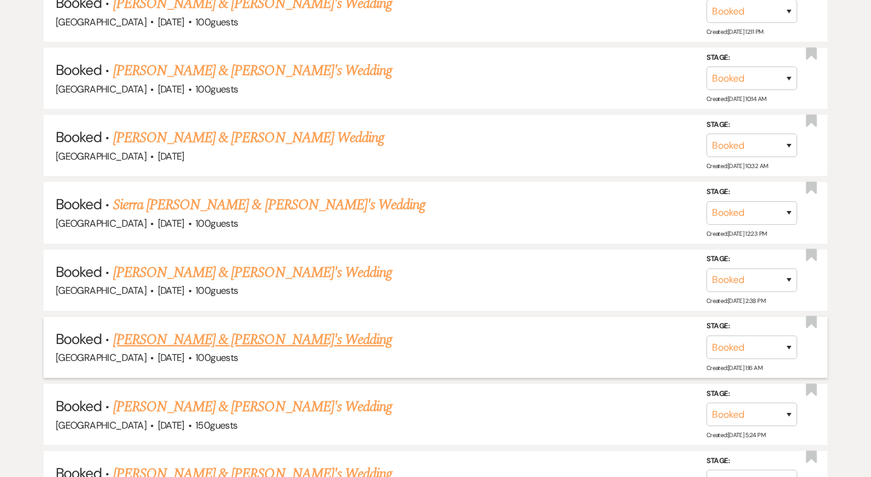
click at [205, 329] on link "[PERSON_NAME] & [PERSON_NAME]'s Wedding" at bounding box center [252, 340] width 279 height 22
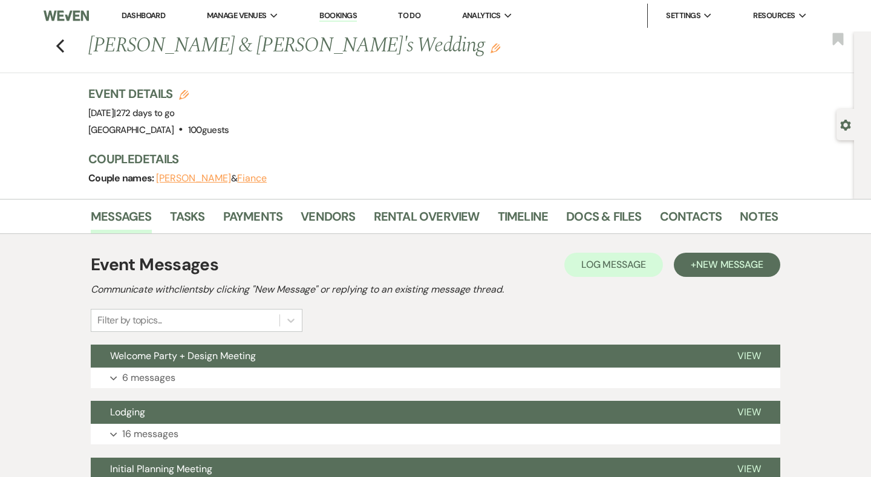
click at [245, 236] on div "Event Messages Log Log Message + New Message Communicate with clients by clicki…" at bounding box center [435, 461] width 689 height 454
click at [245, 210] on link "Payments" at bounding box center [253, 220] width 60 height 27
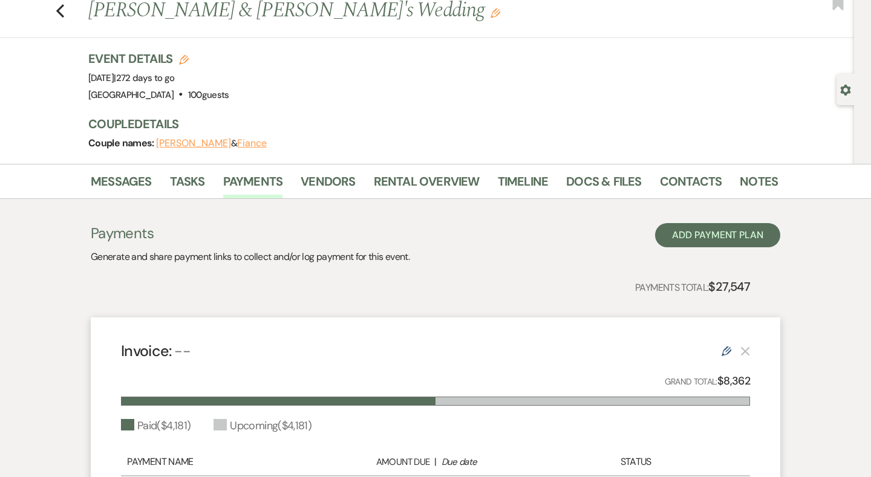
scroll to position [1, 0]
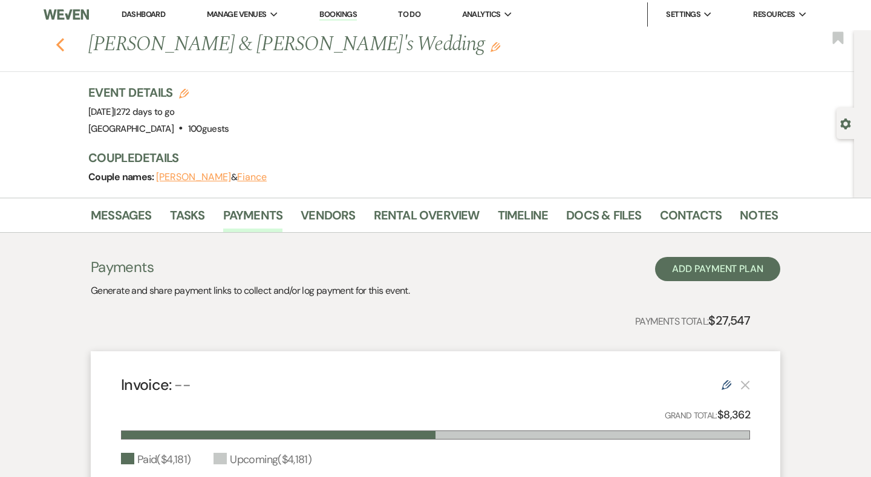
click at [63, 44] on icon "Previous" at bounding box center [60, 44] width 9 height 15
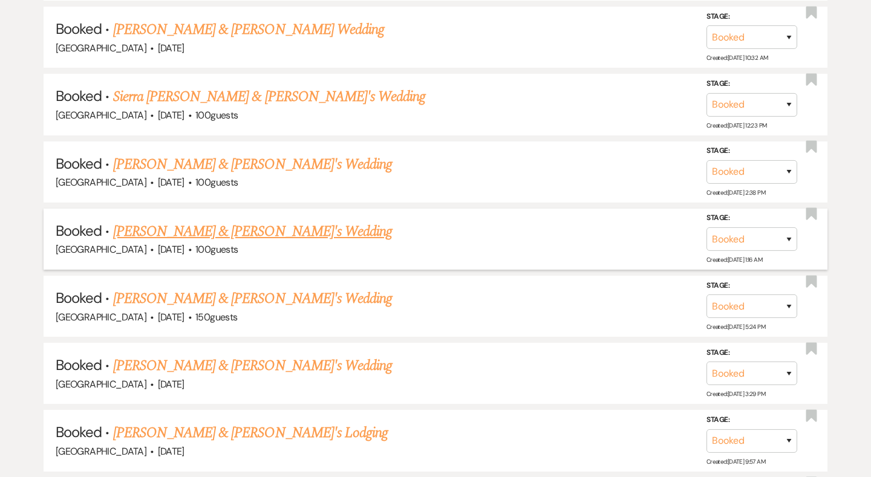
scroll to position [4574, 0]
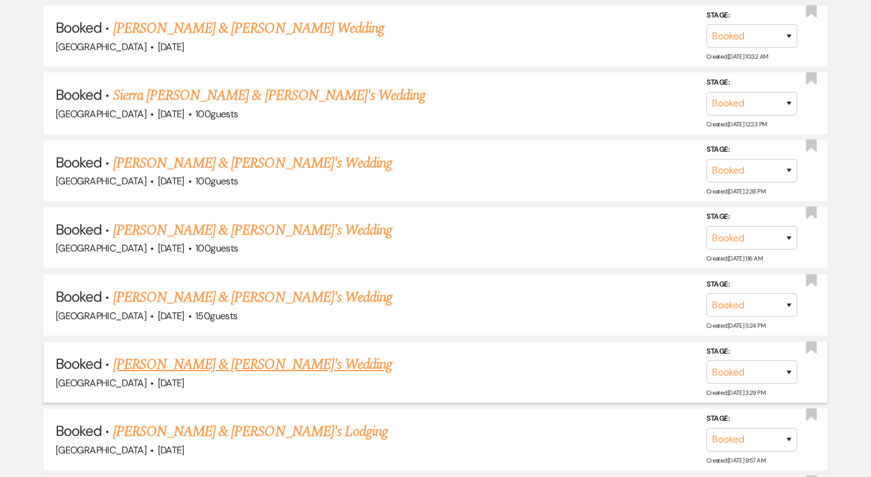
click at [199, 354] on link "[PERSON_NAME] & [PERSON_NAME]'s Wedding" at bounding box center [252, 365] width 279 height 22
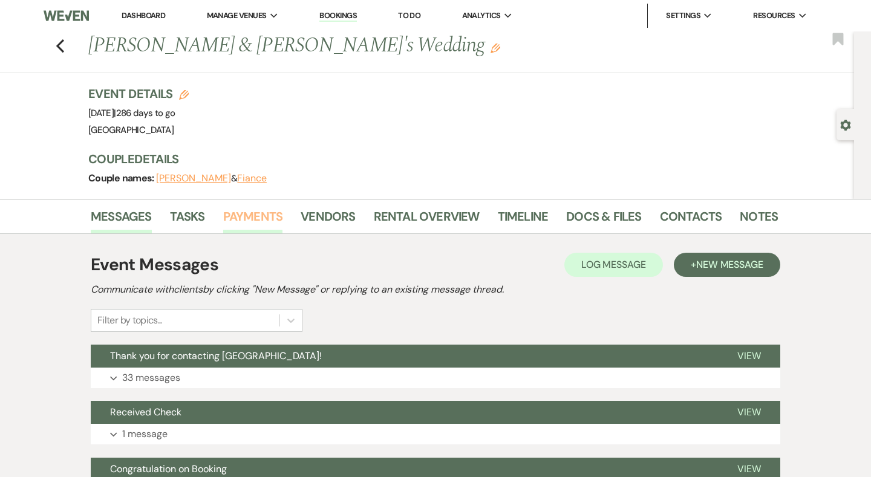
click at [264, 215] on link "Payments" at bounding box center [253, 220] width 60 height 27
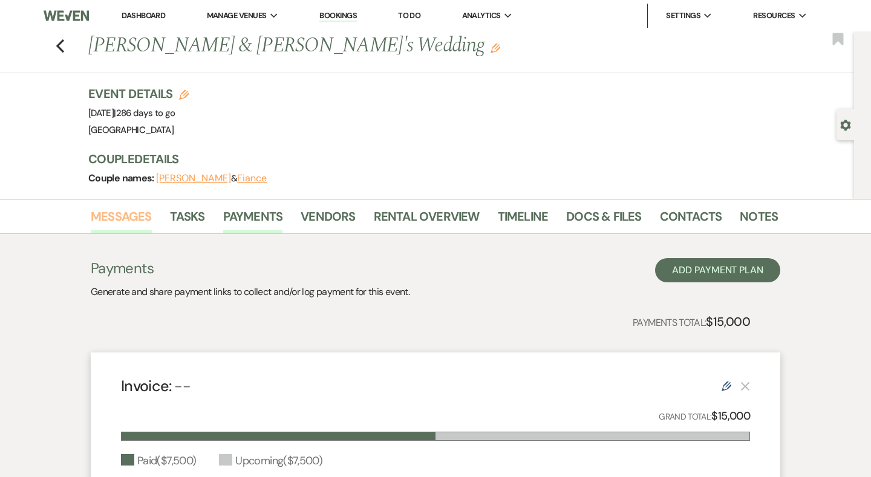
click at [110, 232] on link "Messages" at bounding box center [121, 220] width 61 height 27
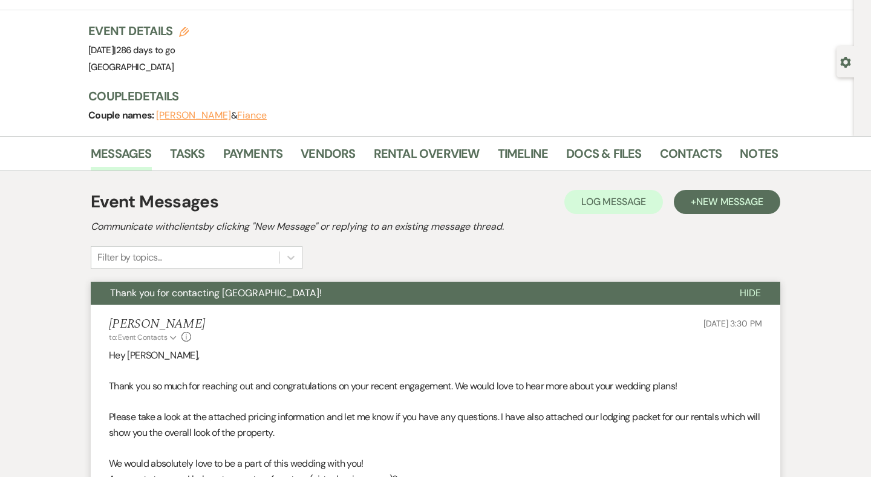
click at [149, 317] on h5 "Lauren Segedin" at bounding box center [157, 324] width 96 height 15
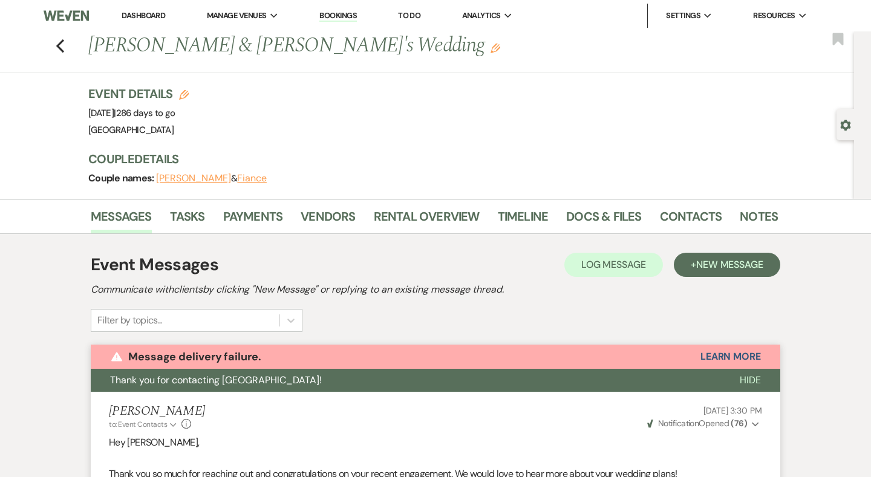
click at [53, 46] on div "Previous Rebecca Fairchild & Fiance's Wedding Edit Bookmark" at bounding box center [424, 52] width 860 height 42
click at [59, 46] on icon "Previous" at bounding box center [60, 46] width 9 height 15
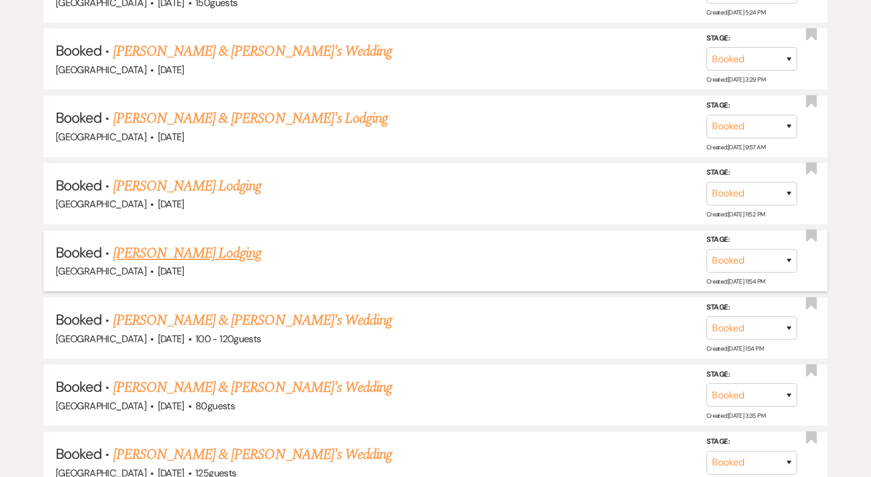
scroll to position [4893, 0]
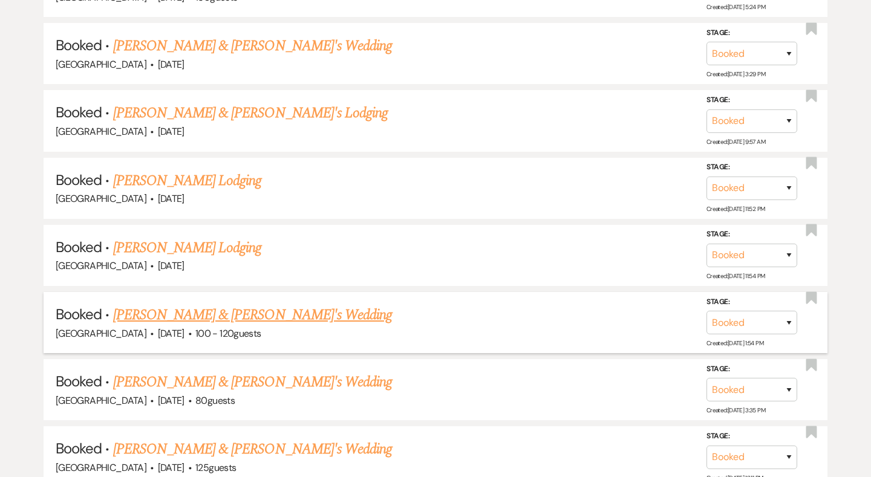
click at [173, 304] on link "[PERSON_NAME] & [PERSON_NAME]'s Wedding" at bounding box center [252, 315] width 279 height 22
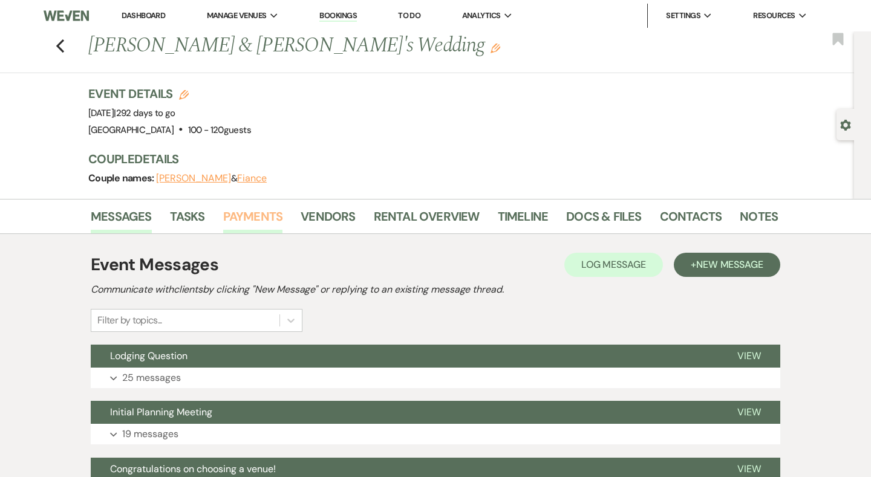
click at [251, 223] on link "Payments" at bounding box center [253, 220] width 60 height 27
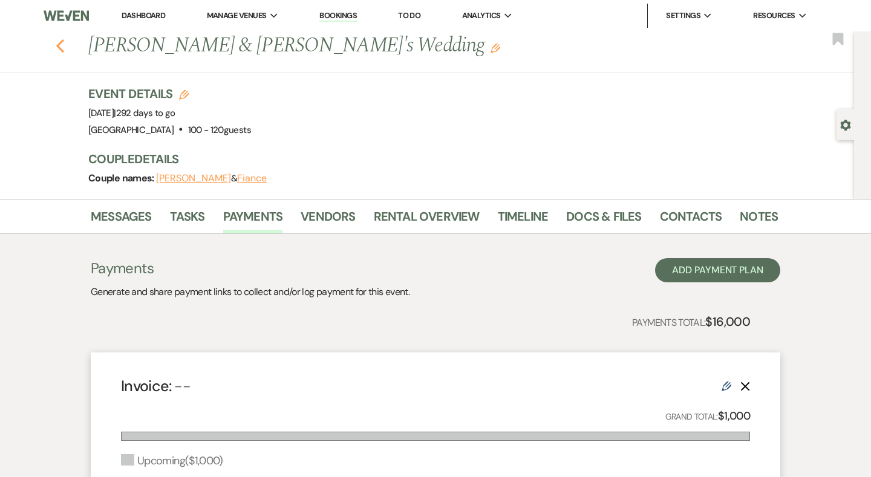
click at [57, 44] on icon "Previous" at bounding box center [60, 46] width 9 height 15
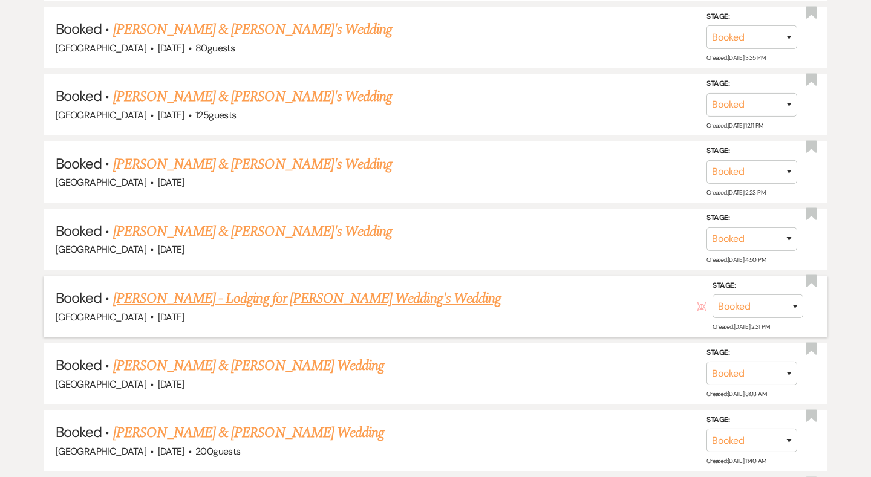
scroll to position [5247, 0]
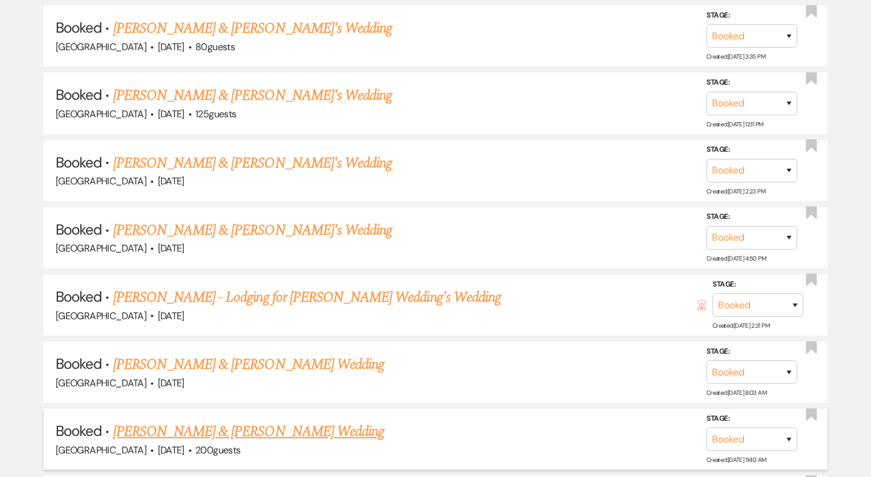
click at [189, 421] on link "[PERSON_NAME] & [PERSON_NAME] Wedding" at bounding box center [248, 432] width 271 height 22
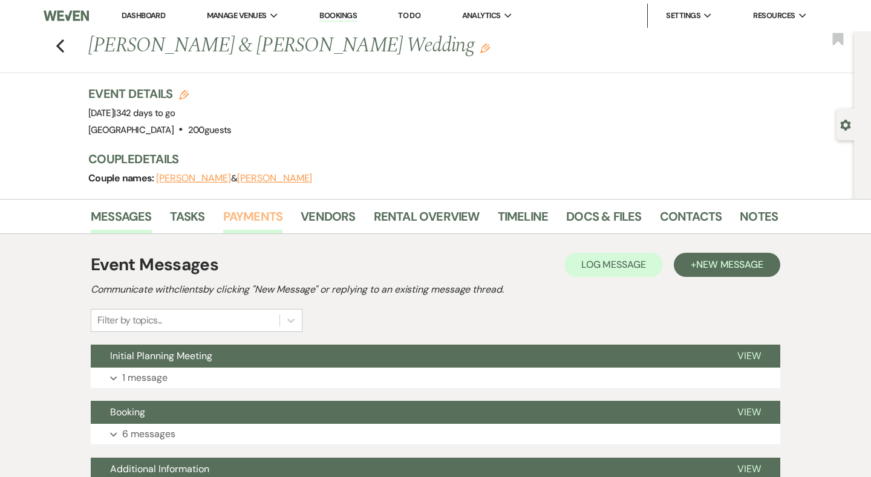
click at [248, 213] on link "Payments" at bounding box center [253, 220] width 60 height 27
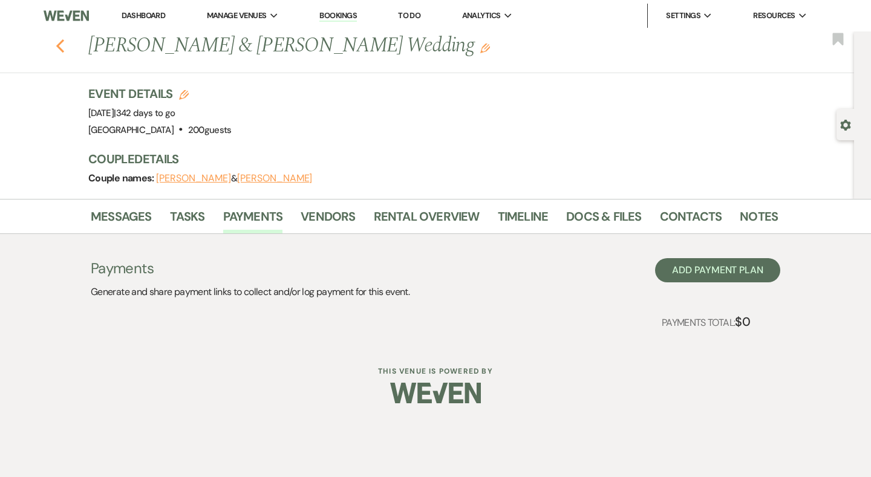
click at [64, 47] on div "Previous Caroline Fitzgerald & Liam Bohannon's Wedding Edit Bookmark" at bounding box center [424, 52] width 860 height 42
click at [60, 51] on icon "Previous" at bounding box center [60, 46] width 9 height 15
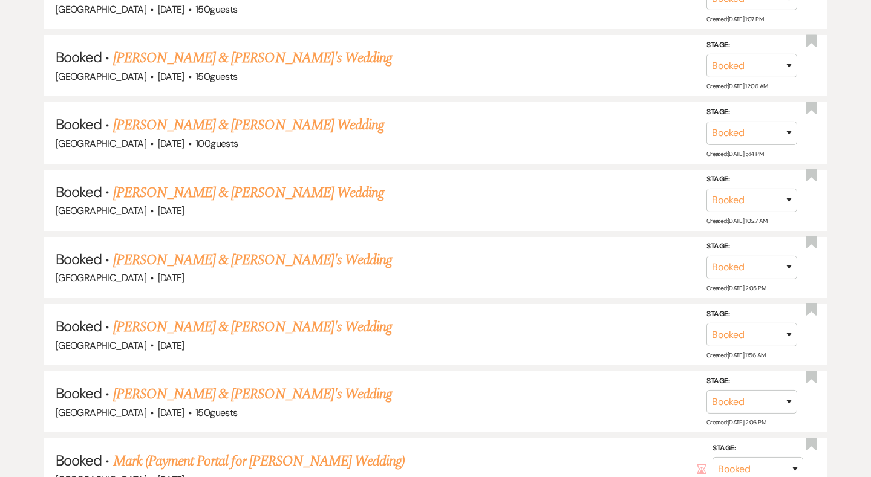
scroll to position [6294, 0]
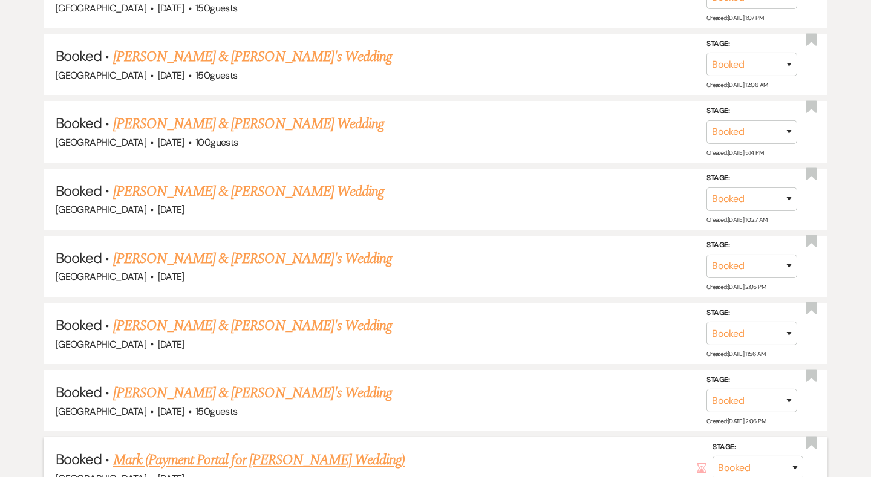
click at [206, 449] on link "Mark (Payment Portal for [PERSON_NAME] Wedding)" at bounding box center [259, 460] width 292 height 22
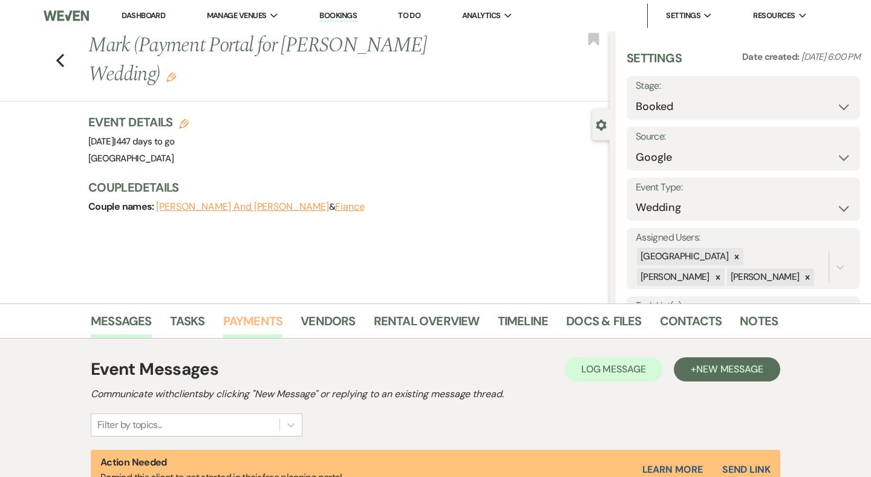
click at [250, 322] on link "Payments" at bounding box center [253, 324] width 60 height 27
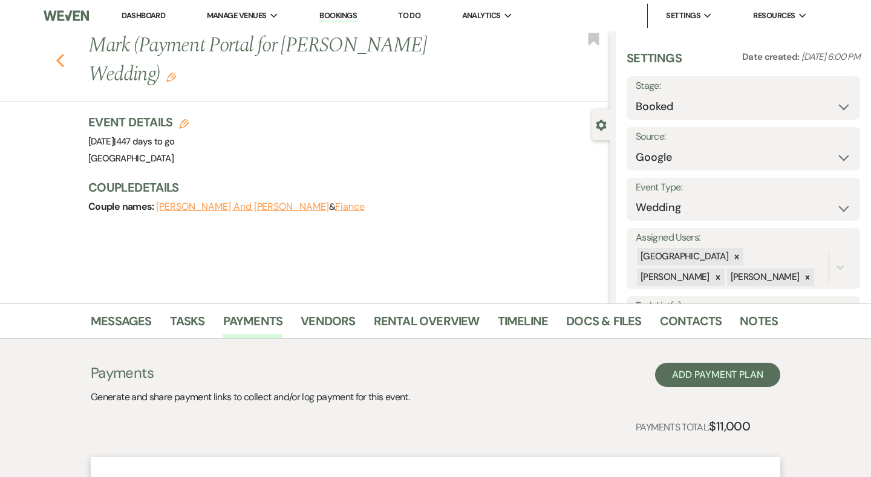
click at [63, 53] on icon "Previous" at bounding box center [60, 60] width 9 height 15
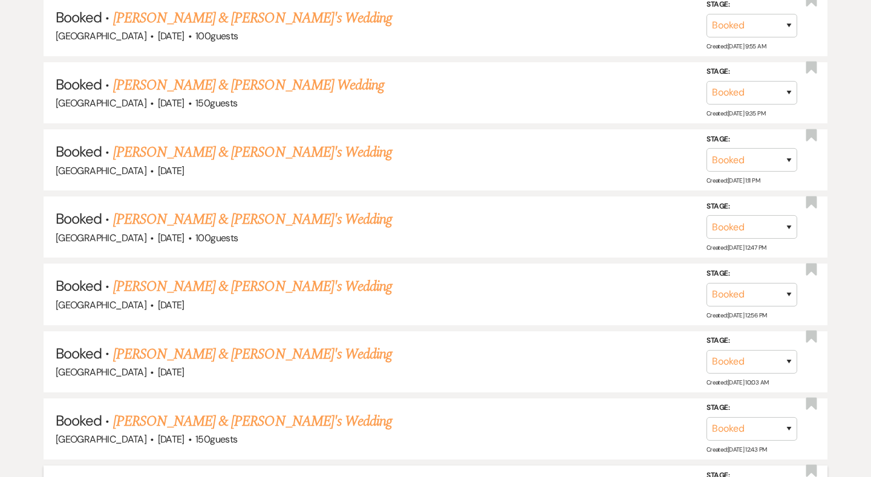
scroll to position [3980, 0]
click at [187, 276] on link "[PERSON_NAME] & [PERSON_NAME]'s Wedding" at bounding box center [252, 287] width 279 height 22
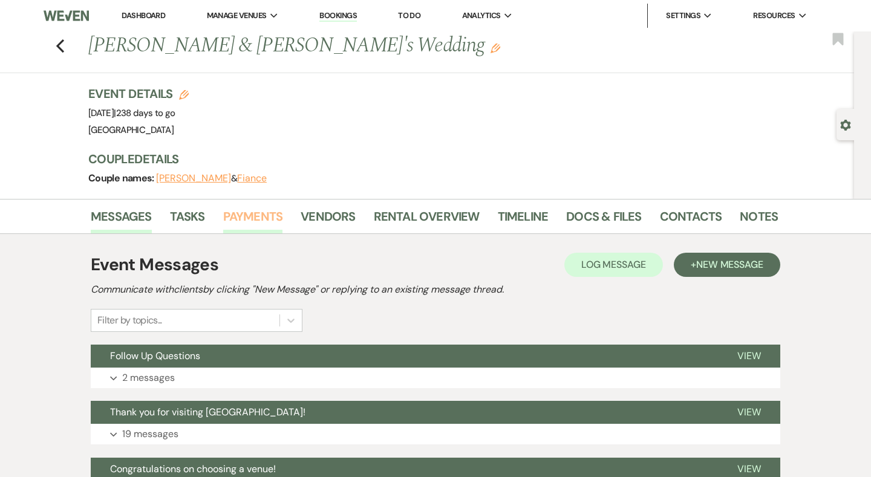
click at [241, 209] on link "Payments" at bounding box center [253, 220] width 60 height 27
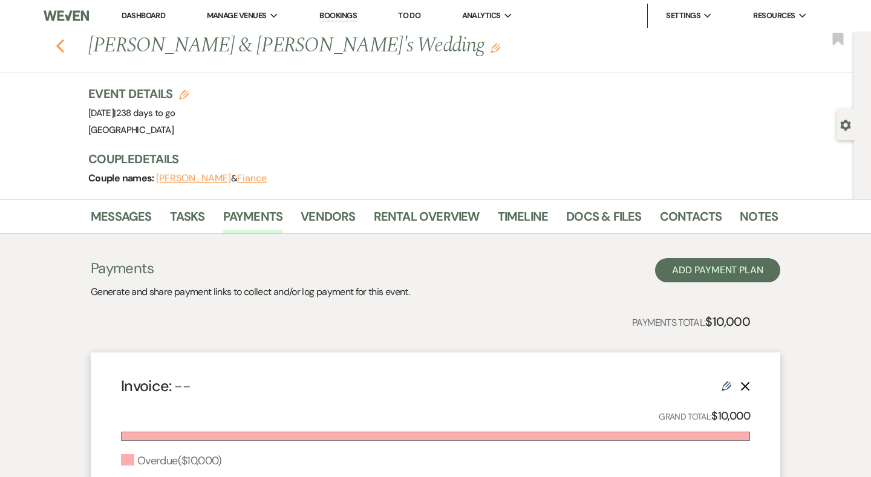
click at [59, 47] on use "button" at bounding box center [60, 45] width 8 height 13
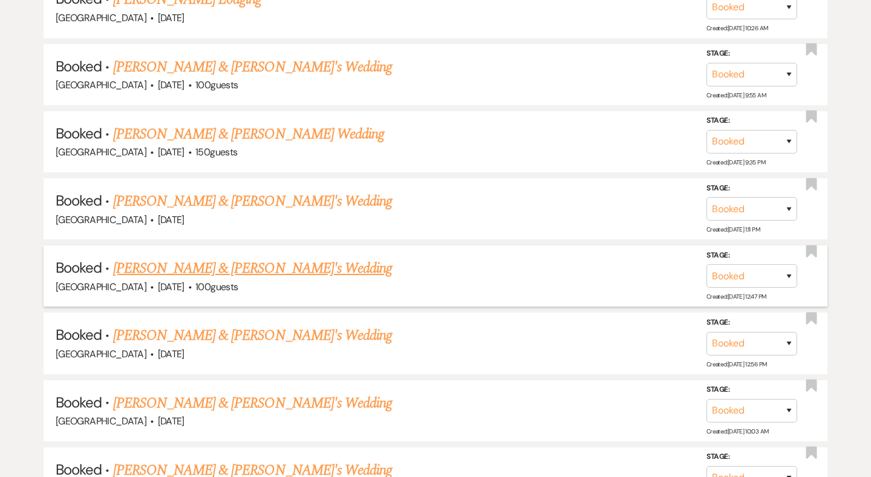
scroll to position [3924, 0]
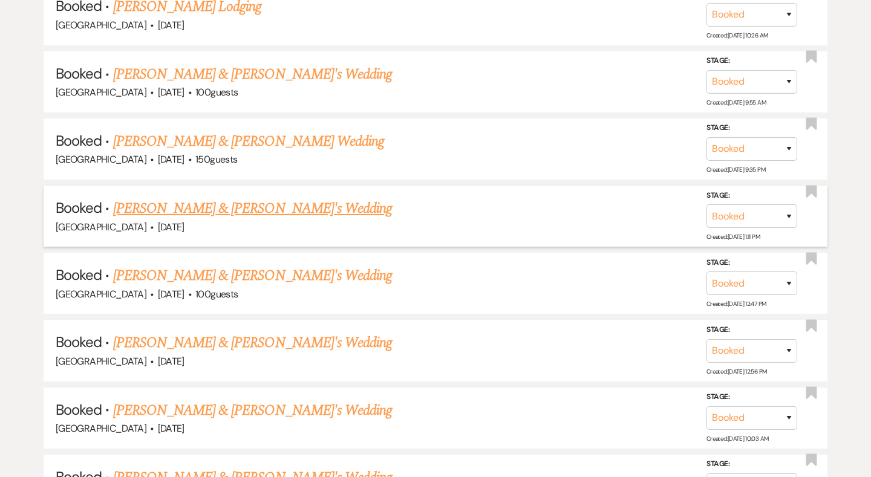
click at [258, 198] on link "[PERSON_NAME] & [PERSON_NAME]'s Wedding" at bounding box center [252, 209] width 279 height 22
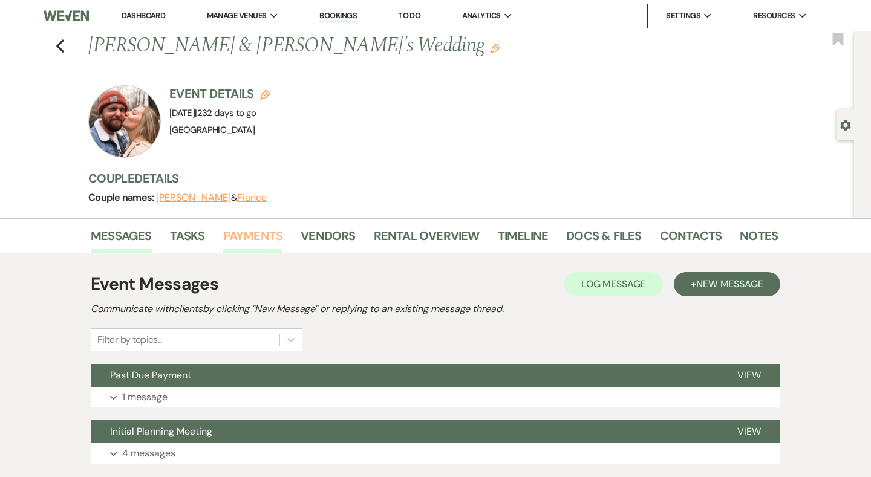
click at [235, 239] on link "Payments" at bounding box center [253, 239] width 60 height 27
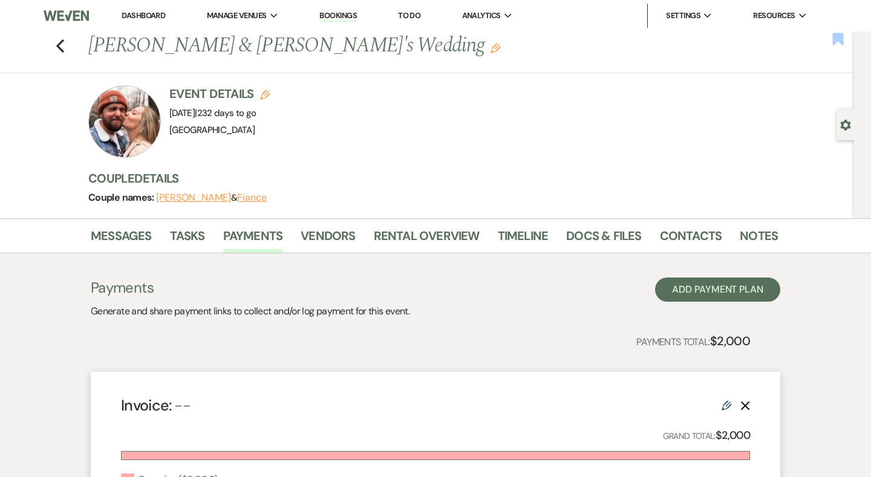
click at [842, 36] on use "button" at bounding box center [837, 39] width 11 height 12
click at [60, 45] on icon "Previous" at bounding box center [60, 46] width 9 height 15
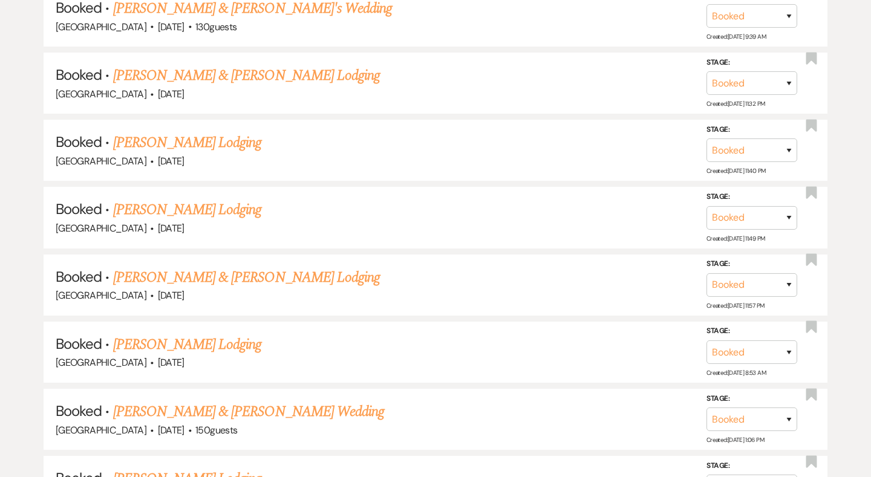
scroll to position [3384, 0]
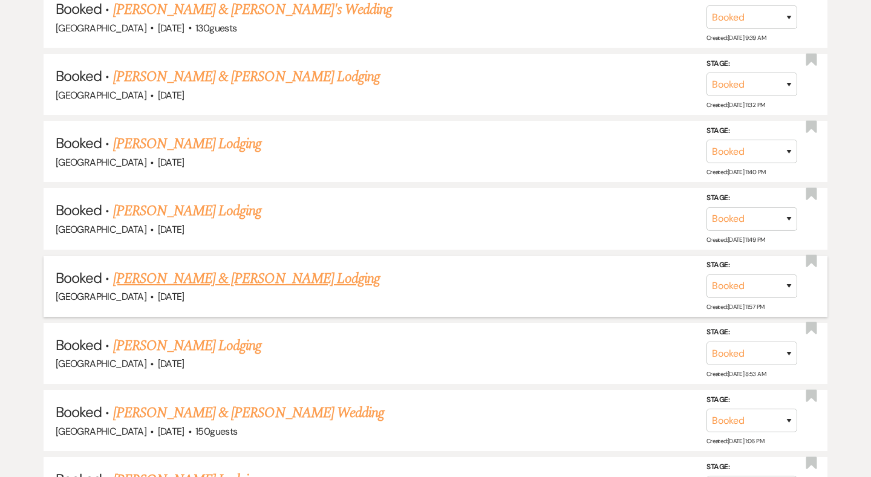
click at [178, 268] on link "[PERSON_NAME] & [PERSON_NAME] Lodging" at bounding box center [246, 279] width 267 height 22
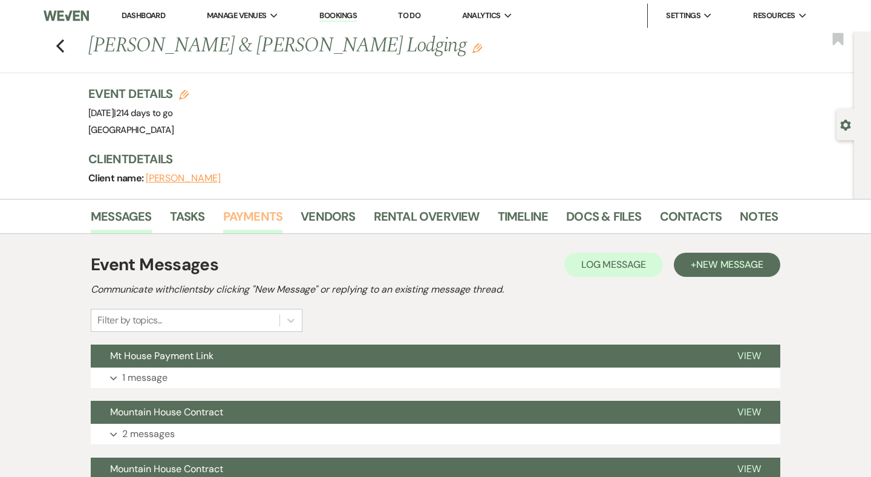
click at [247, 212] on link "Payments" at bounding box center [253, 220] width 60 height 27
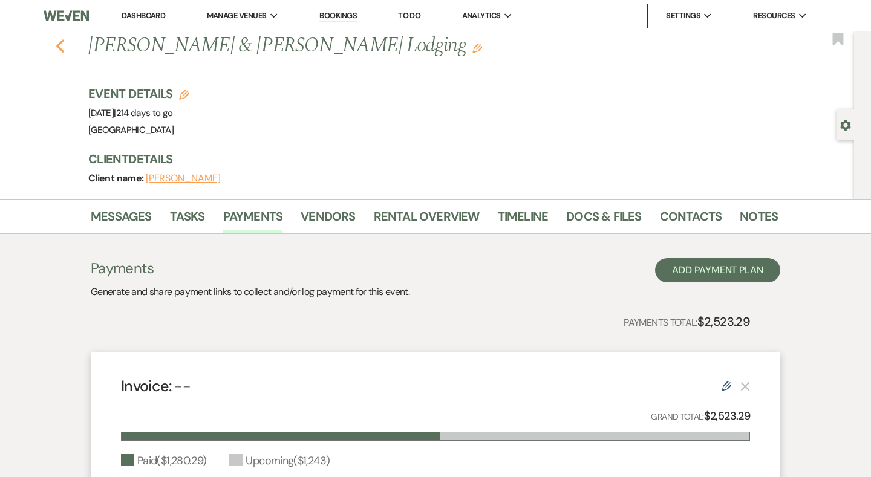
click at [57, 53] on icon "Previous" at bounding box center [60, 46] width 9 height 15
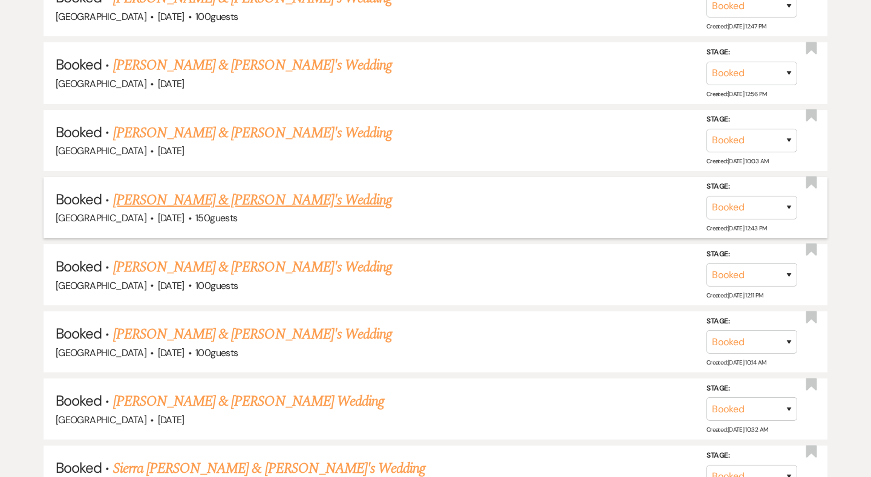
scroll to position [4203, 0]
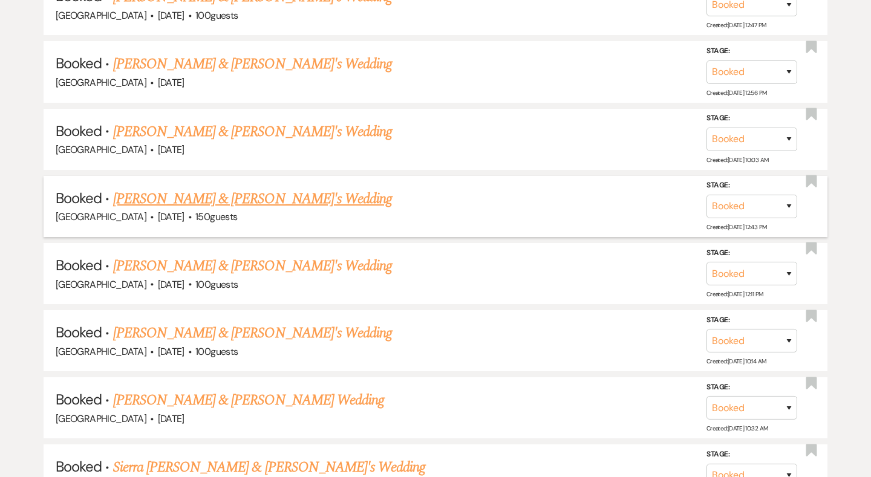
click at [199, 188] on link "[PERSON_NAME] & [PERSON_NAME]'s Wedding" at bounding box center [252, 199] width 279 height 22
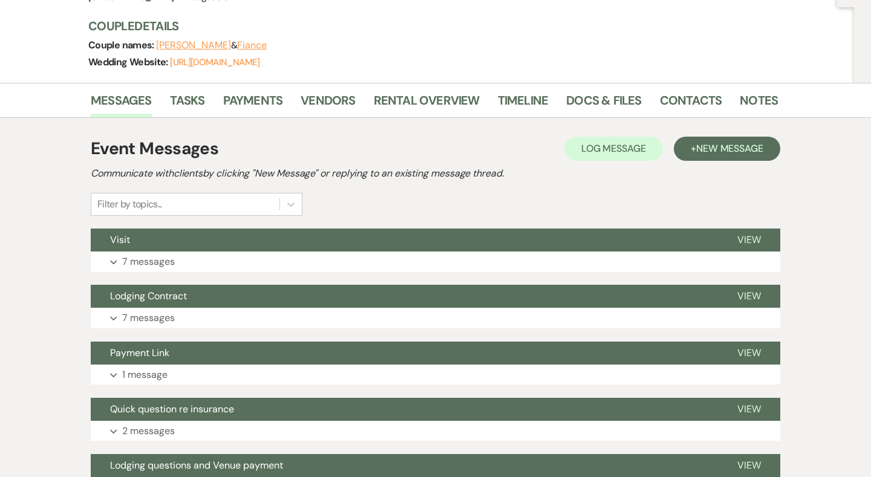
scroll to position [99, 0]
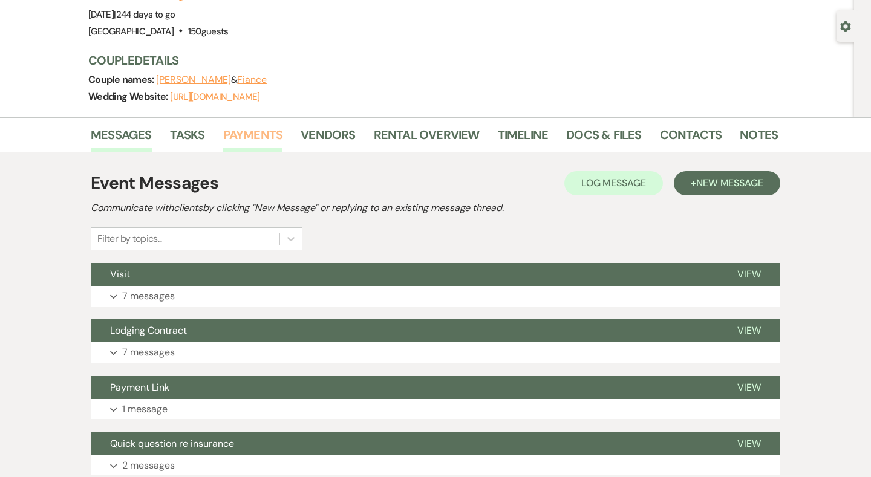
click at [266, 141] on link "Payments" at bounding box center [253, 138] width 60 height 27
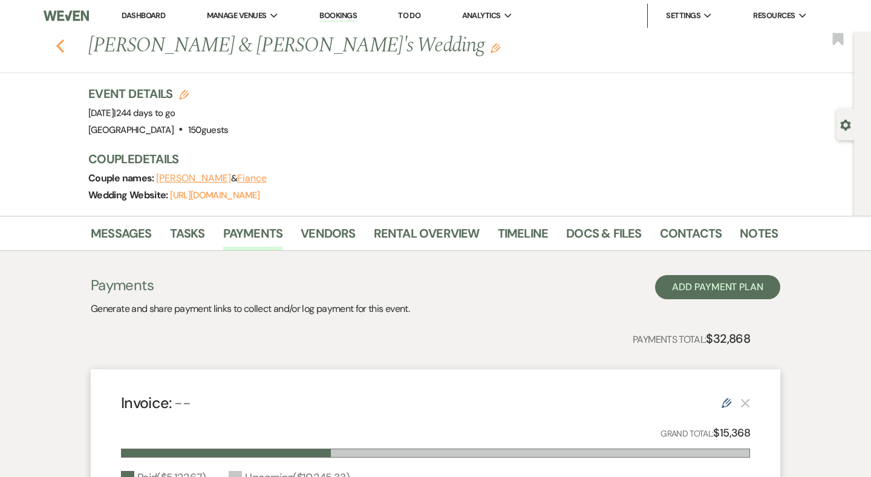
click at [59, 37] on button "Previous" at bounding box center [60, 44] width 9 height 17
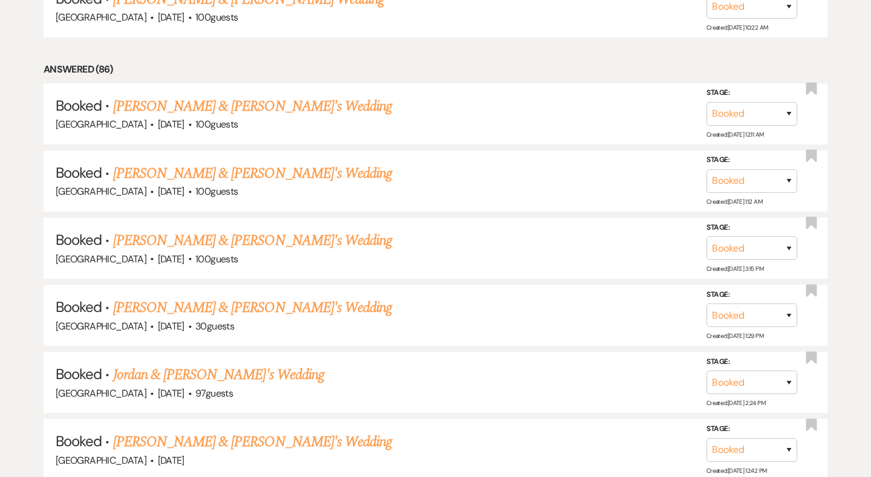
scroll to position [1001, 0]
click at [209, 164] on link "[PERSON_NAME] & [PERSON_NAME]'s Wedding" at bounding box center [252, 174] width 279 height 22
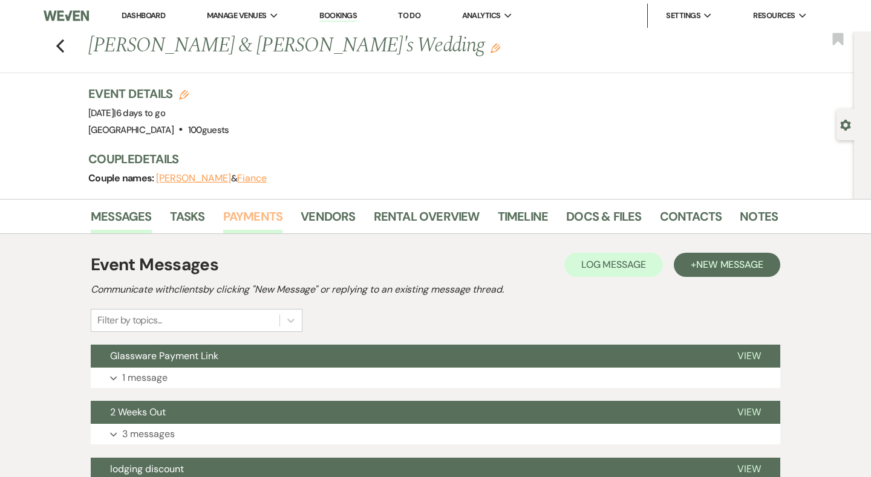
click at [240, 219] on link "Payments" at bounding box center [253, 220] width 60 height 27
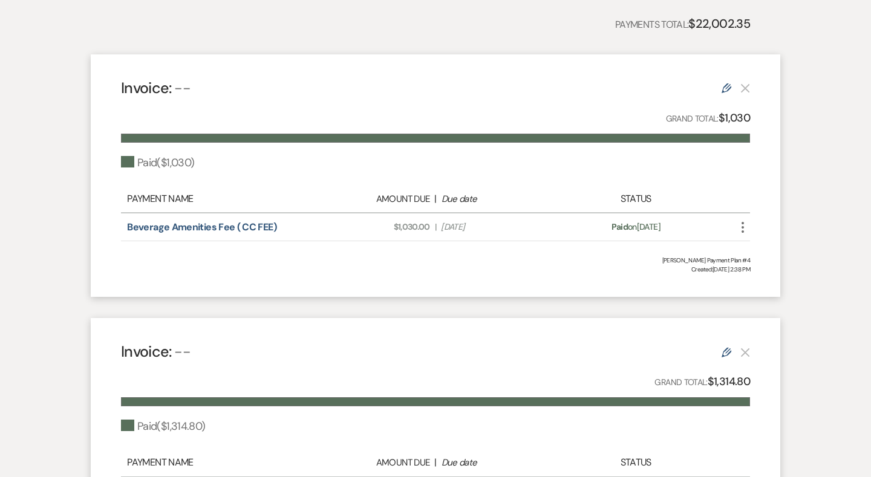
scroll to position [31, 0]
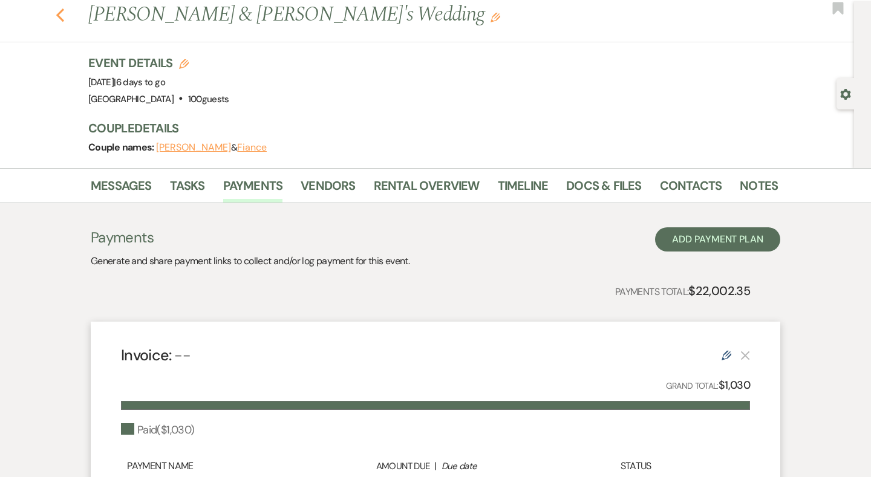
click at [63, 11] on icon "Previous" at bounding box center [60, 15] width 9 height 15
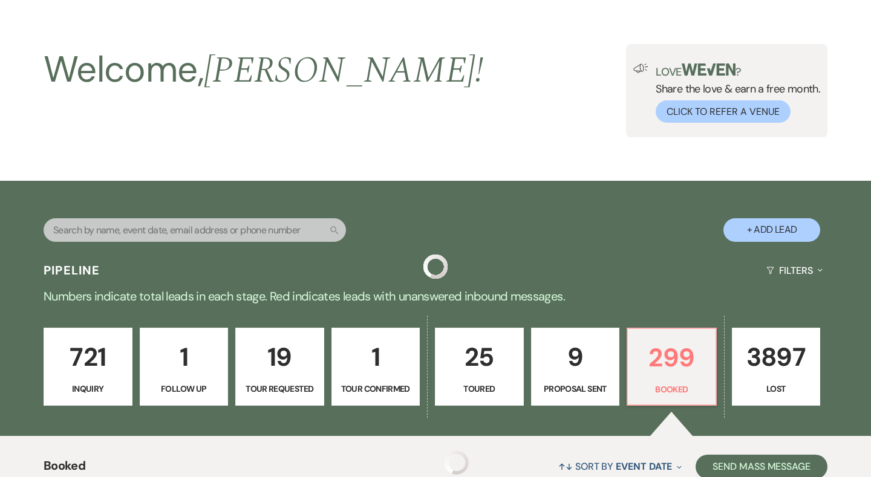
scroll to position [1001, 0]
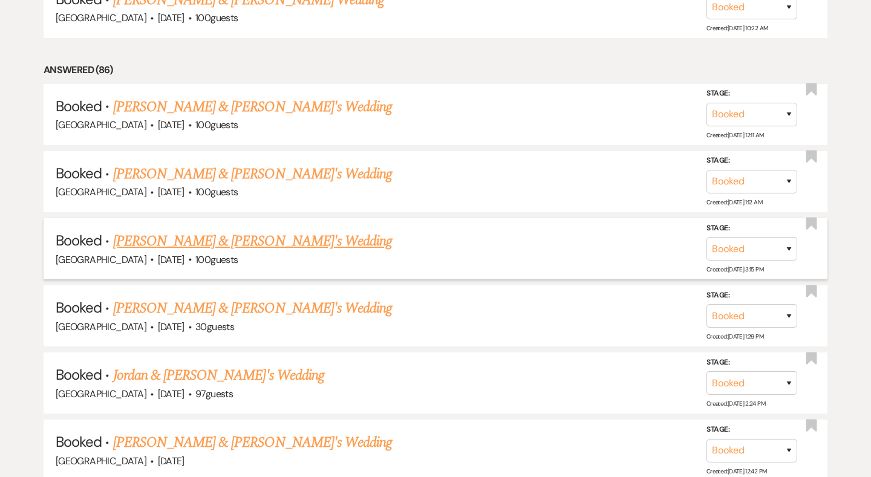
click at [198, 231] on link "[PERSON_NAME] & [PERSON_NAME]'s Wedding" at bounding box center [252, 241] width 279 height 22
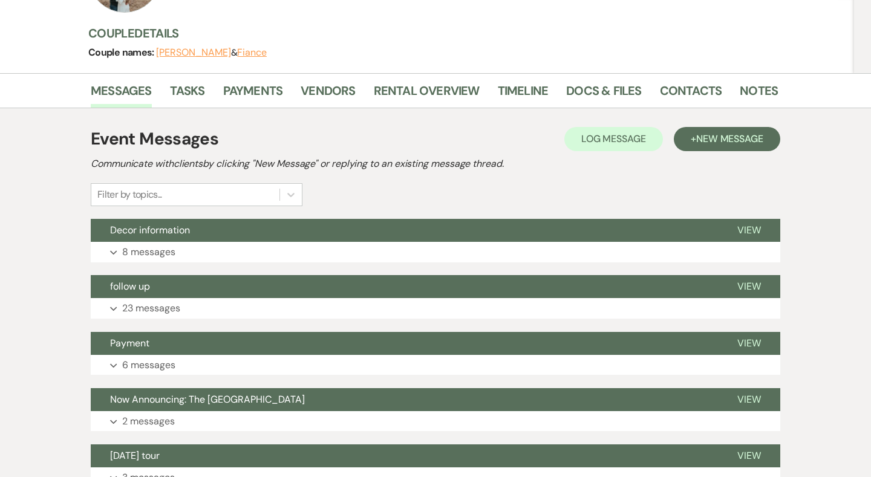
scroll to position [142, 0]
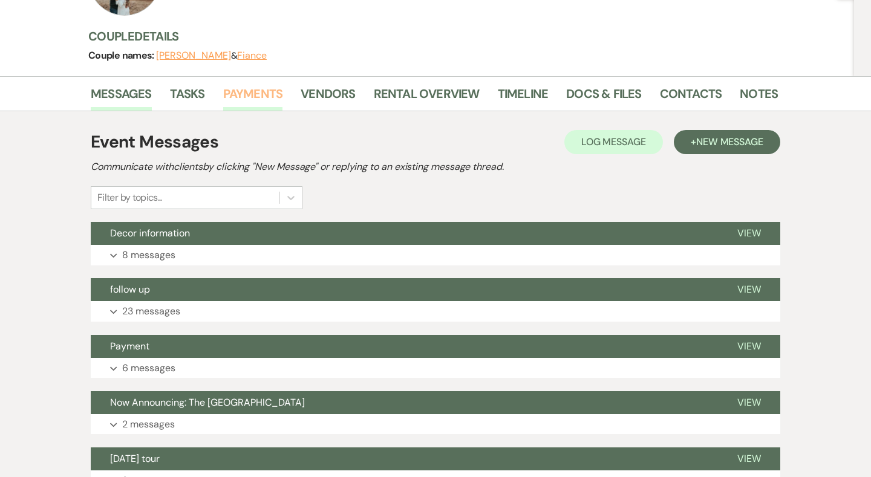
click at [254, 96] on link "Payments" at bounding box center [253, 97] width 60 height 27
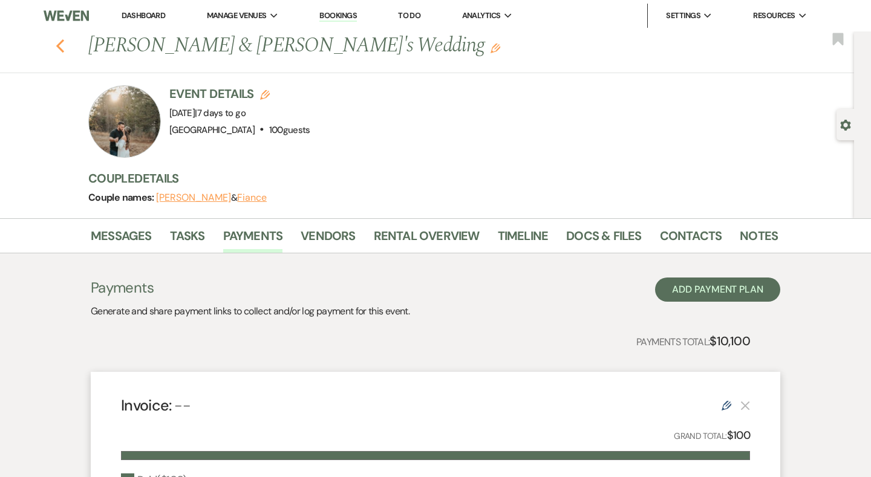
click at [61, 47] on icon "Previous" at bounding box center [60, 46] width 9 height 15
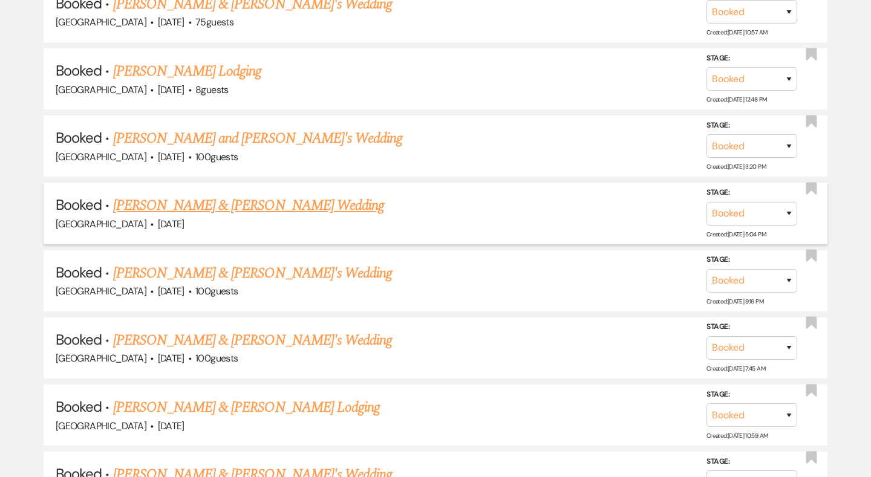
scroll to position [2651, 0]
click at [222, 193] on link "[PERSON_NAME] & [PERSON_NAME] Wedding" at bounding box center [248, 204] width 271 height 22
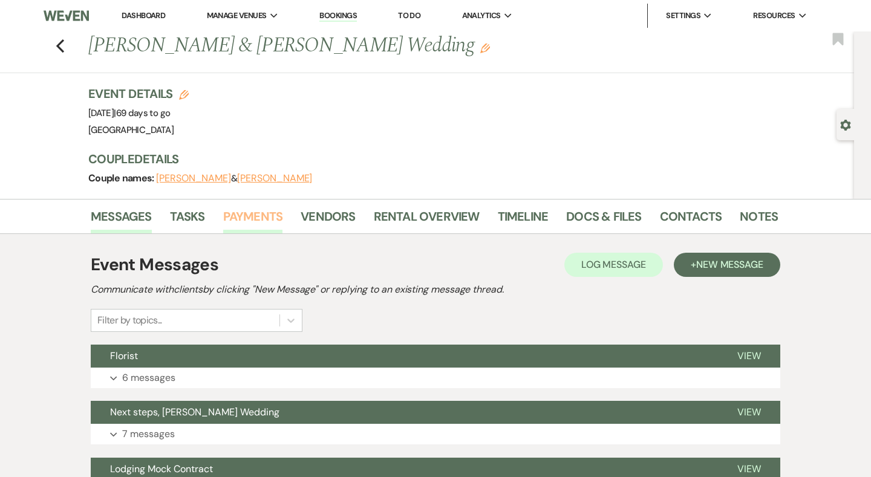
click at [263, 216] on link "Payments" at bounding box center [253, 220] width 60 height 27
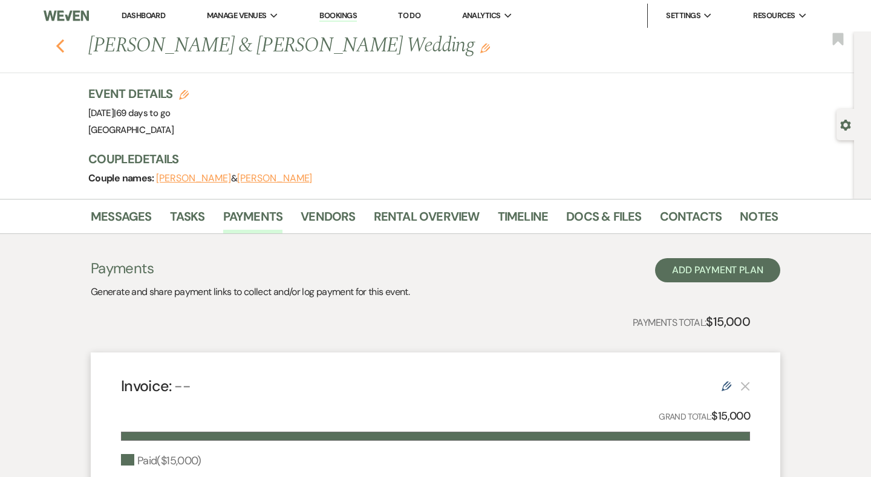
click at [57, 48] on icon "Previous" at bounding box center [60, 46] width 9 height 15
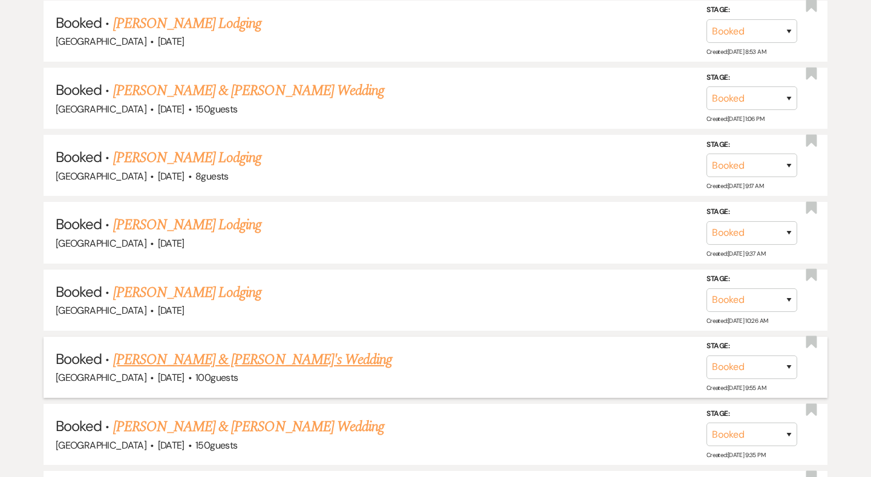
scroll to position [3706, 0]
click at [167, 415] on link "[PERSON_NAME] & [PERSON_NAME] Wedding" at bounding box center [248, 426] width 271 height 22
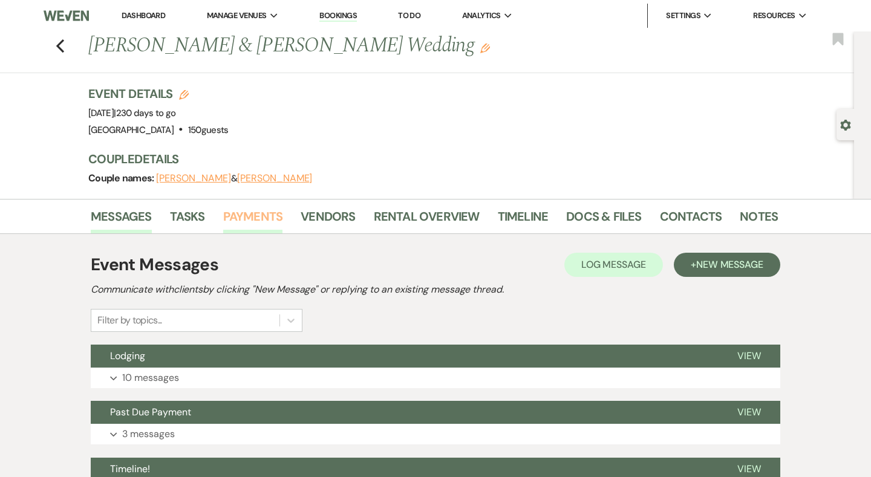
click at [236, 217] on link "Payments" at bounding box center [253, 220] width 60 height 27
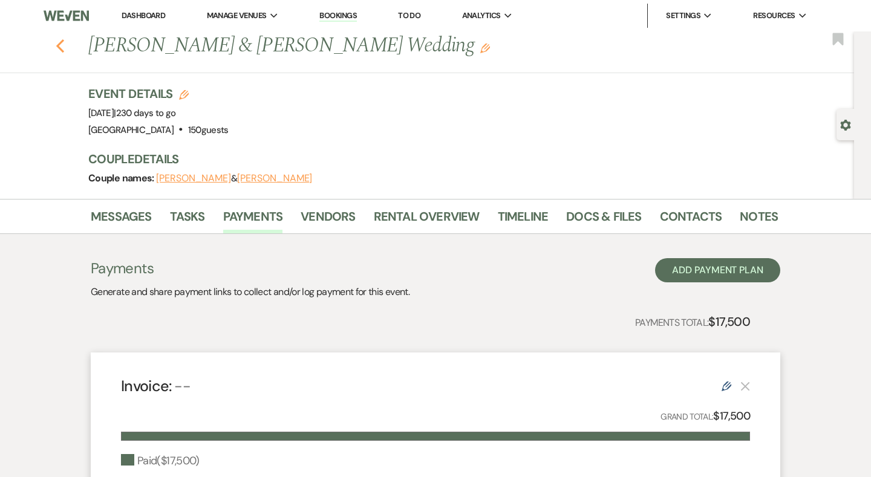
click at [59, 43] on use "button" at bounding box center [60, 45] width 8 height 13
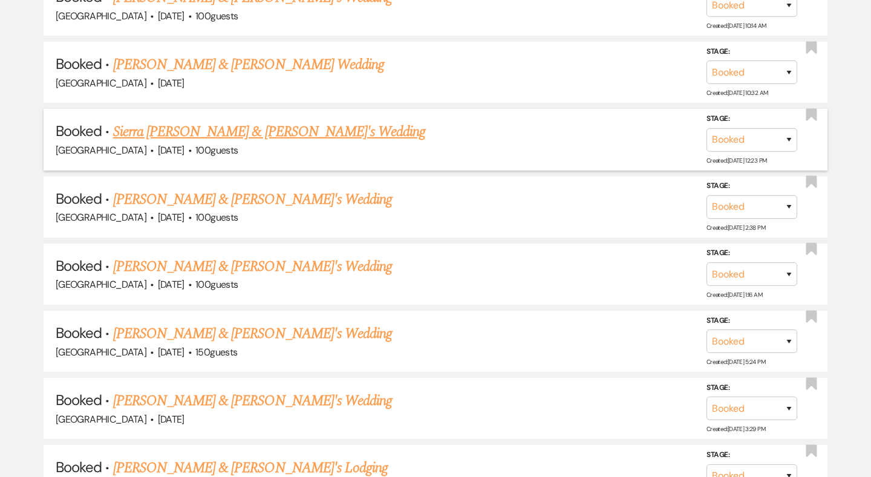
scroll to position [4540, 0]
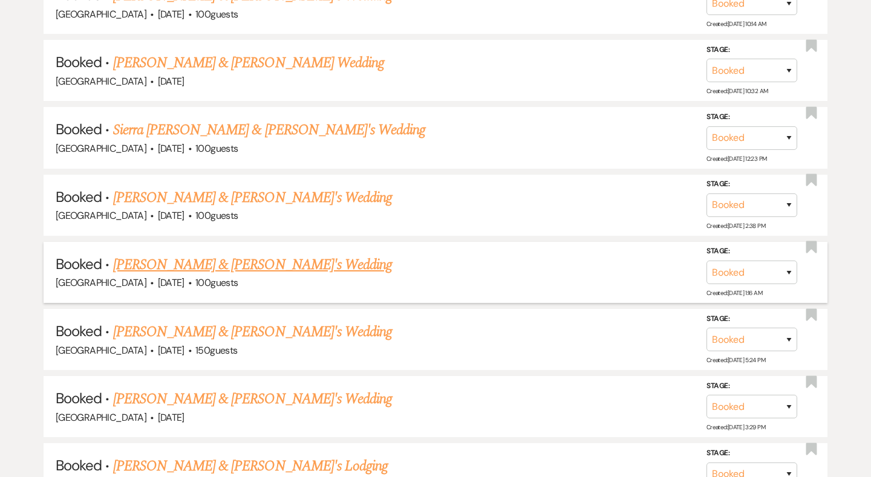
click at [252, 254] on link "[PERSON_NAME] & [PERSON_NAME]'s Wedding" at bounding box center [252, 265] width 279 height 22
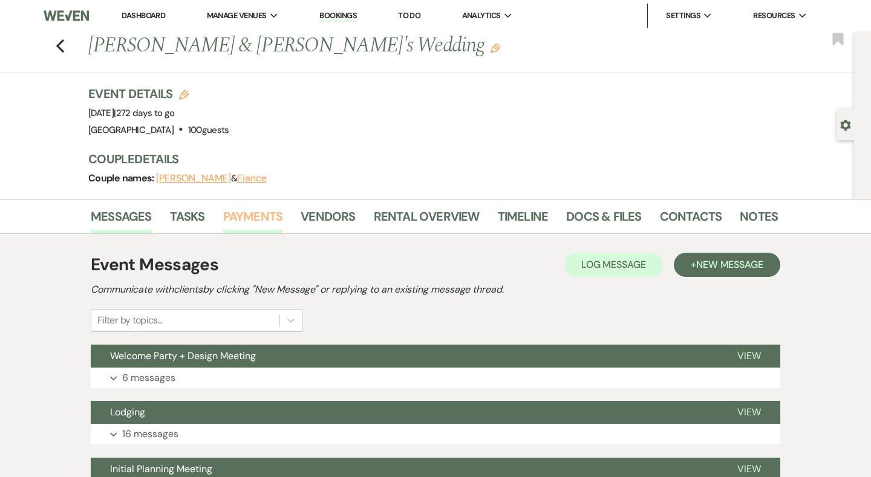
scroll to position [-1, 0]
click at [248, 222] on link "Payments" at bounding box center [253, 220] width 60 height 27
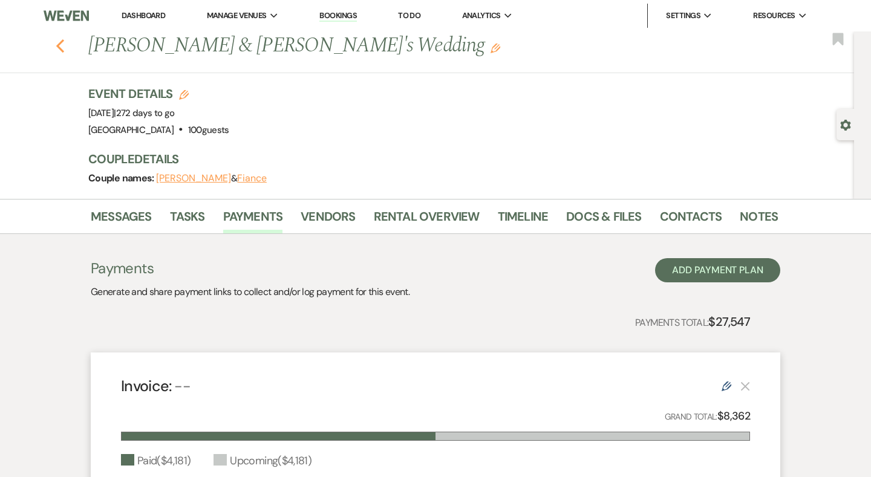
click at [61, 44] on icon "Previous" at bounding box center [60, 46] width 9 height 15
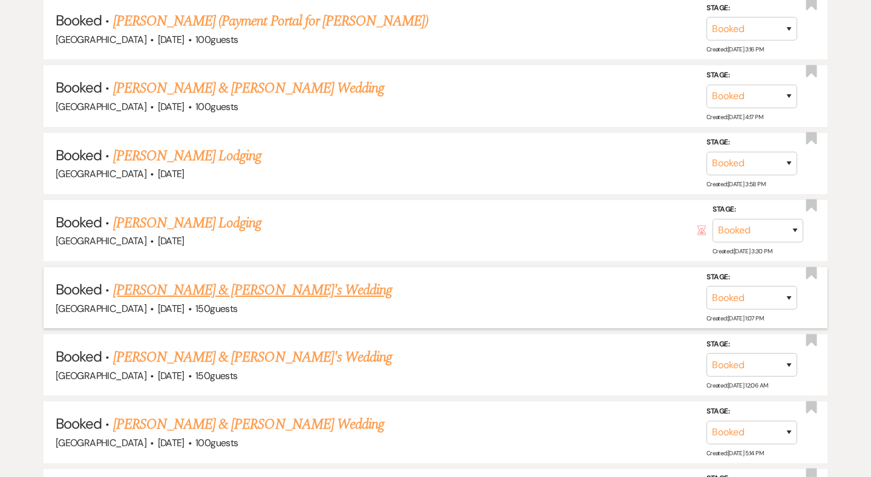
scroll to position [5995, 0]
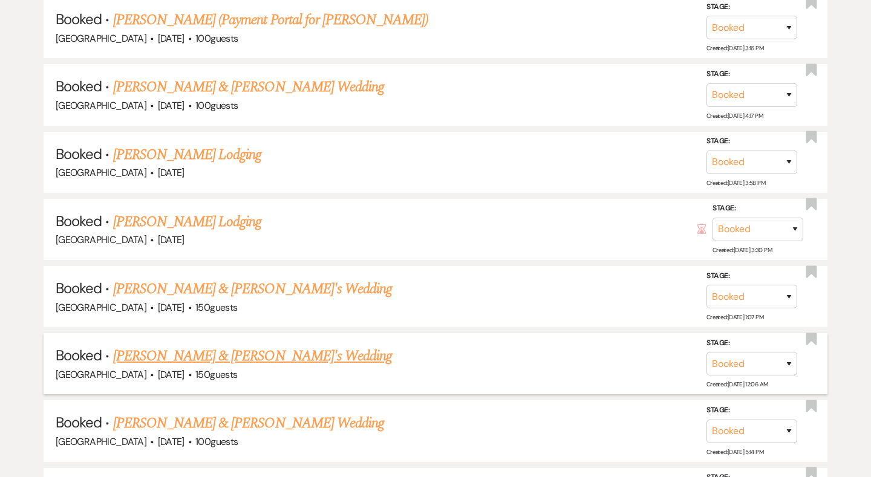
click at [190, 345] on link "[PERSON_NAME] & [PERSON_NAME]'s Wedding" at bounding box center [252, 356] width 279 height 22
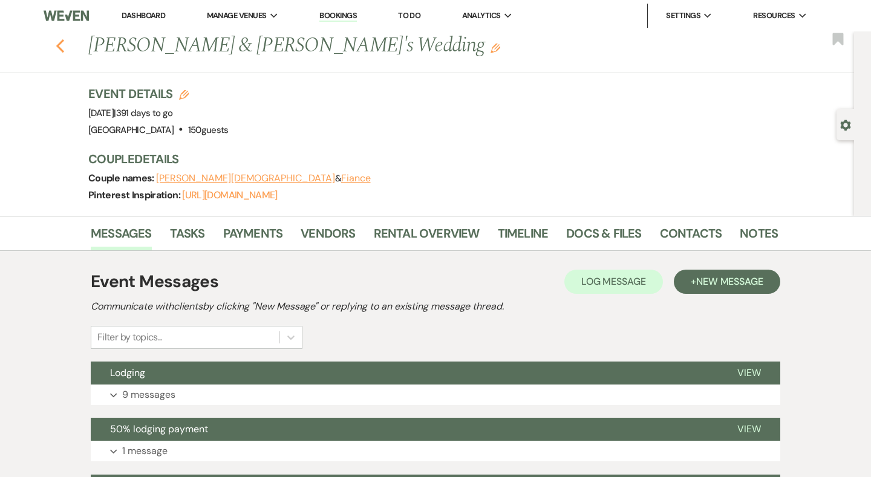
click at [63, 45] on icon "Previous" at bounding box center [60, 46] width 9 height 15
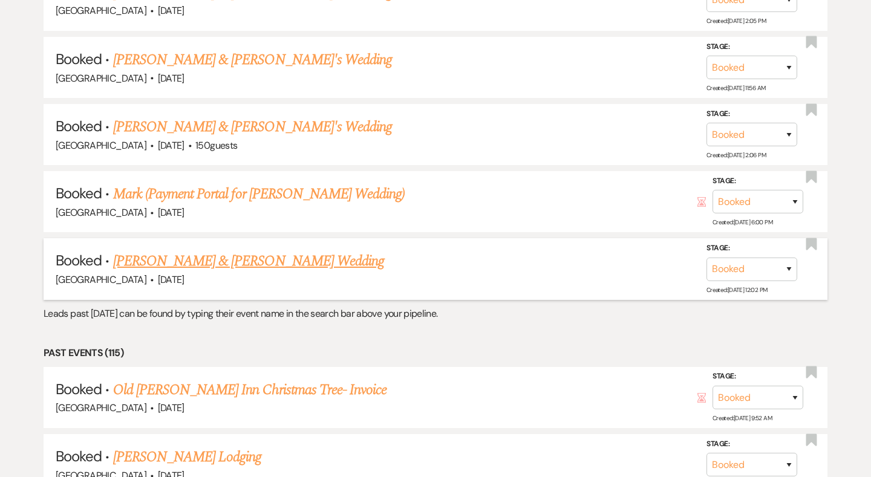
scroll to position [6491, 0]
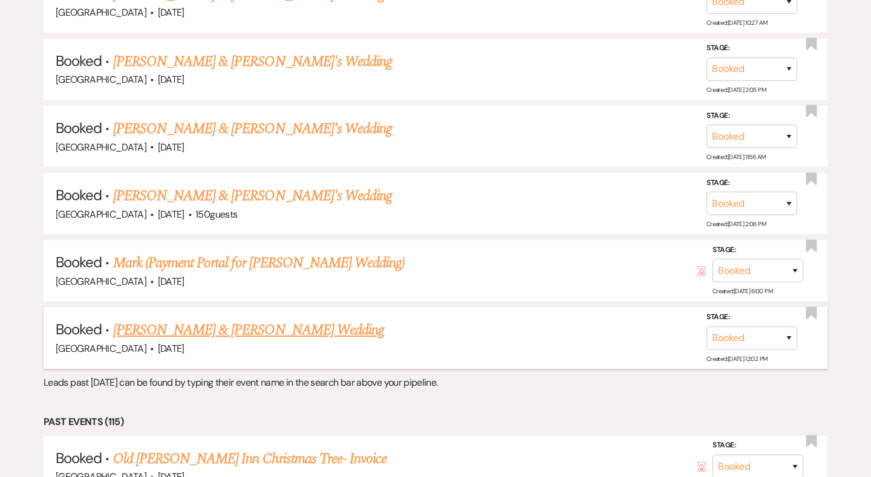
click at [232, 319] on link "[PERSON_NAME] & [PERSON_NAME] Wedding" at bounding box center [248, 330] width 271 height 22
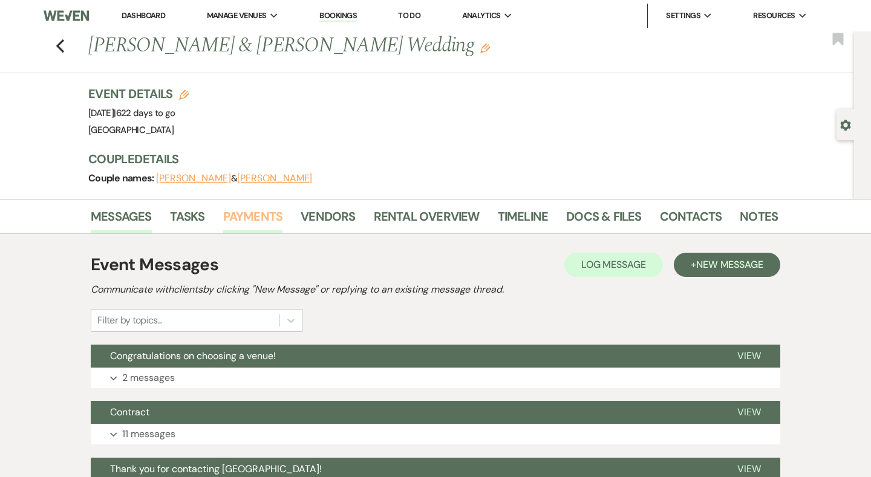
click at [262, 232] on link "Payments" at bounding box center [253, 220] width 60 height 27
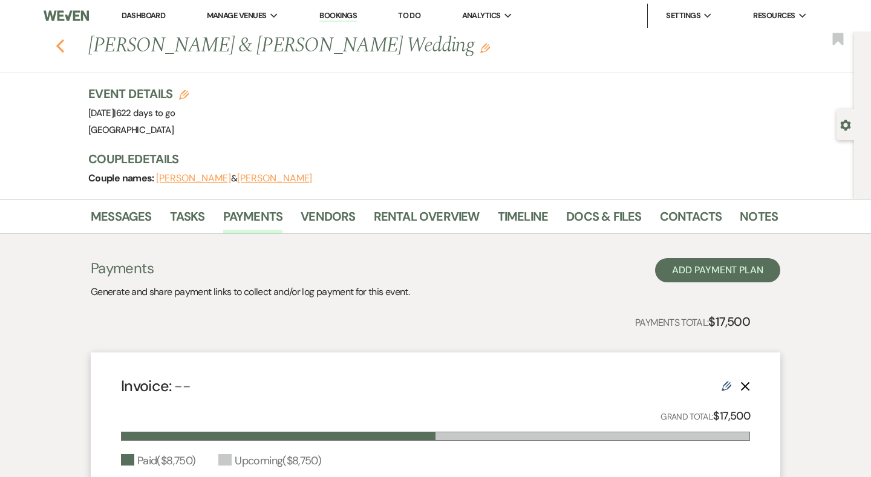
click at [57, 41] on icon "Previous" at bounding box center [60, 46] width 9 height 15
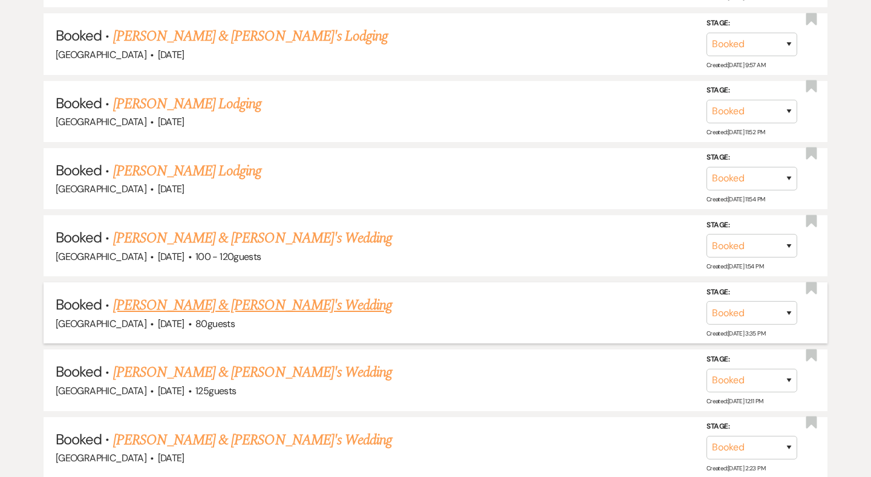
scroll to position [4949, 0]
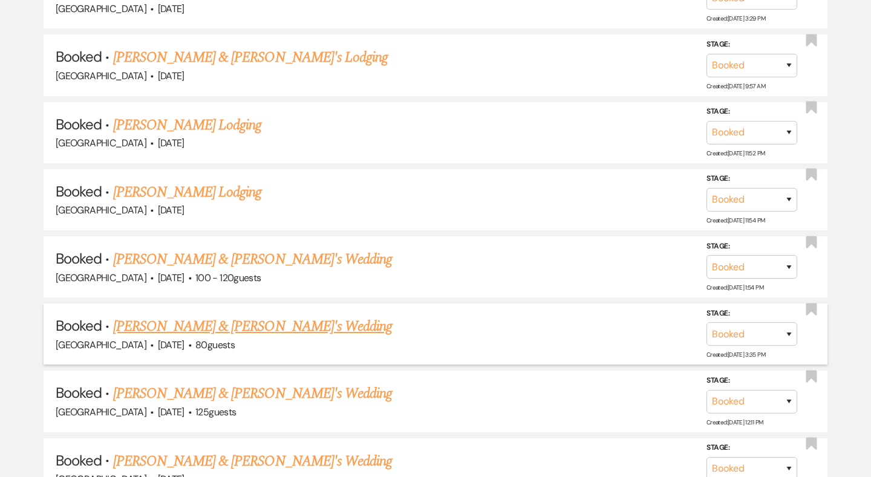
click at [192, 316] on link "[PERSON_NAME] & [PERSON_NAME]'s Wedding" at bounding box center [252, 327] width 279 height 22
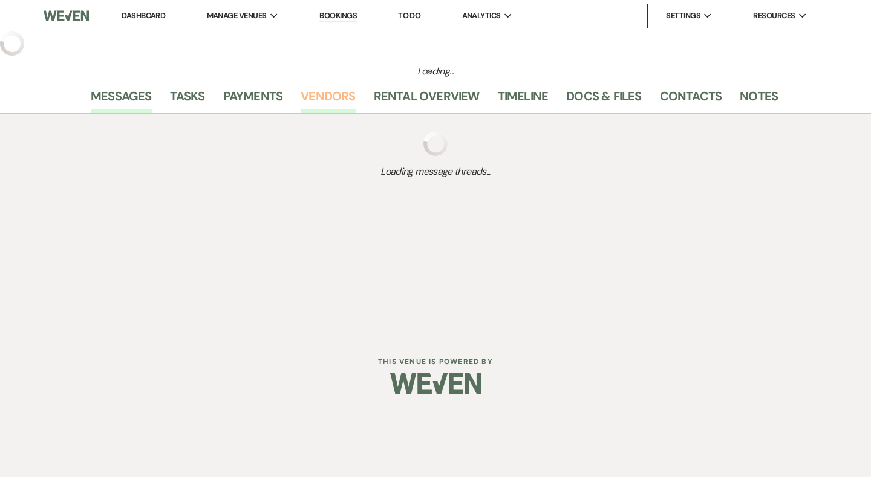
click at [325, 109] on link "Vendors" at bounding box center [327, 99] width 54 height 27
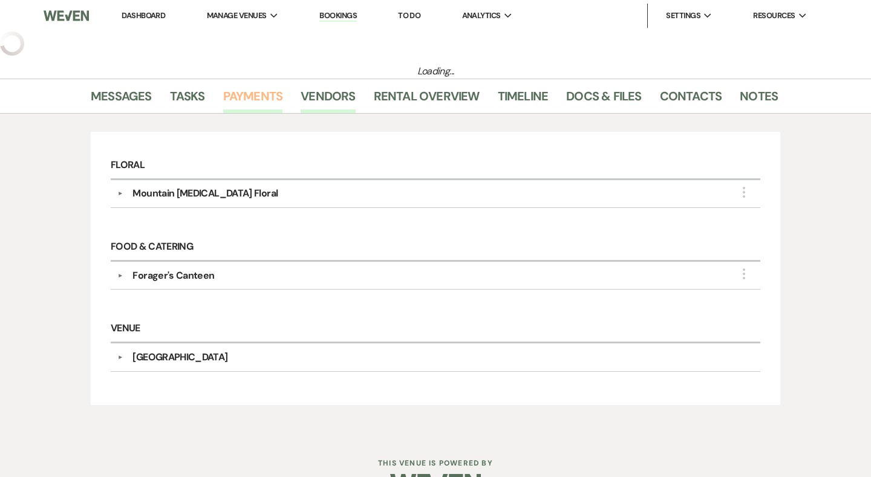
click at [245, 93] on link "Payments" at bounding box center [253, 99] width 60 height 27
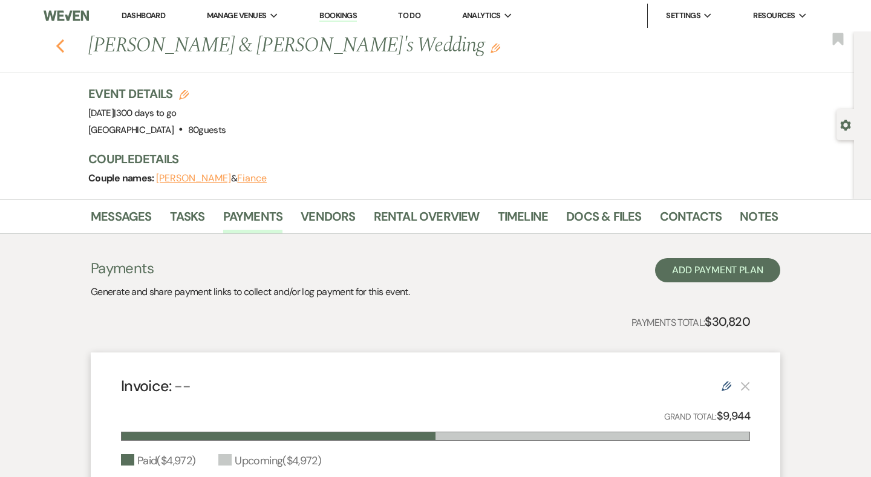
click at [59, 46] on use "button" at bounding box center [60, 45] width 8 height 13
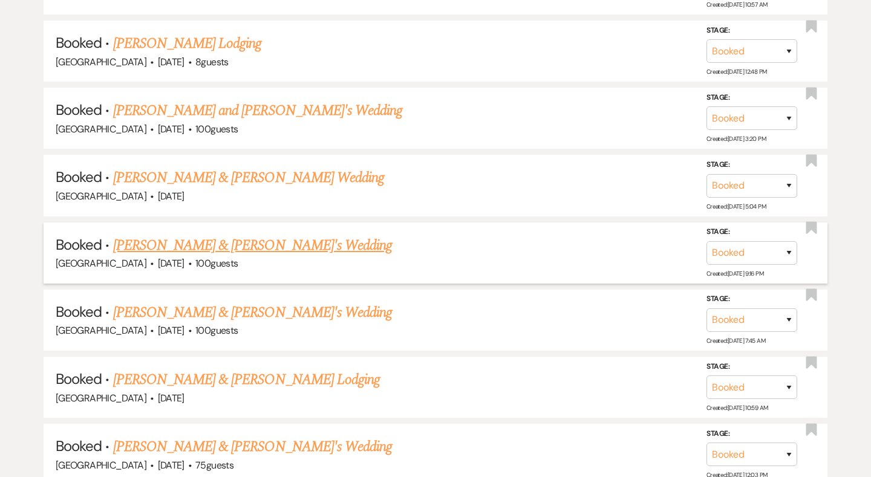
scroll to position [2670, 0]
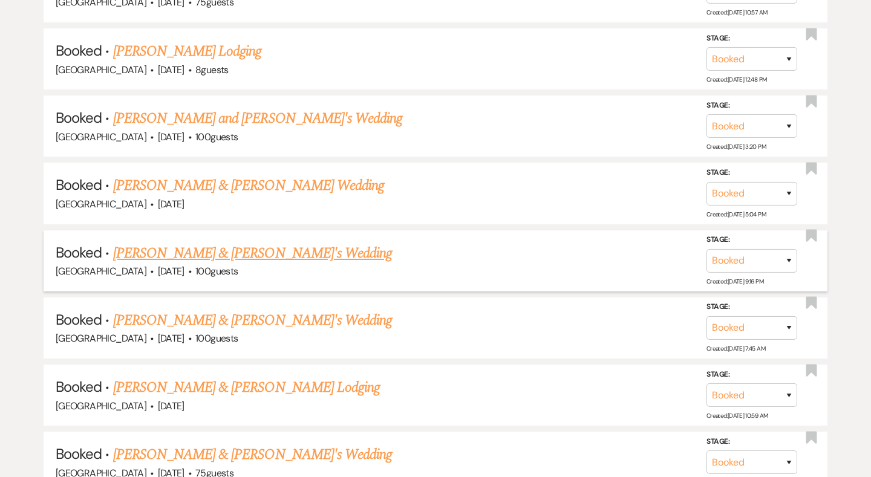
click at [160, 242] on link "[PERSON_NAME] & [PERSON_NAME]'s Wedding" at bounding box center [252, 253] width 279 height 22
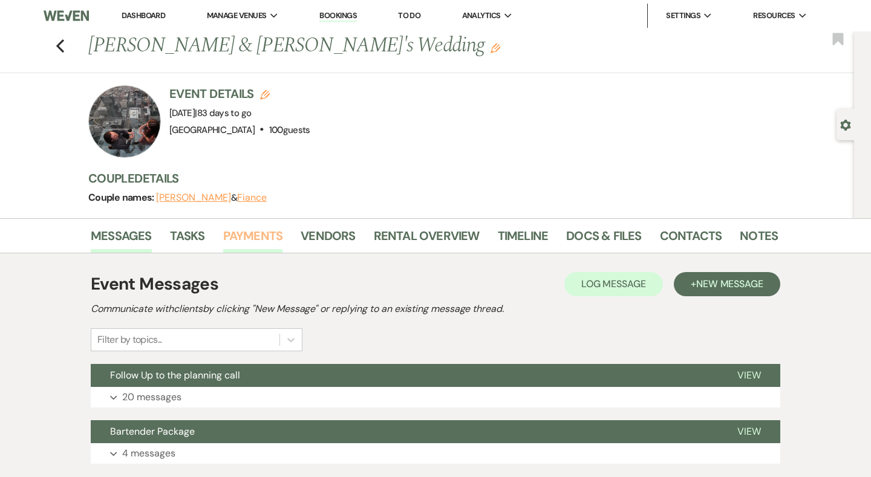
click at [272, 233] on link "Payments" at bounding box center [253, 239] width 60 height 27
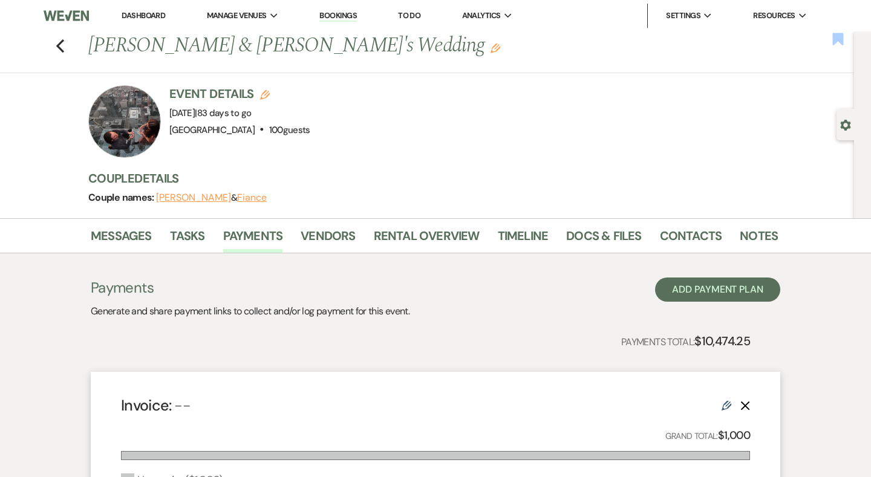
click at [842, 37] on use "button" at bounding box center [837, 39] width 11 height 12
click at [62, 45] on icon "Previous" at bounding box center [60, 46] width 9 height 15
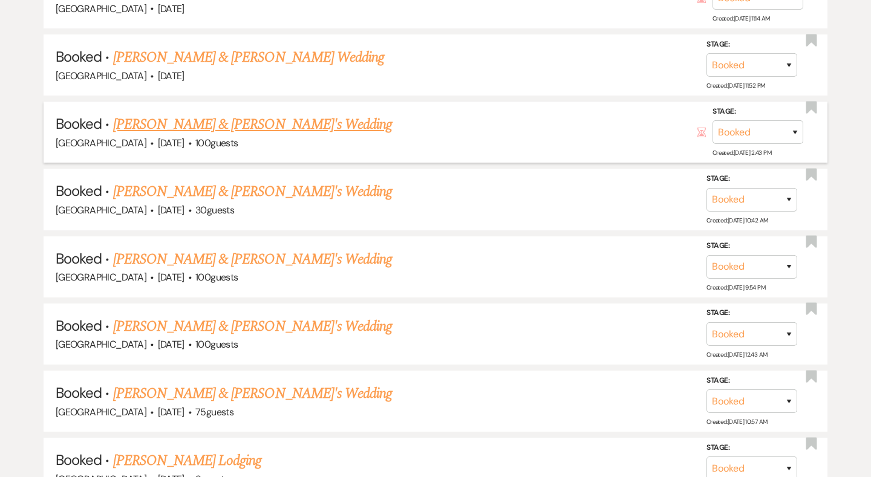
scroll to position [2306, 0]
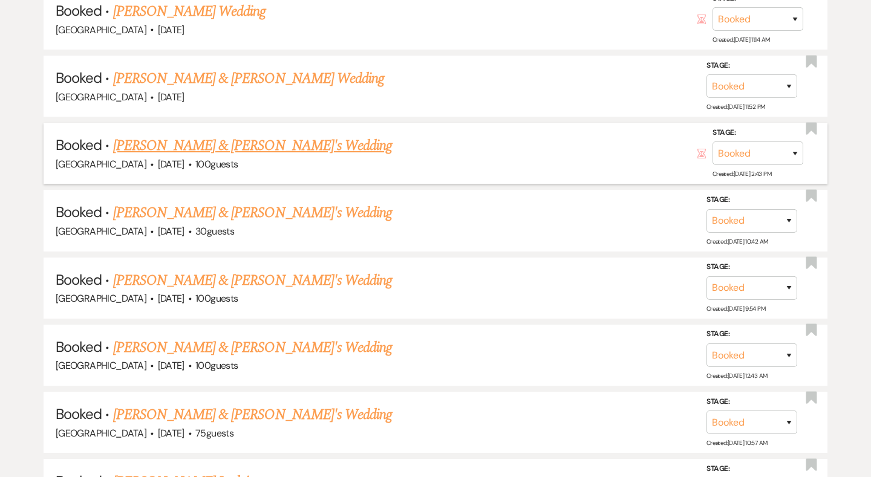
click at [185, 135] on link "[PERSON_NAME] & [PERSON_NAME]'s Wedding" at bounding box center [252, 146] width 279 height 22
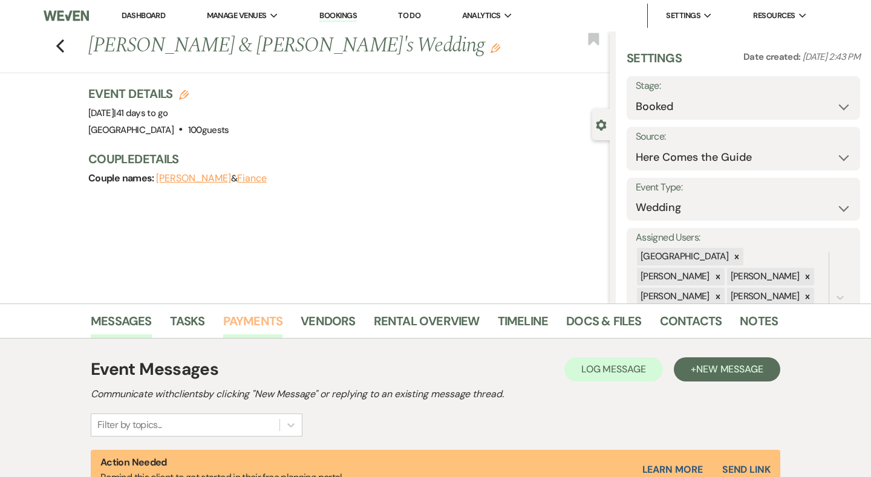
click at [264, 319] on link "Payments" at bounding box center [253, 324] width 60 height 27
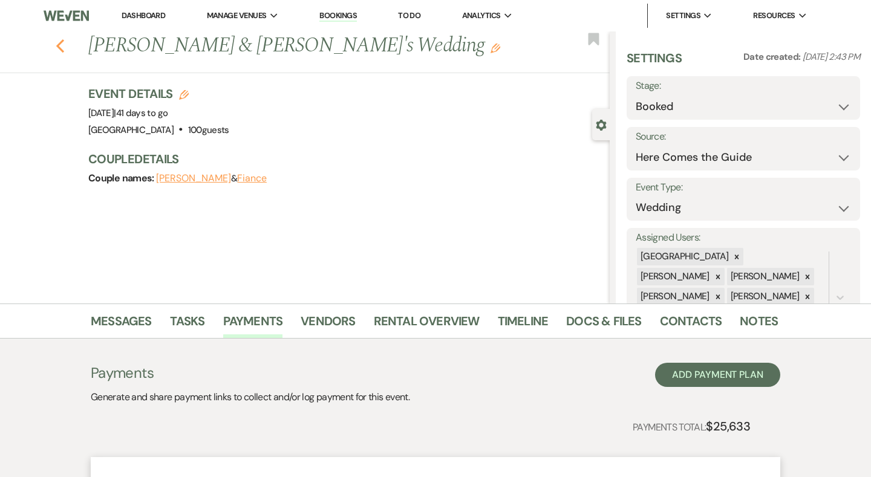
click at [56, 46] on icon "Previous" at bounding box center [60, 46] width 9 height 15
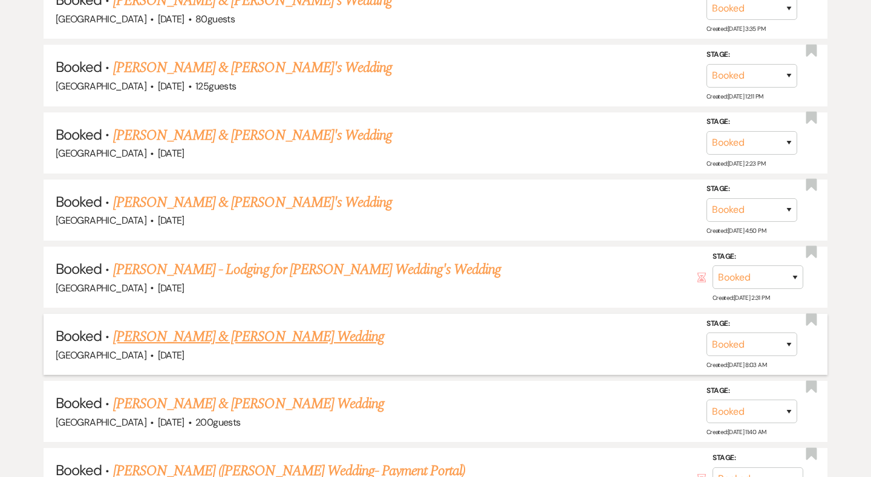
scroll to position [5273, 0]
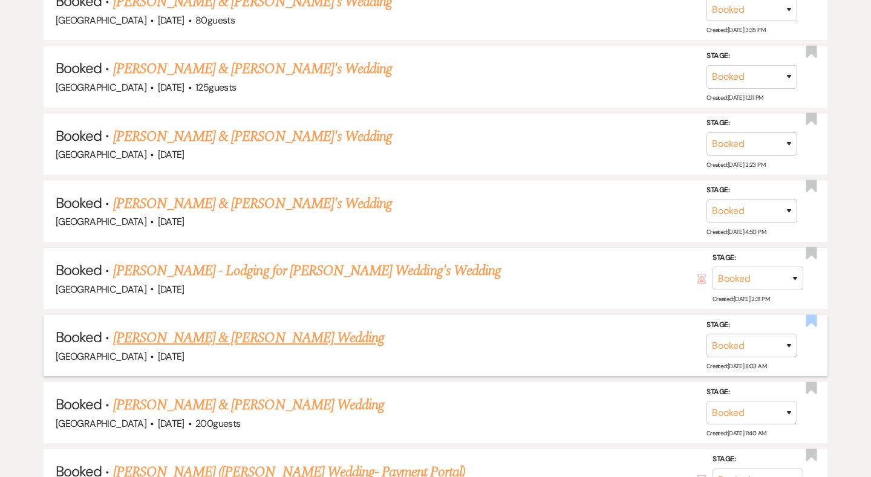
click at [812, 314] on use "button" at bounding box center [811, 320] width 11 height 12
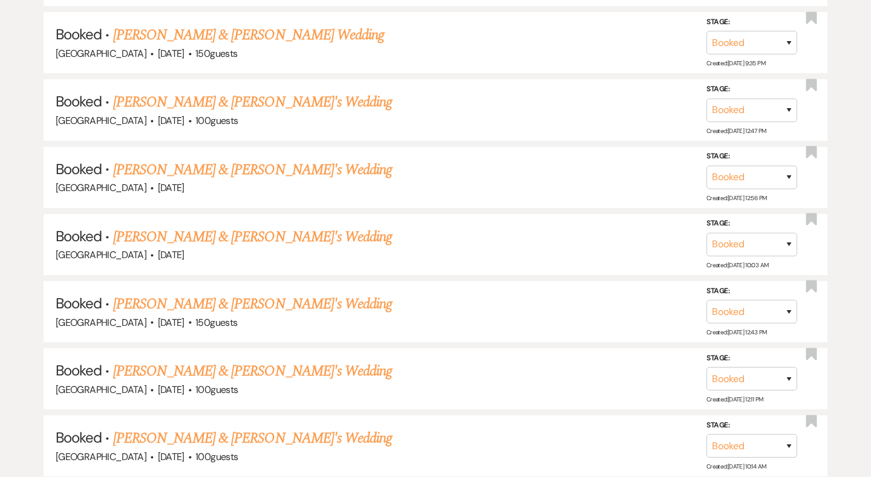
scroll to position [4165, 0]
click at [227, 225] on link "[PERSON_NAME] & [PERSON_NAME]'s Wedding" at bounding box center [252, 236] width 279 height 22
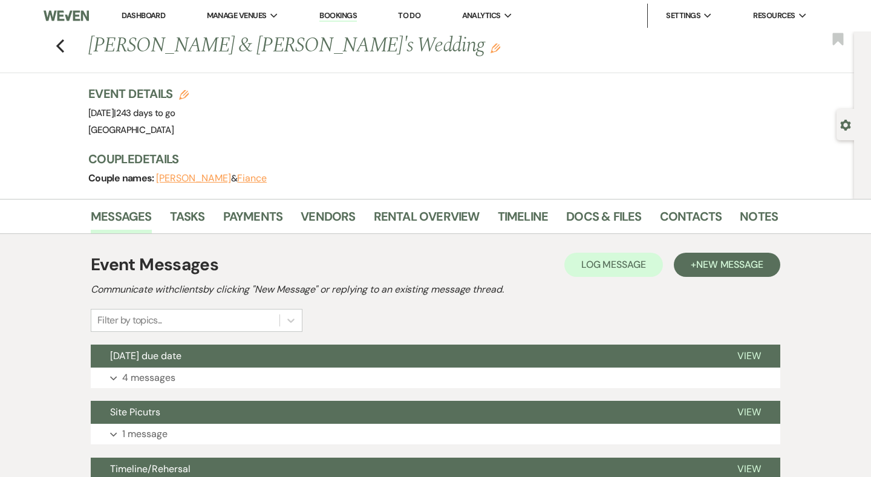
click at [247, 203] on div "Messages Tasks Payments Vendors Rental Overview Timeline Docs & Files Contacts …" at bounding box center [435, 216] width 871 height 35
click at [257, 221] on link "Payments" at bounding box center [253, 220] width 60 height 27
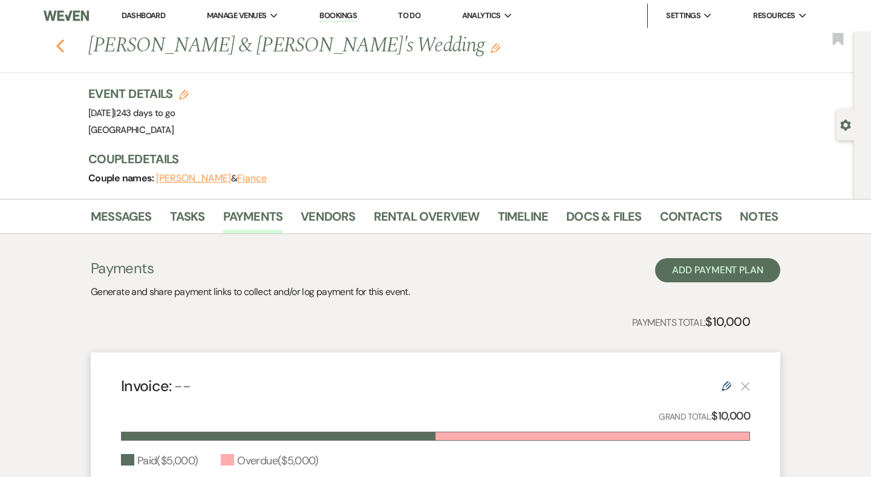
click at [59, 45] on use "button" at bounding box center [60, 45] width 8 height 13
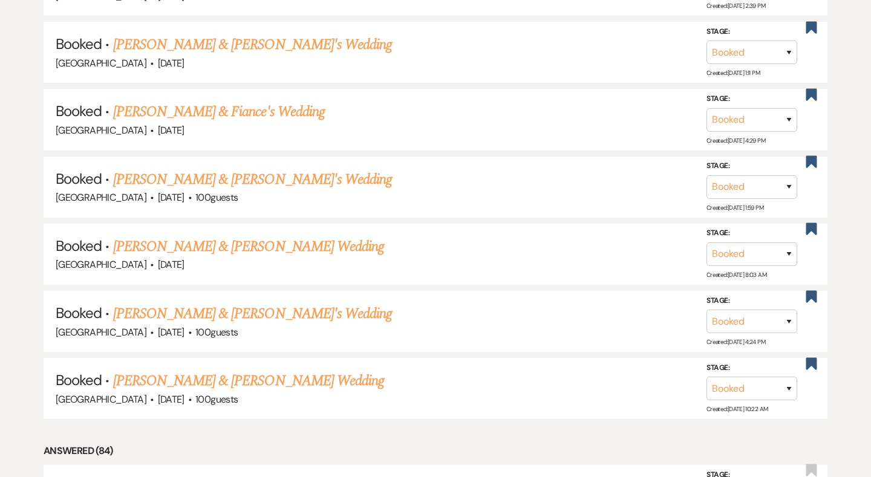
scroll to position [753, 0]
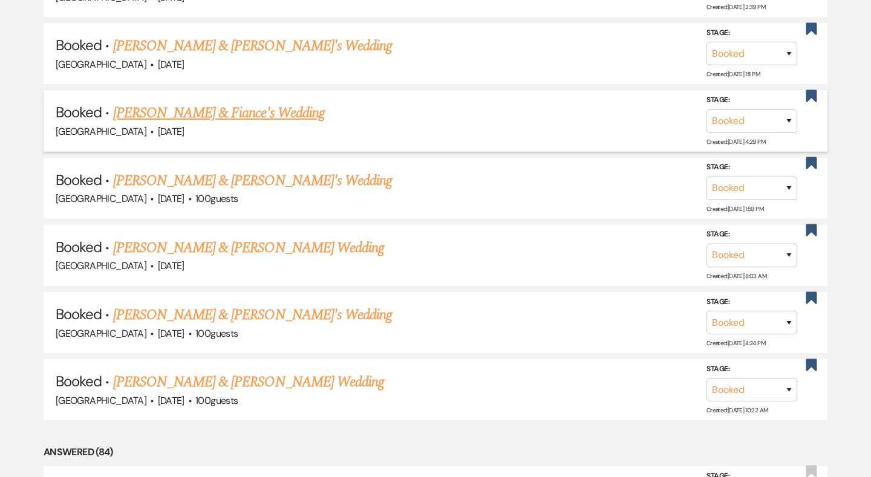
click at [199, 111] on link "[PERSON_NAME] & Fiance's Wedding" at bounding box center [219, 113] width 212 height 22
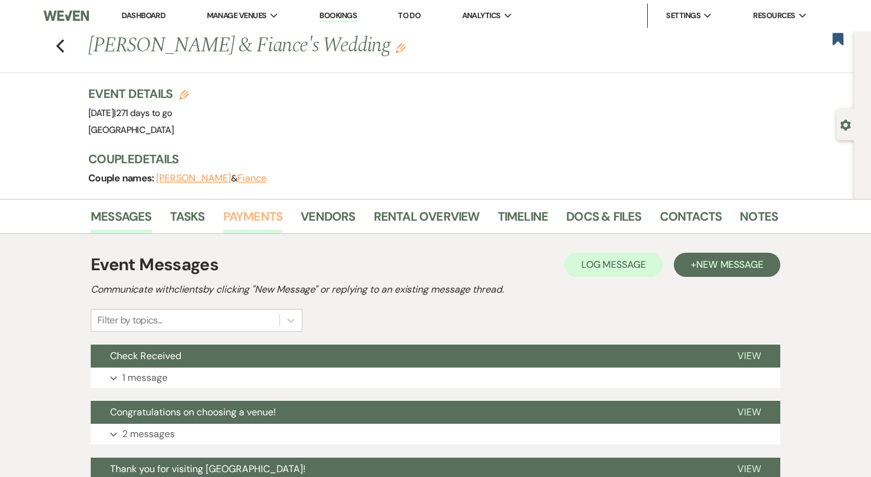
click at [262, 221] on link "Payments" at bounding box center [253, 220] width 60 height 27
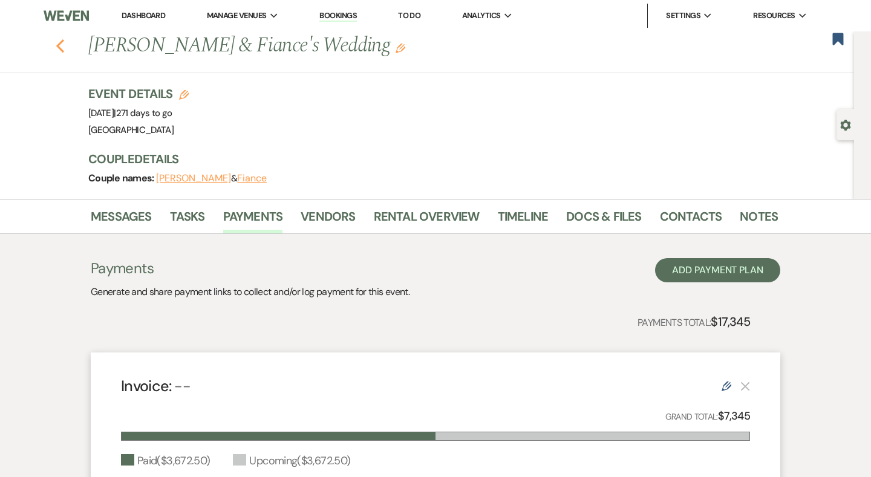
click at [61, 49] on use "button" at bounding box center [60, 45] width 8 height 13
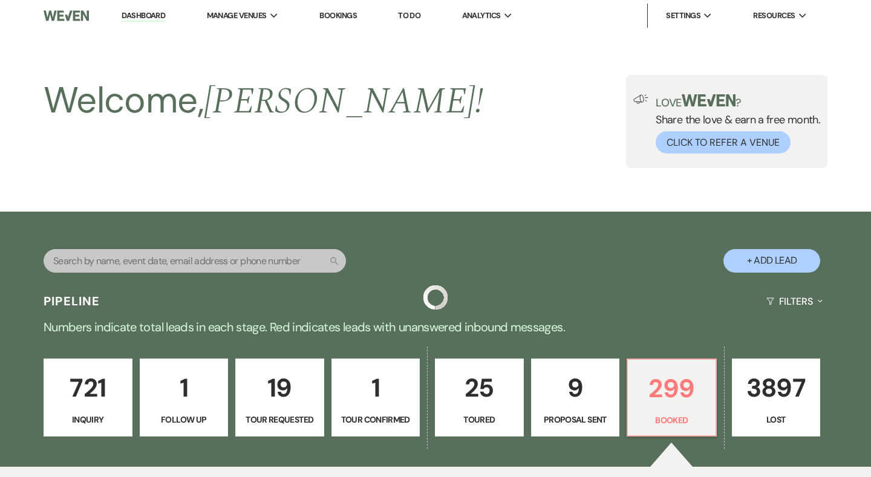
scroll to position [753, 0]
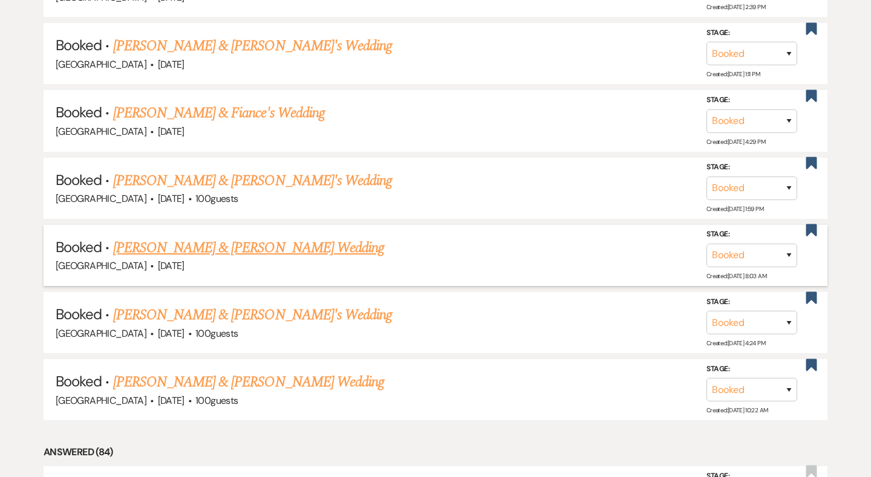
click at [237, 237] on link "[PERSON_NAME] & [PERSON_NAME] Wedding" at bounding box center [248, 248] width 271 height 22
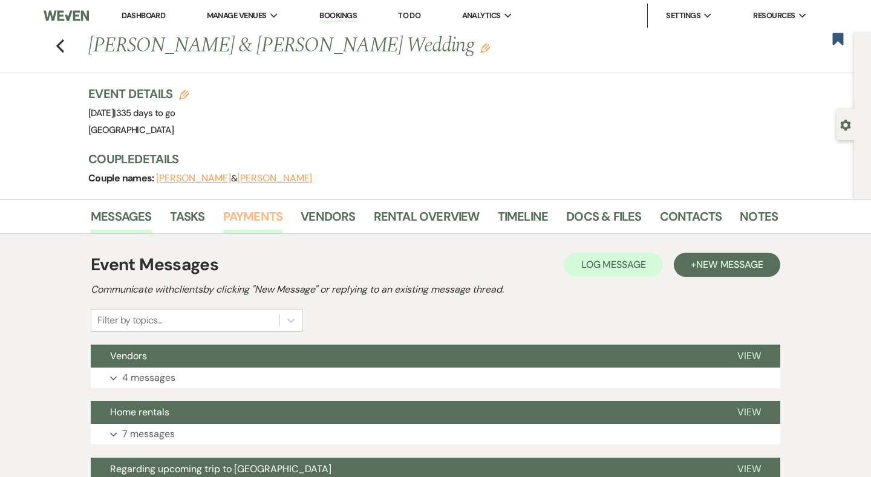
click at [248, 222] on link "Payments" at bounding box center [253, 220] width 60 height 27
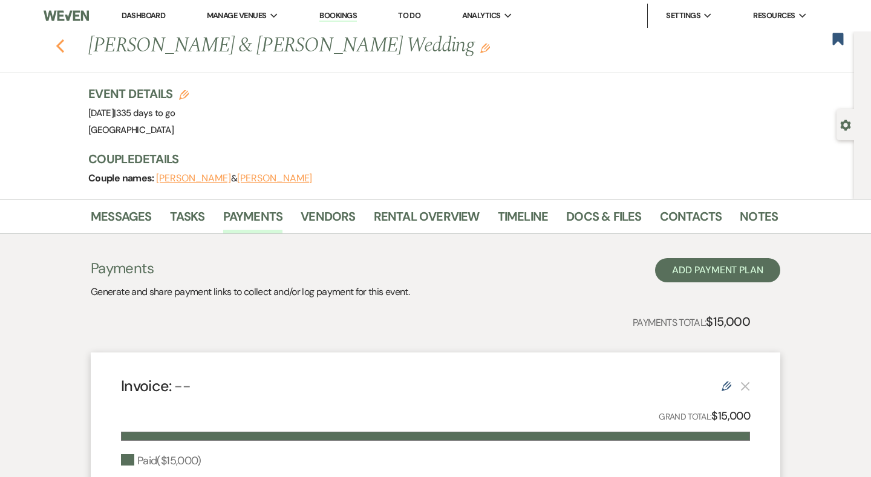
click at [63, 42] on icon "Previous" at bounding box center [60, 46] width 9 height 15
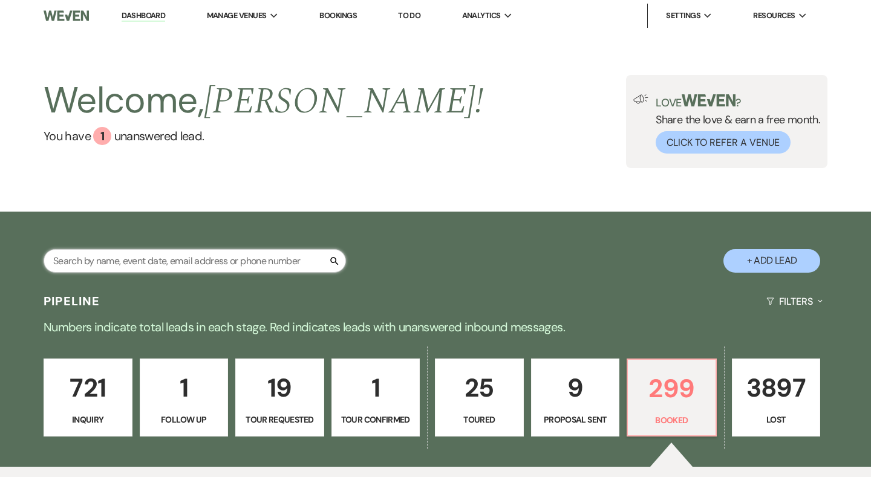
click at [192, 271] on input "text" at bounding box center [195, 261] width 302 height 24
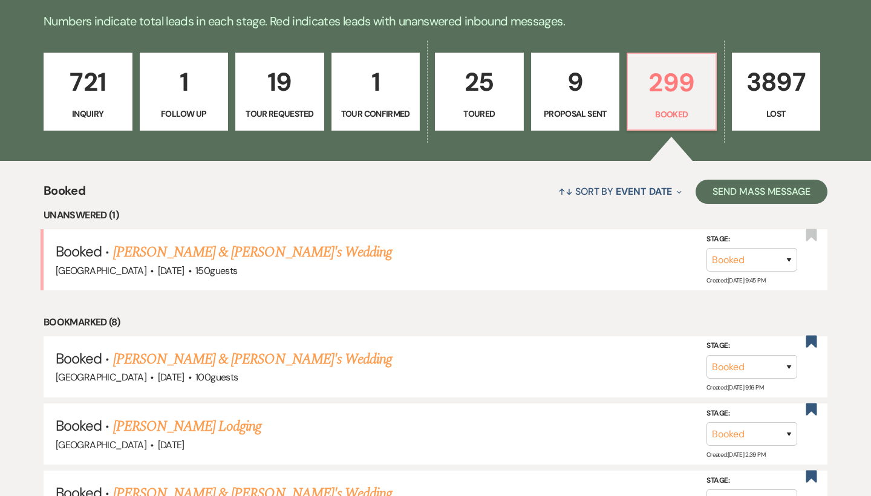
scroll to position [325, 0]
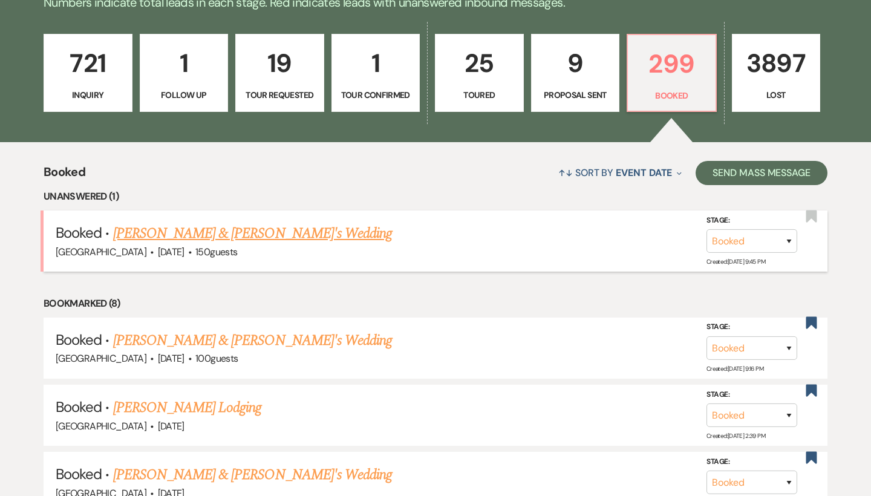
click at [256, 233] on link "[PERSON_NAME] & [PERSON_NAME]'s Wedding" at bounding box center [252, 233] width 279 height 22
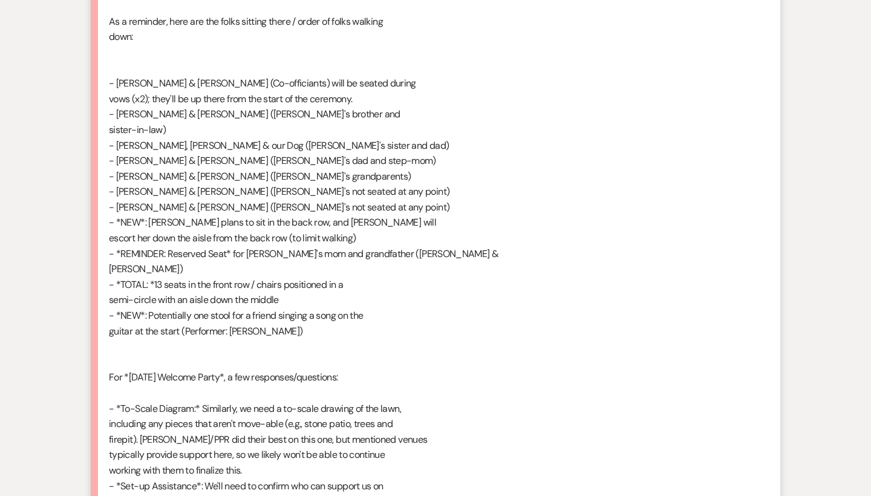
scroll to position [1156, 0]
